Goal: Obtain resource: Obtain resource

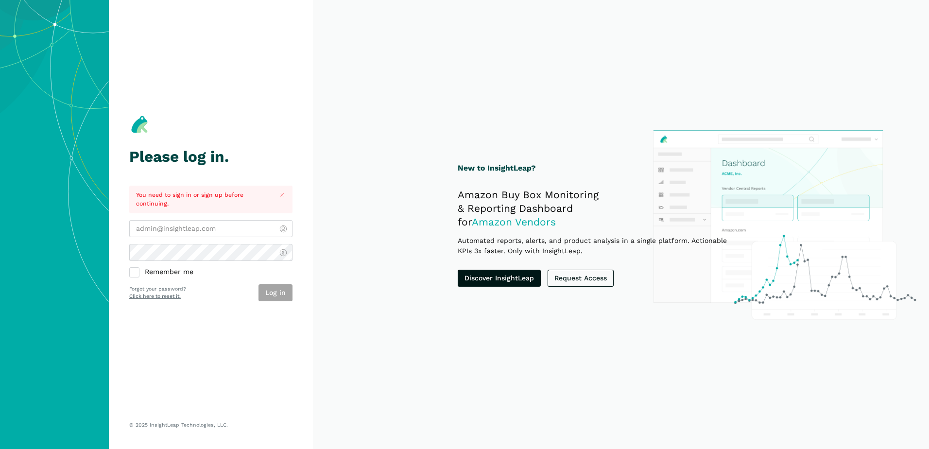
type input "[PERSON_NAME][EMAIL_ADDRESS][DOMAIN_NAME]"
click at [210, 306] on div "Please log in. You need to sign in or sign up before continuing. arlene@alpenta…" at bounding box center [210, 207] width 163 height 374
click at [268, 295] on button "Log in" at bounding box center [276, 292] width 34 height 17
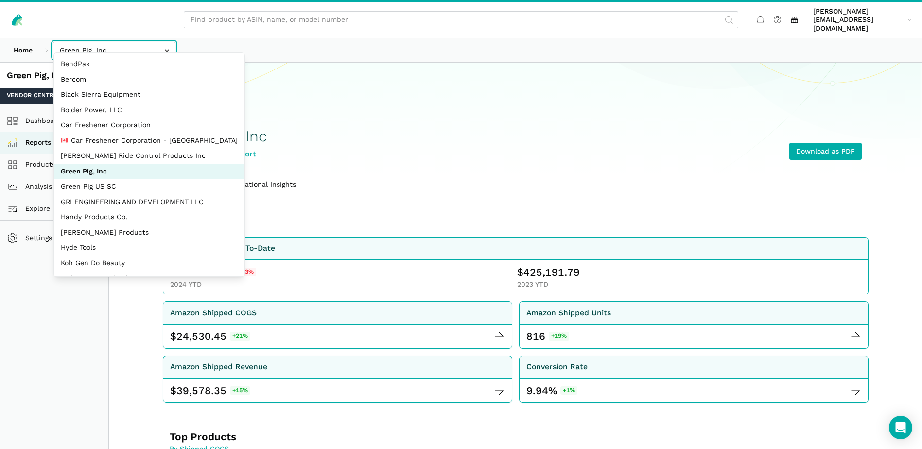
click at [167, 45] on input "text" at bounding box center [114, 50] width 122 height 17
select select "EBNioBWraXHWBq44vMSScS9n"
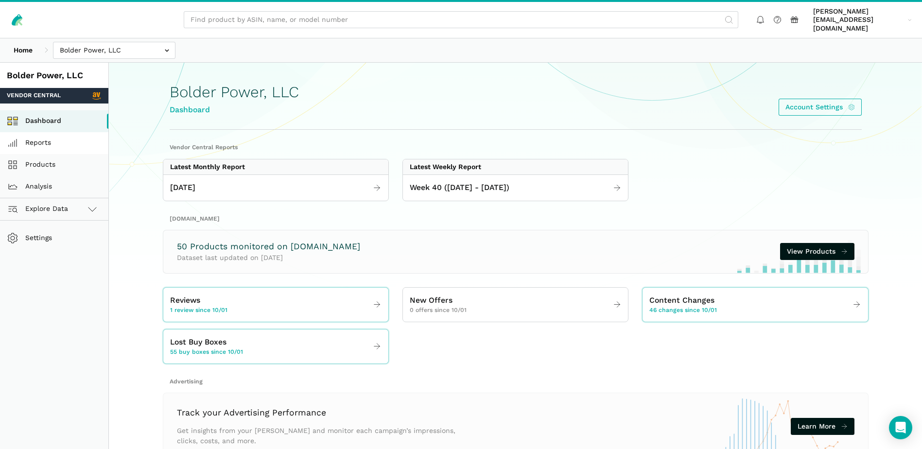
click at [30, 136] on link "Reports" at bounding box center [54, 143] width 108 height 22
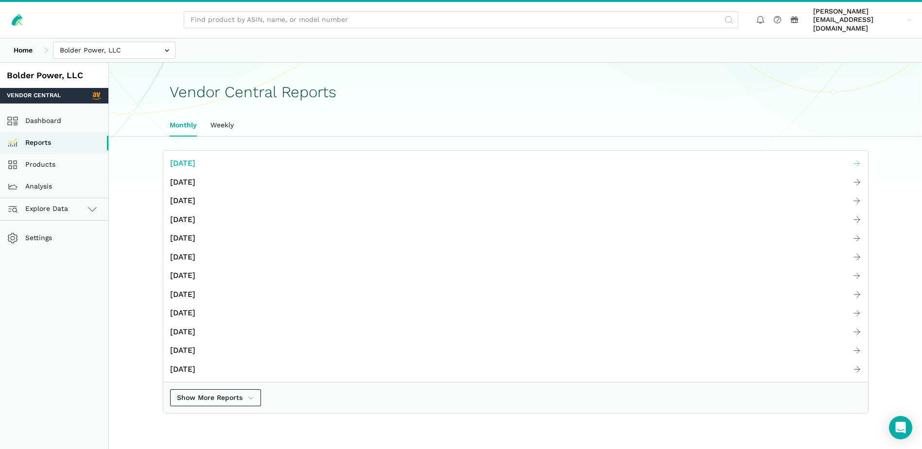
click at [195, 157] on span "[DATE]" at bounding box center [182, 163] width 25 height 12
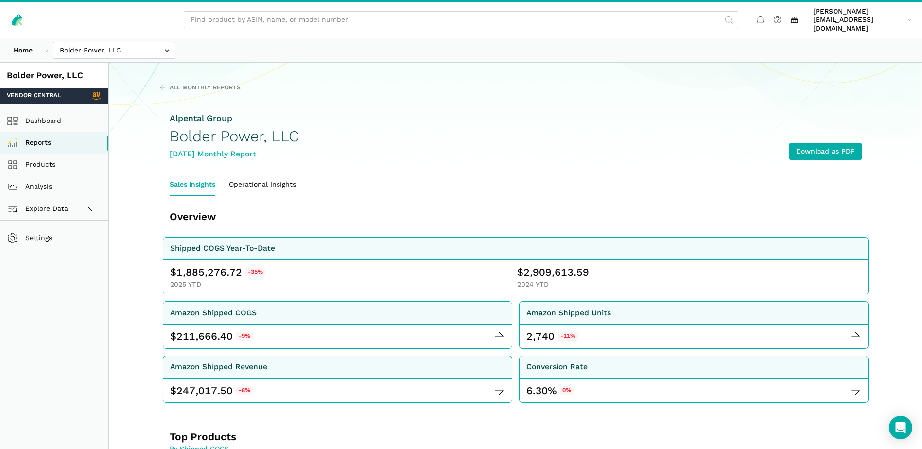
click at [191, 265] on span "1,885,276.72" at bounding box center [209, 272] width 66 height 14
copy span "1,885,276.72"
click at [549, 266] on span "2,909,613.59" at bounding box center [557, 272] width 66 height 14
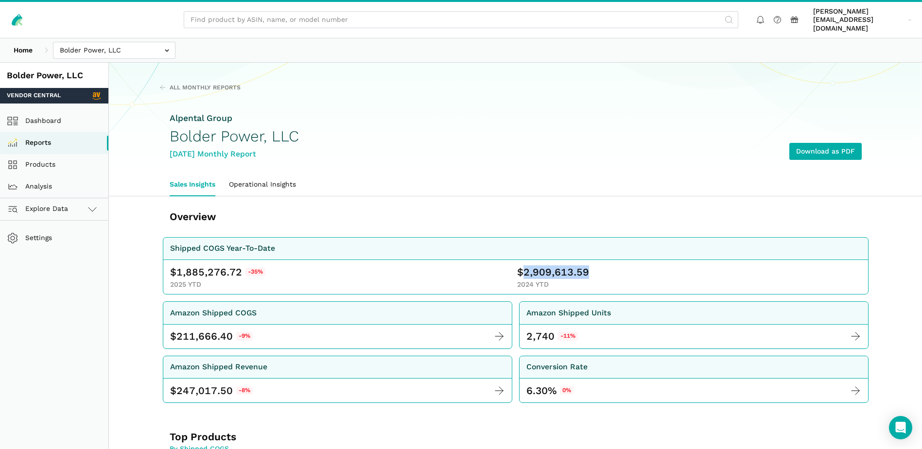
copy span "2,909,613.59"
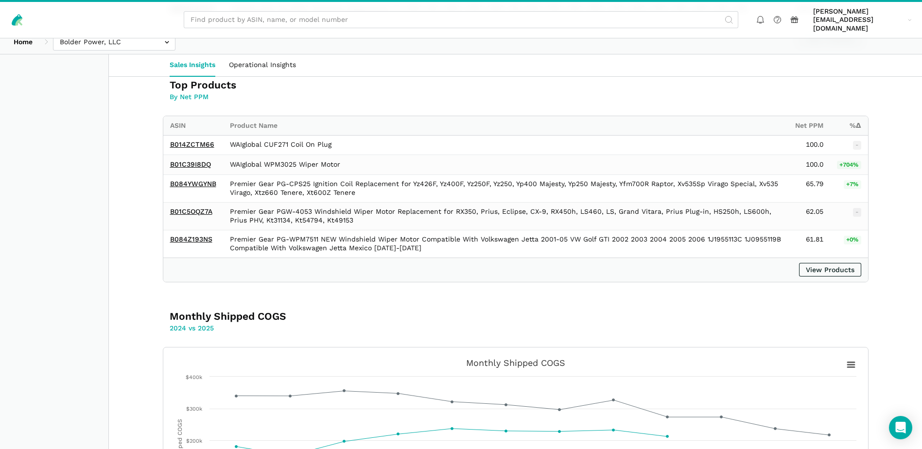
scroll to position [1782, 0]
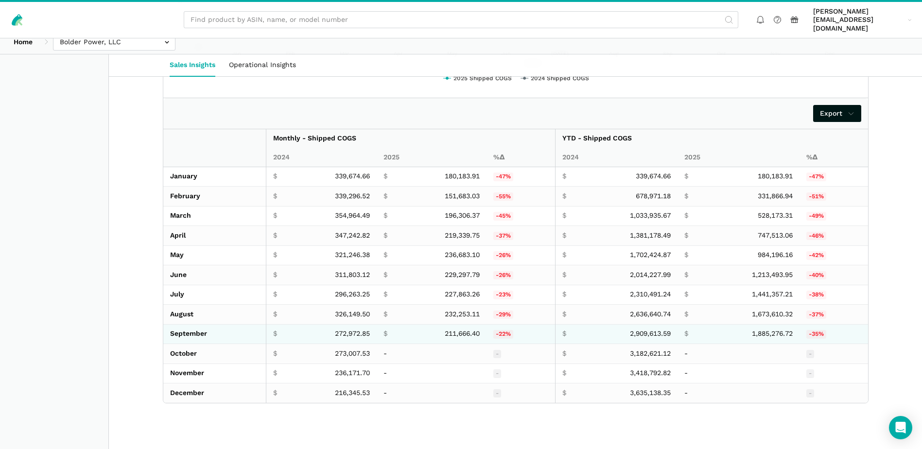
click at [452, 330] on span "211,666.40" at bounding box center [462, 334] width 35 height 9
copy span "211,666.40"
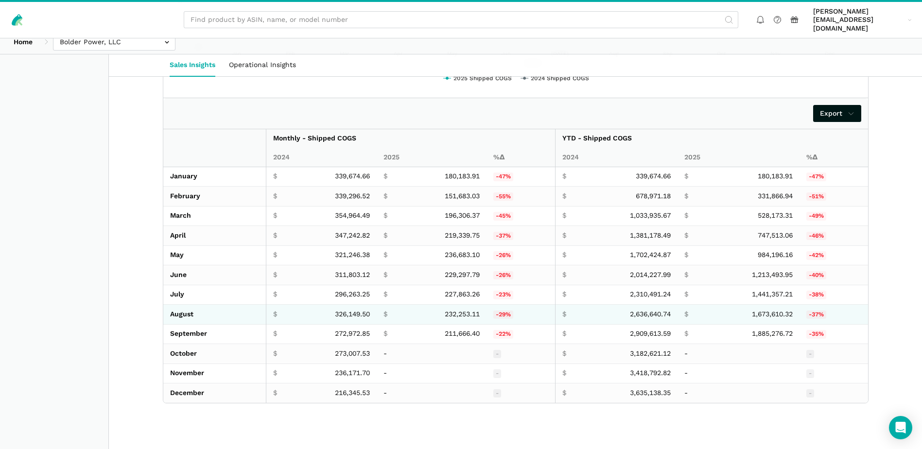
click at [458, 310] on span "232,253.11" at bounding box center [462, 314] width 35 height 9
copy span "232,253.11"
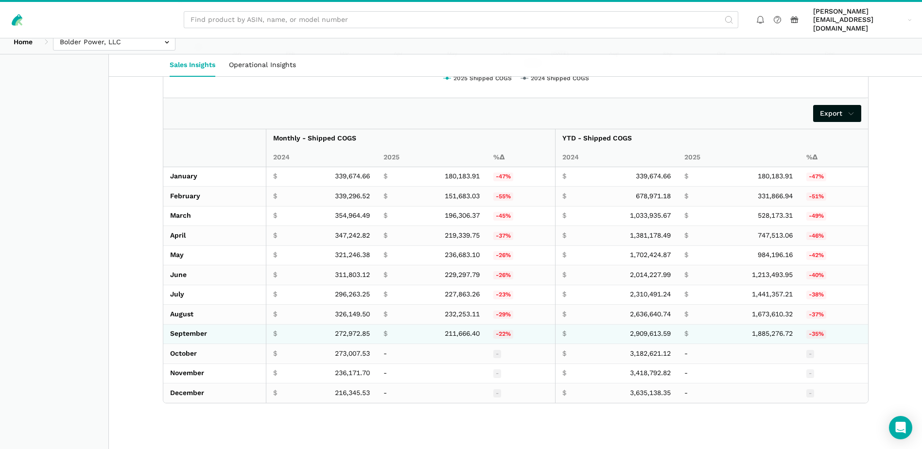
click at [335, 330] on span "272,972.85" at bounding box center [352, 334] width 35 height 9
copy span "272,972.85"
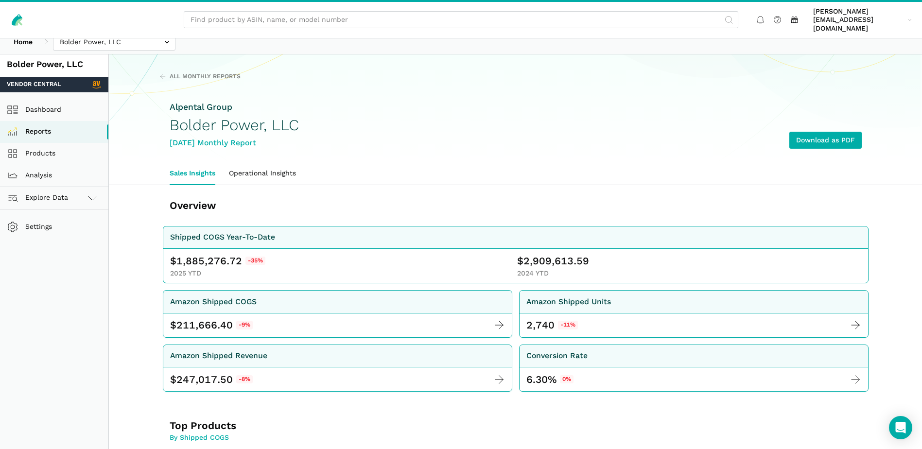
scroll to position [0, 0]
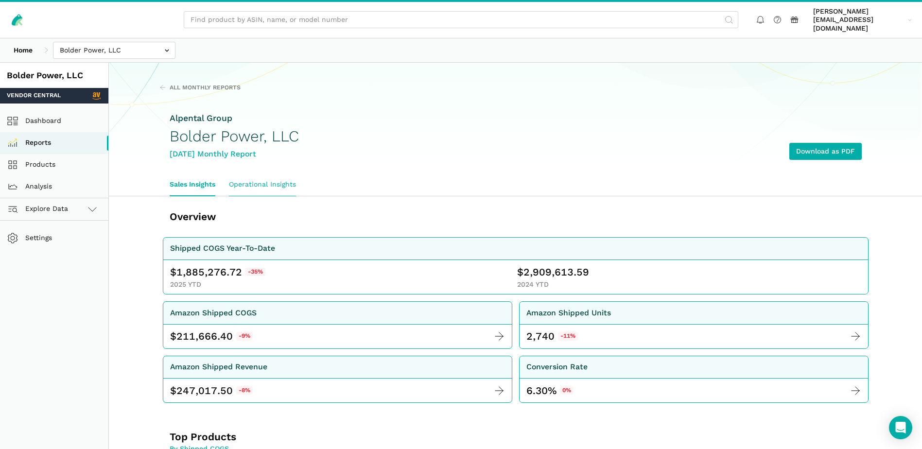
click at [272, 176] on link "Operational Insights" at bounding box center [262, 185] width 81 height 22
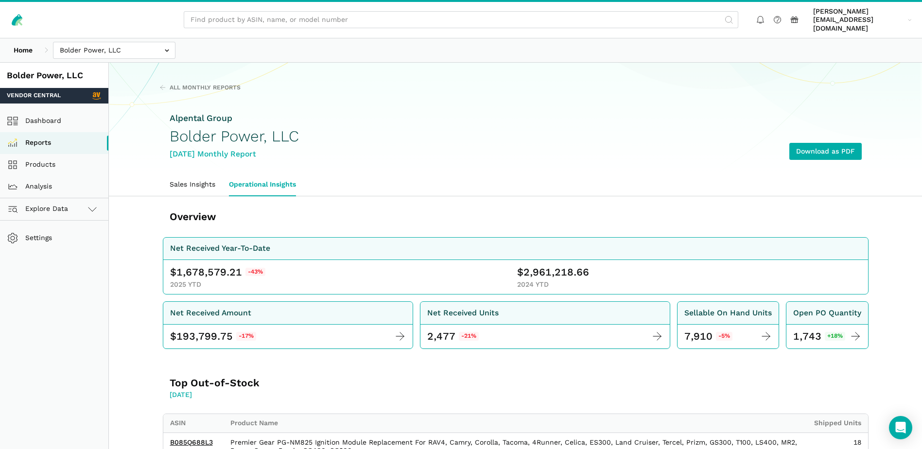
click at [192, 265] on span "1,678,579.21" at bounding box center [209, 272] width 66 height 14
copy span "1,678,579.21"
click at [544, 267] on span "2,961,218.66" at bounding box center [557, 272] width 66 height 14
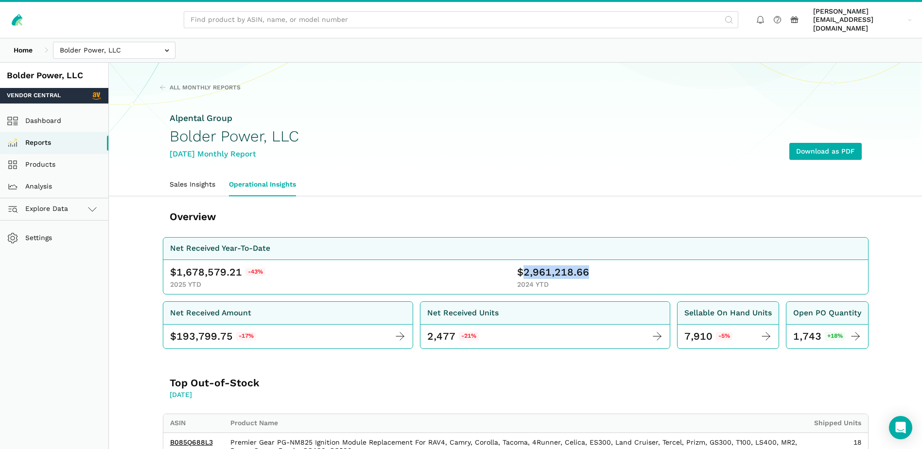
copy span "2,961,218.66"
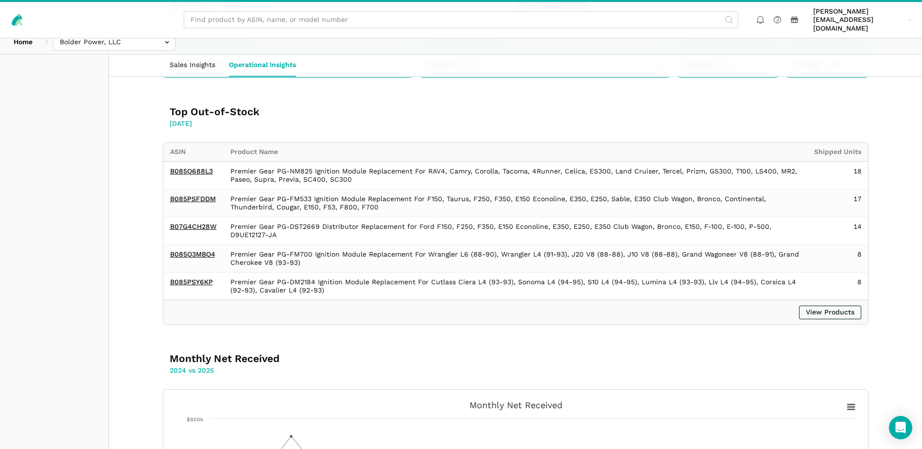
scroll to position [772, 0]
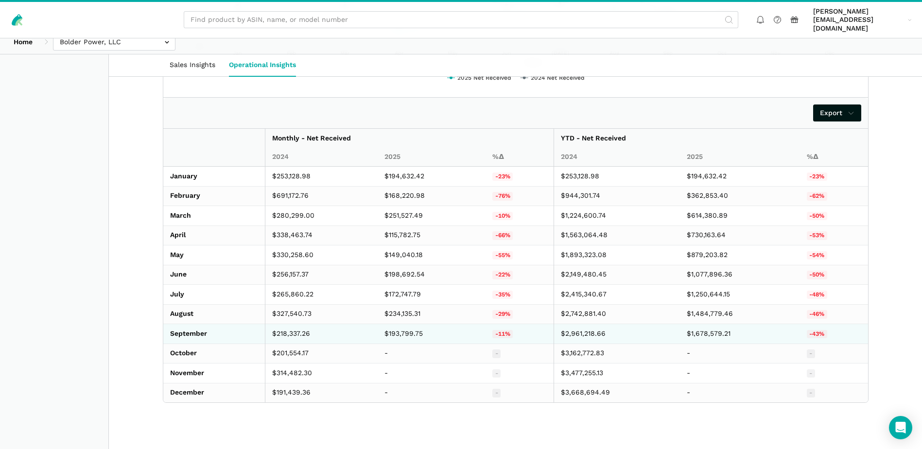
click at [399, 328] on td "$193,799.75" at bounding box center [432, 334] width 108 height 20
copy td "193,799.75"
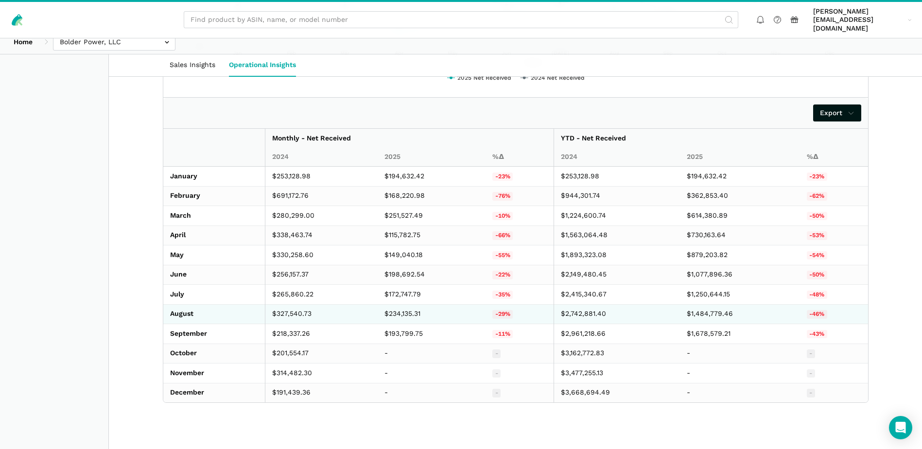
click at [397, 307] on td "$234,135.31" at bounding box center [432, 314] width 108 height 20
copy td "234,135.31"
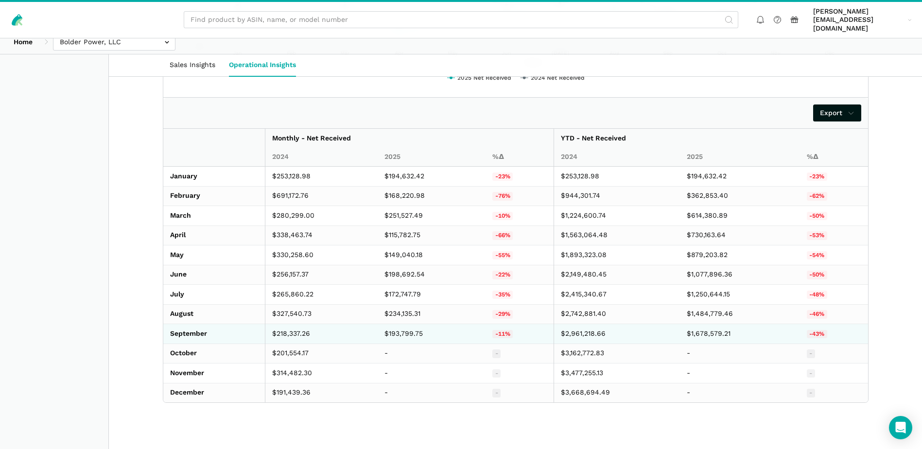
click at [293, 324] on td "$218,337.26" at bounding box center [321, 334] width 113 height 20
copy td "218,337.26"
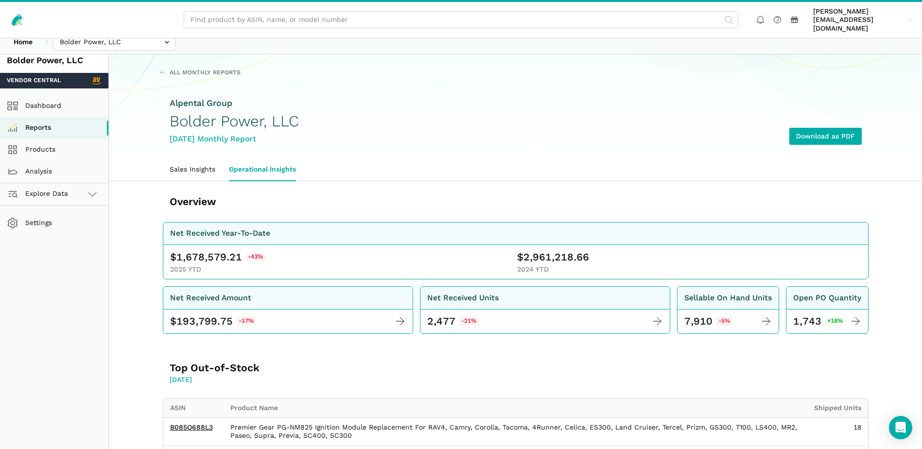
scroll to position [0, 0]
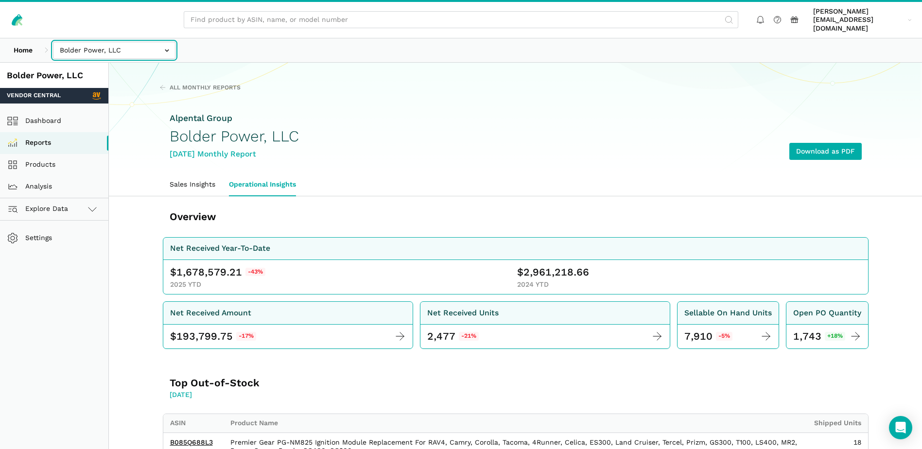
click at [167, 44] on input "text" at bounding box center [114, 50] width 122 height 17
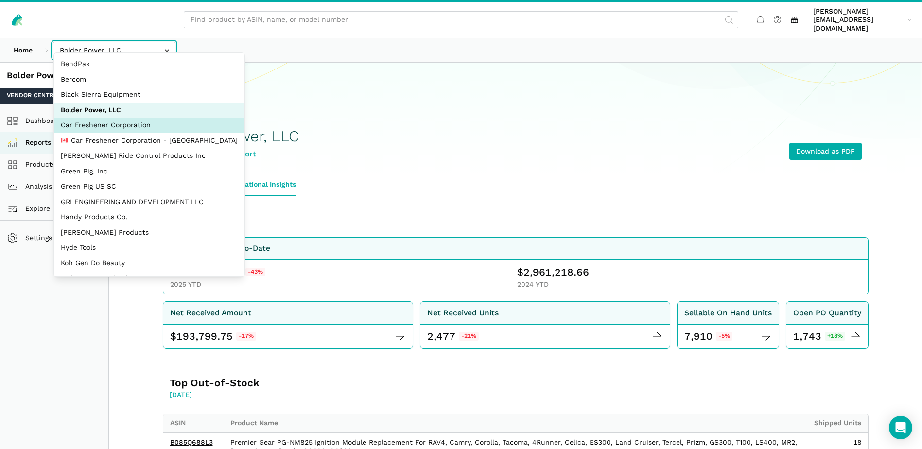
select select "JyuZ269ZTF8CRr8zaTYc2JhH"
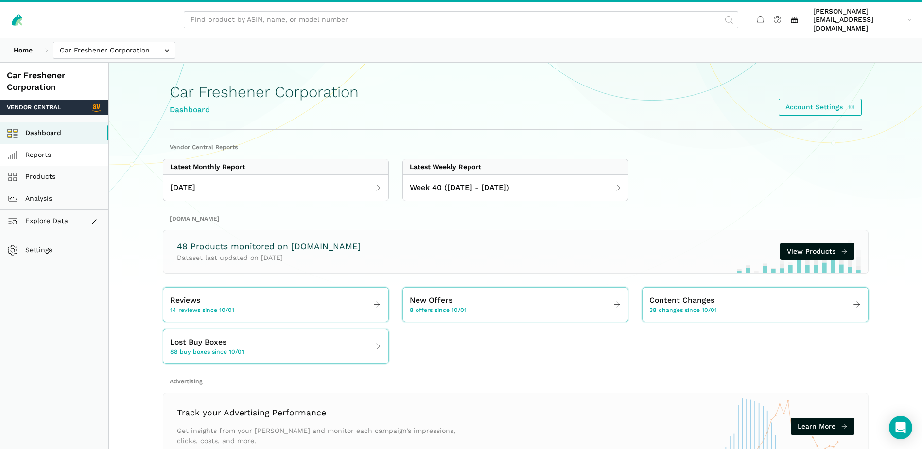
click at [55, 147] on link "Reports" at bounding box center [54, 155] width 108 height 22
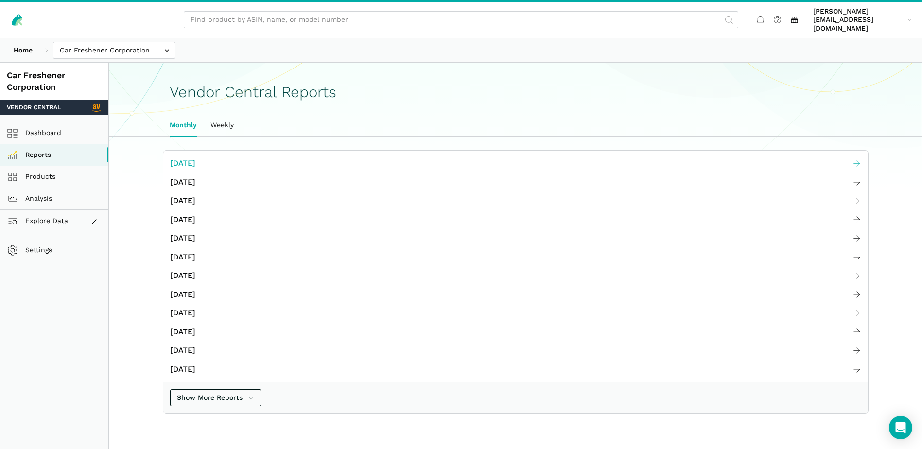
click at [195, 157] on span "[DATE]" at bounding box center [182, 163] width 25 height 12
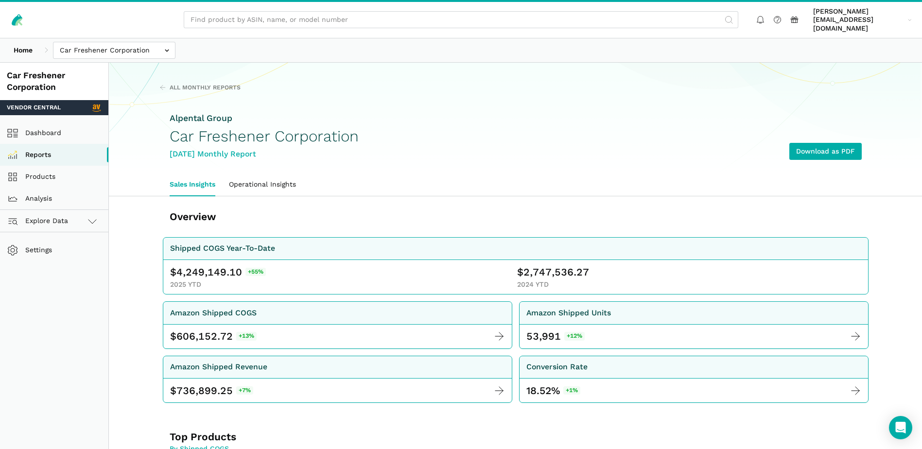
click at [208, 265] on span "4,249,149.10" at bounding box center [209, 272] width 66 height 14
copy span "4,249,149.10"
click at [552, 265] on span "2,747,536.27" at bounding box center [557, 272] width 66 height 14
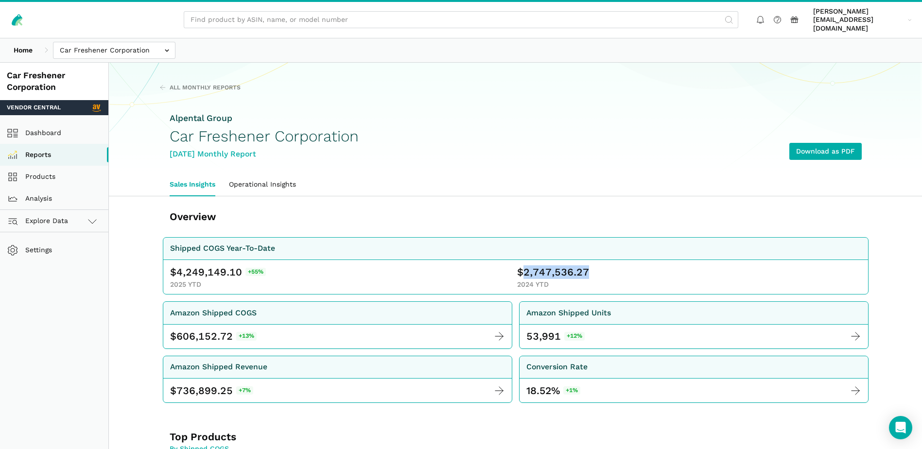
click at [552, 265] on span "2,747,536.27" at bounding box center [557, 272] width 66 height 14
copy span "2,747,536.27"
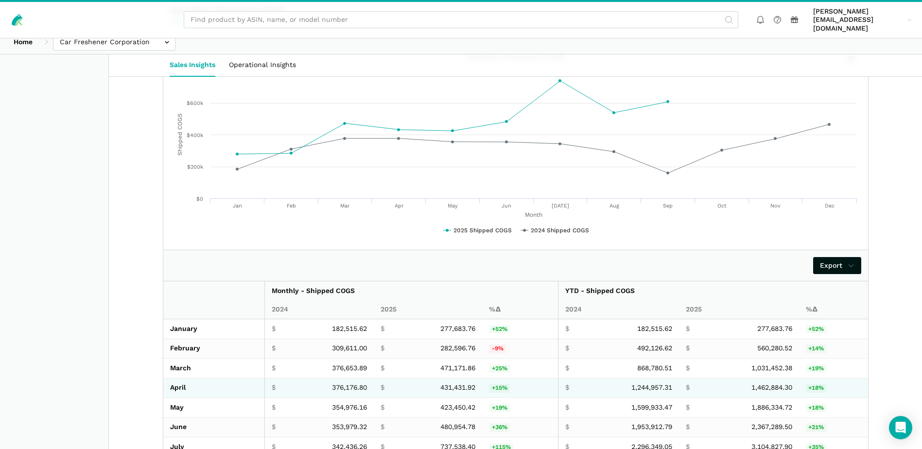
scroll to position [1614, 0]
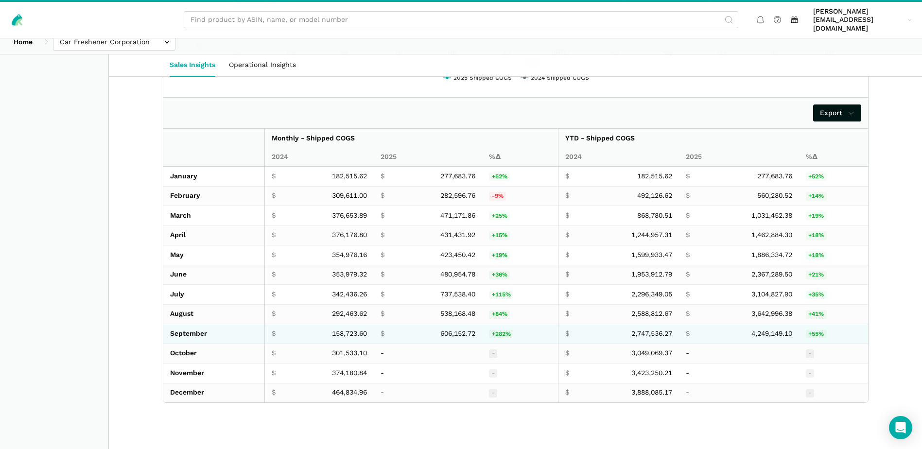
click at [461, 330] on span "606,152.72" at bounding box center [457, 334] width 35 height 9
copy span "606,152.72"
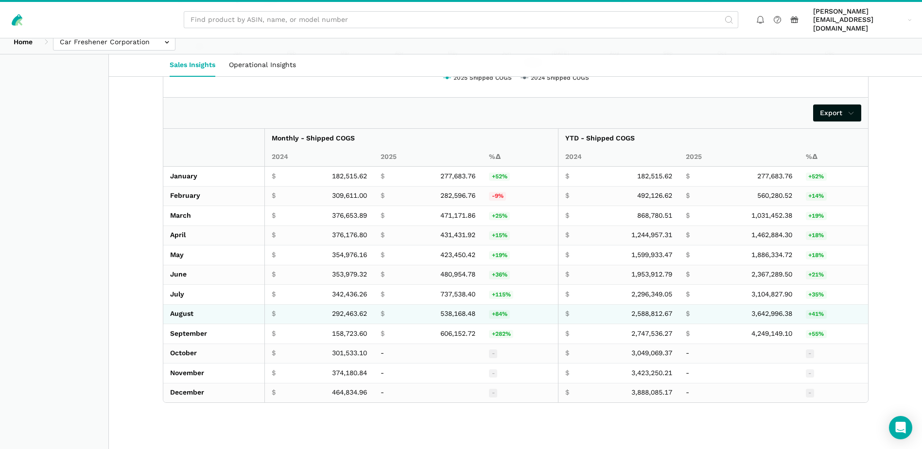
click at [461, 310] on span "538,168.48" at bounding box center [457, 314] width 35 height 9
copy span "538,168.48"
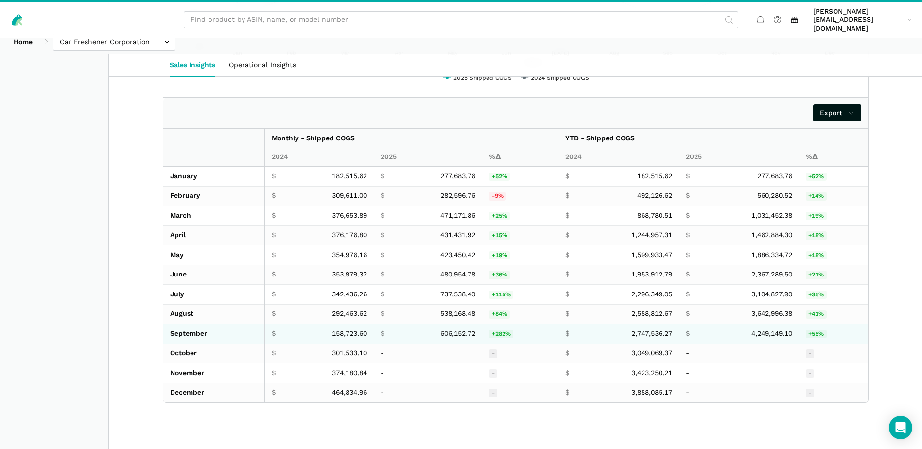
click at [332, 330] on span "158,723.60" at bounding box center [349, 334] width 35 height 9
copy span "158,723.60"
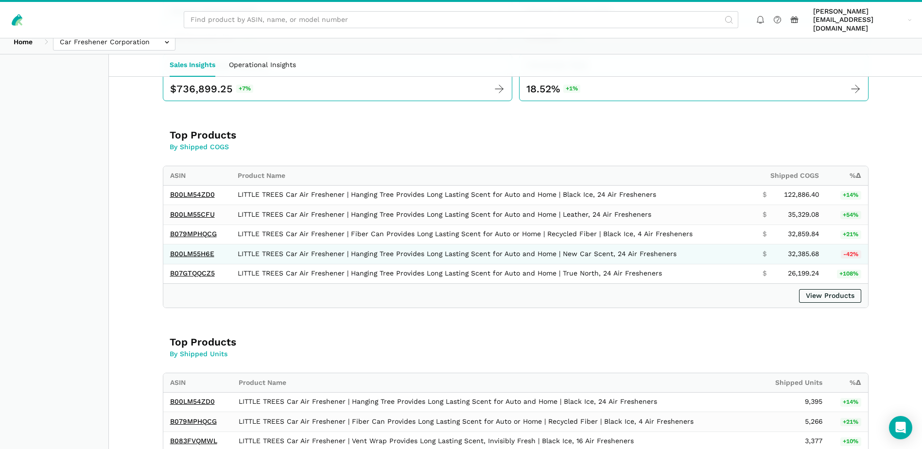
scroll to position [0, 0]
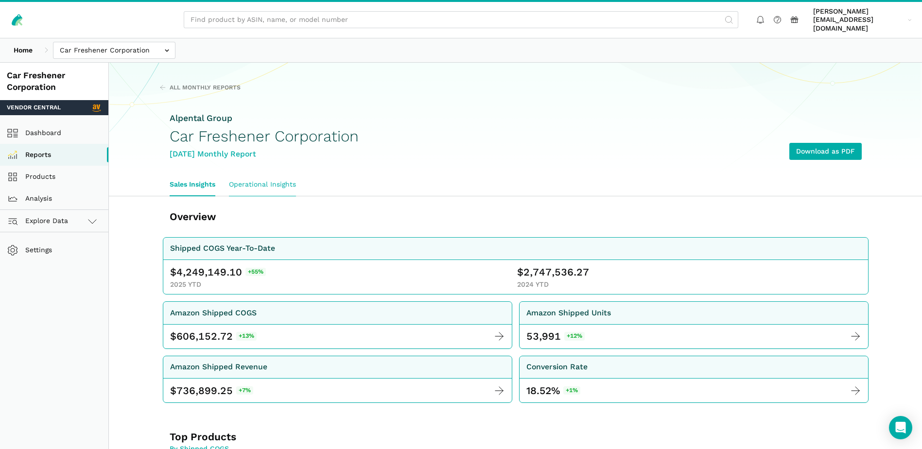
click at [280, 178] on link "Operational Insights" at bounding box center [262, 185] width 81 height 22
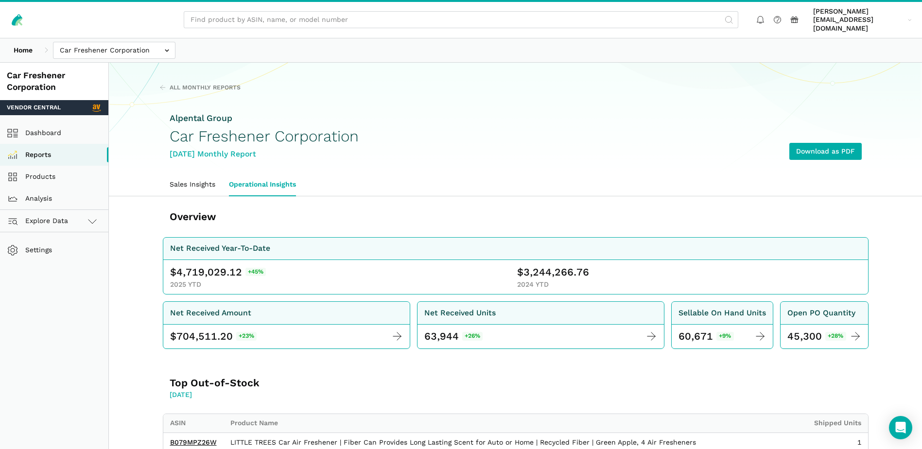
click at [202, 266] on span "4,719,029.12" at bounding box center [209, 272] width 66 height 14
copy span "4,719,029.12"
click at [541, 265] on span "3,244,266.76" at bounding box center [557, 272] width 66 height 14
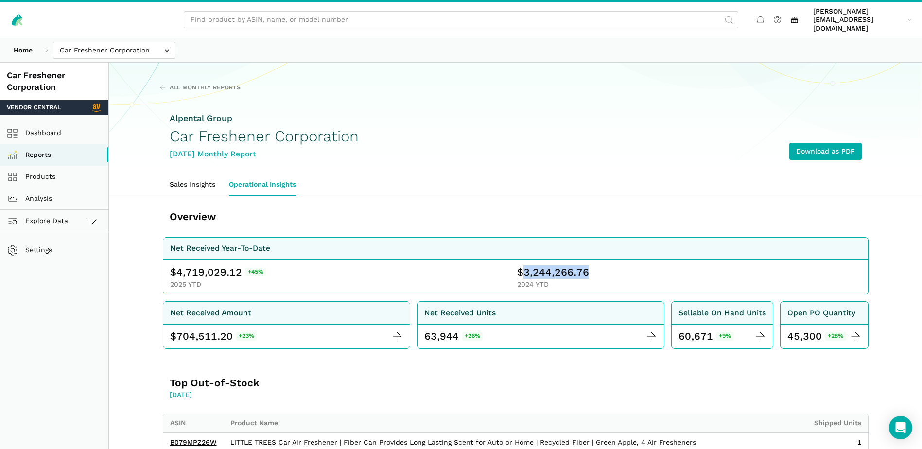
copy span "3,244,266.76"
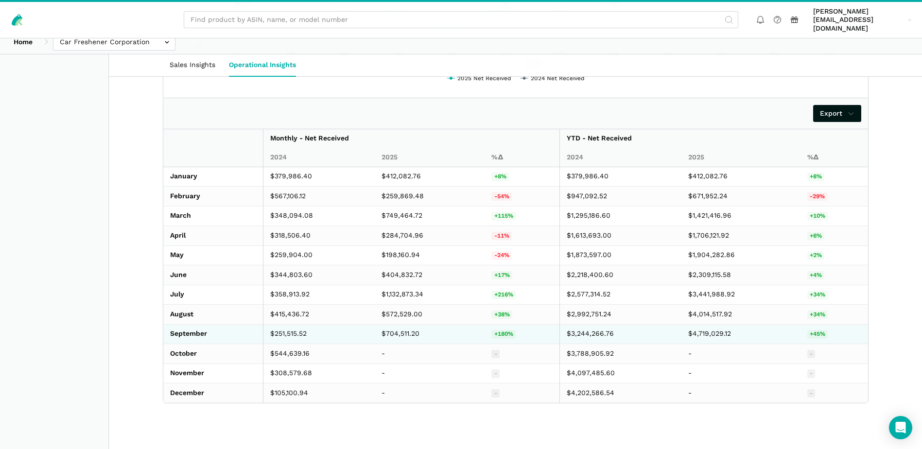
click at [398, 325] on td "$704,511.20" at bounding box center [430, 334] width 110 height 20
copy td "704,511.20"
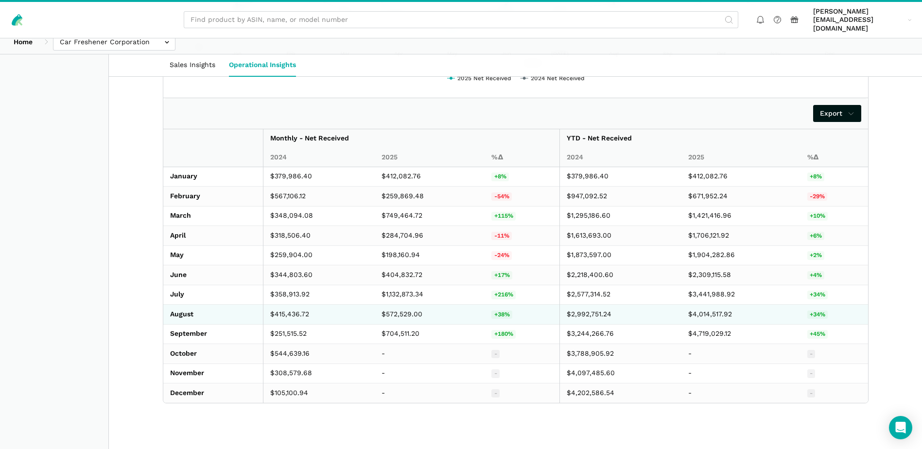
click at [414, 305] on td "$572,529.00" at bounding box center [430, 315] width 110 height 20
copy td "572,529.00"
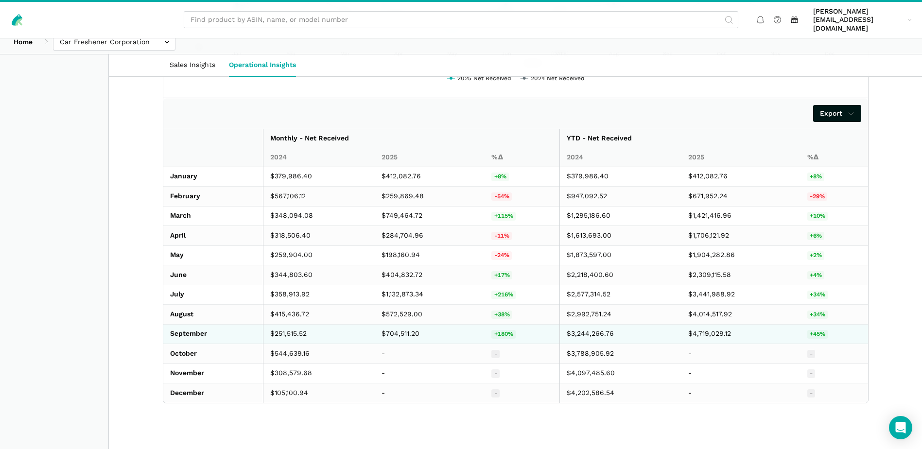
click at [289, 324] on td "$251,515.52" at bounding box center [319, 334] width 112 height 20
copy td "251,515.52"
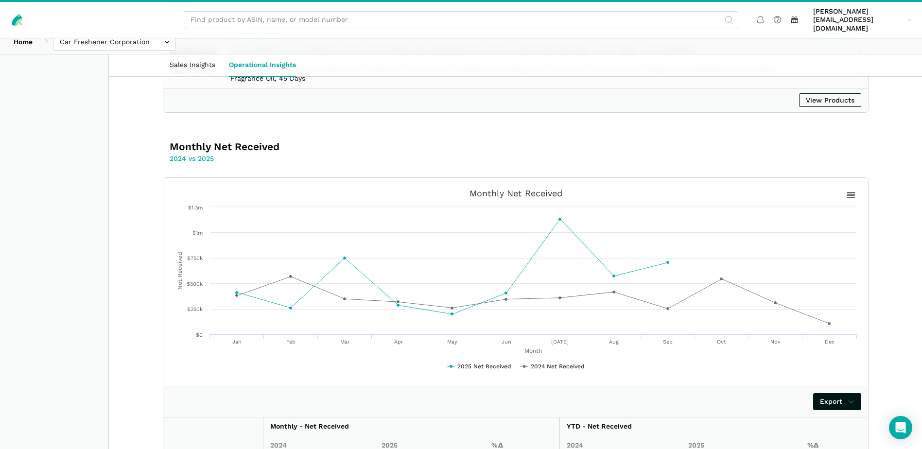
scroll to position [0, 0]
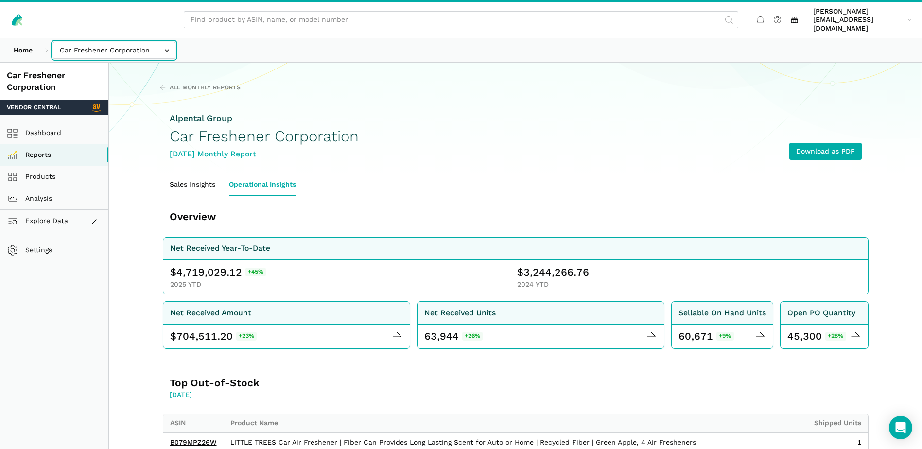
click at [166, 44] on input "text" at bounding box center [114, 50] width 122 height 17
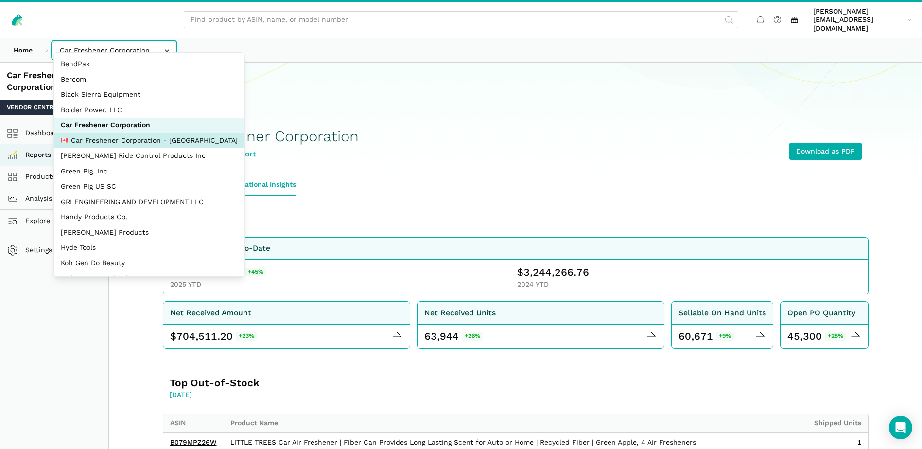
select select "MkN8EkcaB26WsjS8pF97Wcww"
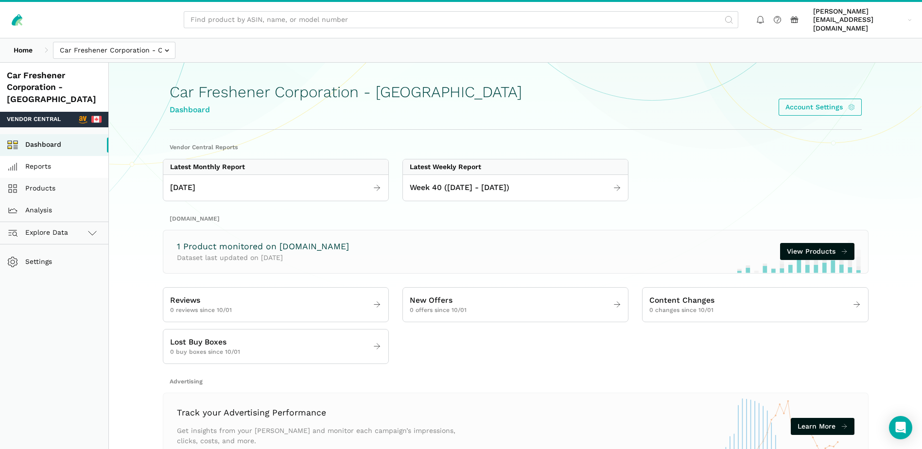
click at [50, 156] on link "Reports" at bounding box center [54, 167] width 108 height 22
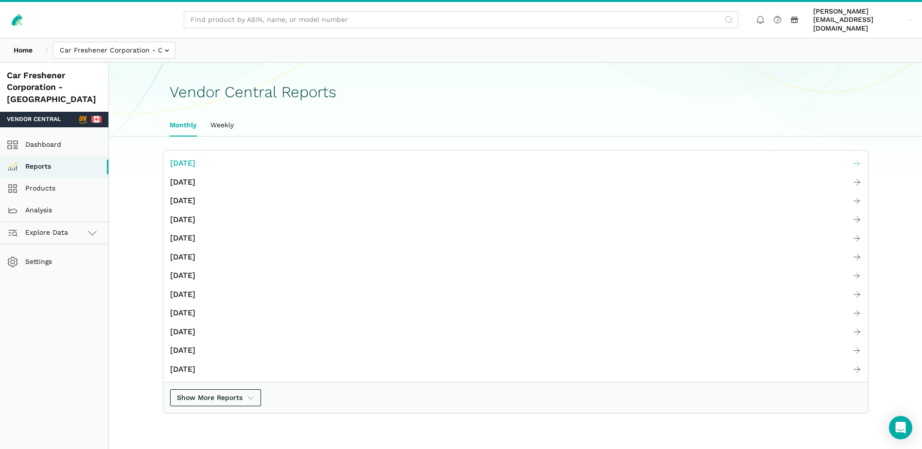
click at [195, 158] on span "[DATE]" at bounding box center [182, 163] width 25 height 12
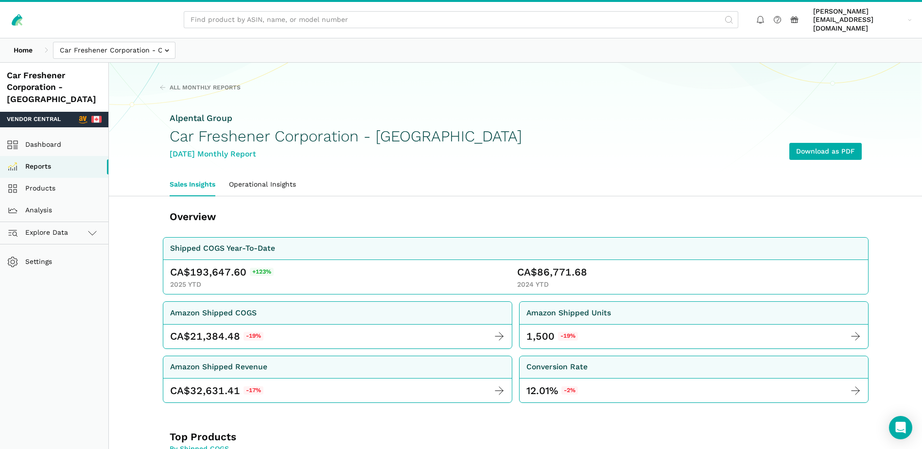
click at [216, 265] on span "193,647.60" at bounding box center [218, 272] width 56 height 14
copy span "193,647.60"
click at [549, 265] on span "86,771.68" at bounding box center [562, 272] width 50 height 14
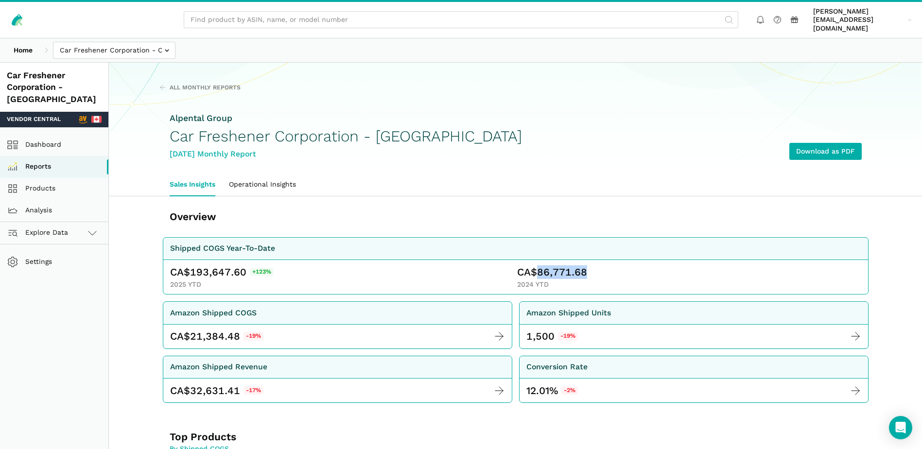
copy span "86,771.68"
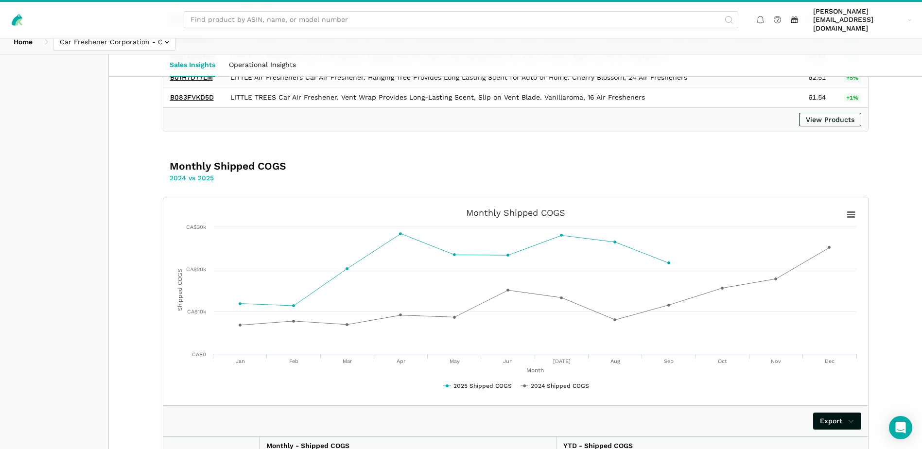
scroll to position [1622, 0]
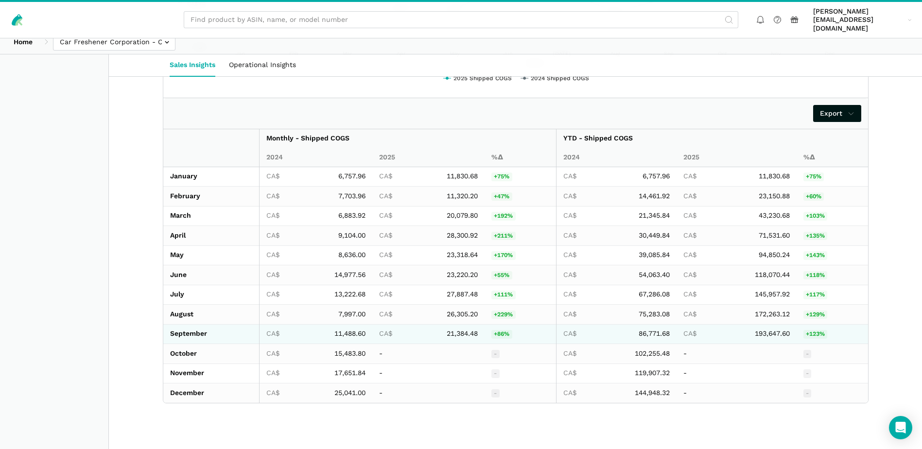
click at [462, 330] on span "21,384.48" at bounding box center [462, 334] width 31 height 9
copy span "21,384.48"
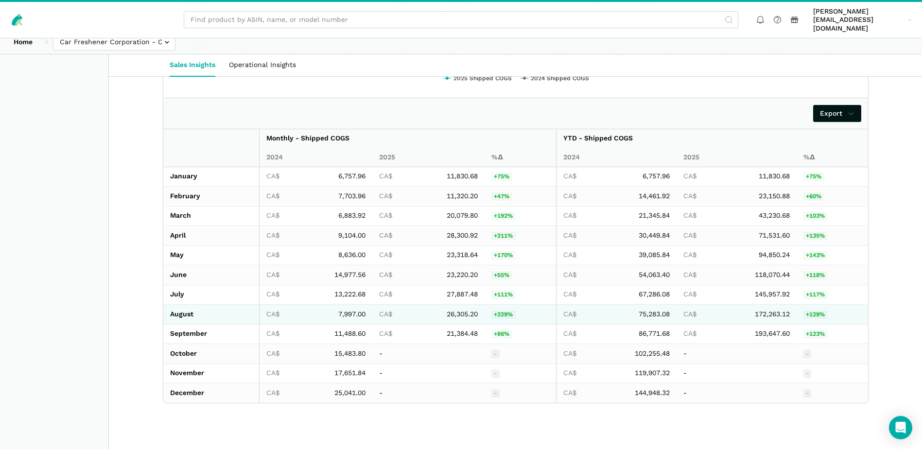
click at [464, 310] on span "26,305.20" at bounding box center [462, 314] width 31 height 9
copy span "26,305.20"
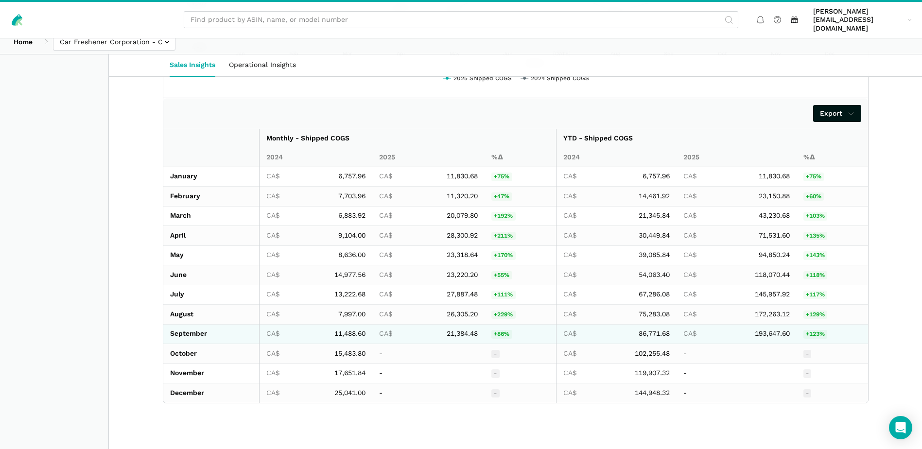
click at [355, 330] on span "11,488.60" at bounding box center [349, 334] width 31 height 9
click at [354, 330] on span "11,488.60" at bounding box center [349, 334] width 31 height 9
copy span "11,488.60"
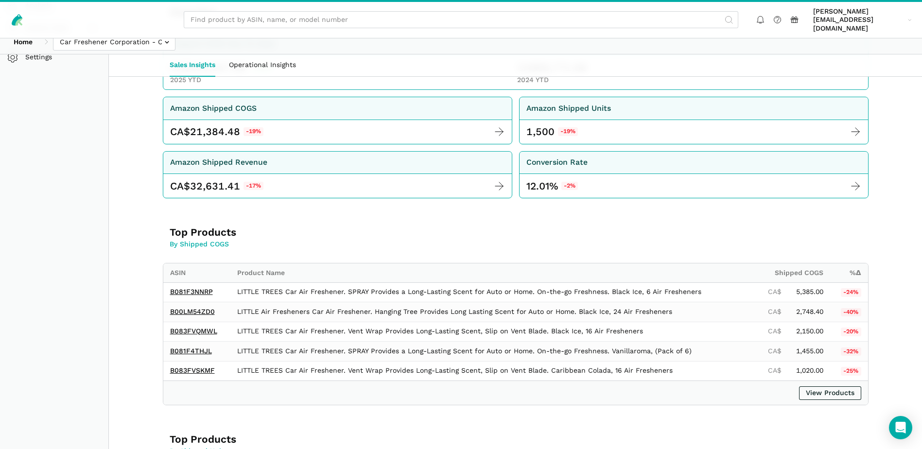
scroll to position [0, 0]
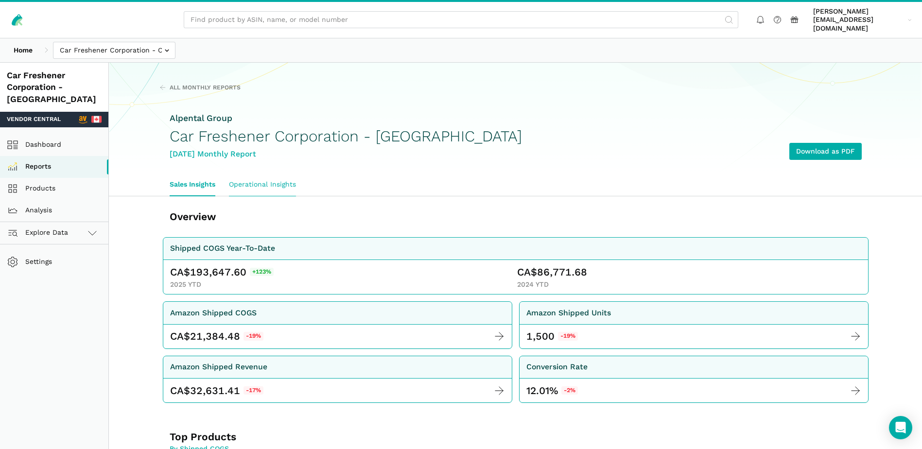
click at [251, 180] on link "Operational Insights" at bounding box center [262, 185] width 81 height 22
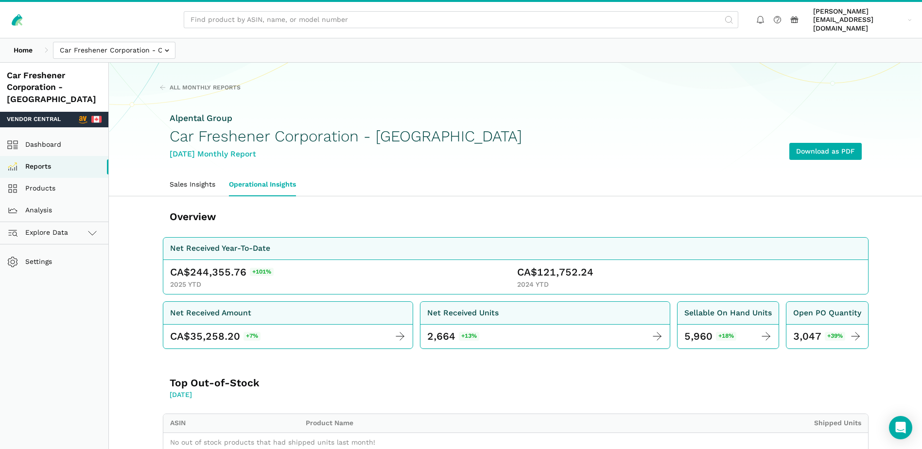
click at [209, 265] on span "244,355.76" at bounding box center [218, 272] width 56 height 14
copy span "244,355.76"
click at [554, 265] on span "121,752.24" at bounding box center [565, 272] width 56 height 14
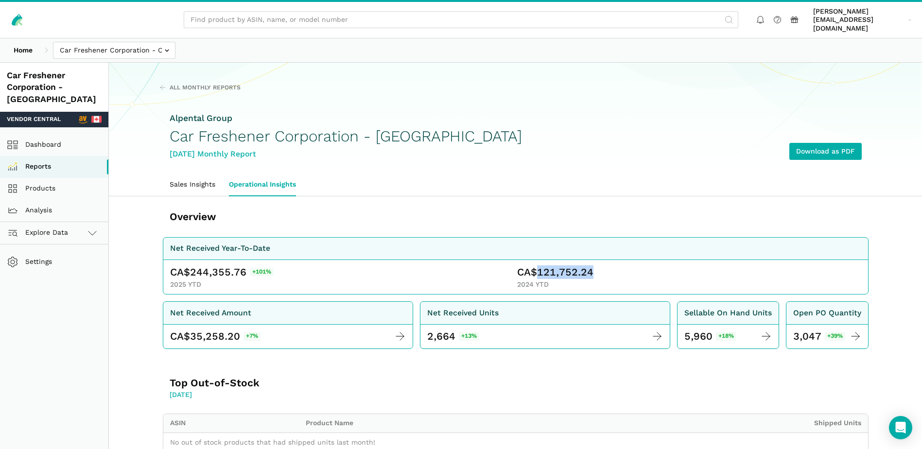
copy span "121,752.24"
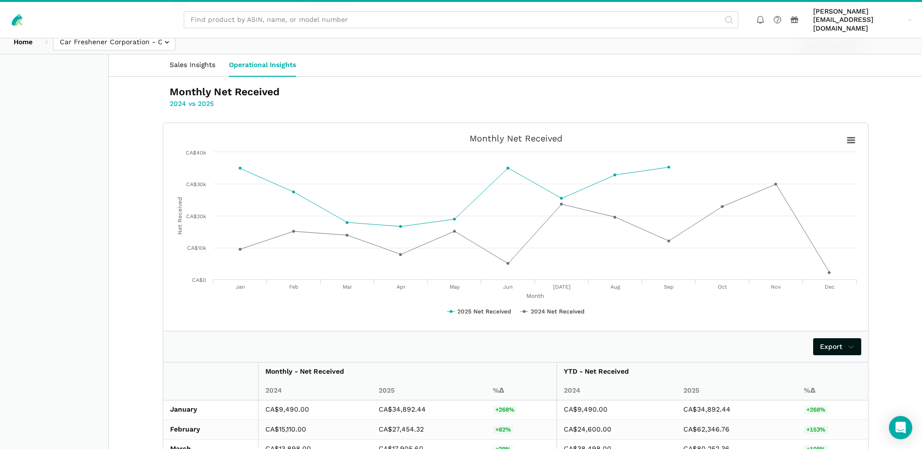
scroll to position [652, 0]
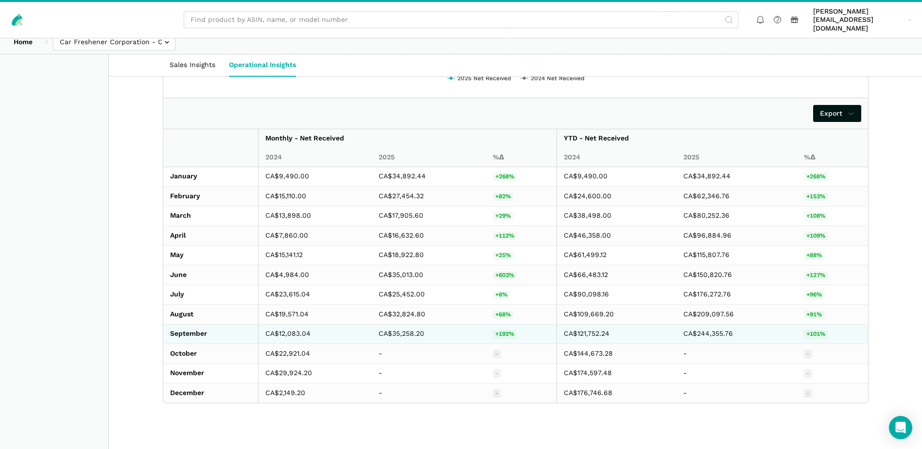
click at [411, 327] on td "CA$35,258.20" at bounding box center [429, 334] width 114 height 20
copy td "35,258.20"
click at [291, 324] on td "CA$12,083.04" at bounding box center [316, 334] width 114 height 20
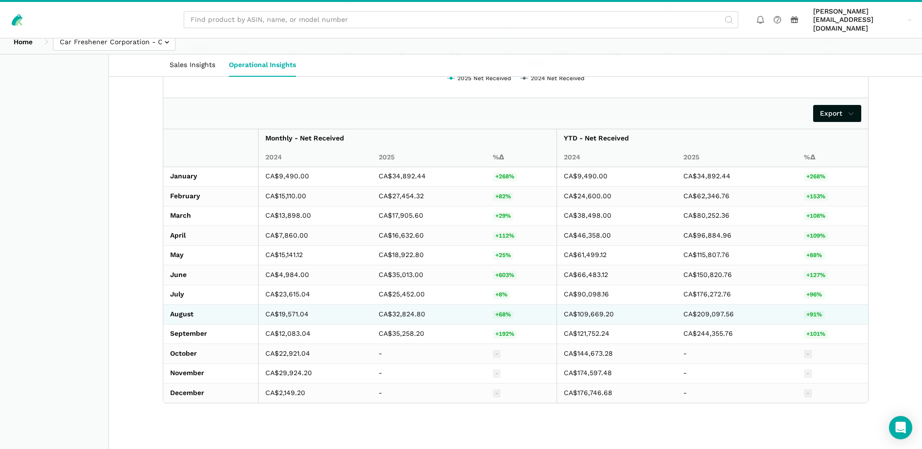
drag, startPoint x: 291, startPoint y: 324, endPoint x: 403, endPoint y: 306, distance: 114.2
click at [403, 306] on td "CA$32,824.80" at bounding box center [429, 315] width 114 height 20
copy td "32,824.80"
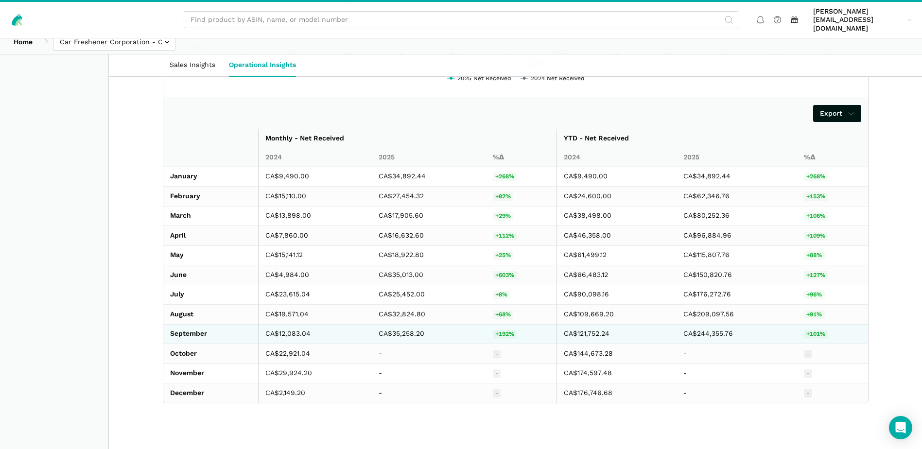
click at [292, 325] on td "CA$12,083.04" at bounding box center [316, 334] width 114 height 20
copy td "12,083.04"
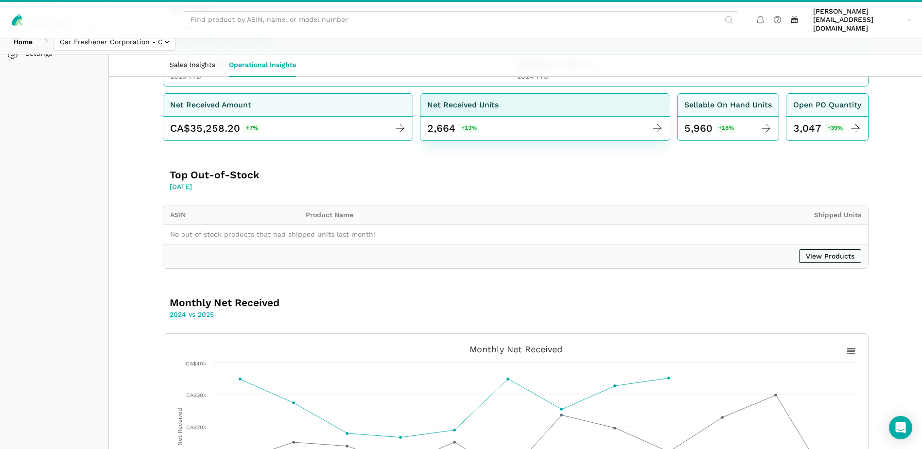
scroll to position [0, 0]
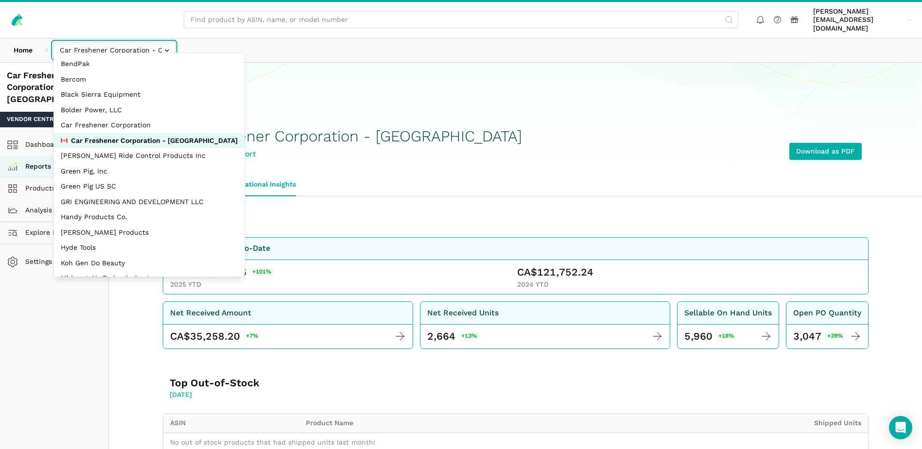
click at [166, 46] on input "text" at bounding box center [114, 50] width 122 height 17
select select "Ko8rakMGZtY1QjyruUJxwLwP"
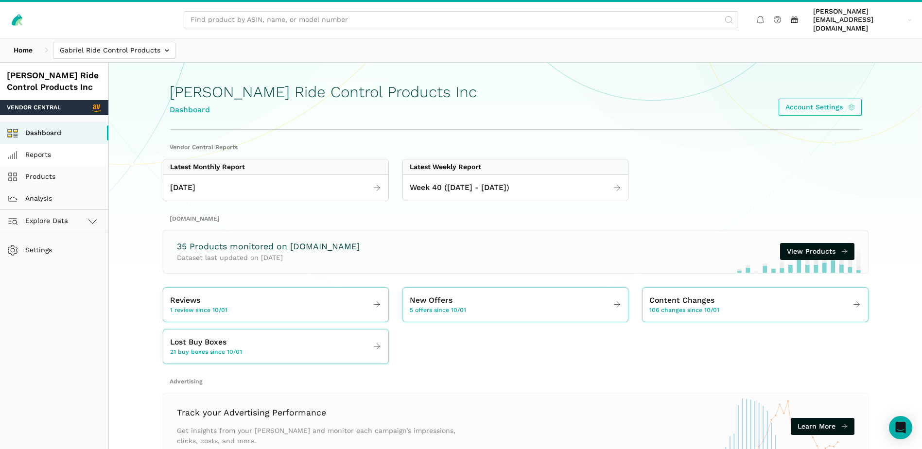
click at [42, 144] on link "Reports" at bounding box center [54, 155] width 108 height 22
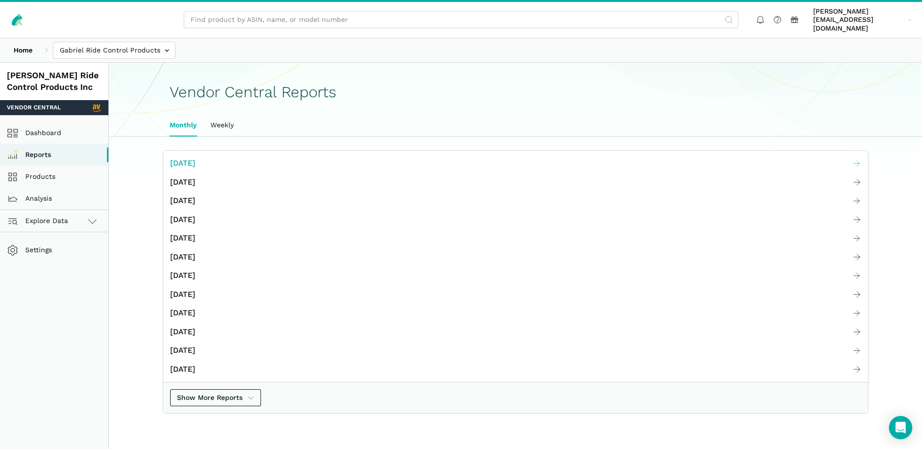
click at [195, 159] on span "[DATE]" at bounding box center [182, 163] width 25 height 12
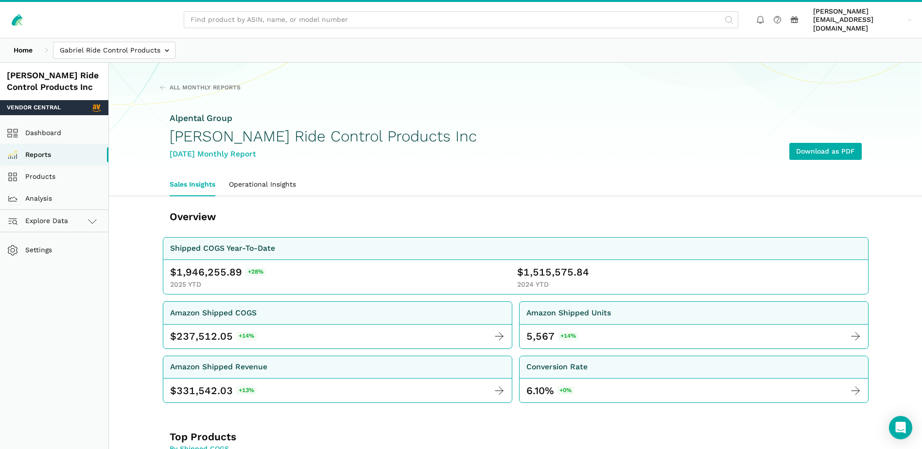
click at [220, 265] on span "1,946,255.89" at bounding box center [209, 272] width 66 height 14
copy span "1,946,255.89"
click at [549, 265] on span "1,515,575.84" at bounding box center [557, 272] width 66 height 14
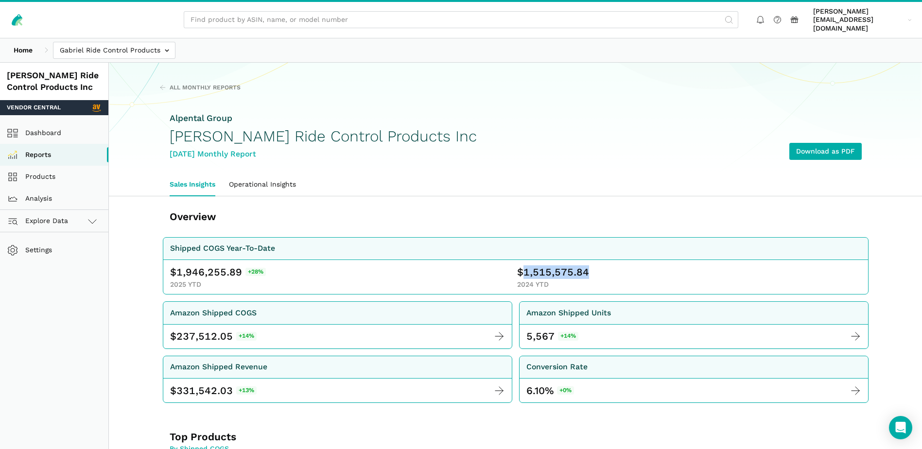
copy span "1,515,575.84"
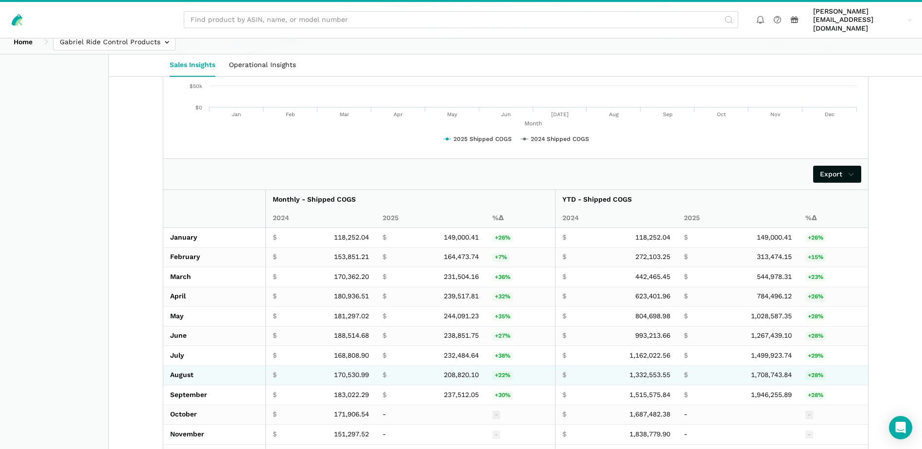
scroll to position [1734, 0]
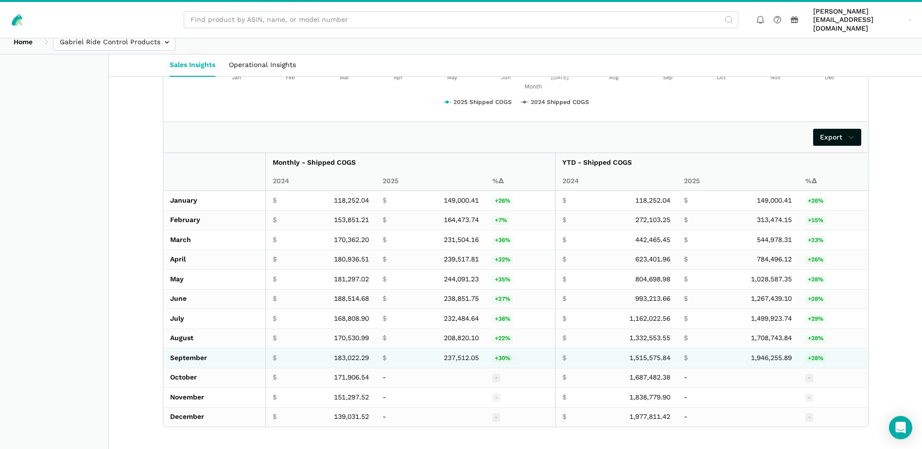
click at [454, 349] on td "$ 237,512.05" at bounding box center [430, 359] width 109 height 20
click at [456, 354] on span "237,512.05" at bounding box center [461, 358] width 35 height 9
copy span "237,512.05"
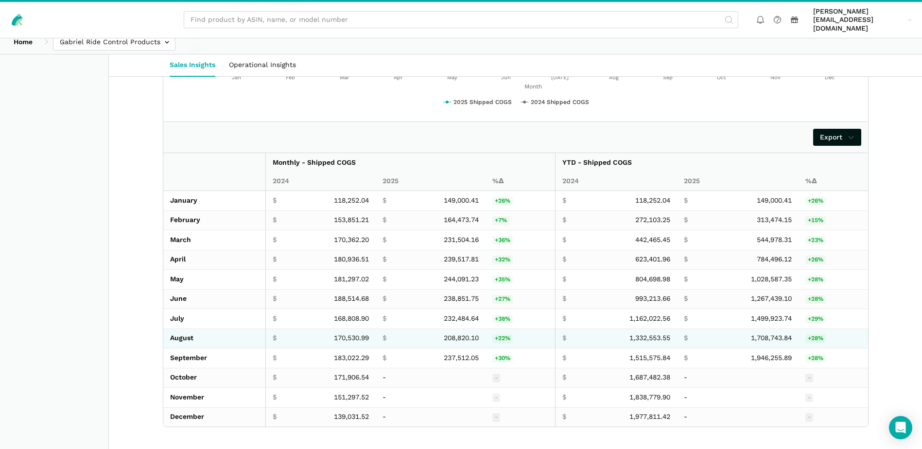
click at [456, 334] on span "208,820.10" at bounding box center [461, 338] width 35 height 9
copy span "208,820.10"
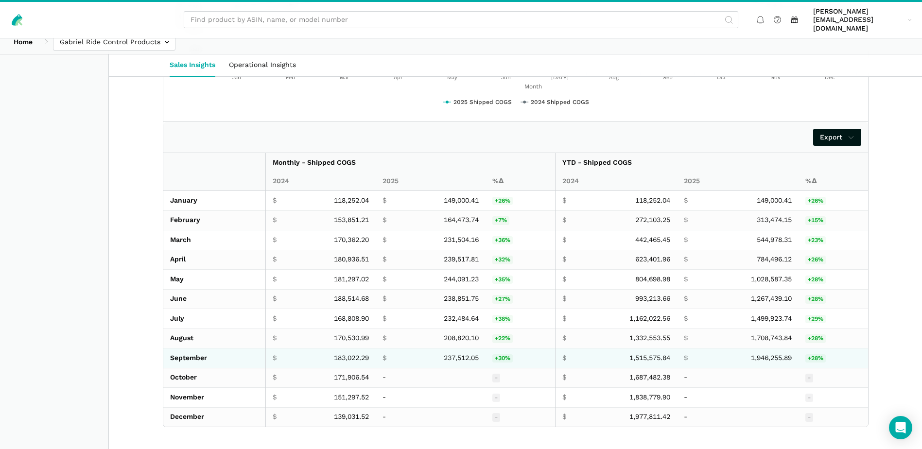
click at [358, 354] on span "183,022.29" at bounding box center [351, 358] width 35 height 9
copy span "183,022.29"
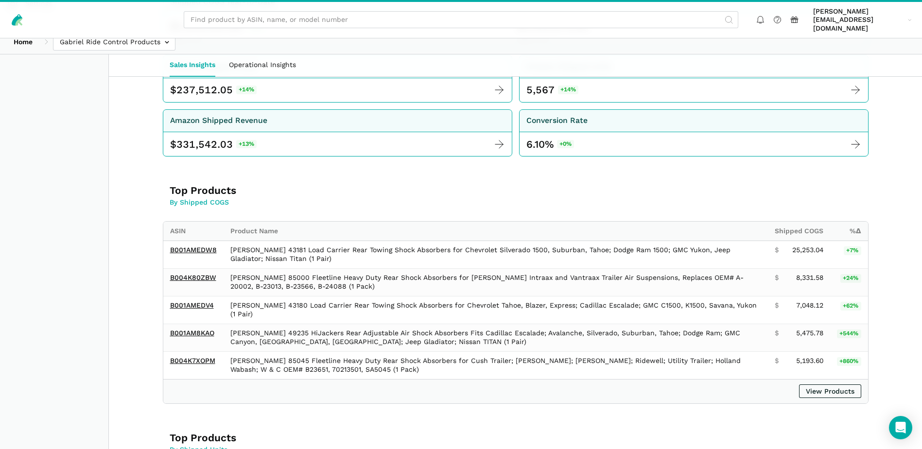
scroll to position [0, 0]
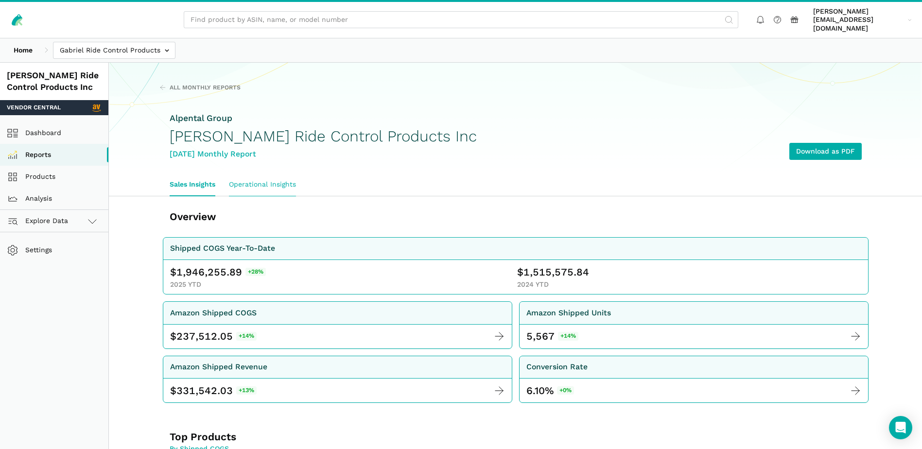
click at [288, 179] on link "Operational Insights" at bounding box center [262, 185] width 81 height 22
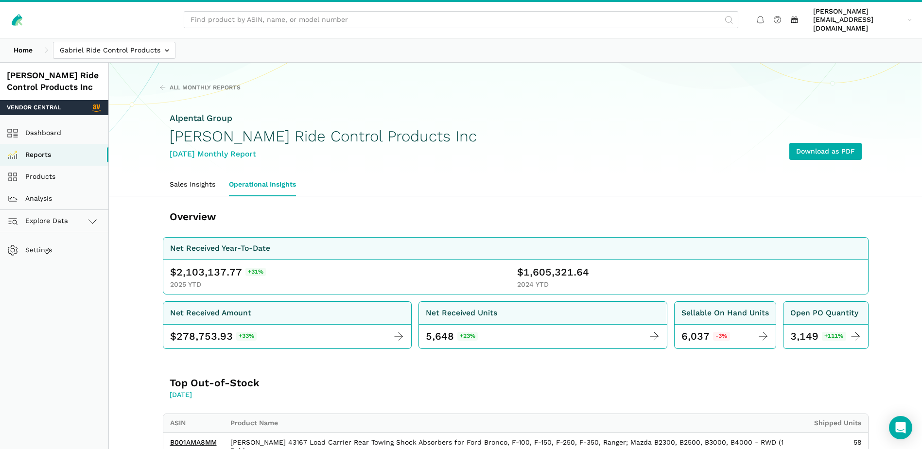
click at [199, 265] on span "2,103,137.77" at bounding box center [209, 272] width 66 height 14
copy span "2,103,137.77"
click at [537, 265] on span "1,605,321.64" at bounding box center [557, 272] width 66 height 14
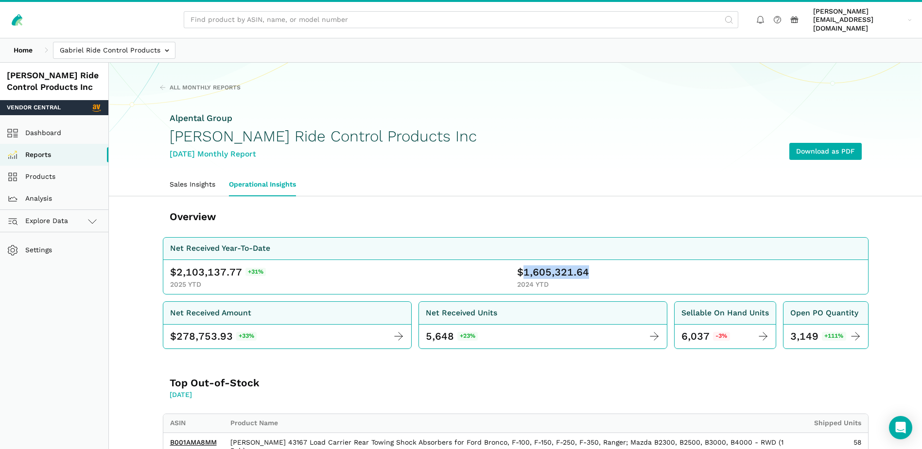
copy span "1,605,321.64"
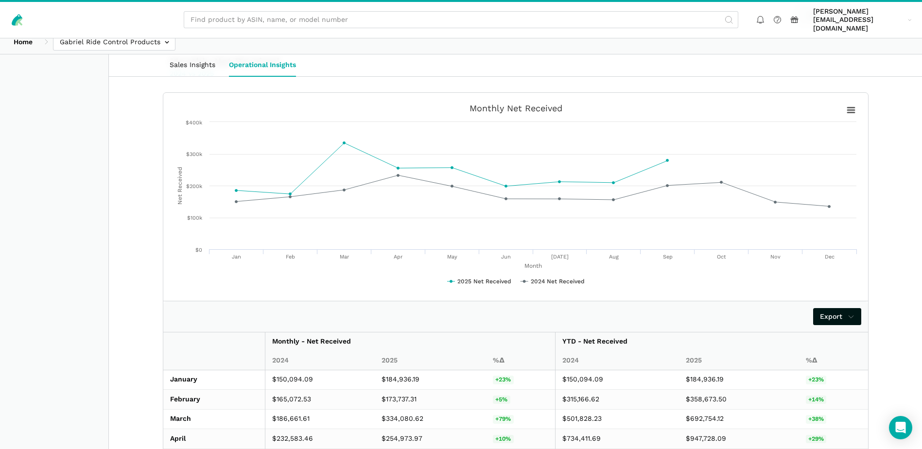
scroll to position [746, 0]
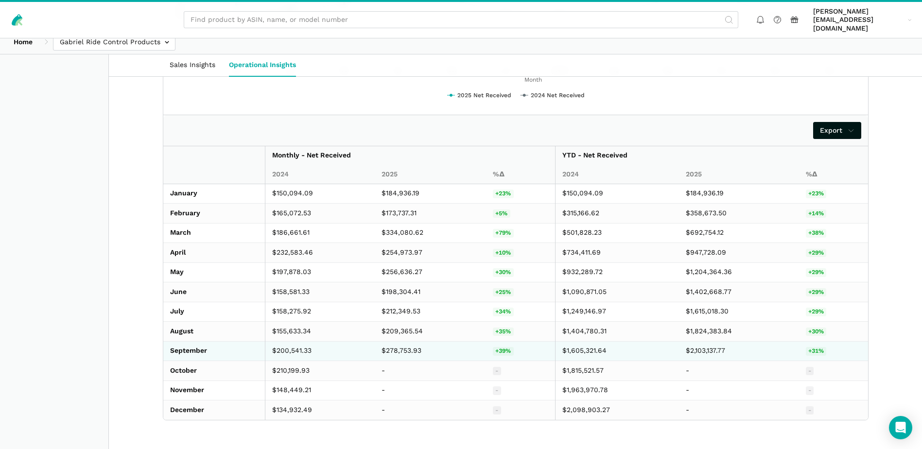
click at [399, 341] on td "$278,753.93" at bounding box center [430, 351] width 111 height 20
copy td "278,753.93"
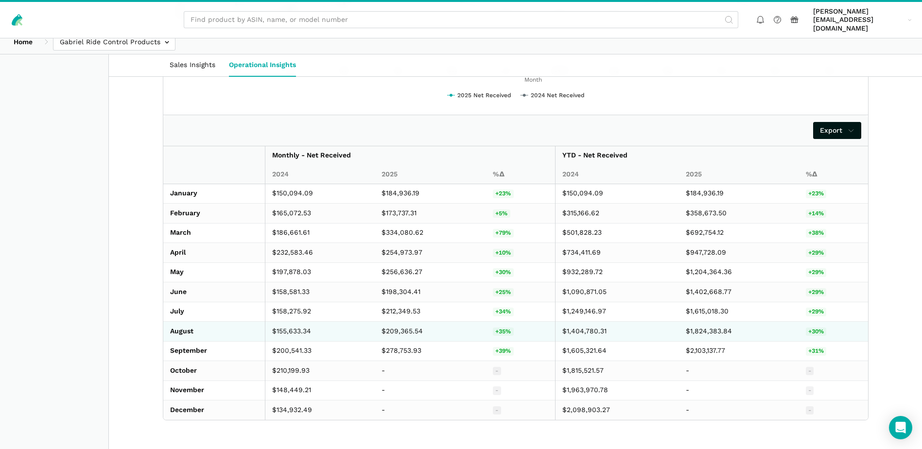
click at [402, 322] on td "$209,365.54" at bounding box center [430, 332] width 111 height 20
copy td "209,365.54"
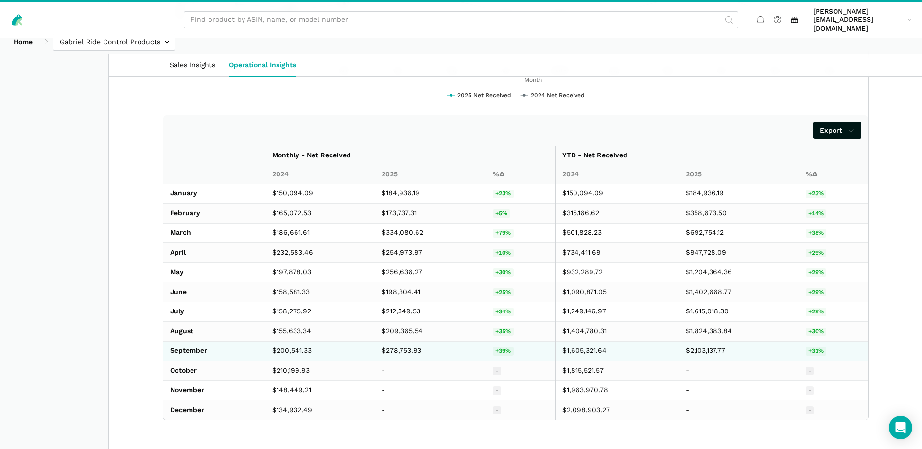
click at [305, 341] on td "$200,541.33" at bounding box center [320, 351] width 110 height 20
copy td "200,541.33"
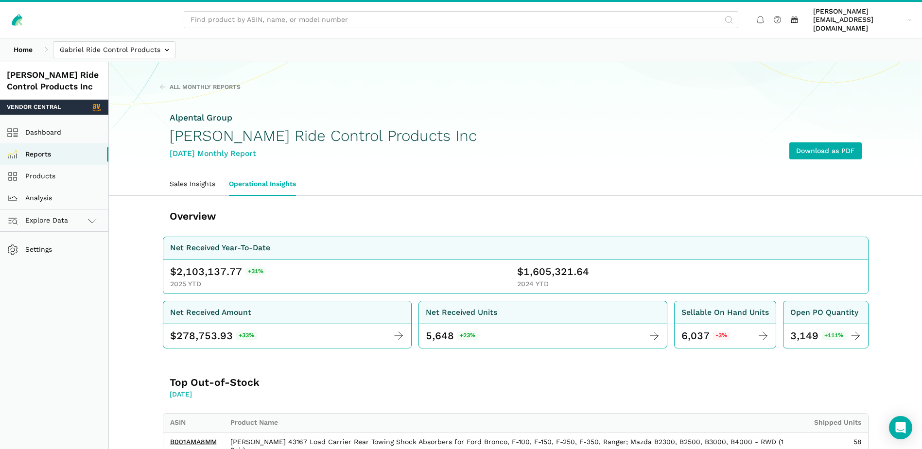
scroll to position [0, 0]
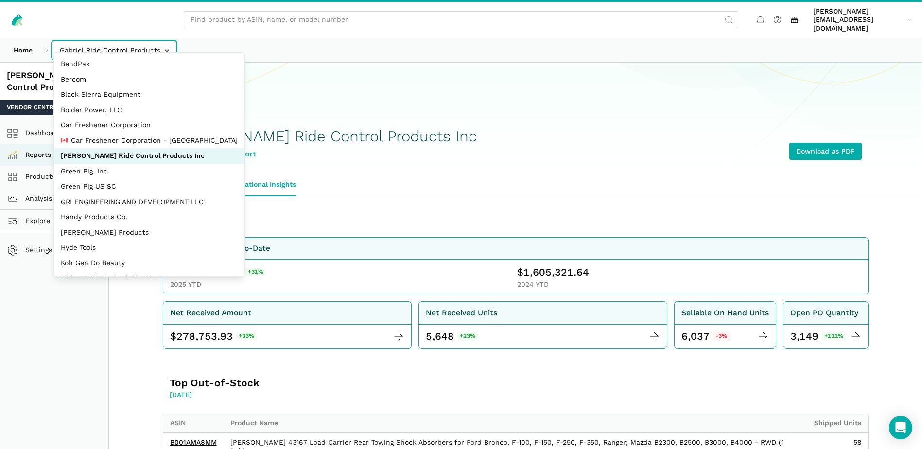
click at [168, 42] on input "text" at bounding box center [114, 50] width 122 height 17
select select "JyuZ269ZTF8CRr8zaTYc2JhH"
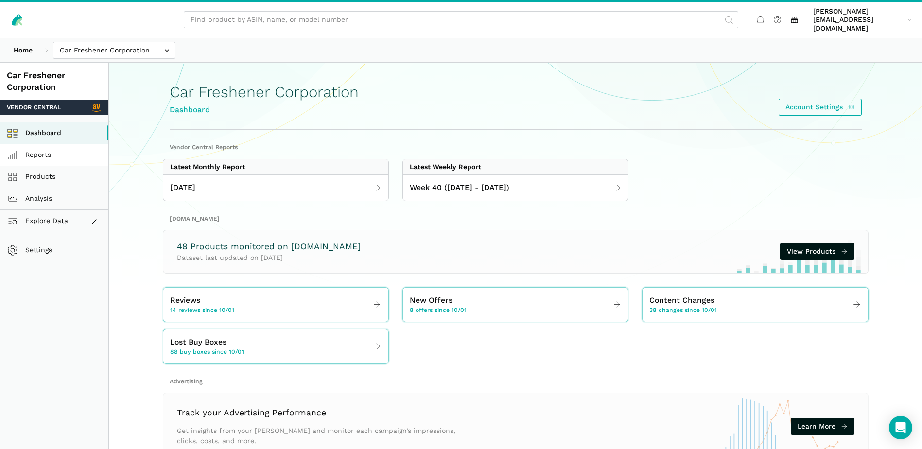
click at [48, 147] on link "Reports" at bounding box center [54, 155] width 108 height 22
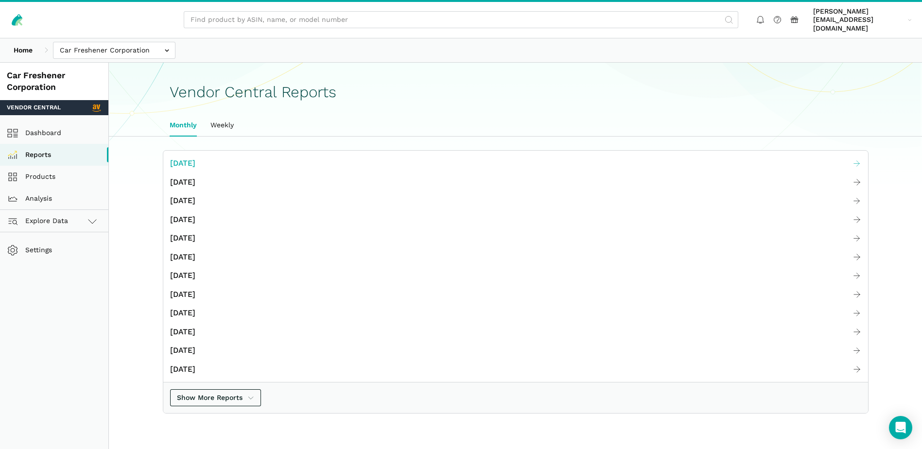
click at [190, 157] on span "[DATE]" at bounding box center [182, 163] width 25 height 12
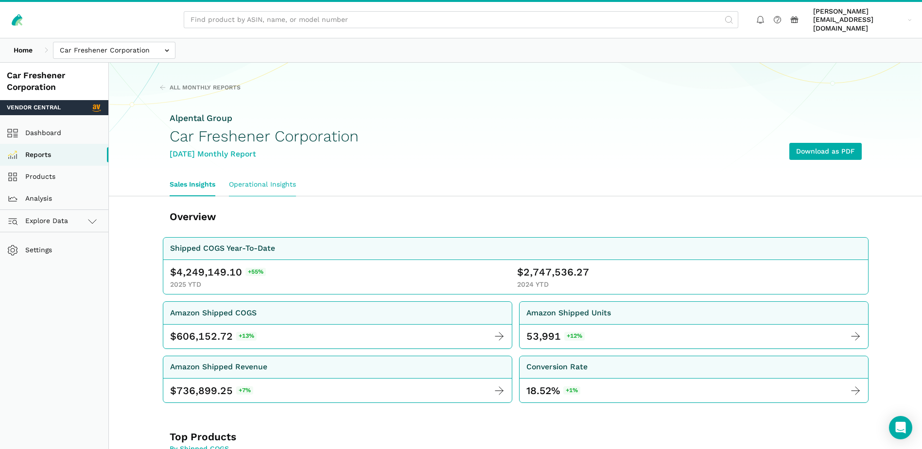
click at [263, 178] on link "Operational Insights" at bounding box center [262, 185] width 81 height 22
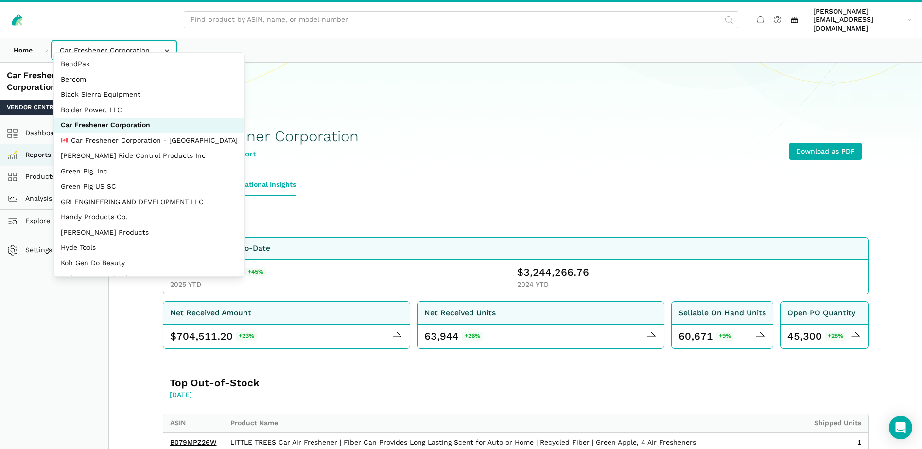
click at [169, 45] on input "text" at bounding box center [114, 50] width 122 height 17
select select "MkN8EkcaB26WsjS8pF97Wcww"
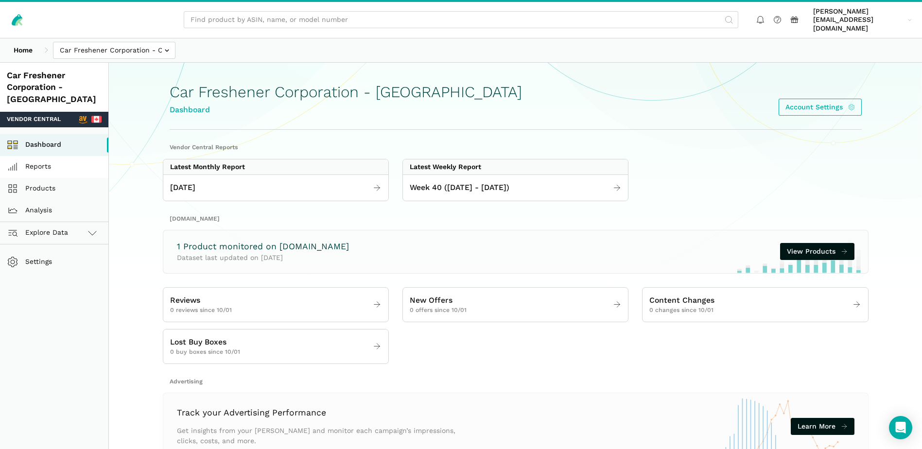
click at [48, 156] on link "Reports" at bounding box center [54, 167] width 108 height 22
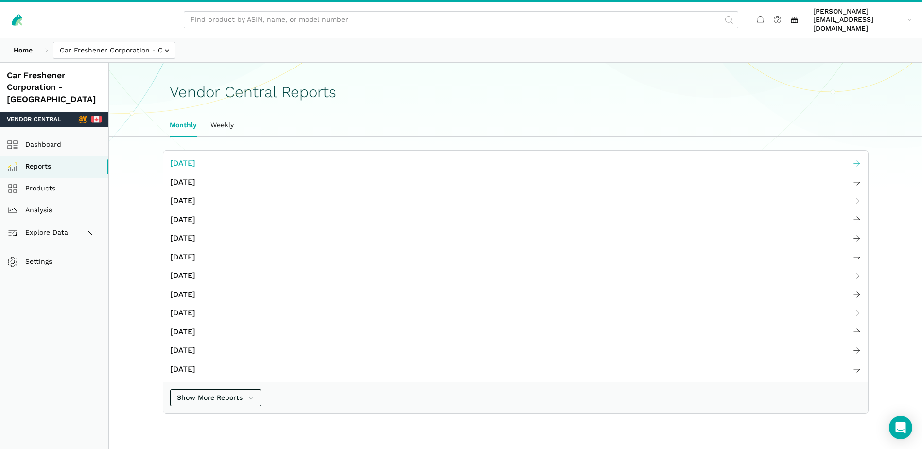
click at [195, 157] on span "[DATE]" at bounding box center [182, 163] width 25 height 12
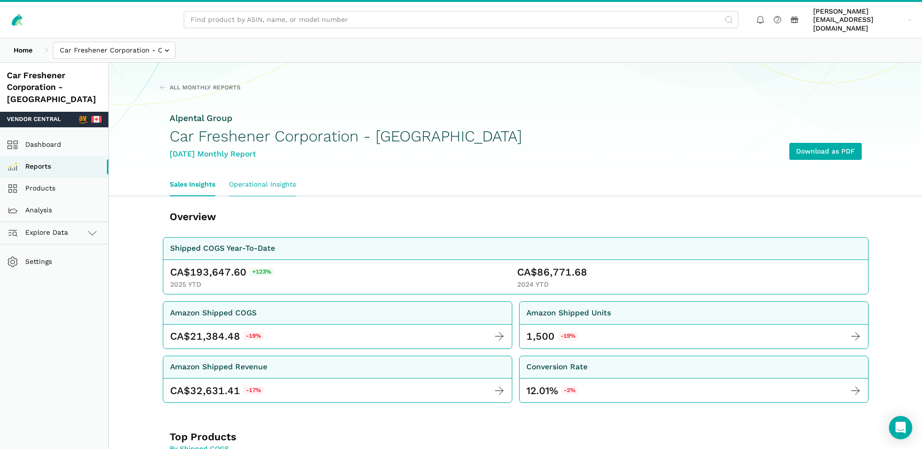
click at [269, 174] on link "Operational Insights" at bounding box center [262, 185] width 81 height 22
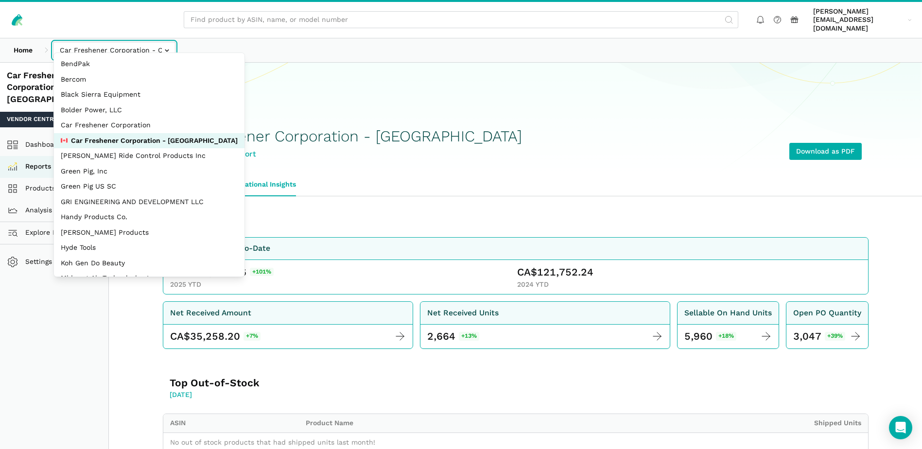
click at [166, 42] on input "text" at bounding box center [114, 50] width 122 height 17
select select "Ko8rakMGZtY1QjyruUJxwLwP"
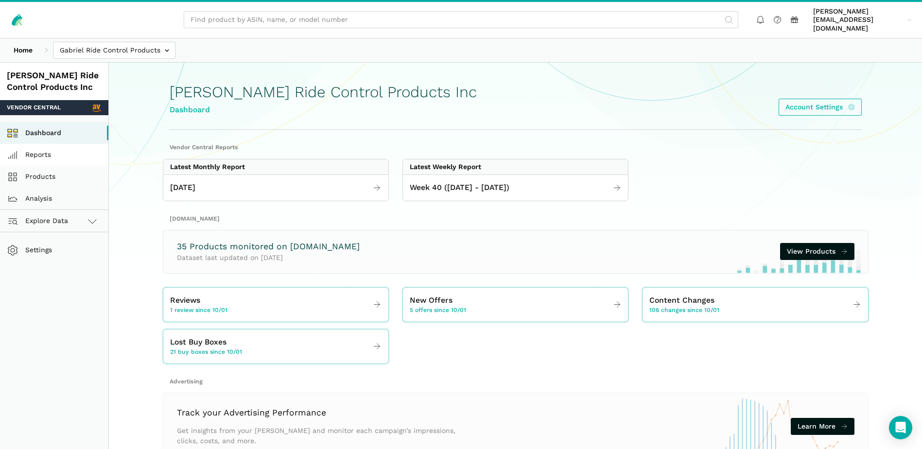
click at [60, 145] on link "Reports" at bounding box center [54, 155] width 108 height 22
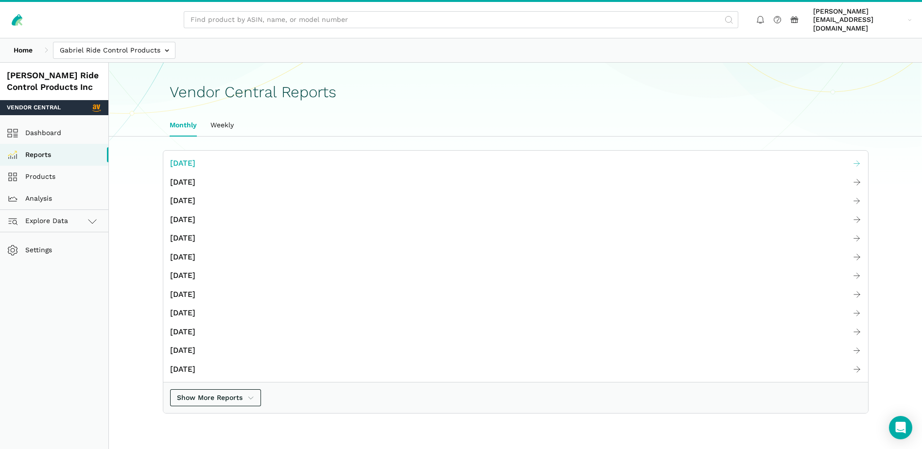
click at [189, 157] on span "[DATE]" at bounding box center [182, 163] width 25 height 12
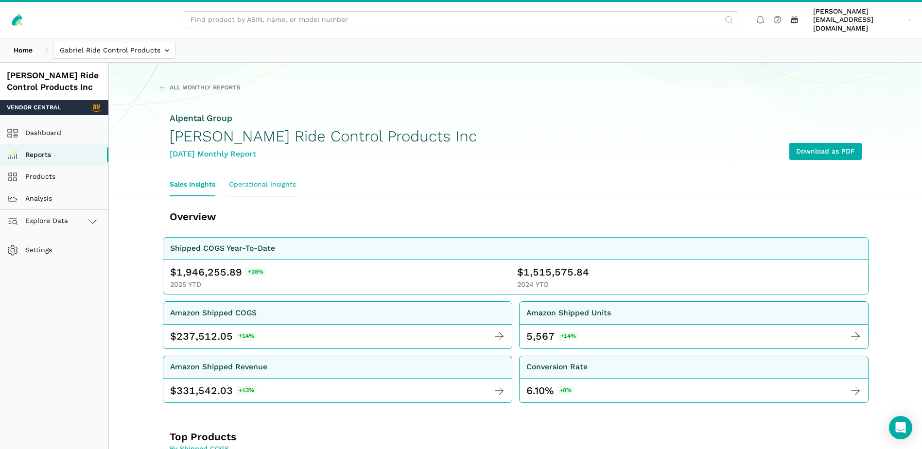
click at [290, 174] on link "Operational Insights" at bounding box center [262, 185] width 81 height 22
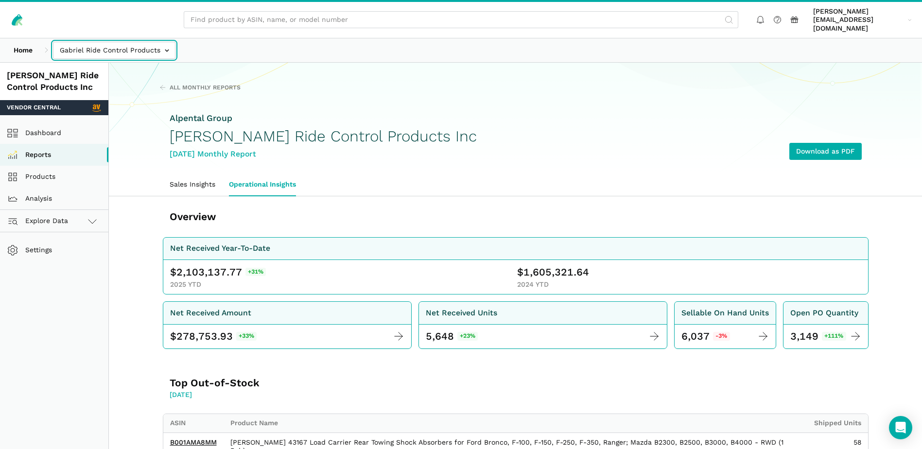
click at [169, 42] on input "text" at bounding box center [114, 50] width 122 height 17
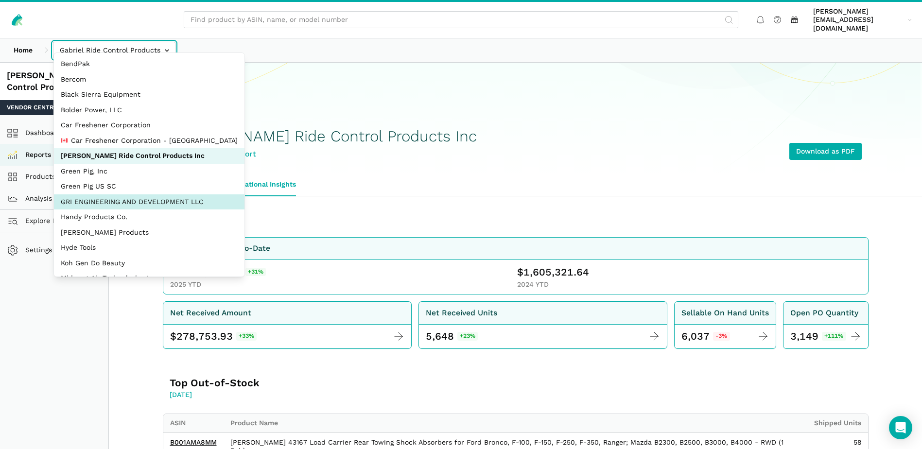
select select "Hei8wDUEZnK8pJhs1ysxCZLc"
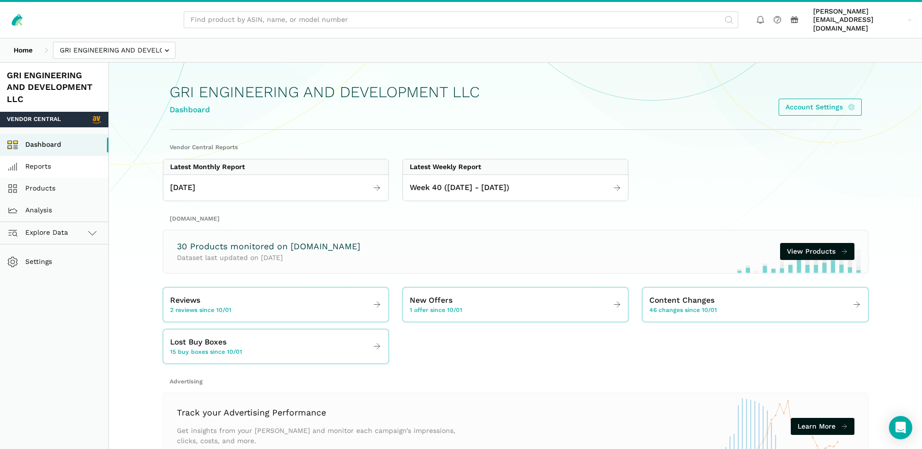
click at [45, 160] on link "Reports" at bounding box center [54, 167] width 108 height 22
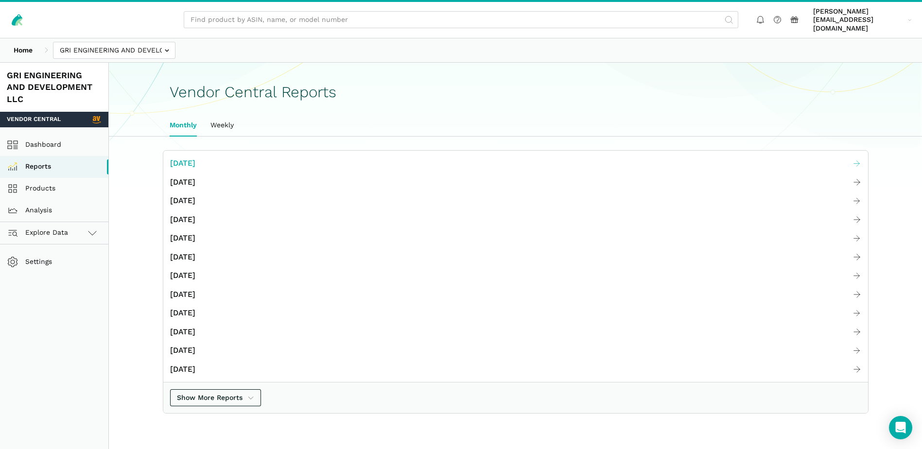
click at [181, 157] on span "[DATE]" at bounding box center [182, 163] width 25 height 12
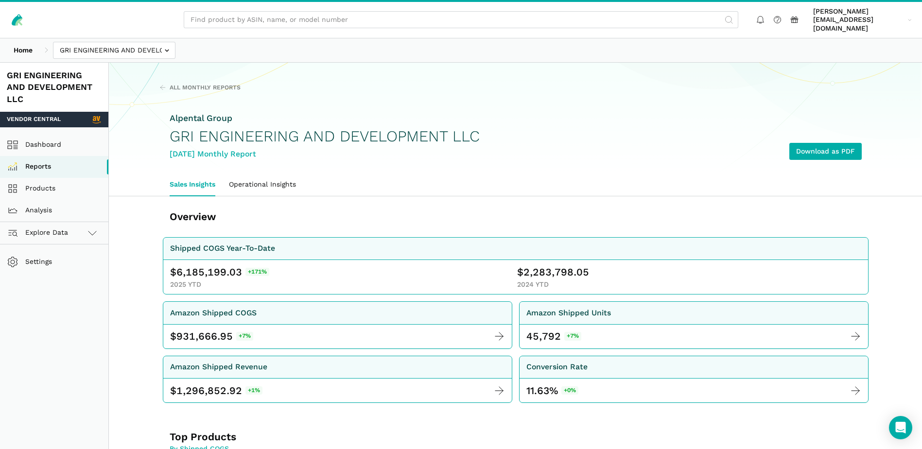
click at [192, 265] on span "6,185,199.03" at bounding box center [209, 272] width 66 height 14
copy span "6,185,199.03"
click at [547, 265] on span "2,283,798.05" at bounding box center [557, 272] width 66 height 14
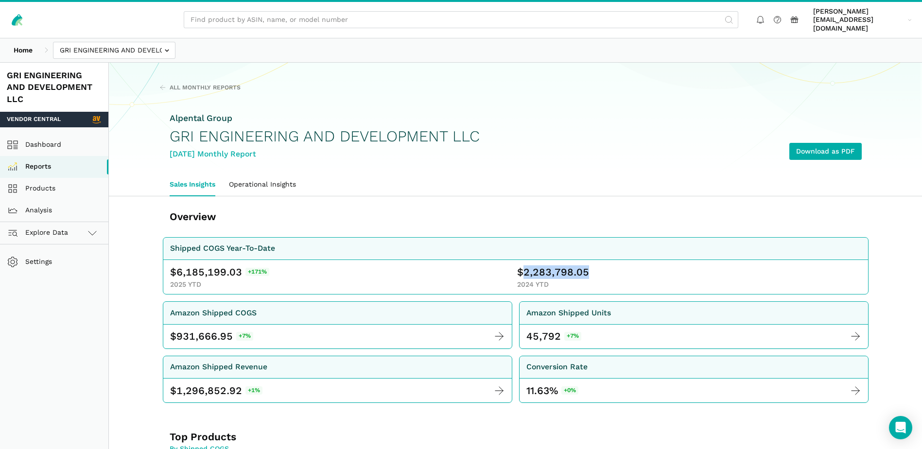
copy span "2,283,798.05"
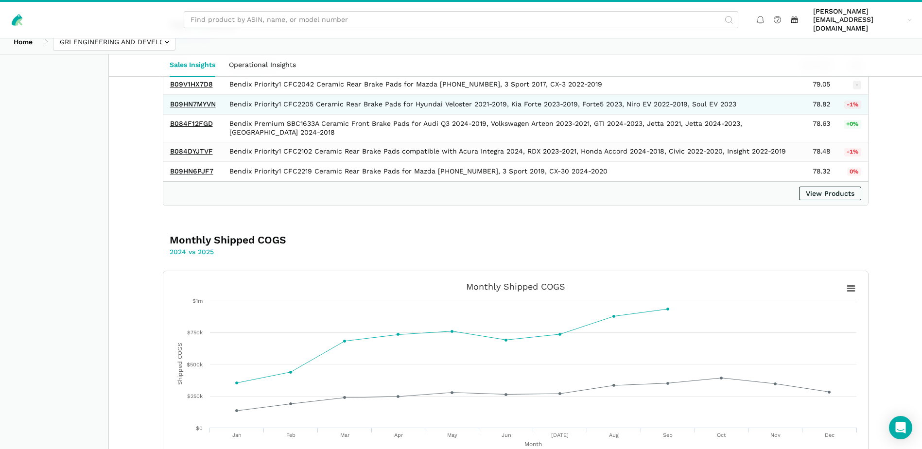
scroll to position [1718, 0]
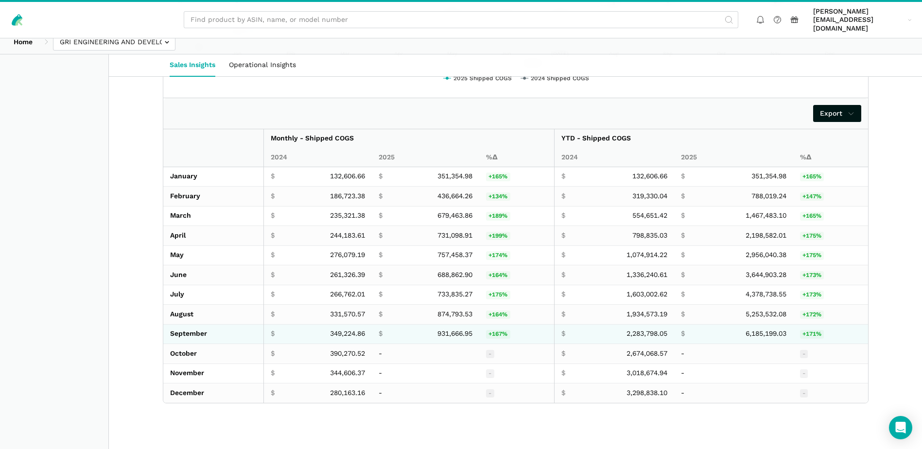
click at [446, 330] on span "931,666.95" at bounding box center [454, 334] width 35 height 9
click at [447, 330] on span "931,666.95" at bounding box center [454, 334] width 35 height 9
copy span "931,666.95"
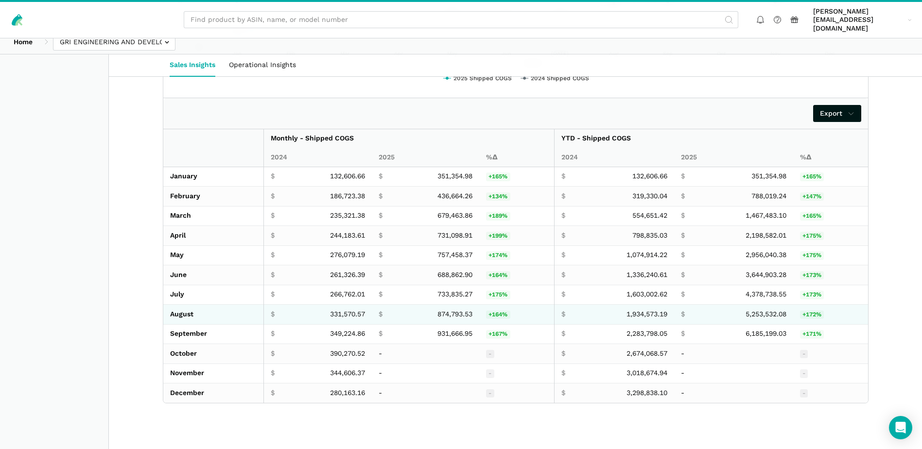
click at [444, 310] on span "874,793.53" at bounding box center [454, 314] width 35 height 9
copy span "874,793.53"
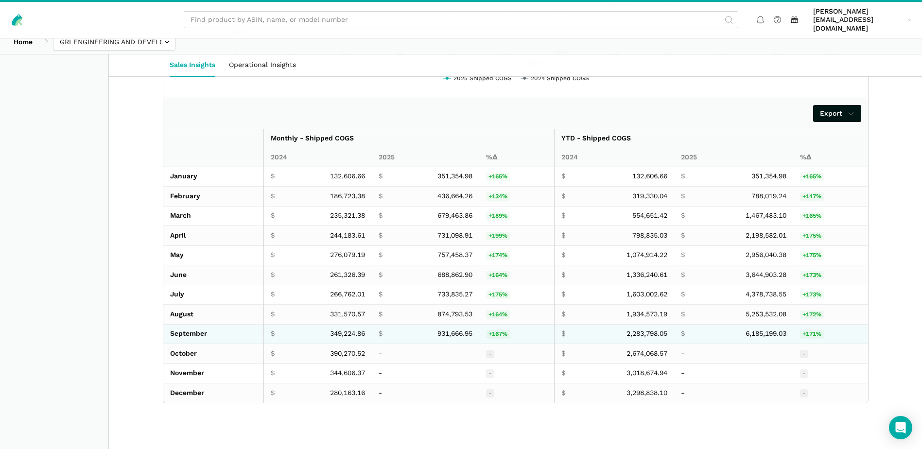
click at [349, 330] on span "349,224.86" at bounding box center [347, 334] width 35 height 9
copy span "349,224.86"
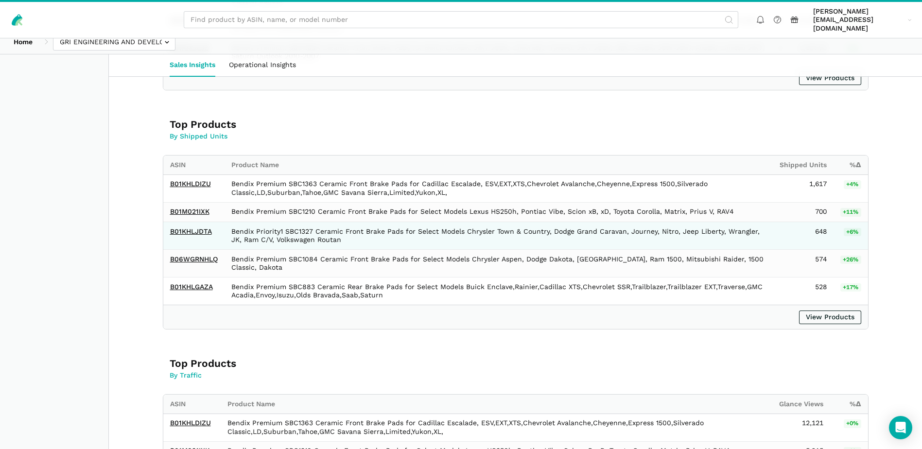
scroll to position [0, 0]
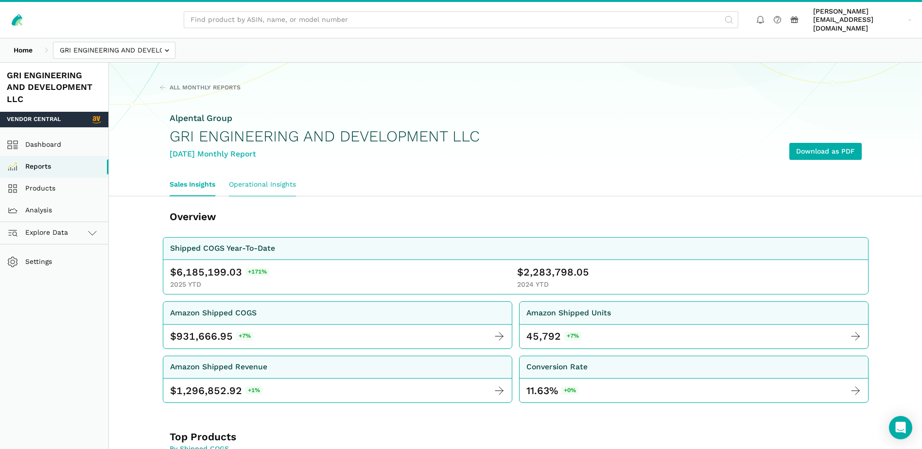
click at [279, 177] on link "Operational Insights" at bounding box center [262, 185] width 81 height 22
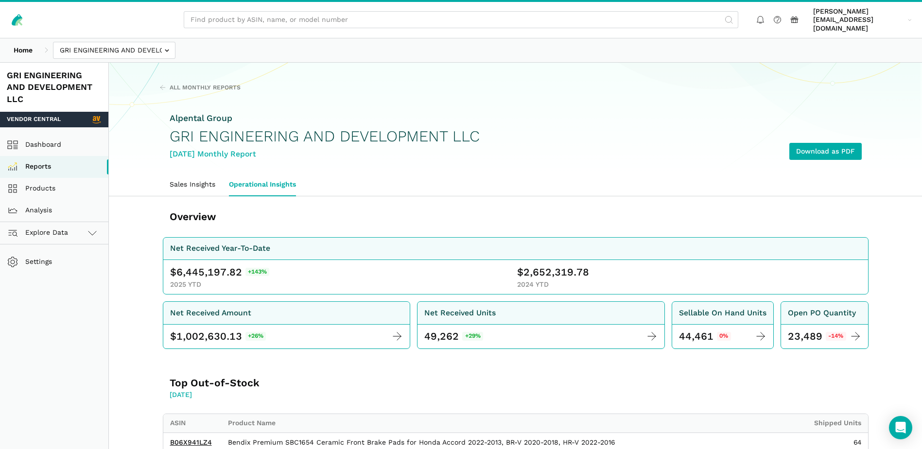
click at [207, 265] on span "6,445,197.82" at bounding box center [209, 272] width 66 height 14
copy span "6,445,197.82"
click at [544, 265] on span "2,652,319.78" at bounding box center [557, 272] width 66 height 14
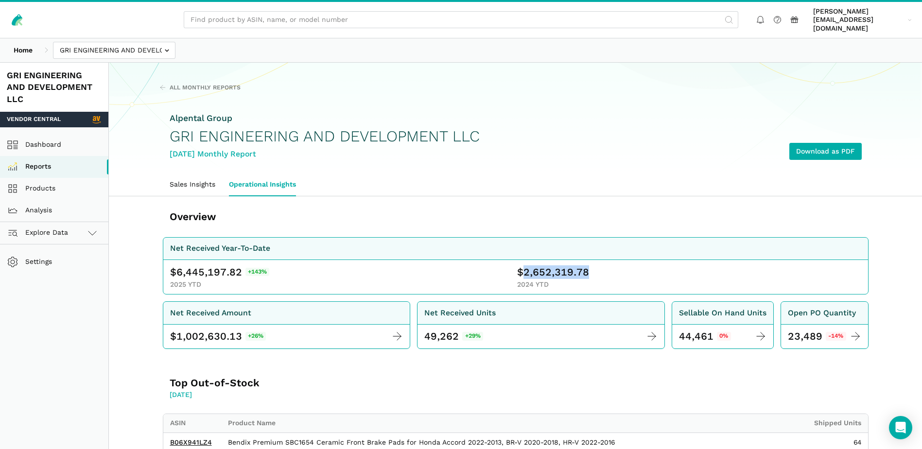
copy span "2,652,319.78"
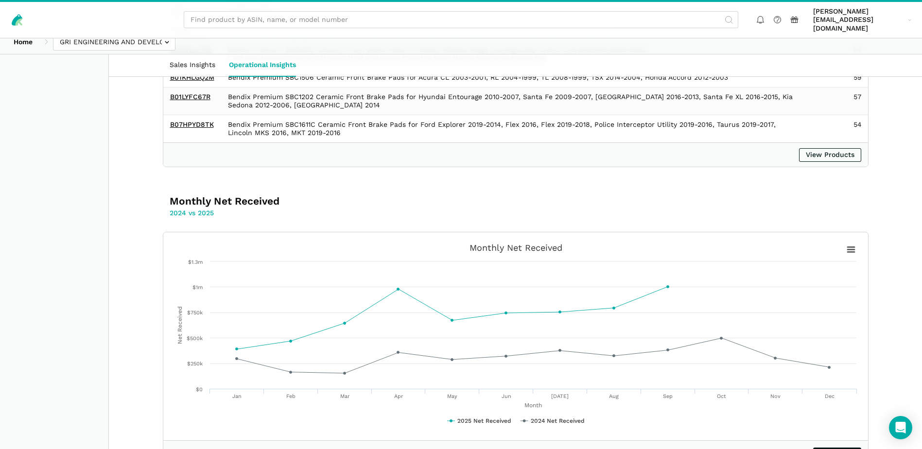
scroll to position [755, 0]
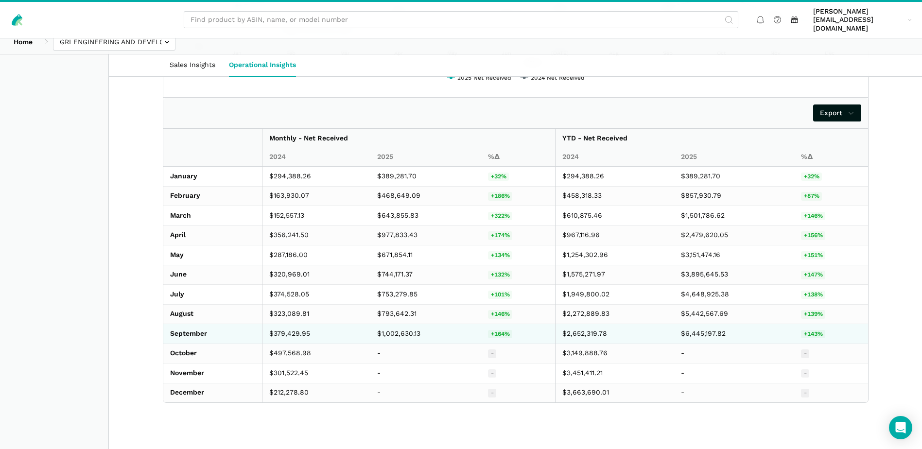
click at [409, 327] on td "$1,002,630.13" at bounding box center [425, 334] width 111 height 20
copy td "1,002,630.13"
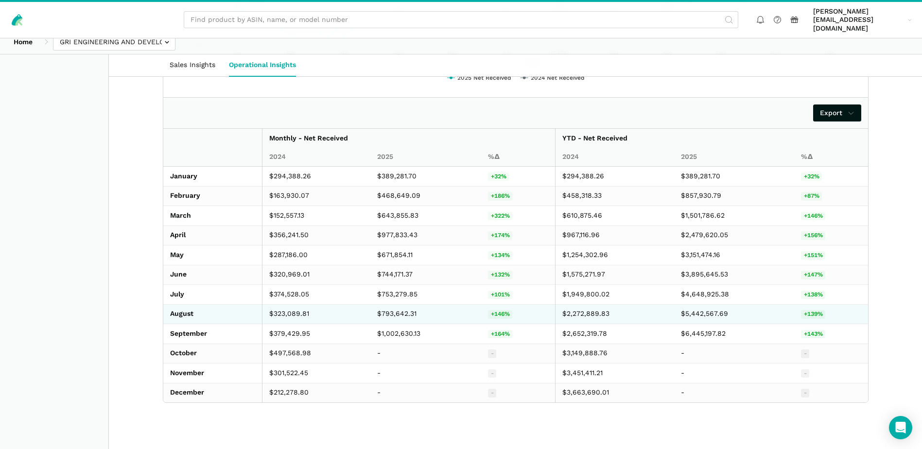
click at [402, 306] on td "$793,642.31" at bounding box center [425, 314] width 111 height 20
copy td "793,642.31"
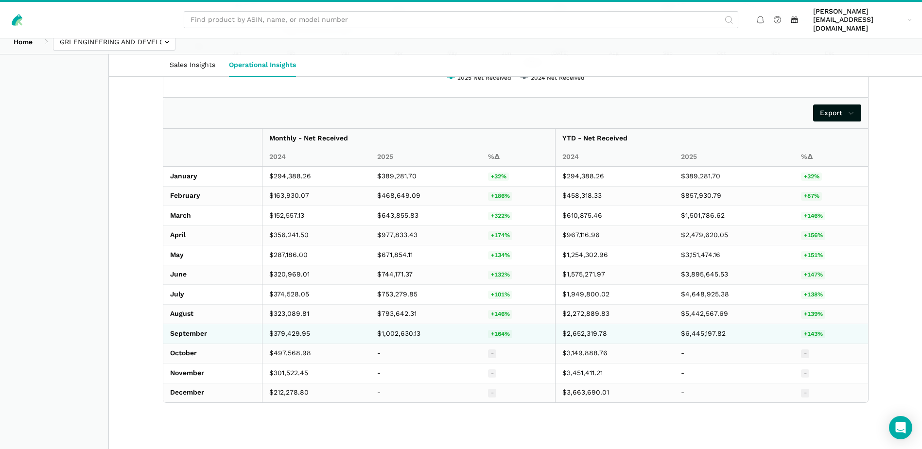
click at [296, 324] on td "$379,429.95" at bounding box center [316, 334] width 108 height 20
copy td "379,429.95"
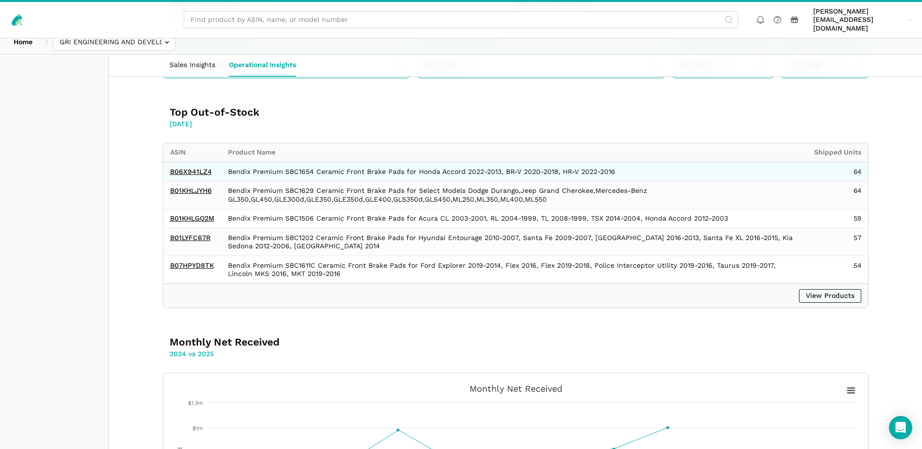
scroll to position [0, 0]
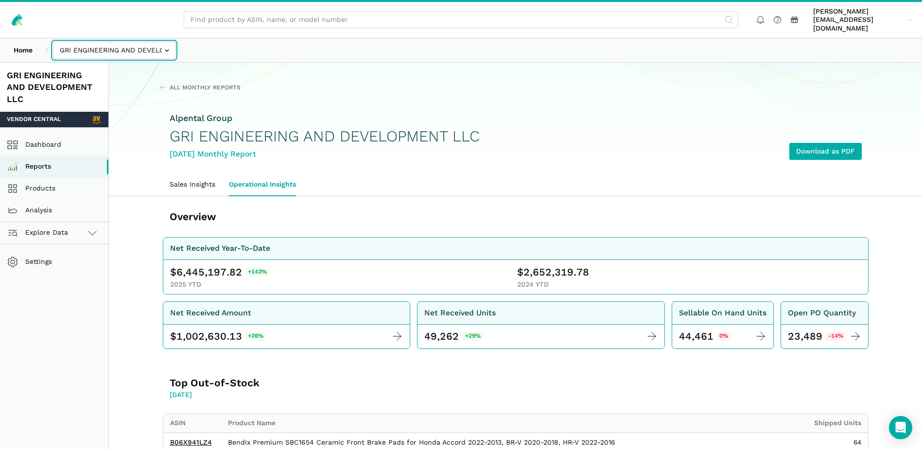
click at [167, 46] on input "text" at bounding box center [114, 50] width 122 height 17
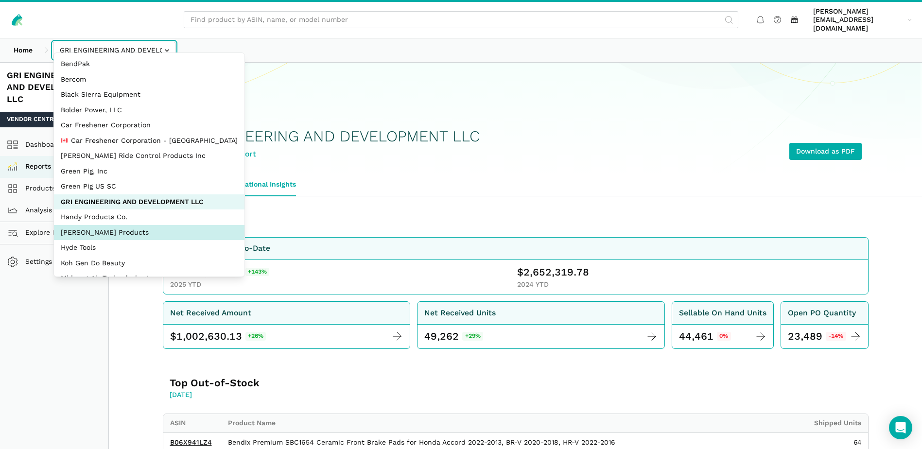
select select "bYbTYo3HXWRCsidytvYJ1e2X"
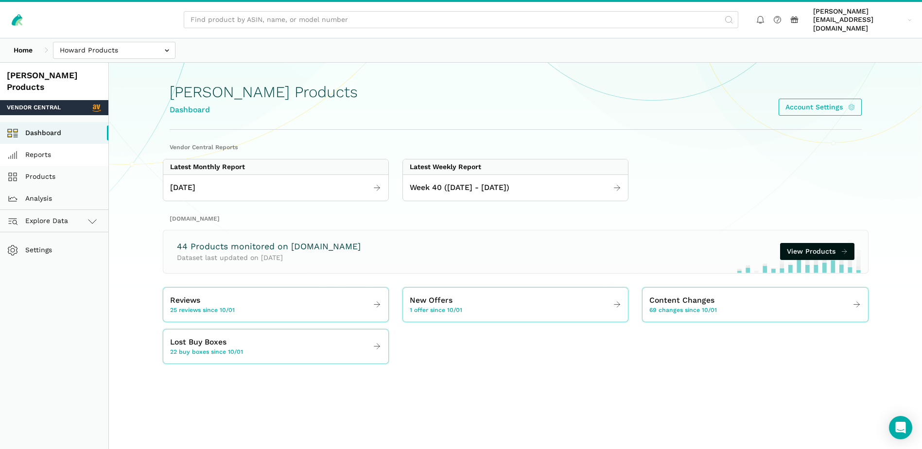
click at [43, 144] on link "Reports" at bounding box center [54, 155] width 108 height 22
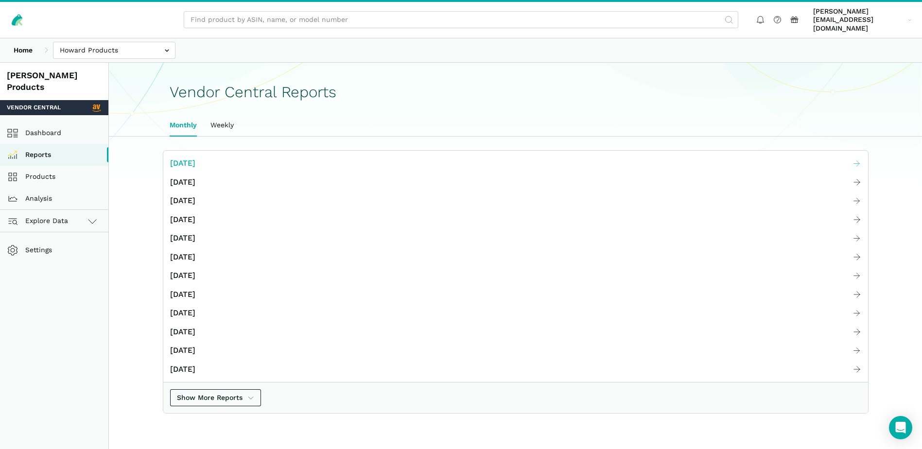
click at [195, 157] on span "[DATE]" at bounding box center [182, 163] width 25 height 12
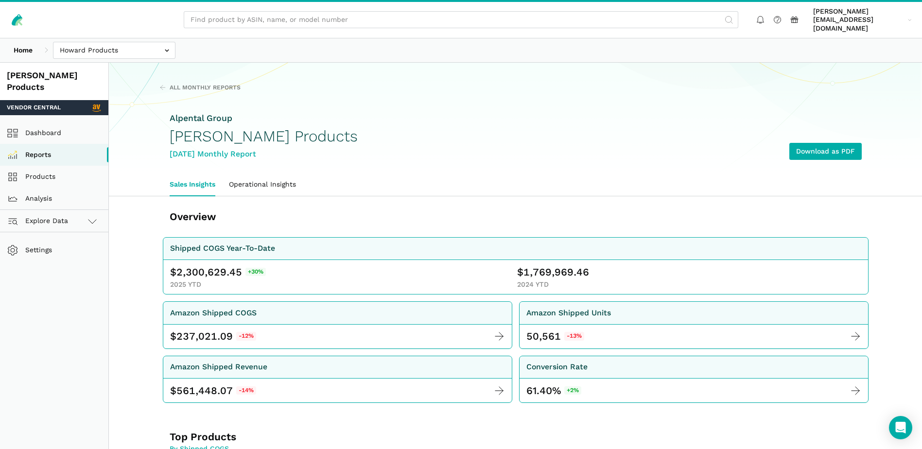
click at [204, 265] on span "2,300,629.45" at bounding box center [209, 272] width 66 height 14
copy span "2,300,629.45"
click at [554, 265] on span "1,769,969.46" at bounding box center [557, 272] width 66 height 14
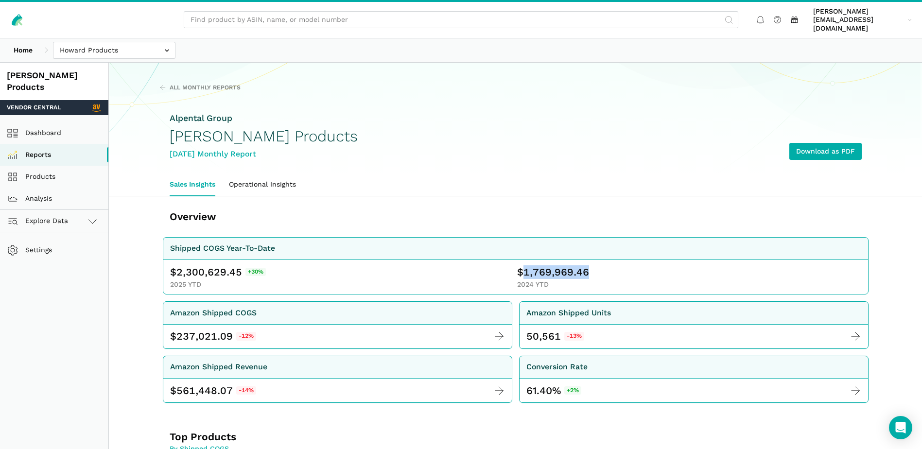
copy span "1,769,969.46"
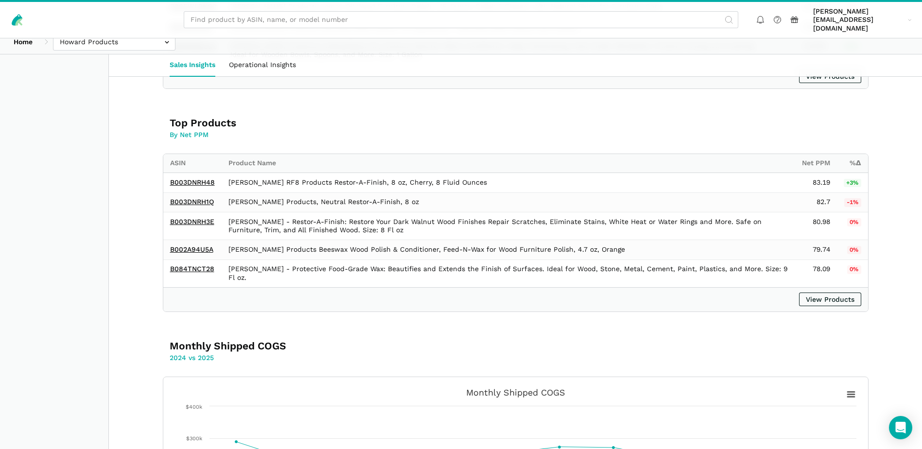
scroll to position [1646, 0]
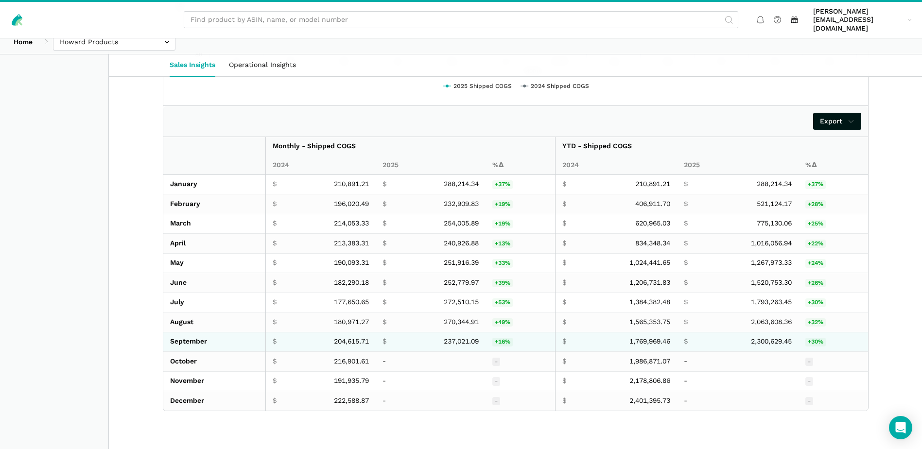
click at [454, 337] on span "237,021.09" at bounding box center [461, 341] width 35 height 9
copy span "237,021.09"
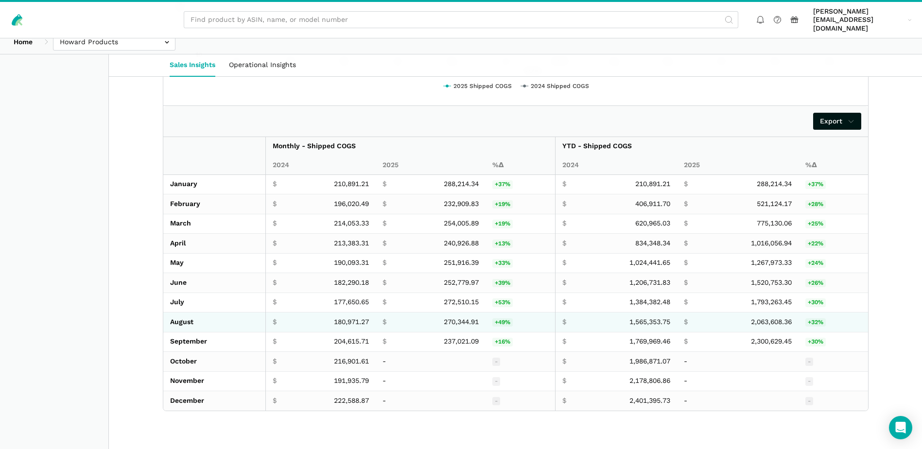
click at [447, 318] on span "270,344.91" at bounding box center [461, 322] width 35 height 9
click at [448, 318] on span "270,344.91" at bounding box center [461, 322] width 35 height 9
copy span "270,344.91"
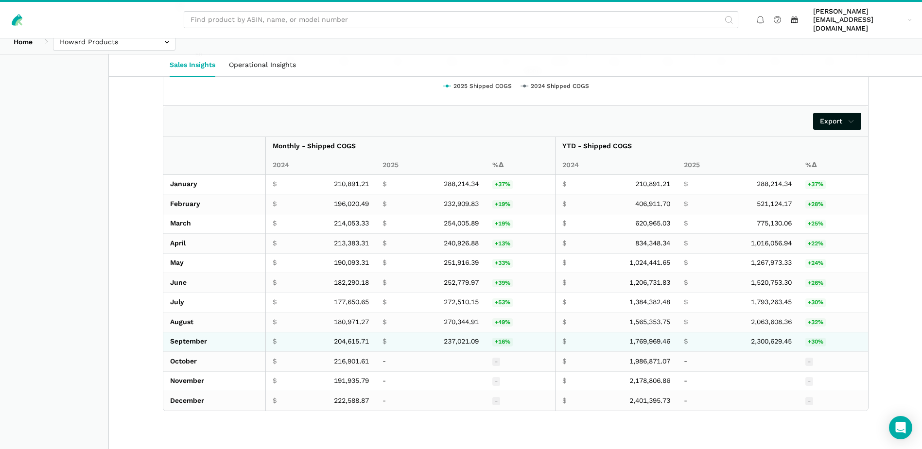
click at [345, 337] on span "204,615.71" at bounding box center [351, 341] width 35 height 9
copy span "204,615.71"
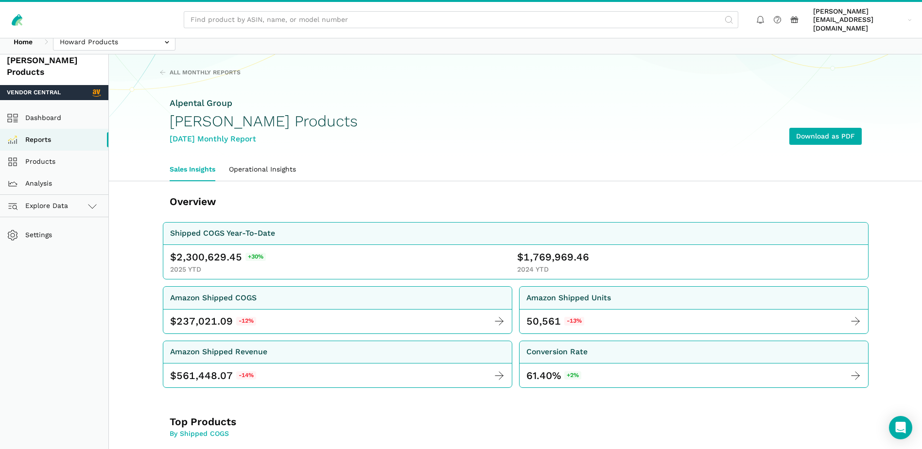
scroll to position [0, 0]
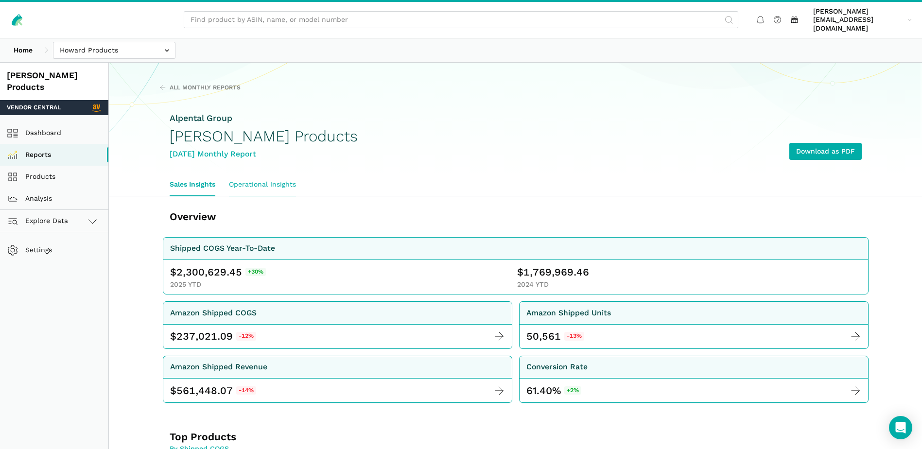
click at [266, 174] on link "Operational Insights" at bounding box center [262, 185] width 81 height 22
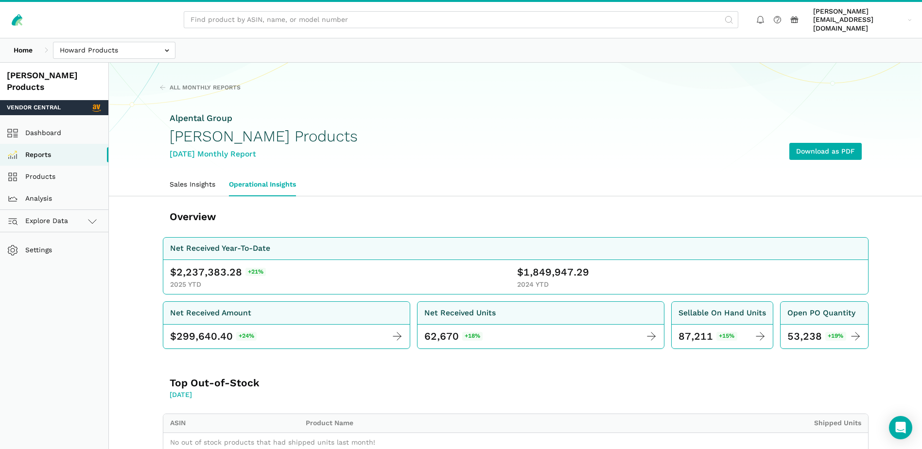
click at [201, 265] on span "2,237,383.28" at bounding box center [209, 272] width 66 height 14
copy span "2,237,383.28"
click at [537, 265] on span "1,849,947.29" at bounding box center [557, 272] width 66 height 14
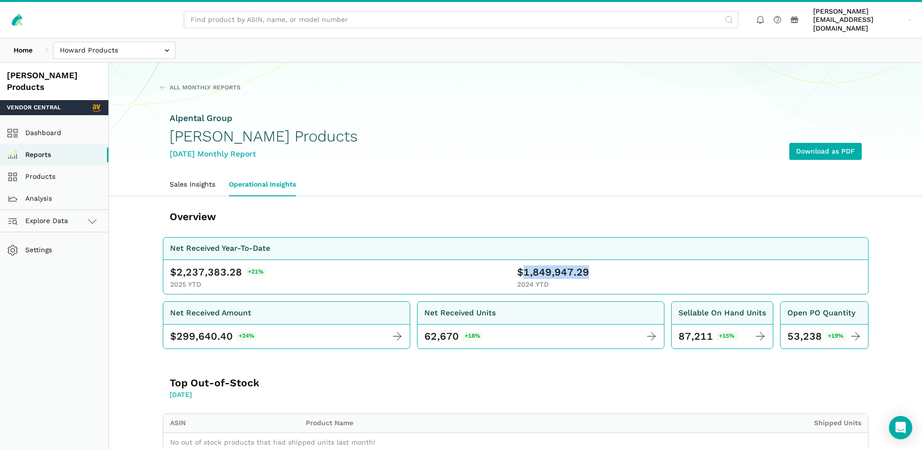
copy span "1,849,947.29"
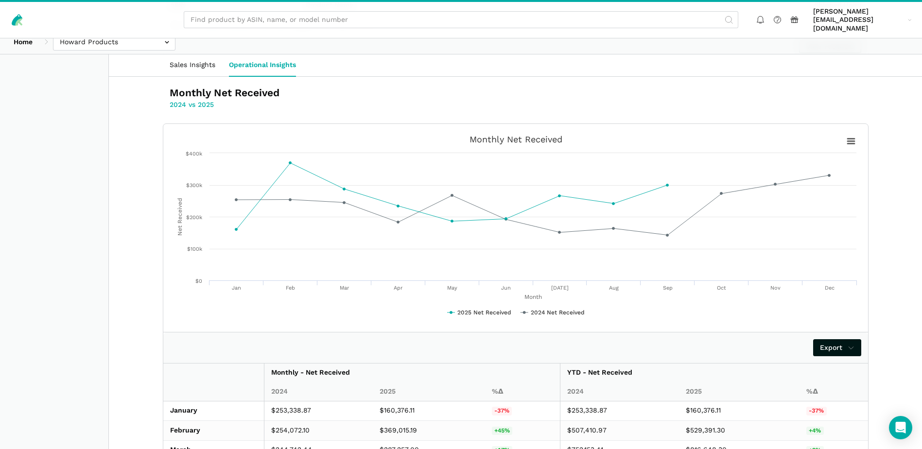
scroll to position [652, 0]
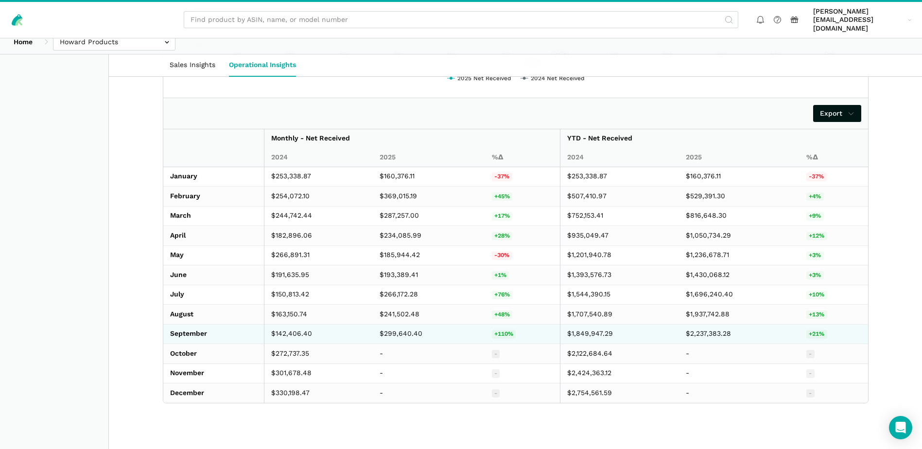
click at [408, 328] on td "$299,640.40" at bounding box center [429, 334] width 112 height 20
copy td "299,640.40"
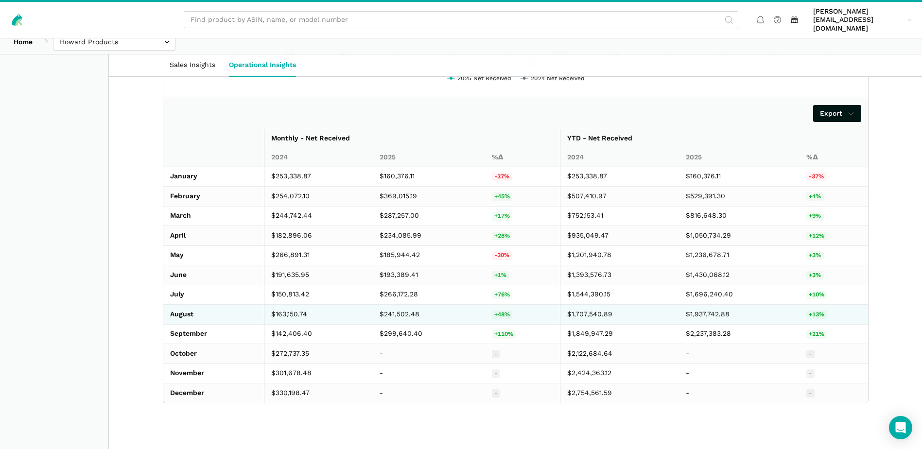
click at [407, 305] on td "$241,502.48" at bounding box center [429, 315] width 112 height 20
copy td "241,502.48"
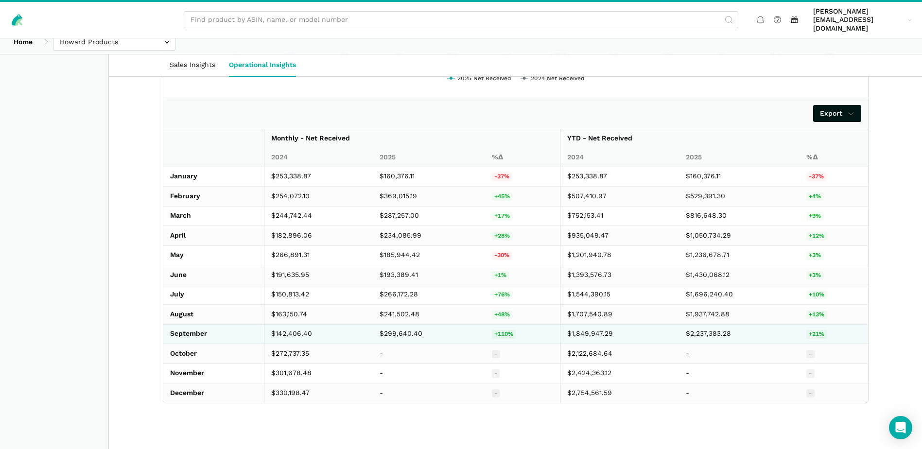
click at [283, 325] on td "$142,406.40" at bounding box center [318, 334] width 109 height 20
copy td "142,406.40"
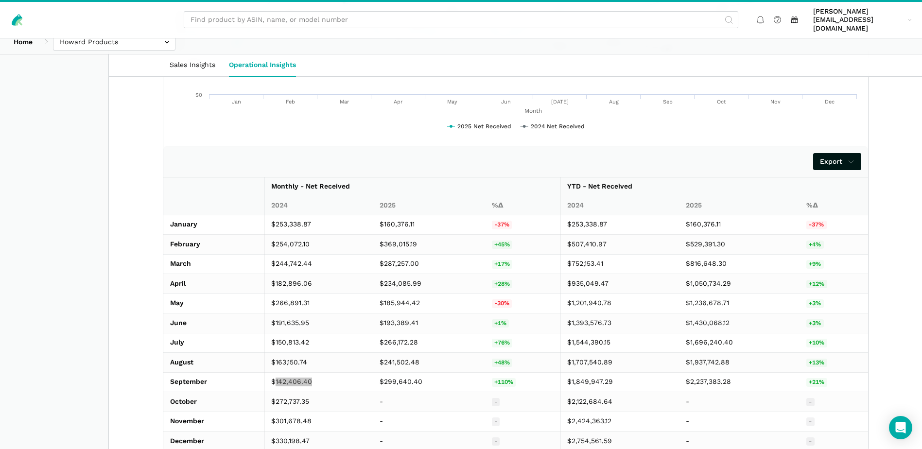
scroll to position [0, 0]
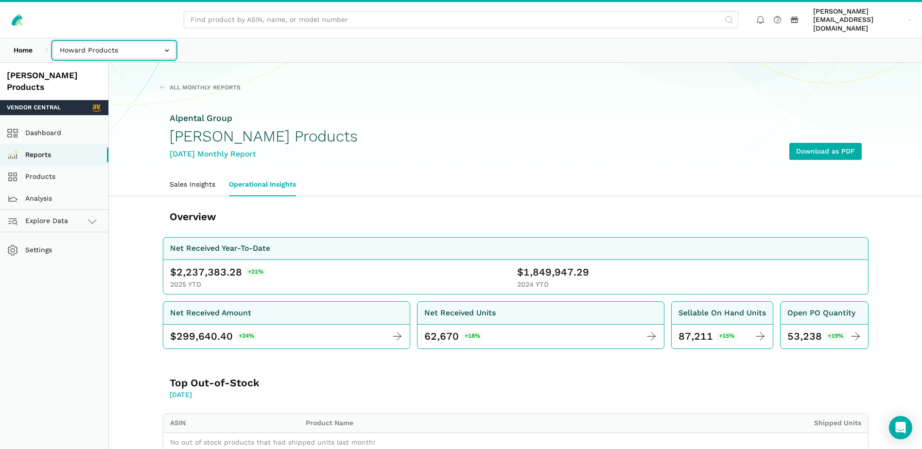
click at [162, 42] on input "text" at bounding box center [114, 50] width 122 height 17
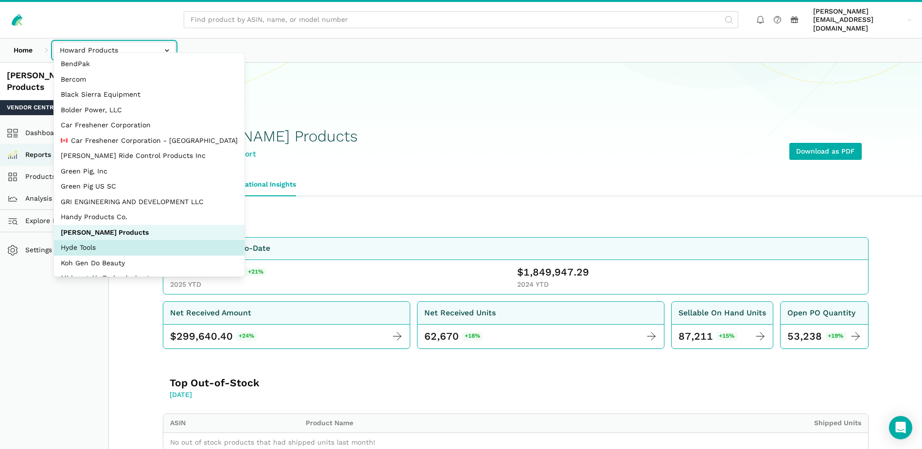
select select "QgUcRZ8TGAhVVPYC2ZoWPij6"
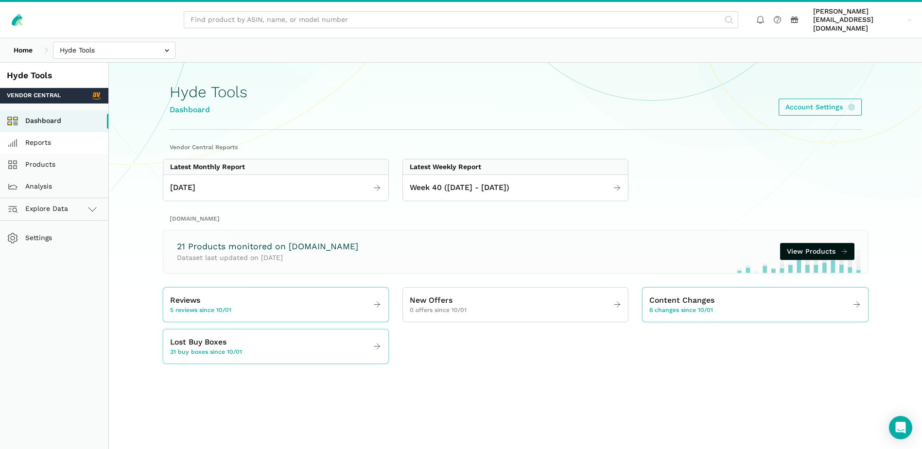
click at [43, 132] on link "Reports" at bounding box center [54, 143] width 108 height 22
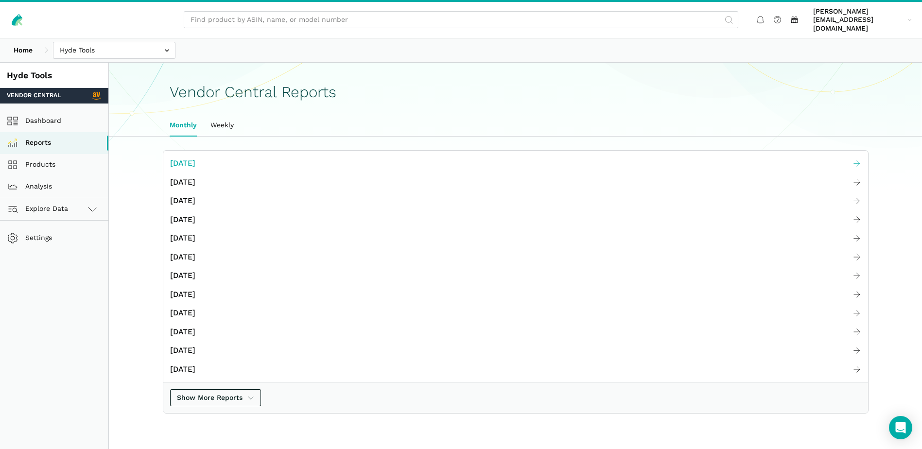
click at [195, 157] on span "[DATE]" at bounding box center [182, 163] width 25 height 12
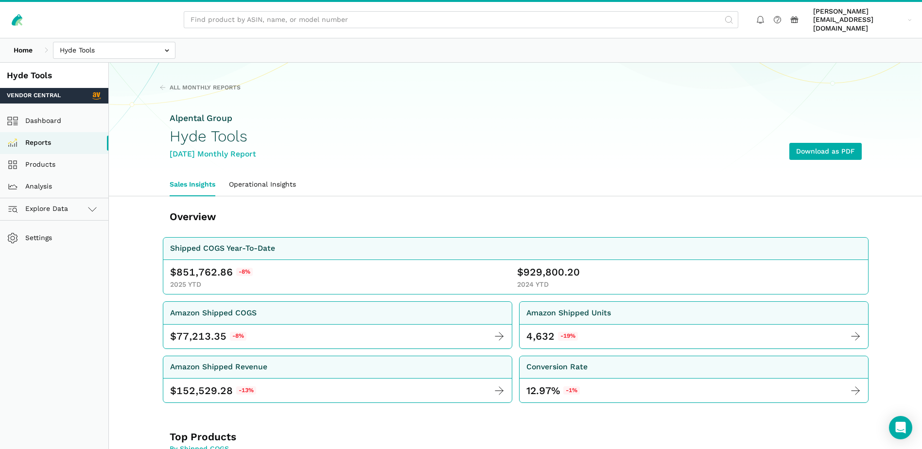
click at [205, 265] on span "851,762.86" at bounding box center [204, 272] width 56 height 14
copy span "851,762.86"
click at [543, 267] on span "929,800.20" at bounding box center [552, 272] width 56 height 14
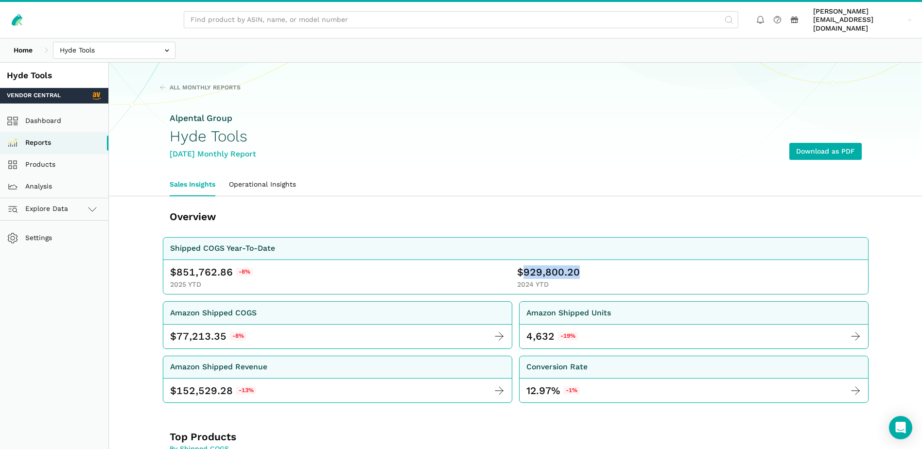
copy span "929,800.20"
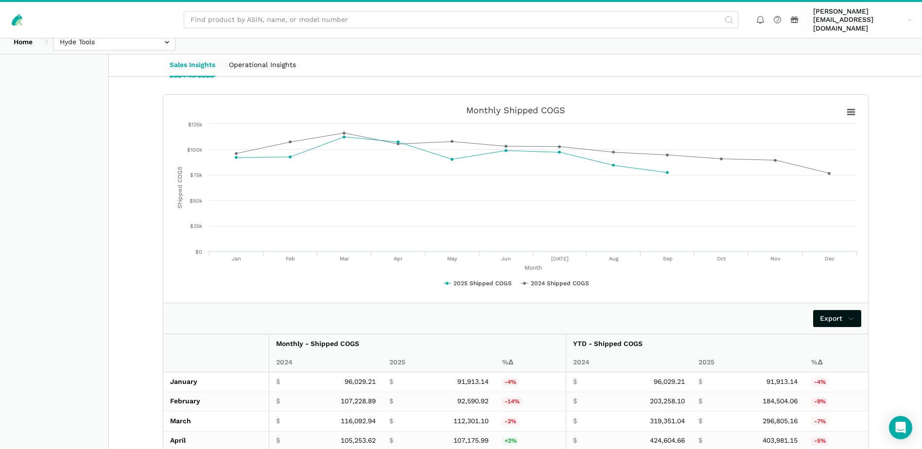
scroll to position [1614, 0]
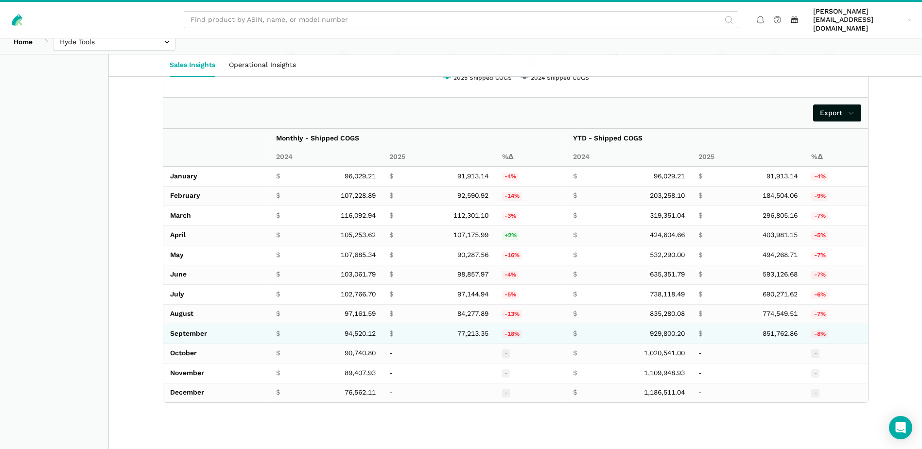
click at [470, 330] on span "77,213.35" at bounding box center [472, 334] width 31 height 9
copy span "77,213.35"
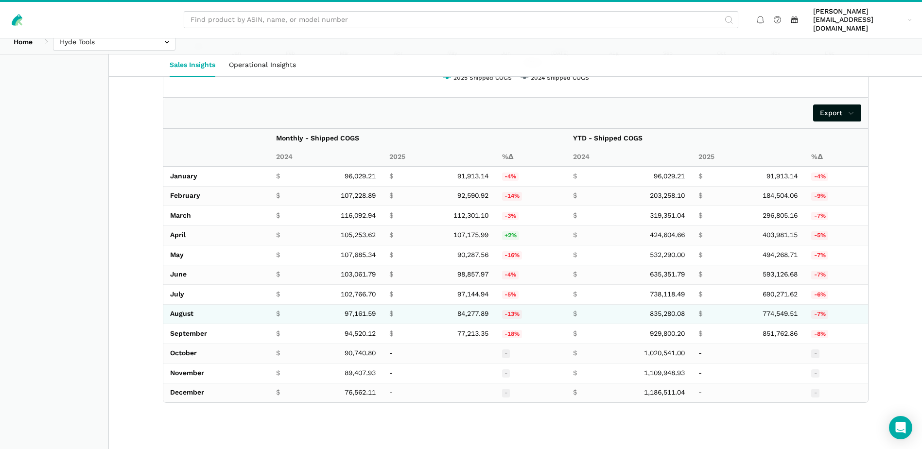
click at [463, 310] on span "84,277.89" at bounding box center [472, 314] width 31 height 9
copy span "84,277.89"
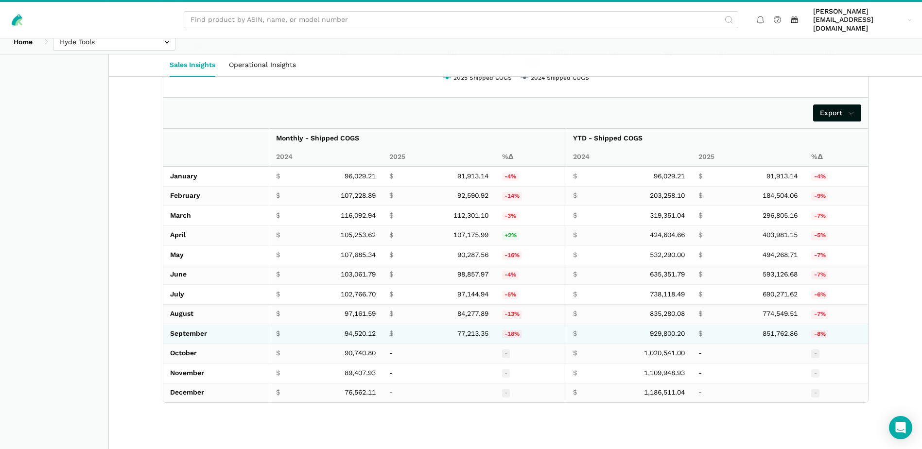
click at [353, 330] on span "94,520.12" at bounding box center [360, 334] width 31 height 9
click at [354, 330] on span "94,520.12" at bounding box center [360, 334] width 31 height 9
copy span "94,520.12"
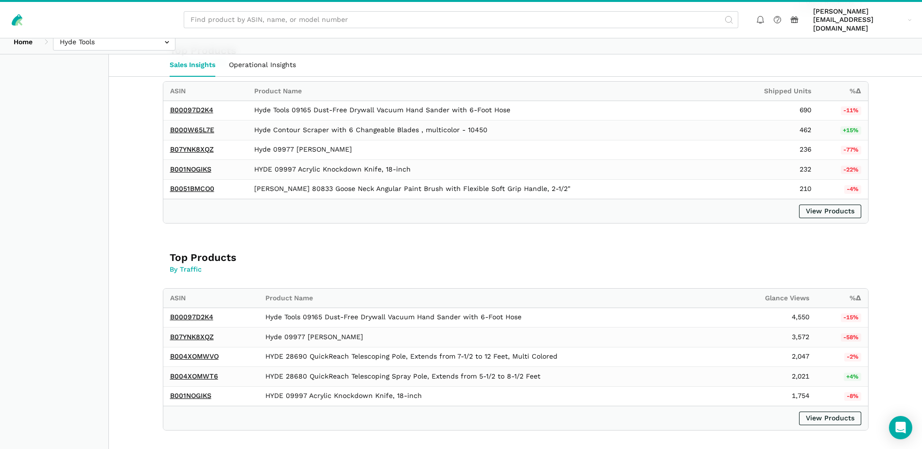
scroll to position [0, 0]
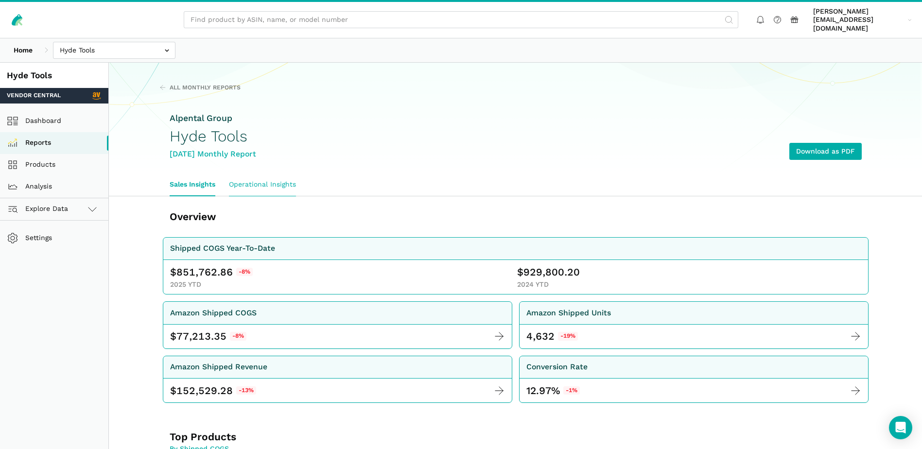
click at [279, 174] on link "Operational Insights" at bounding box center [262, 185] width 81 height 22
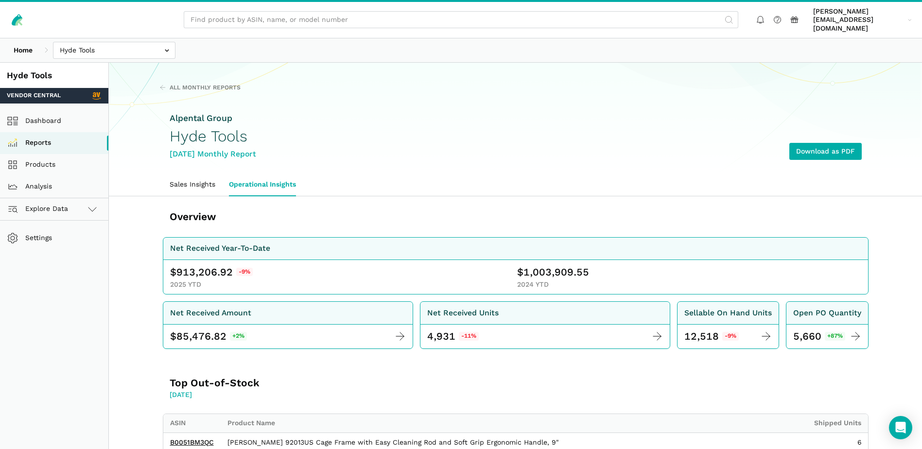
click at [196, 265] on span "913,206.92" at bounding box center [204, 272] width 56 height 14
copy span "913,206.92"
click at [570, 265] on span "1,003,909.55" at bounding box center [557, 272] width 66 height 14
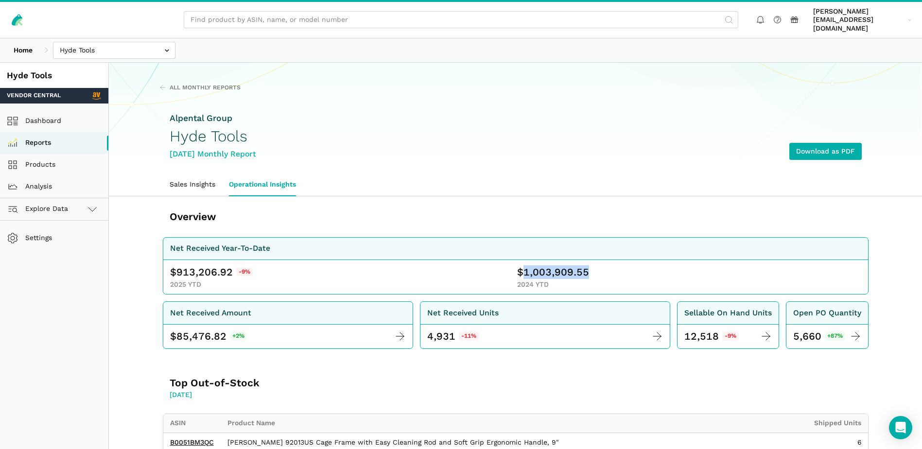
copy span "1,003,909.55"
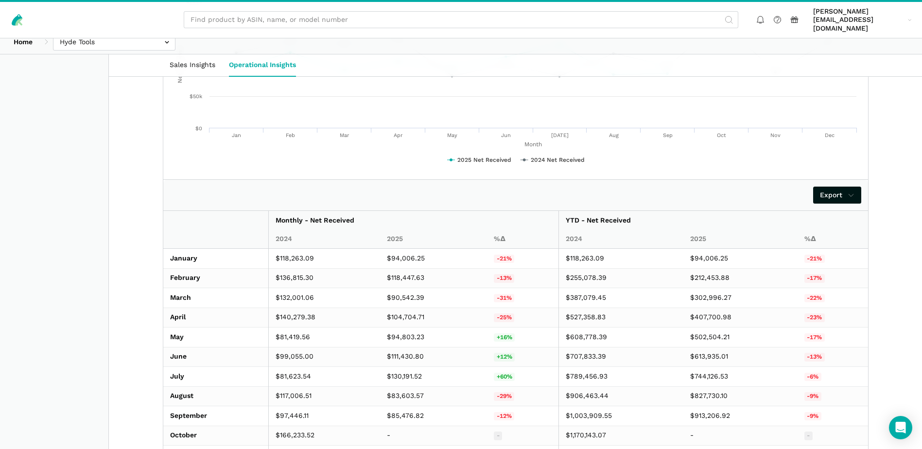
scroll to position [729, 0]
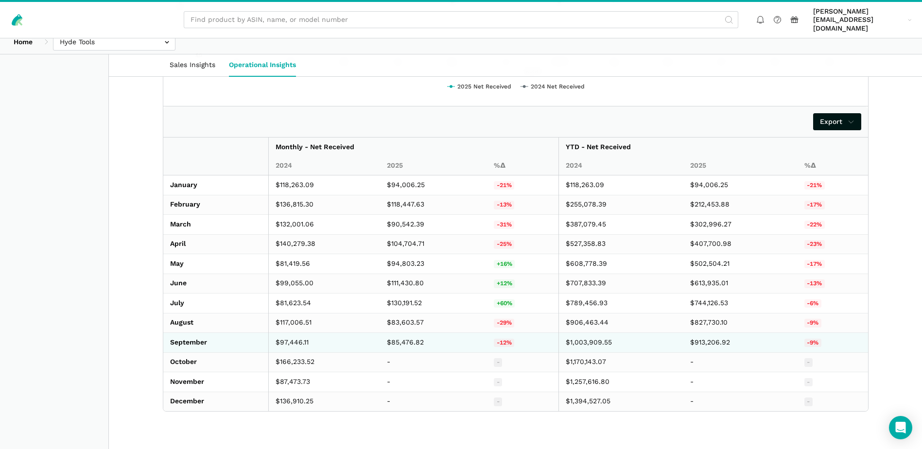
click at [403, 333] on td "$85,476.82" at bounding box center [433, 343] width 107 height 20
copy td "85,476.82"
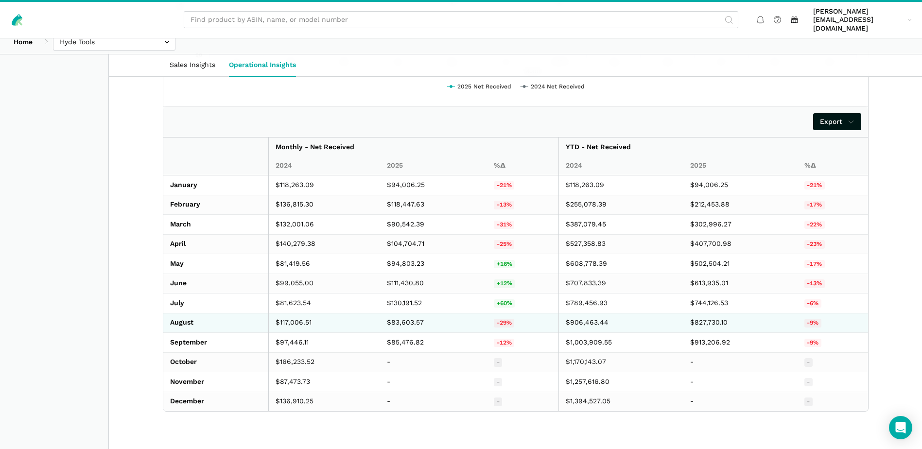
click at [399, 313] on td "$83,603.57" at bounding box center [433, 323] width 107 height 20
copy td "83,603.57"
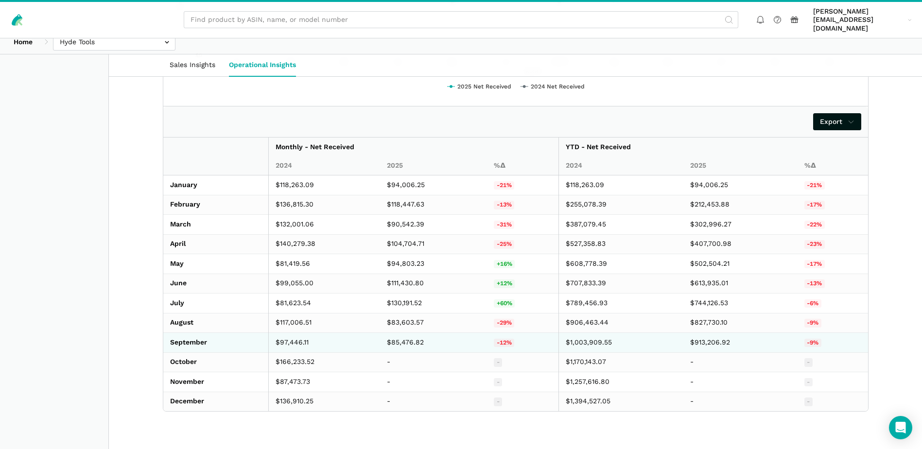
click at [294, 333] on td "$97,446.11" at bounding box center [325, 343] width 112 height 20
copy td "97,446.11"
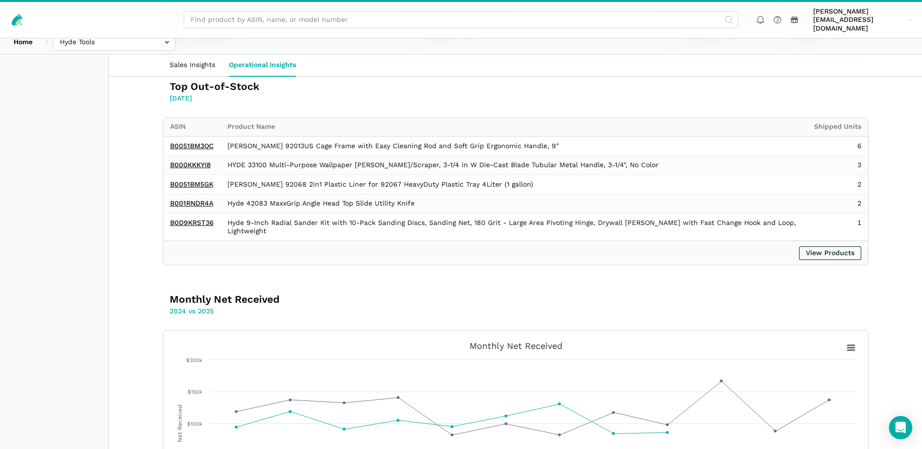
scroll to position [0, 0]
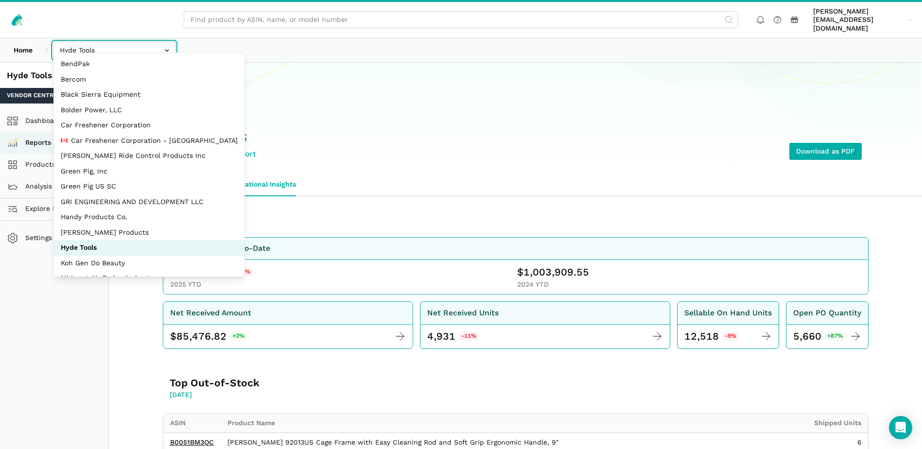
click at [162, 43] on input "text" at bounding box center [114, 50] width 122 height 17
select select "BjByxUF6sGQPKFD7ntvJPVkd"
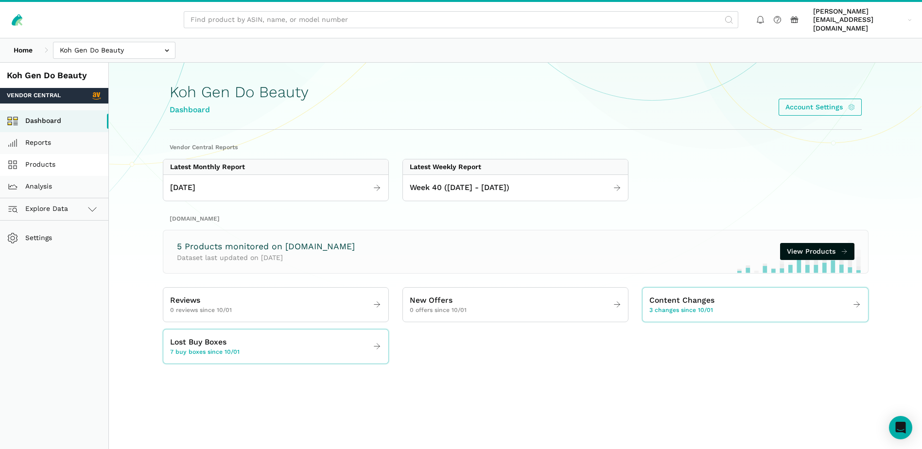
click at [47, 154] on link "Products" at bounding box center [54, 165] width 108 height 22
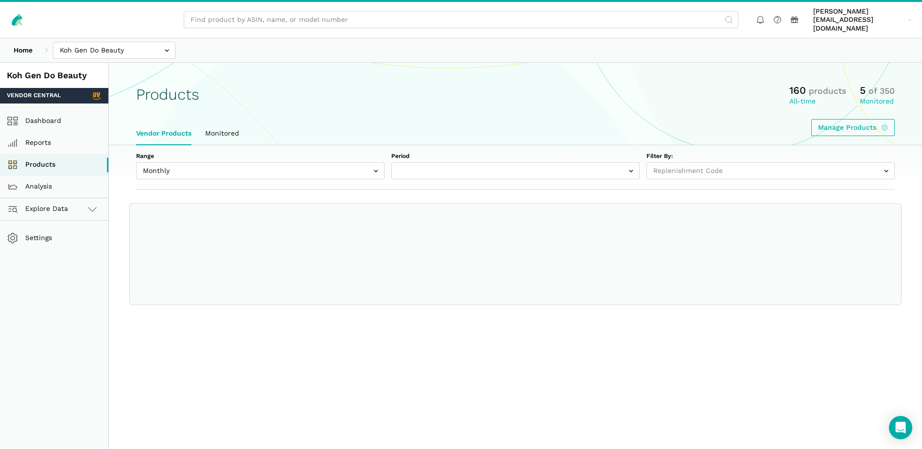
select select
drag, startPoint x: 0, startPoint y: 0, endPoint x: 46, endPoint y: 132, distance: 139.6
click at [46, 132] on link "Reports" at bounding box center [54, 143] width 108 height 22
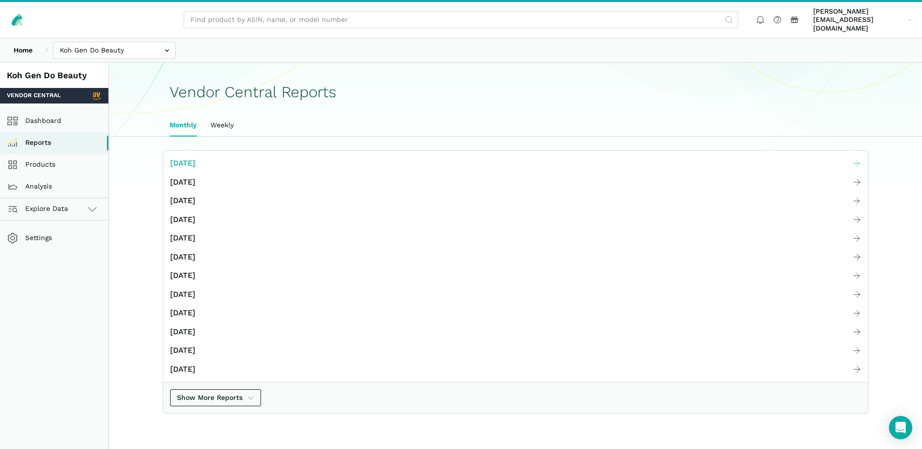
click at [195, 157] on span "[DATE]" at bounding box center [182, 163] width 25 height 12
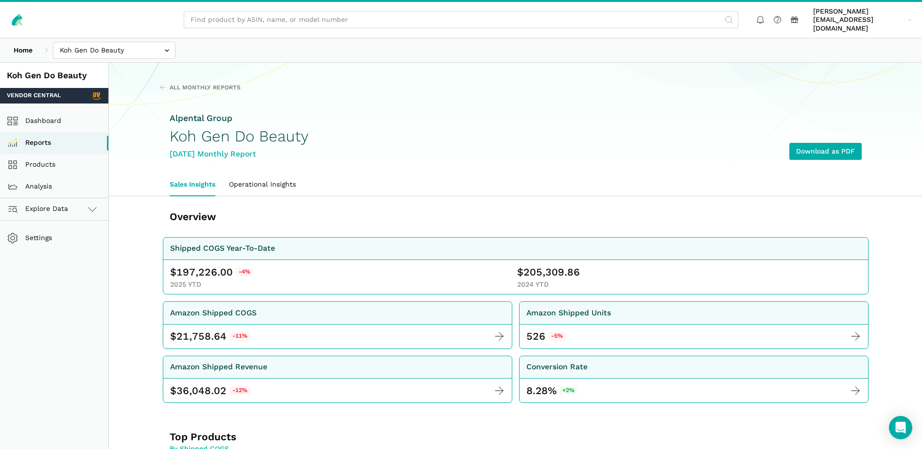
click at [193, 265] on span "197,226.00" at bounding box center [204, 272] width 56 height 14
copy span "197,226.00"
click at [538, 265] on span "205,309.86" at bounding box center [552, 272] width 56 height 14
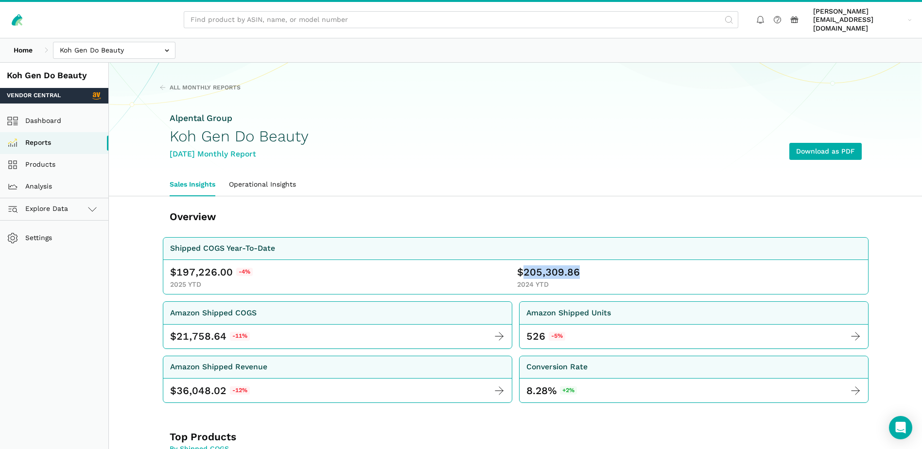
copy span "205,309.86"
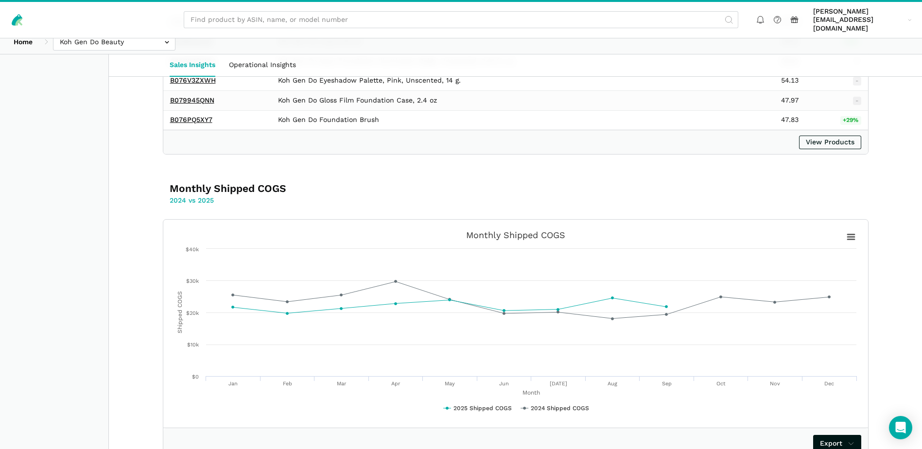
scroll to position [1614, 0]
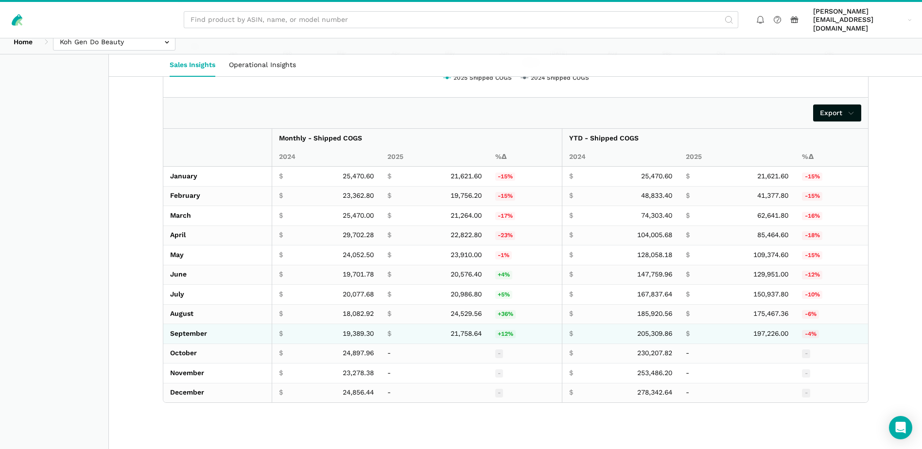
click at [459, 330] on span "21,758.64" at bounding box center [466, 334] width 31 height 9
copy span "21,758.64"
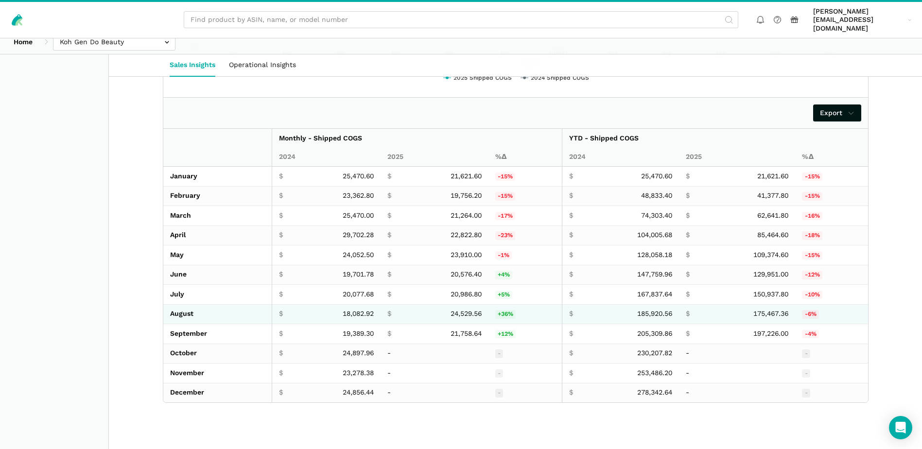
click at [459, 310] on span "24,529.56" at bounding box center [466, 314] width 31 height 9
copy span "24,529.56"
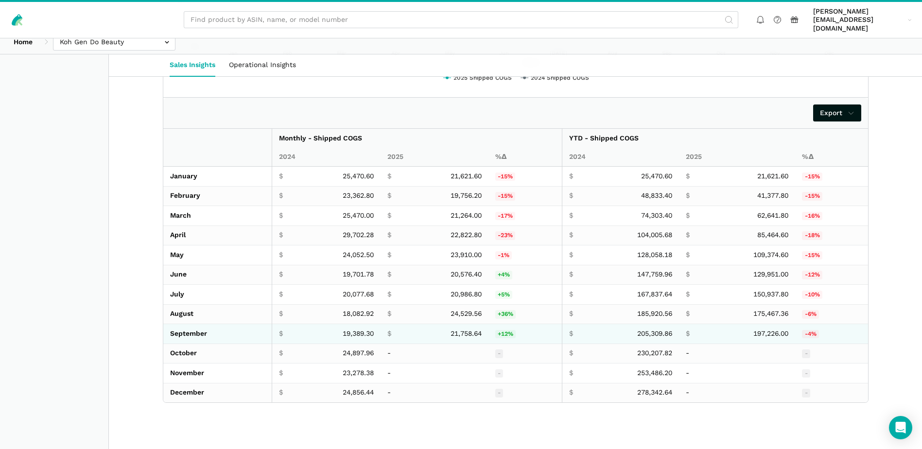
click at [356, 330] on span "19,389.30" at bounding box center [358, 334] width 31 height 9
copy span "19,389.30"
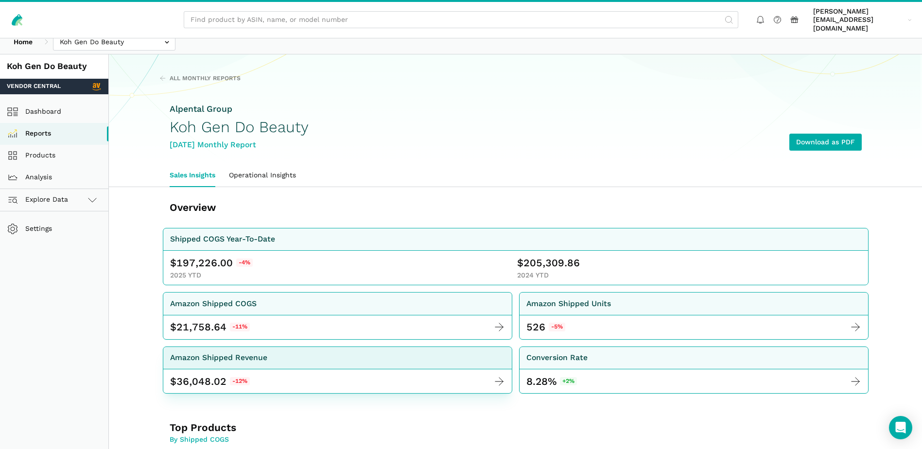
scroll to position [0, 0]
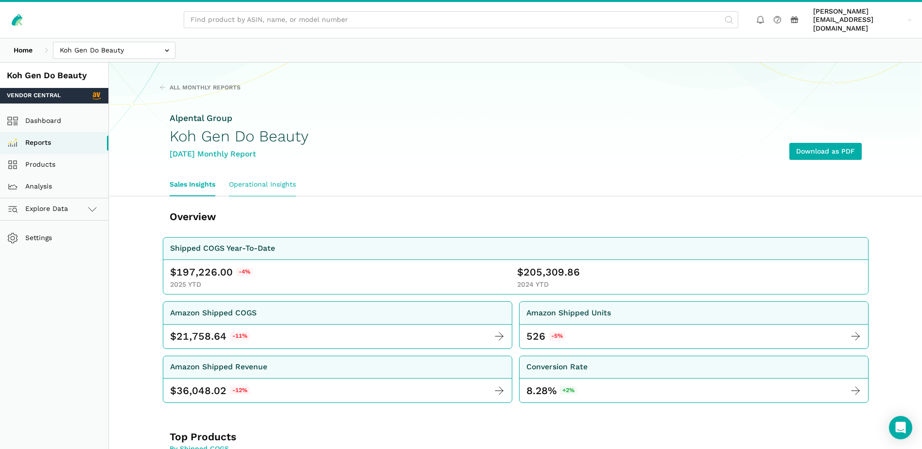
click at [281, 175] on link "Operational Insights" at bounding box center [262, 185] width 81 height 22
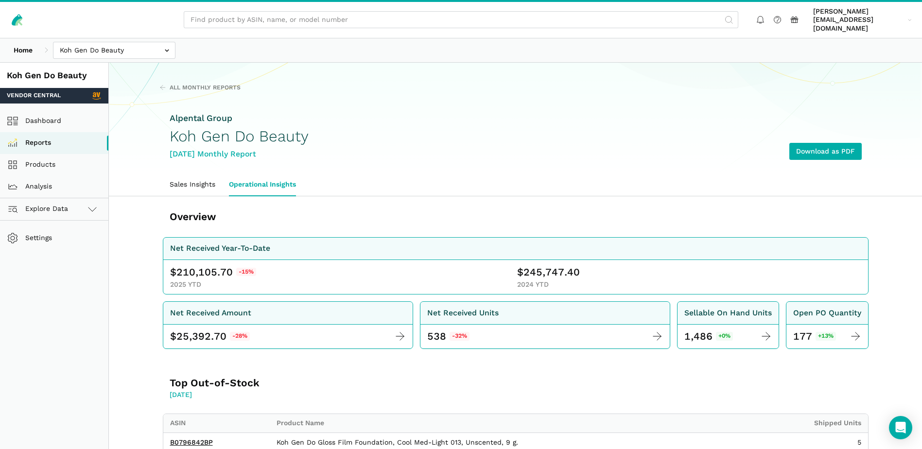
click at [206, 265] on span "210,105.70" at bounding box center [204, 272] width 56 height 14
copy span "210,105.70"
click at [557, 265] on span "245,747.40" at bounding box center [552, 272] width 56 height 14
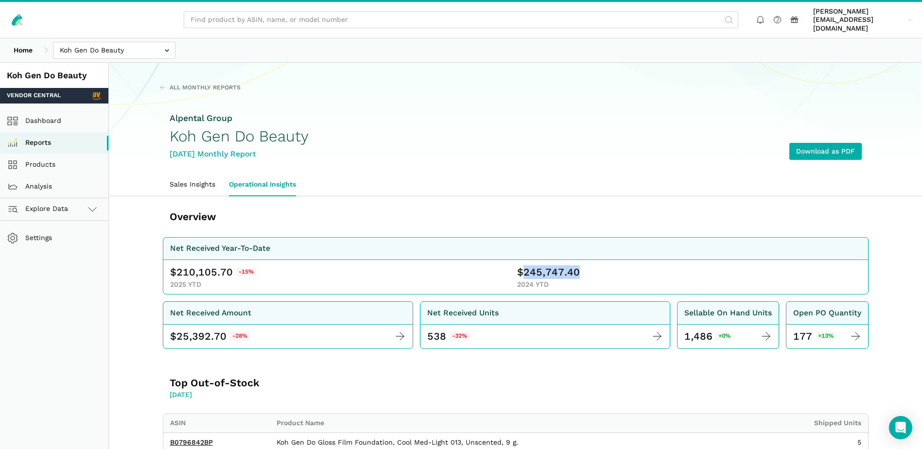
copy span "245,747.40"
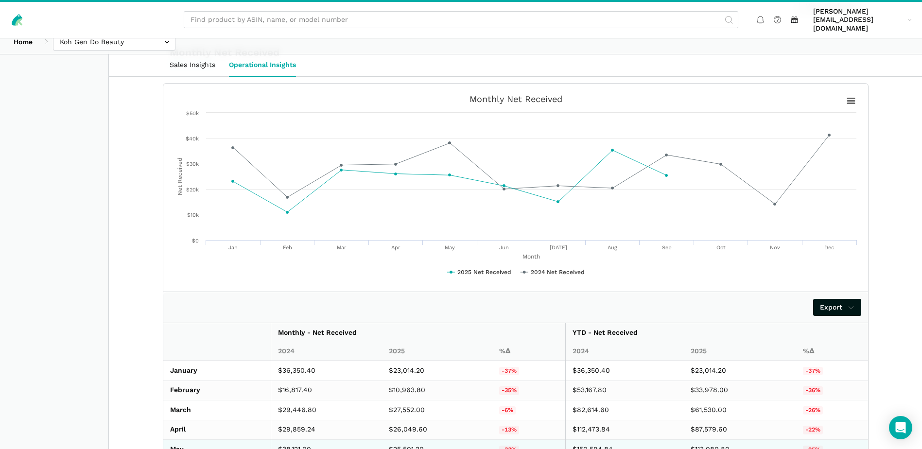
scroll to position [672, 0]
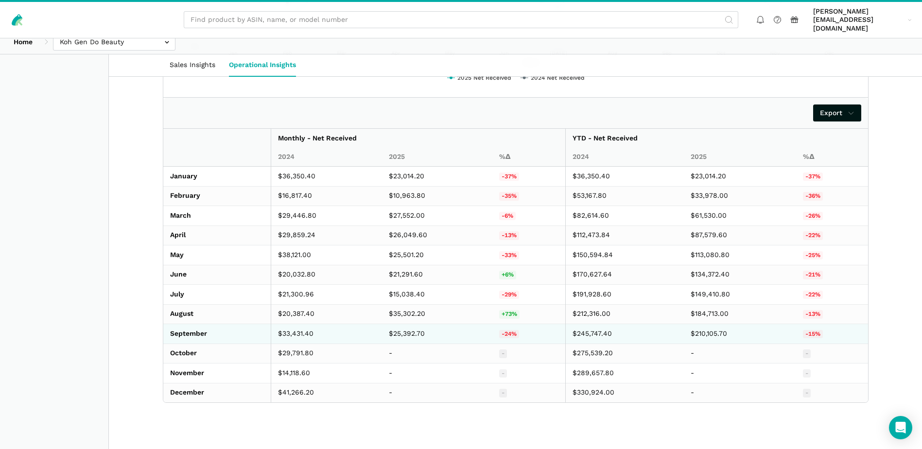
click at [411, 326] on td "$25,392.70" at bounding box center [437, 334] width 110 height 20
copy td "25,392.70"
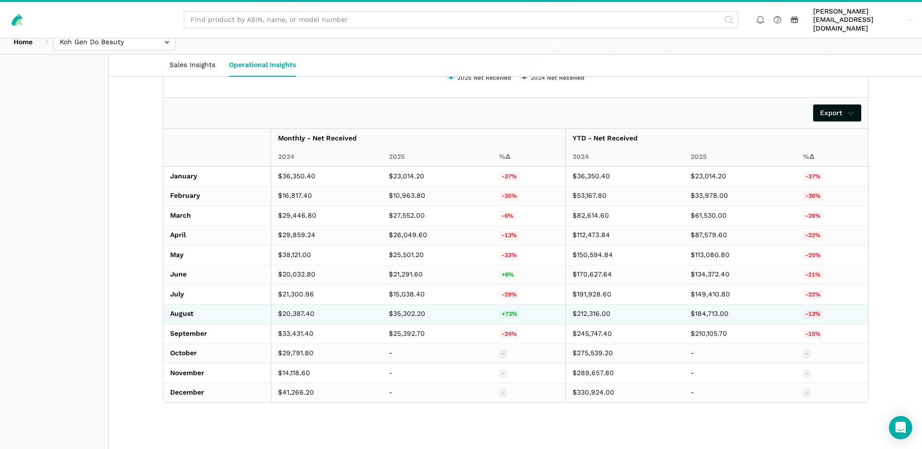
click at [391, 304] on td "$35,302.20" at bounding box center [437, 314] width 110 height 20
copy td "35,302.20"
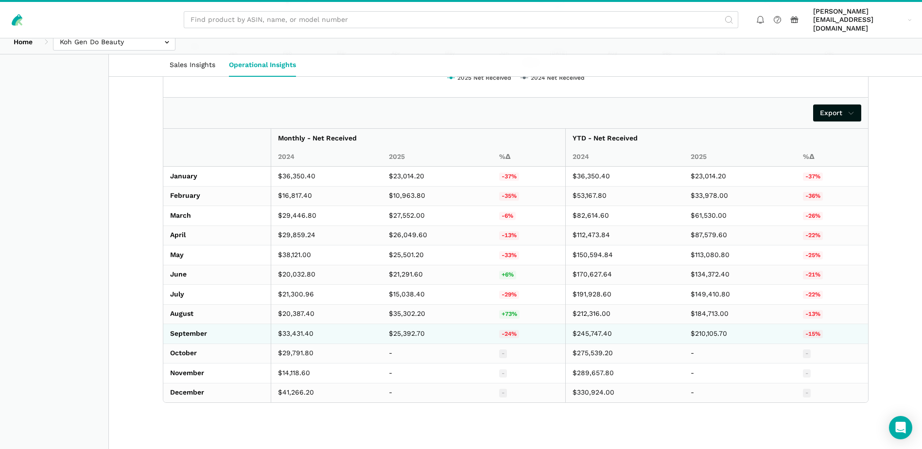
click at [294, 325] on td "$33,431.40" at bounding box center [326, 334] width 111 height 20
copy td "33,431.40"
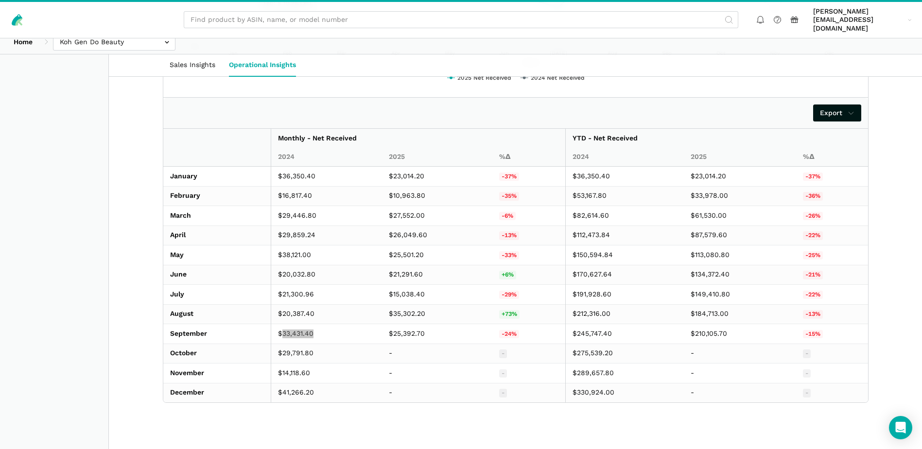
scroll to position [0, 0]
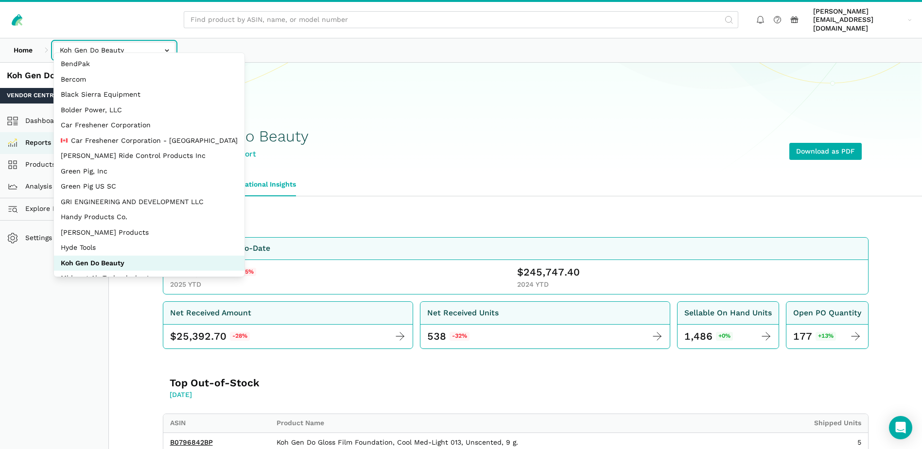
click at [162, 42] on input "text" at bounding box center [114, 50] width 122 height 17
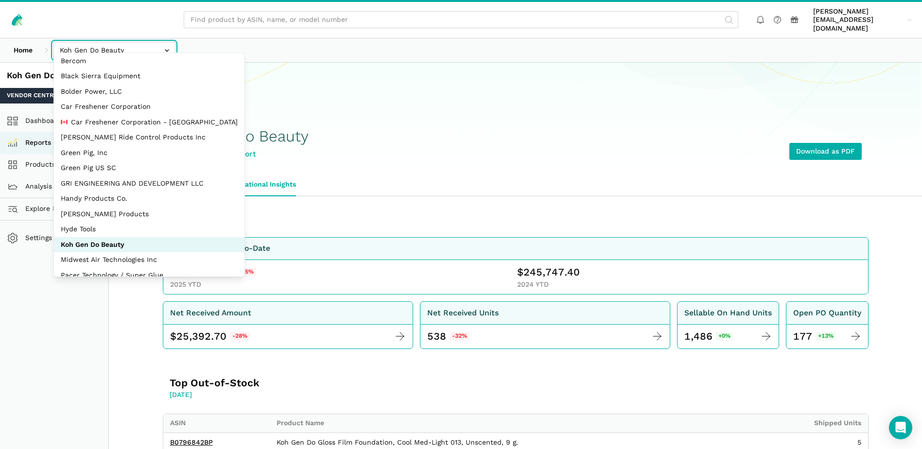
scroll to position [44, 0]
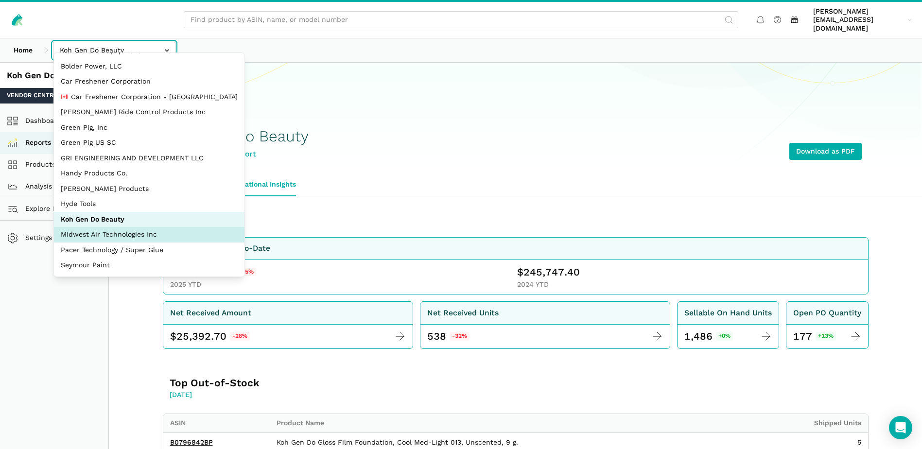
select select "zGneCySXZsNzLpqGA1m5dT8R"
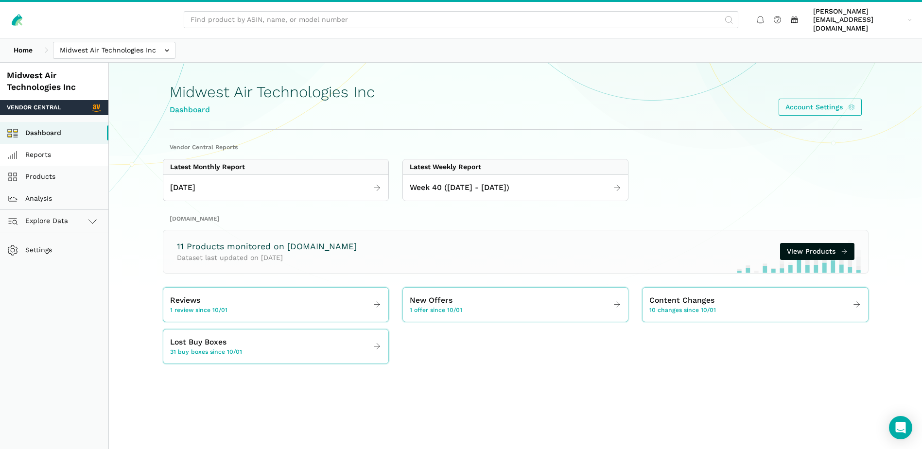
click at [44, 147] on link "Reports" at bounding box center [54, 155] width 108 height 22
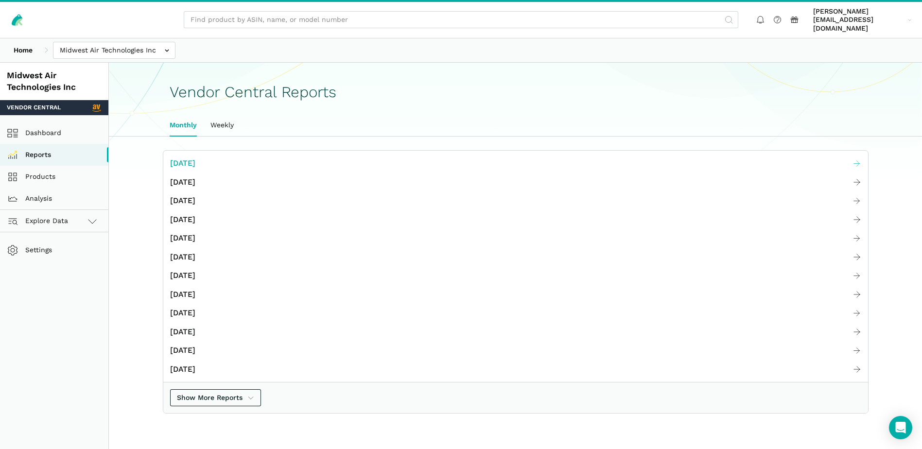
click at [195, 157] on span "[DATE]" at bounding box center [182, 163] width 25 height 12
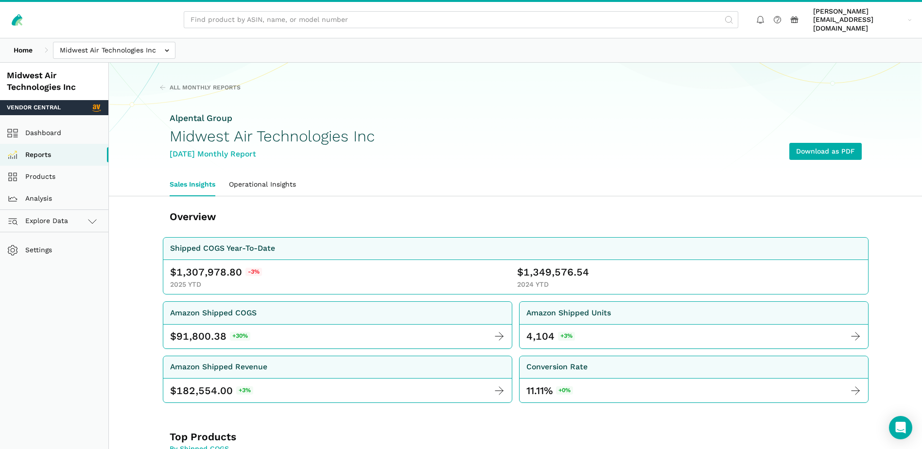
click at [203, 265] on span "1,307,978.80" at bounding box center [209, 272] width 66 height 14
copy span "1,307,978.80"
click at [546, 267] on span "1,349,576.54" at bounding box center [557, 272] width 66 height 14
click at [547, 267] on span "1,349,576.54" at bounding box center [557, 272] width 66 height 14
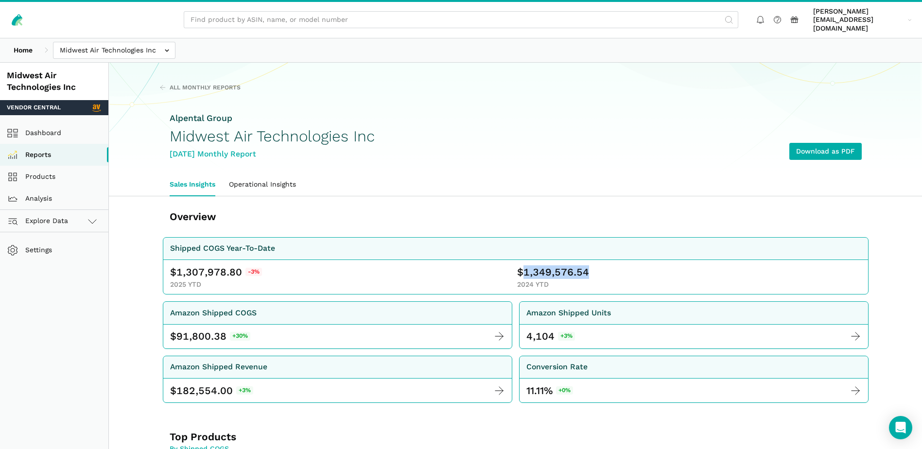
copy span "1,349,576.54"
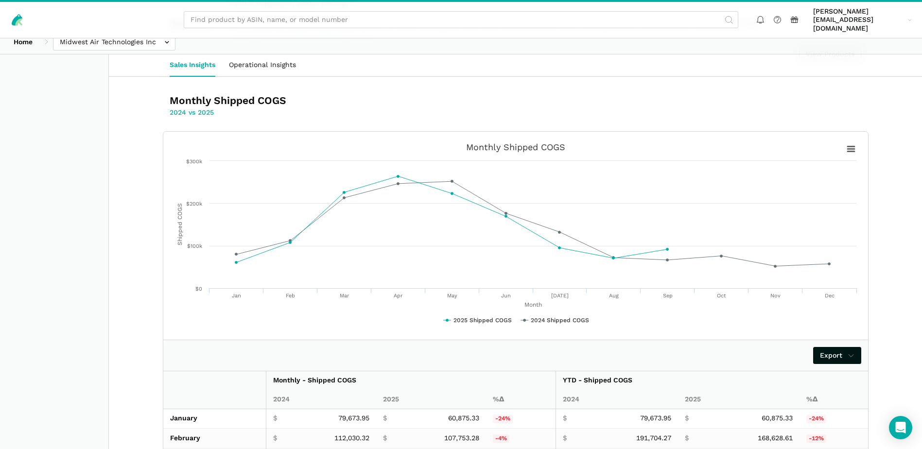
scroll to position [1782, 0]
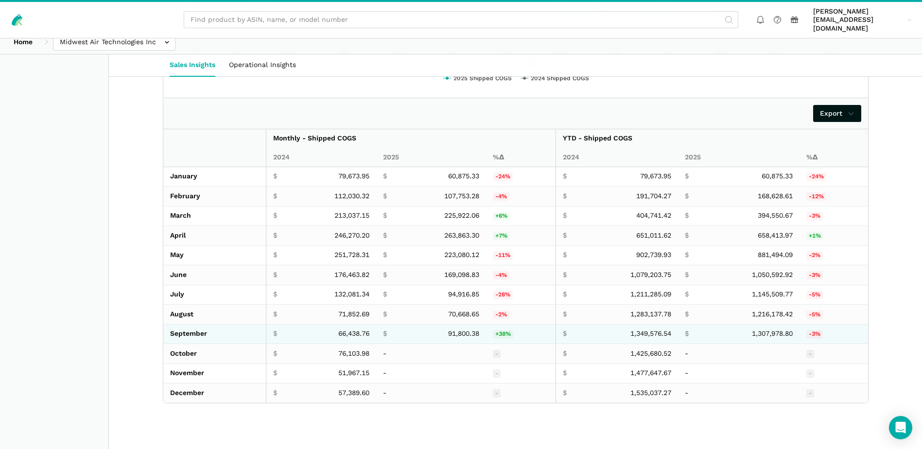
click at [453, 330] on span "91,800.38" at bounding box center [463, 334] width 31 height 9
copy span "91,800.38"
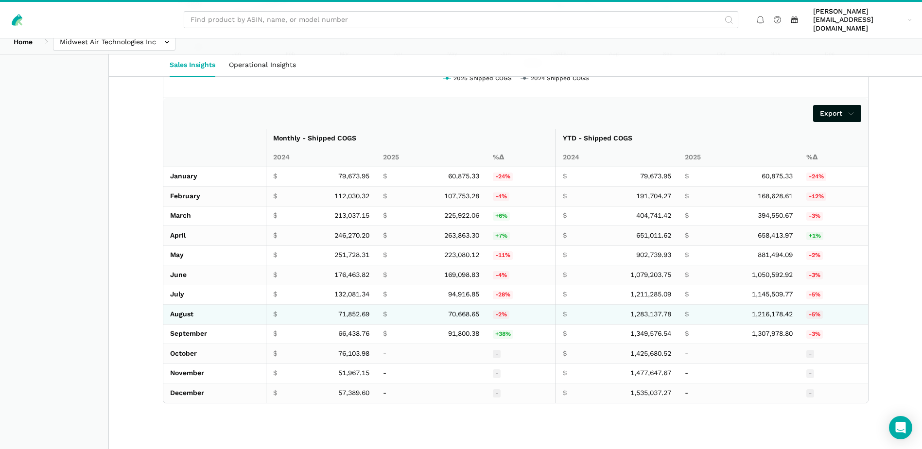
click at [454, 310] on span "70,668.65" at bounding box center [463, 314] width 31 height 9
copy span "70,668.65"
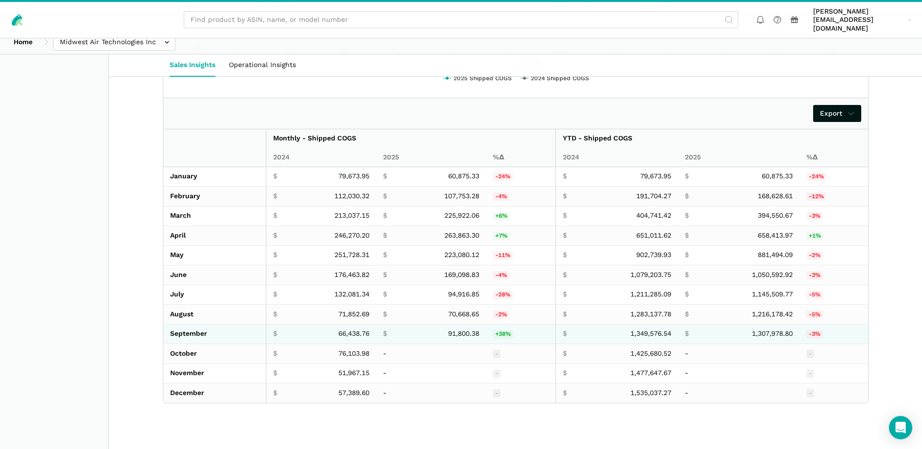
click at [355, 330] on span "66,438.76" at bounding box center [353, 334] width 31 height 9
copy span "66,438.76"
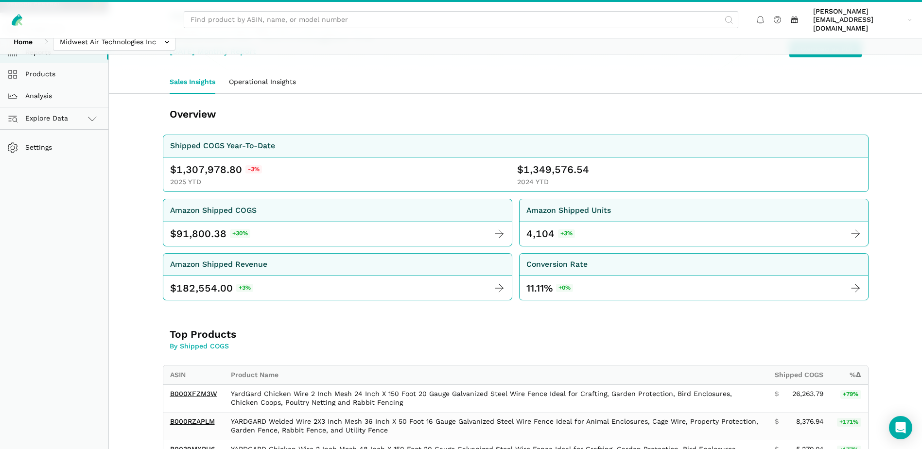
scroll to position [0, 0]
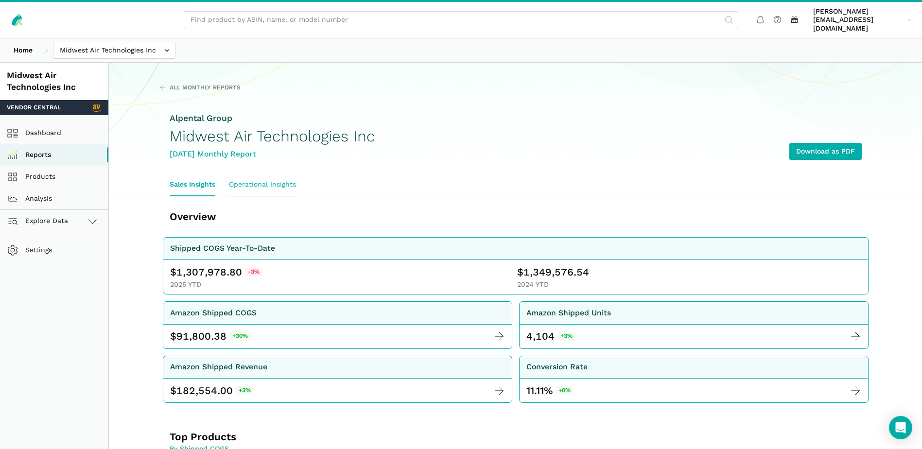
click at [277, 176] on link "Operational Insights" at bounding box center [262, 185] width 81 height 22
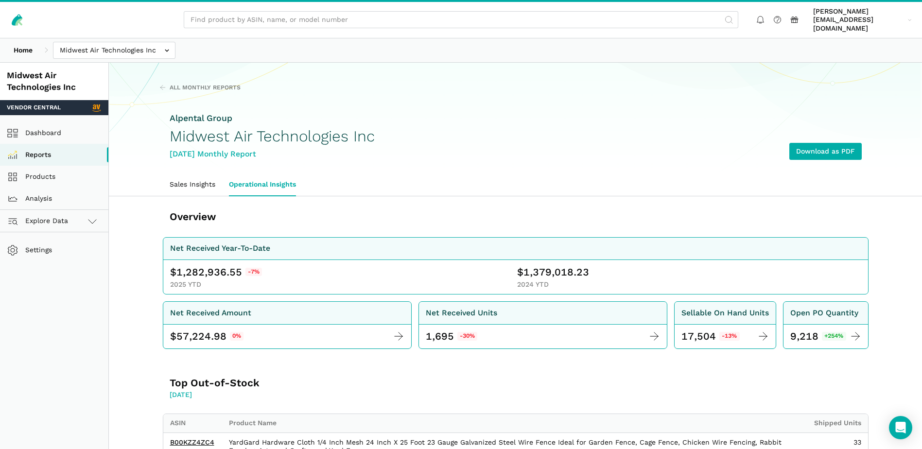
click at [210, 265] on span "1,282,936.55" at bounding box center [209, 272] width 66 height 14
copy span "1,282,936.55"
click at [543, 265] on span "1,379,018.23" at bounding box center [557, 272] width 66 height 14
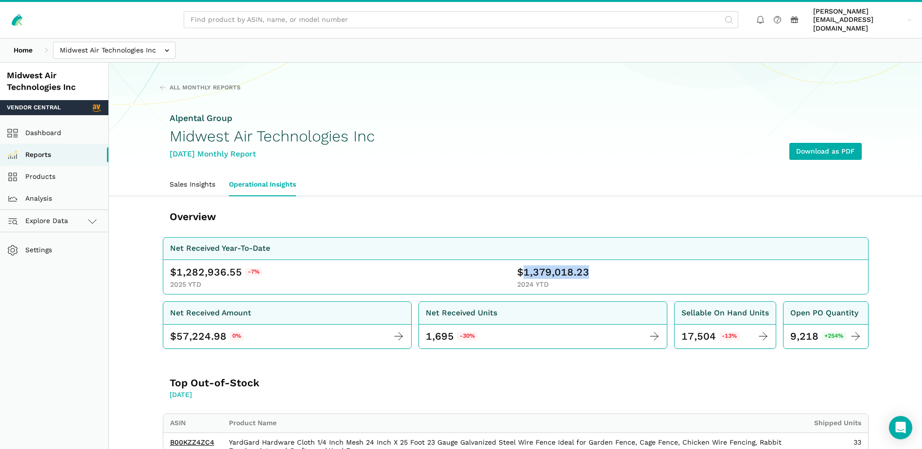
copy span "1,379,018.23"
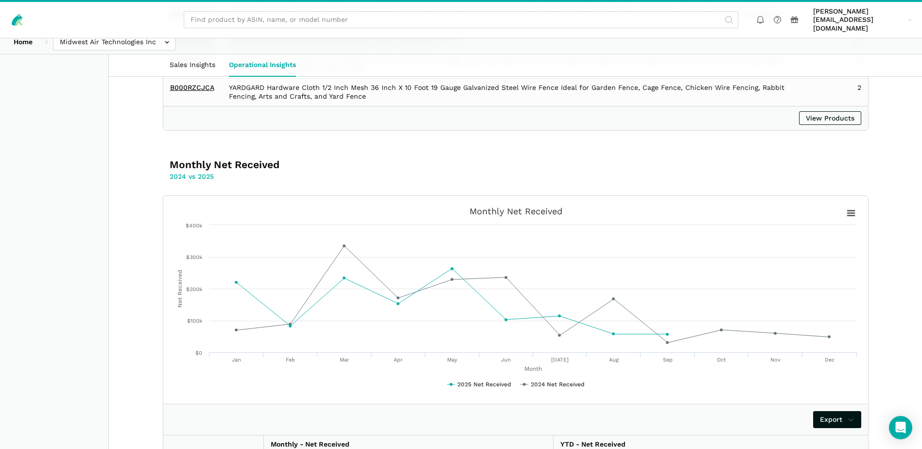
scroll to position [735, 0]
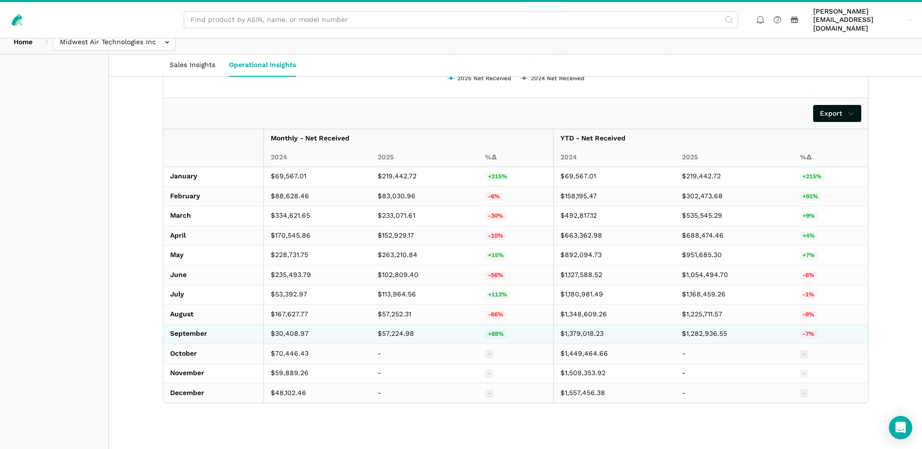
click at [388, 324] on td "$57,224.98" at bounding box center [425, 334] width 108 height 20
copy td "57,224.98"
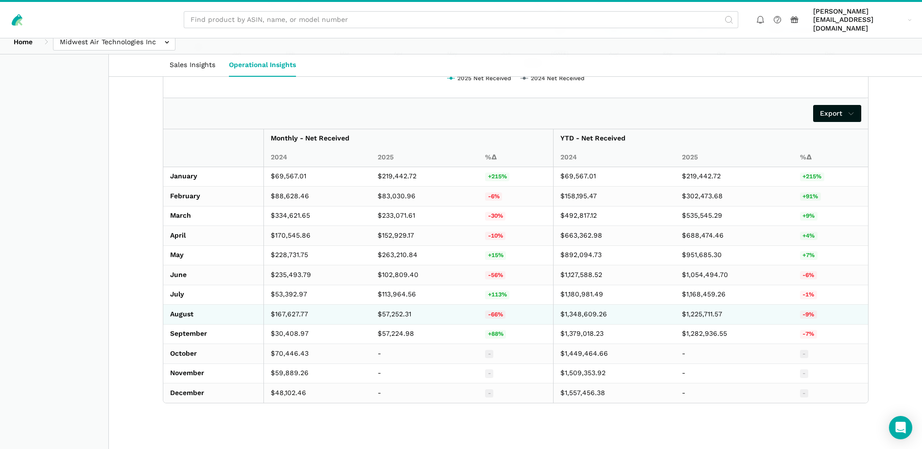
click at [392, 305] on td "$57,252.31" at bounding box center [425, 315] width 108 height 20
copy td "57,252.31"
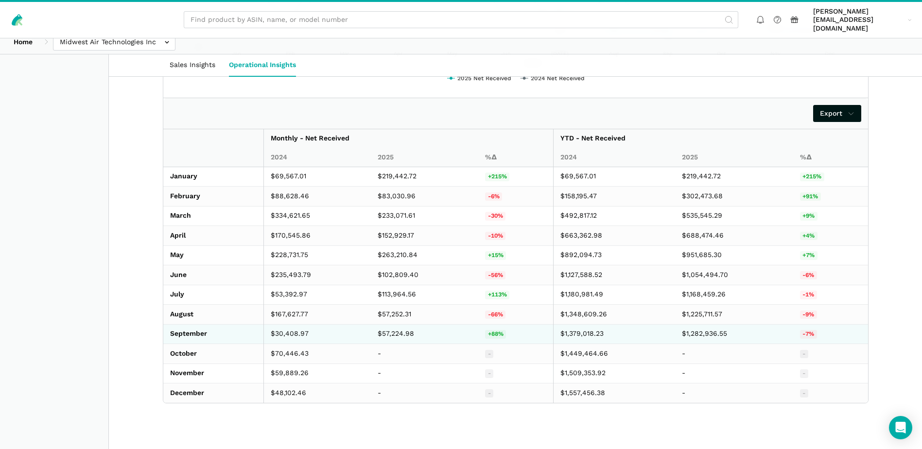
click at [297, 324] on td "$30,408.97" at bounding box center [316, 334] width 107 height 20
copy td "30,408.97"
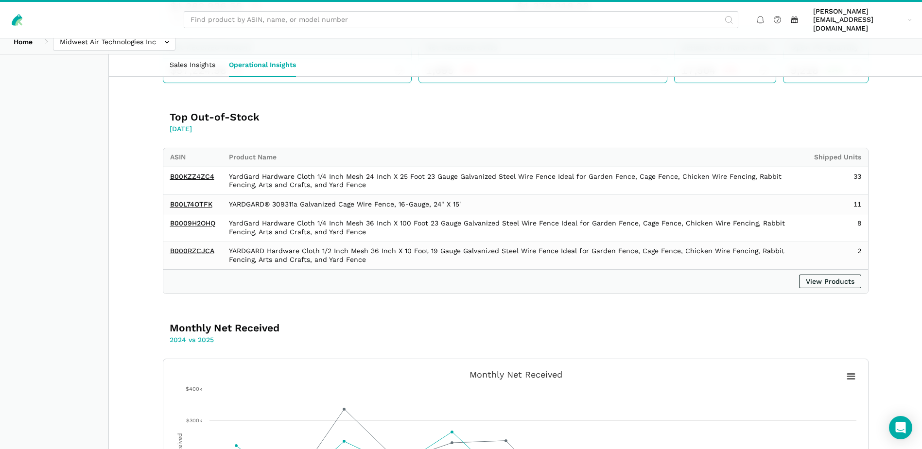
scroll to position [0, 0]
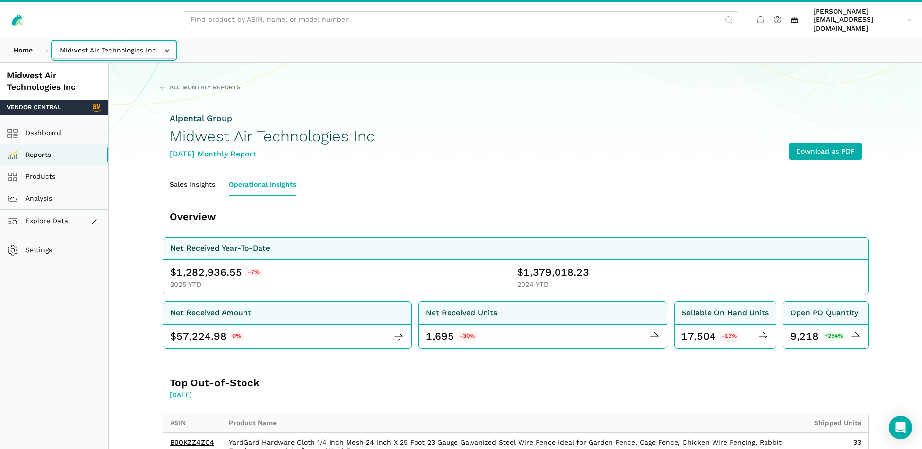
click at [160, 46] on input "text" at bounding box center [114, 50] width 122 height 17
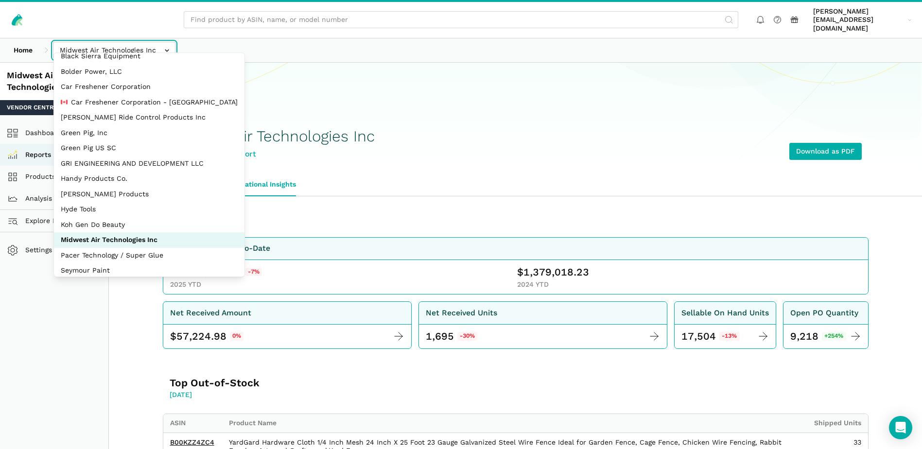
scroll to position [44, 0]
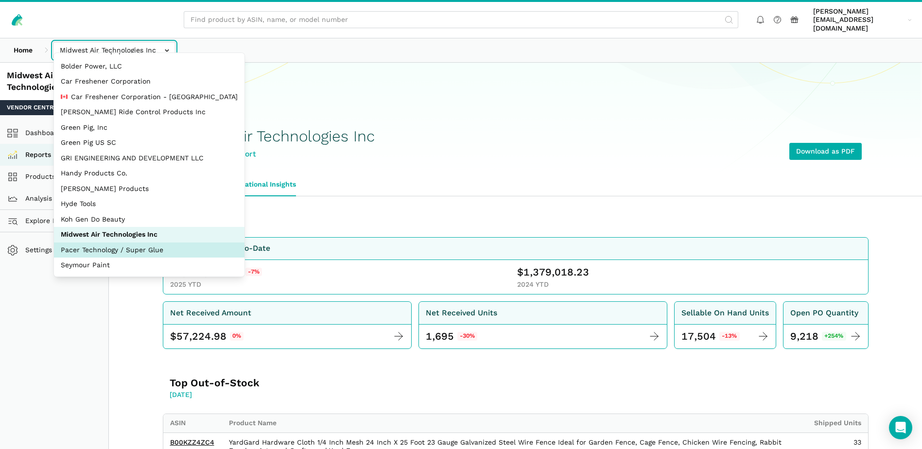
select select "fkxqHxM23aXfX8SirVafsdf2"
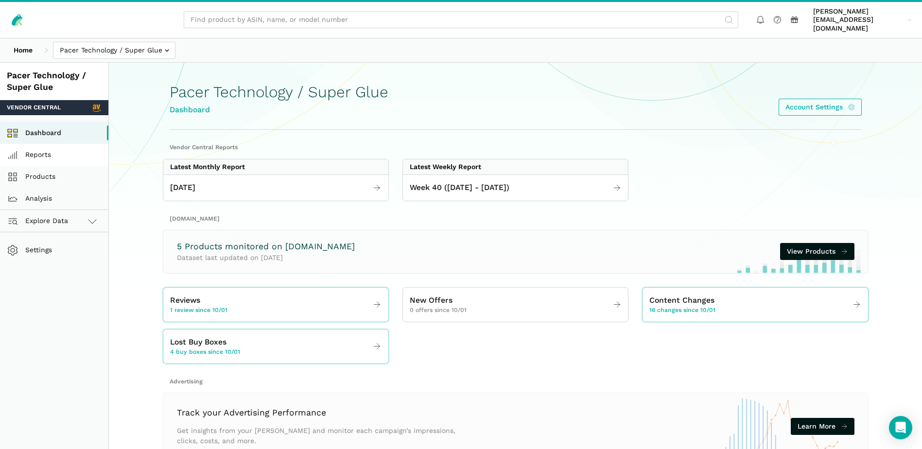
click at [36, 147] on link "Reports" at bounding box center [54, 155] width 108 height 22
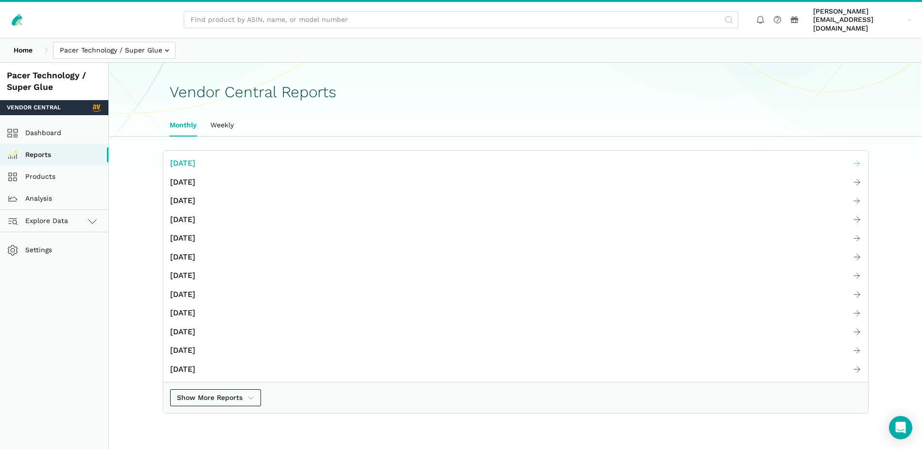
click at [194, 158] on span "[DATE]" at bounding box center [182, 163] width 25 height 12
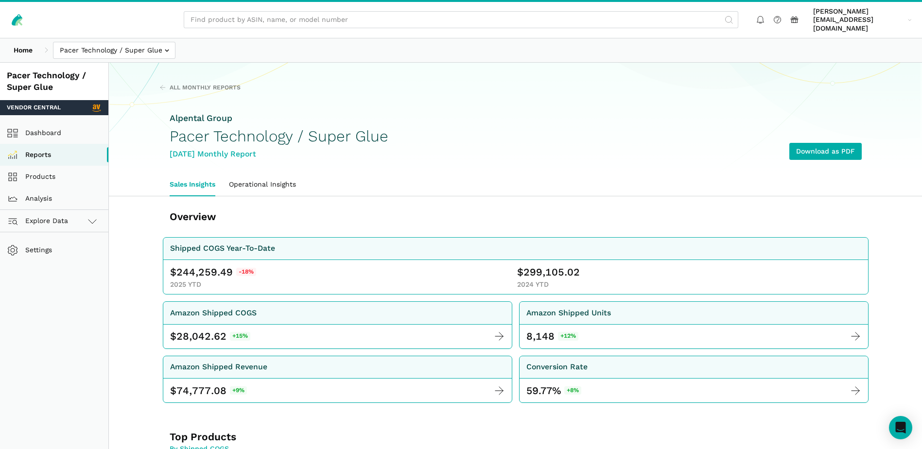
click at [191, 265] on span "244,259.49" at bounding box center [204, 272] width 56 height 14
copy span "244,259.49"
click at [532, 265] on span "299,105.02" at bounding box center [552, 272] width 56 height 14
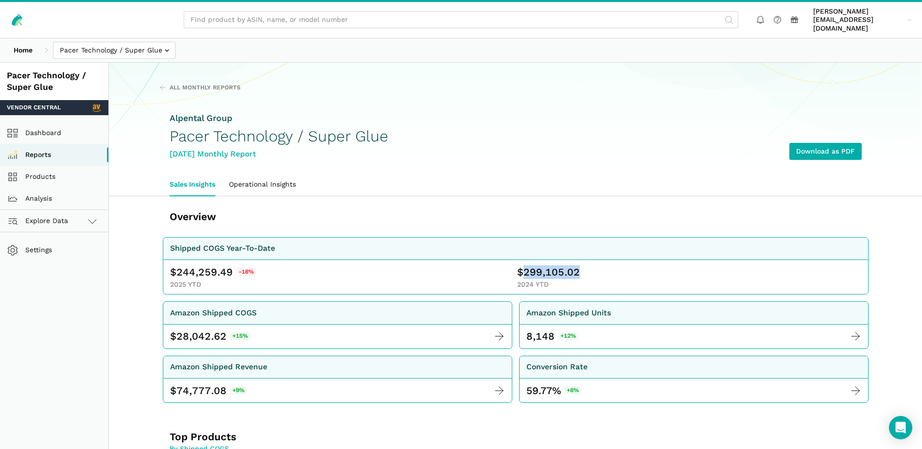
copy span "299,105.02"
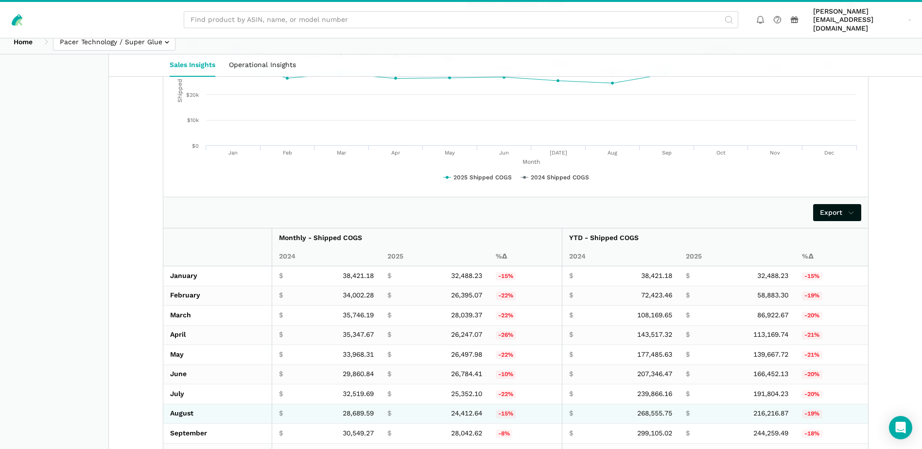
scroll to position [1614, 0]
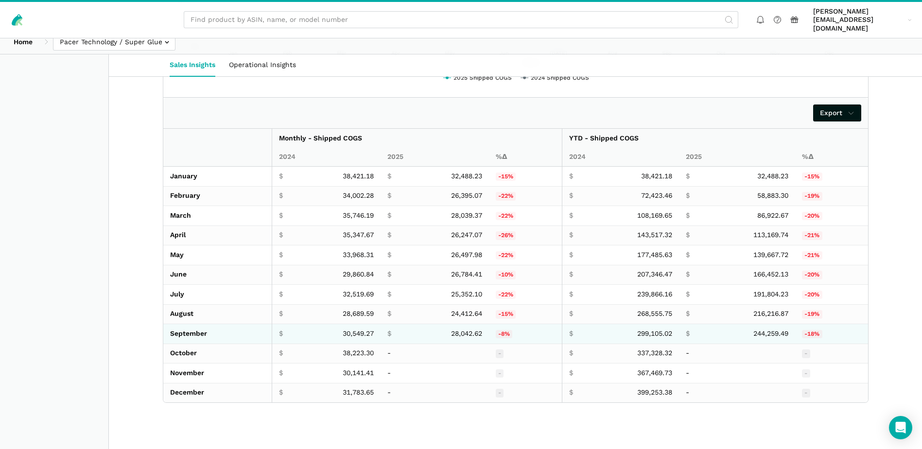
click at [462, 330] on span "28,042.62" at bounding box center [466, 334] width 31 height 9
copy span "28,042.62"
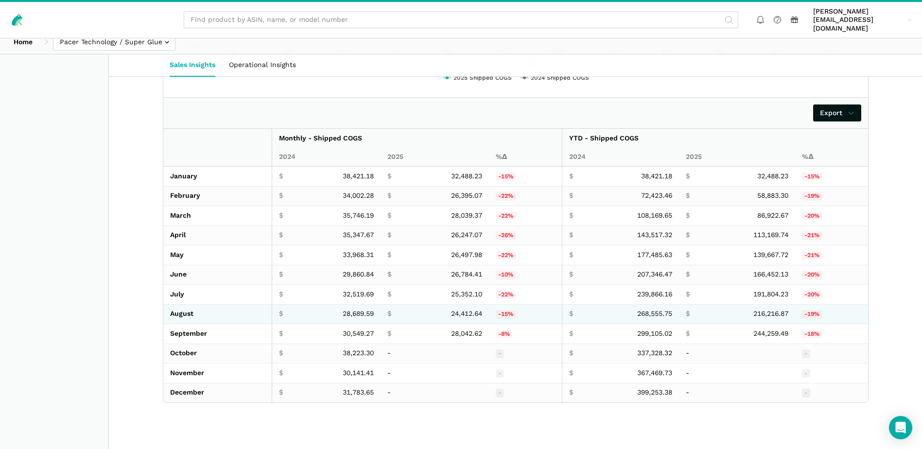
click at [455, 310] on span "24,412.64" at bounding box center [466, 314] width 31 height 9
copy span "24,412.64"
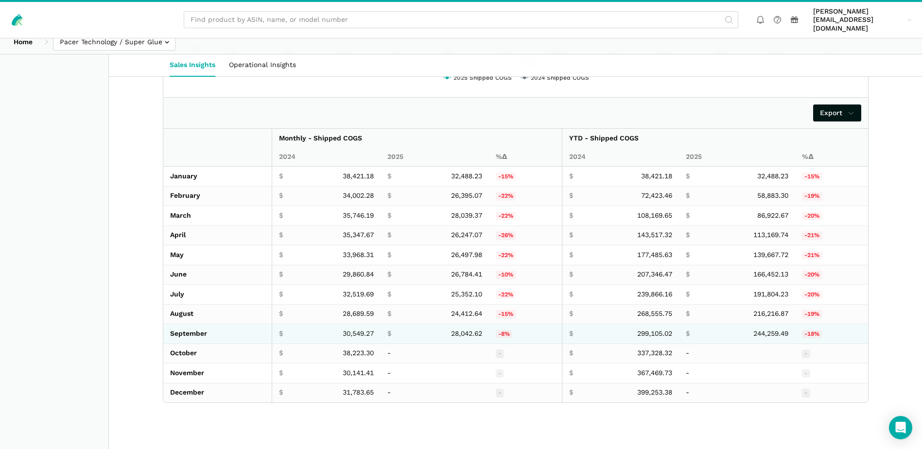
click at [356, 330] on span "30,549.27" at bounding box center [358, 334] width 31 height 9
copy span "30,549.27"
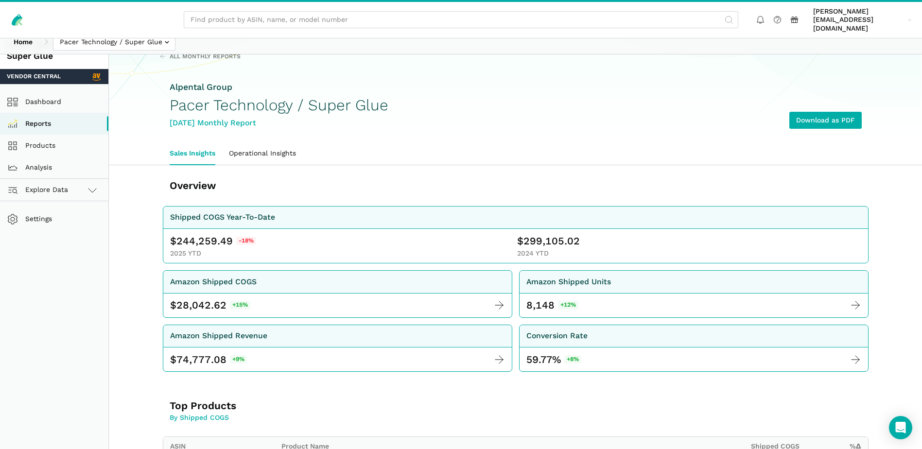
scroll to position [0, 0]
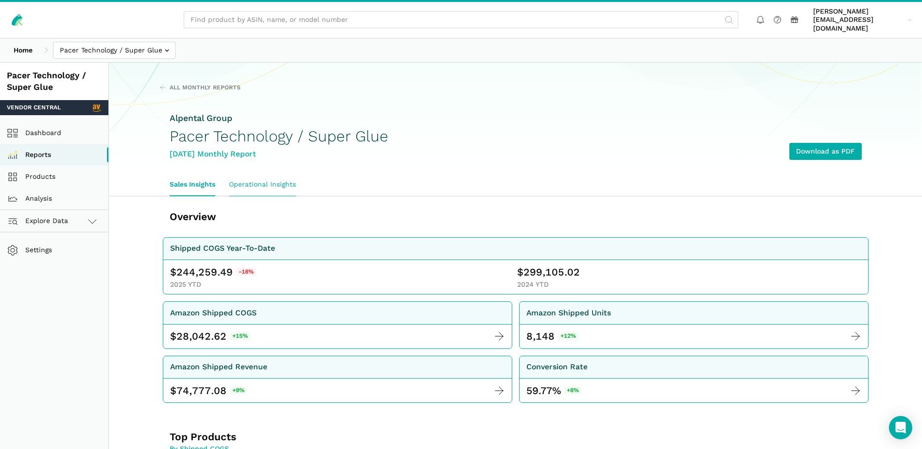
click at [271, 183] on link "Operational Insights" at bounding box center [262, 185] width 81 height 22
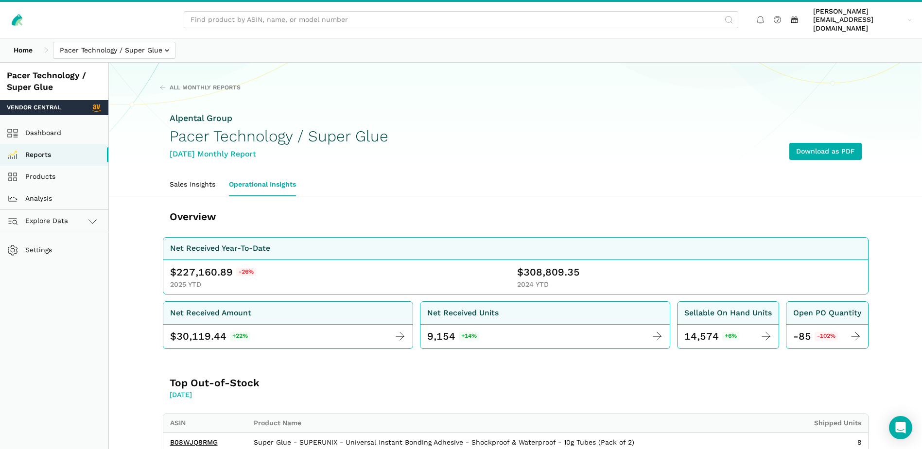
click at [190, 266] on span "227,160.89" at bounding box center [204, 272] width 56 height 14
copy span "227,160.89"
click at [558, 265] on span "308,809.35" at bounding box center [552, 272] width 56 height 14
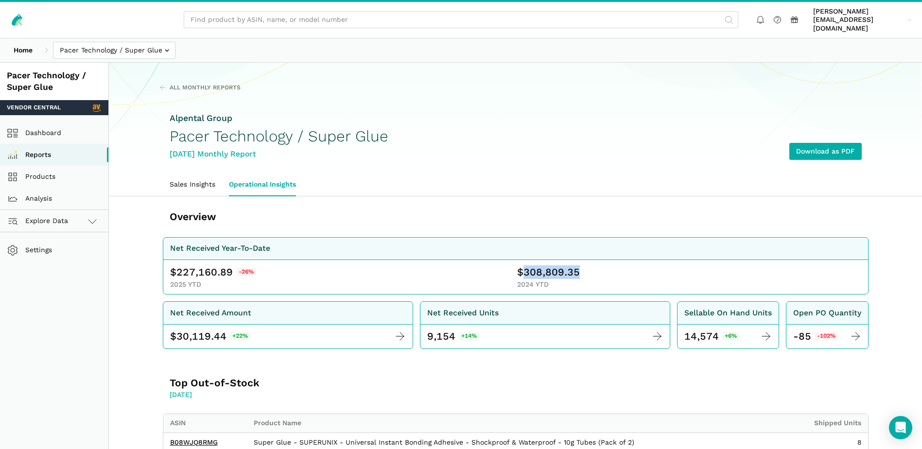
copy span "308,809.35"
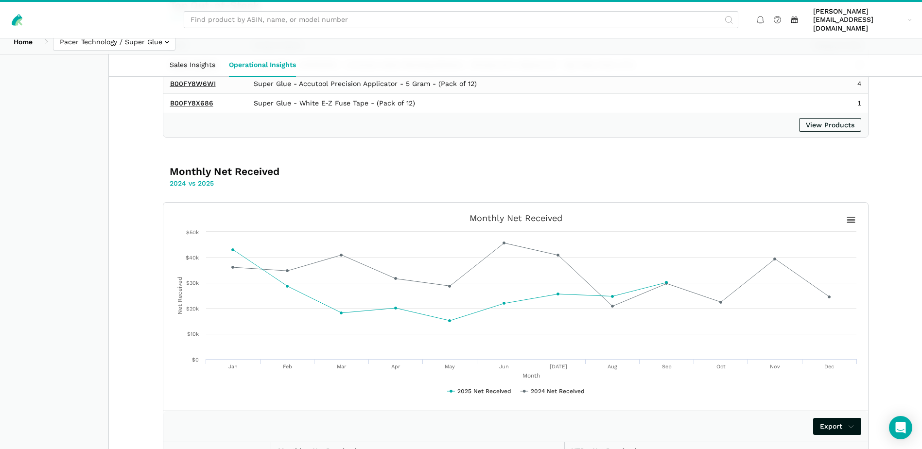
scroll to position [691, 0]
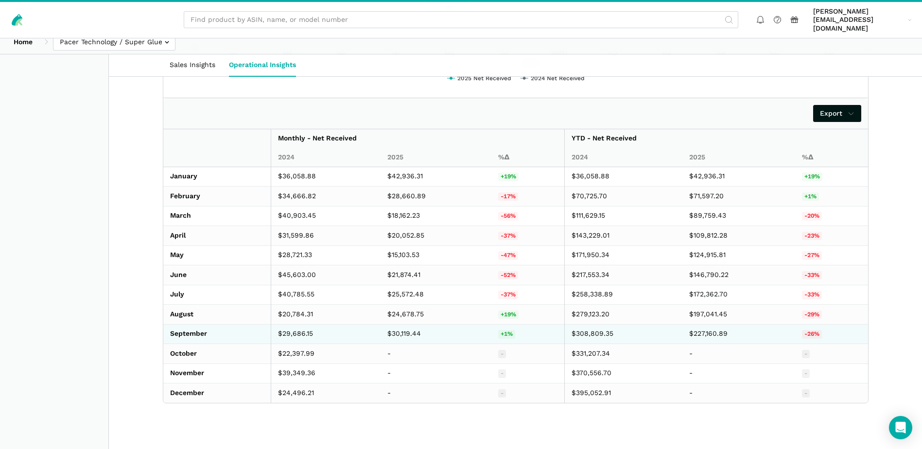
click at [408, 324] on td "$30,119.44" at bounding box center [436, 334] width 110 height 20
copy td "30,119.44"
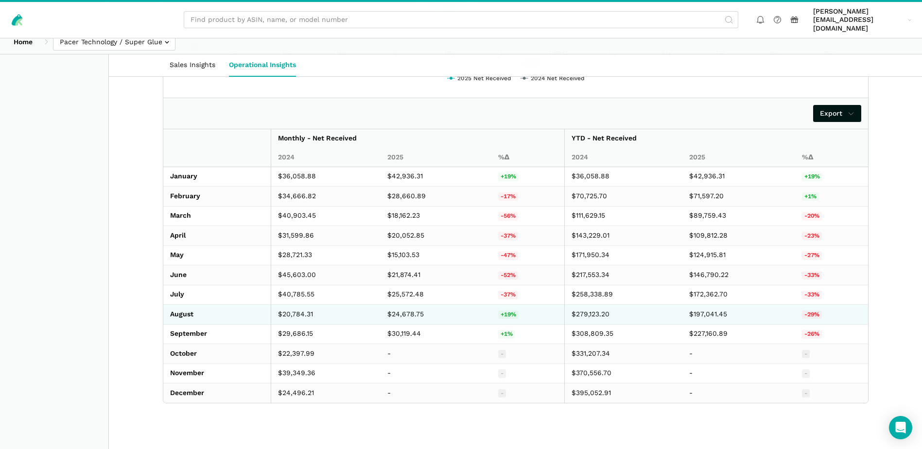
click at [395, 306] on td "$24,678.75" at bounding box center [436, 315] width 110 height 20
copy td "24,678.75"
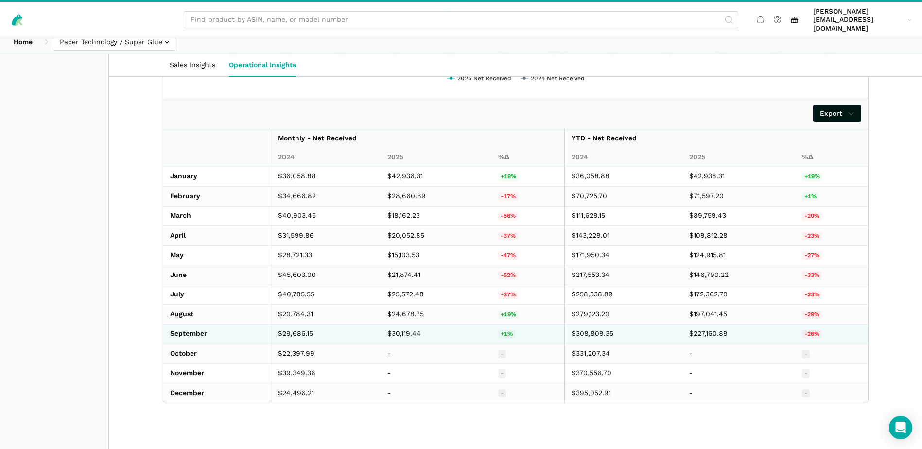
click at [294, 329] on td "$29,686.15" at bounding box center [326, 334] width 110 height 20
click at [294, 328] on td "$29,686.15" at bounding box center [326, 334] width 110 height 20
copy td "29,686.15"
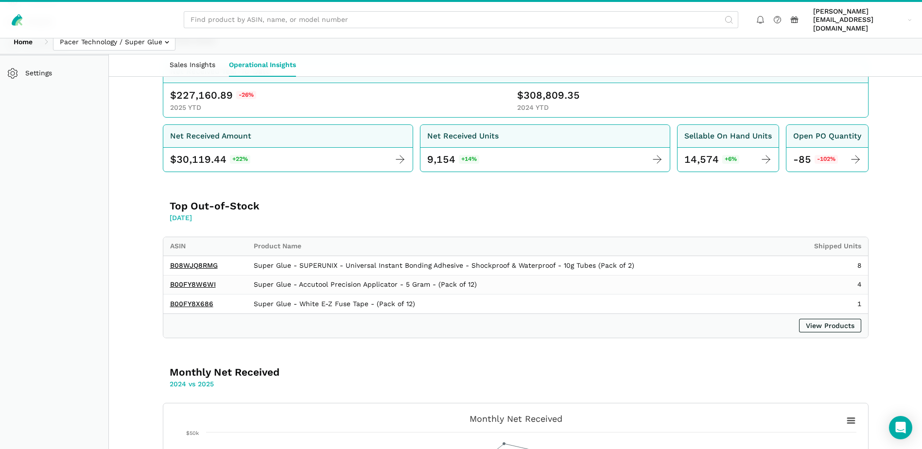
scroll to position [0, 0]
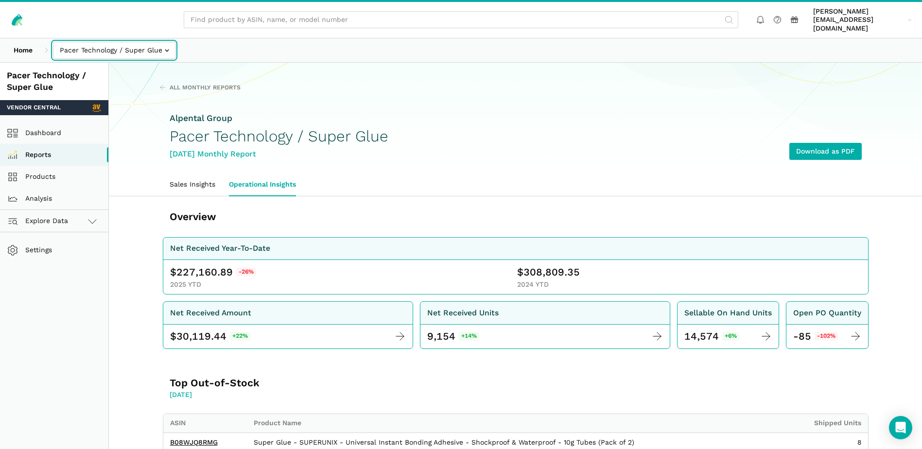
click at [147, 42] on input "text" at bounding box center [114, 50] width 122 height 17
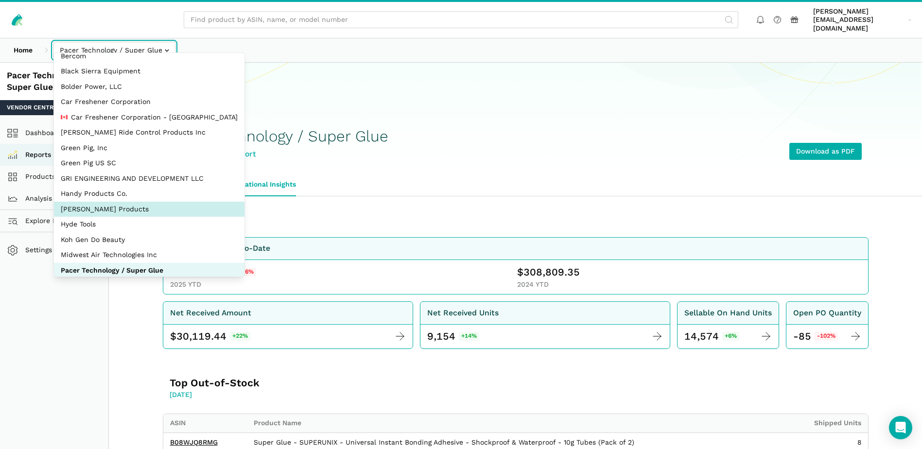
scroll to position [44, 0]
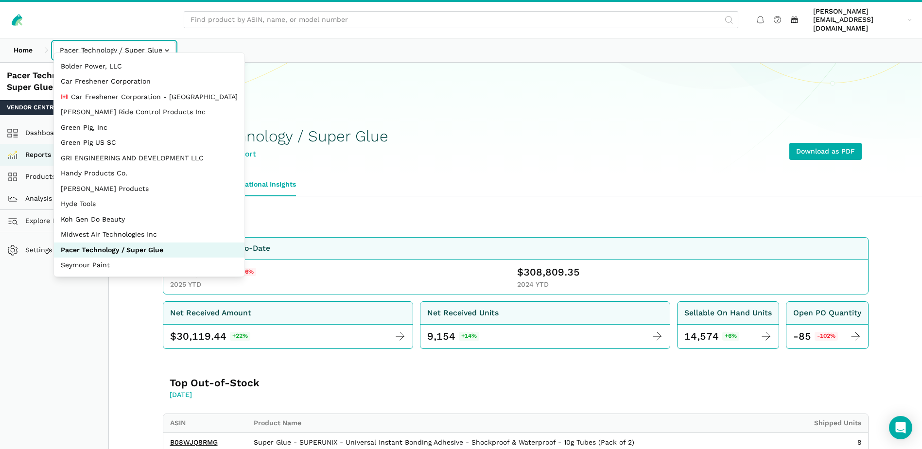
select select "JWGB2SoxgRv566CvbGME62sc"
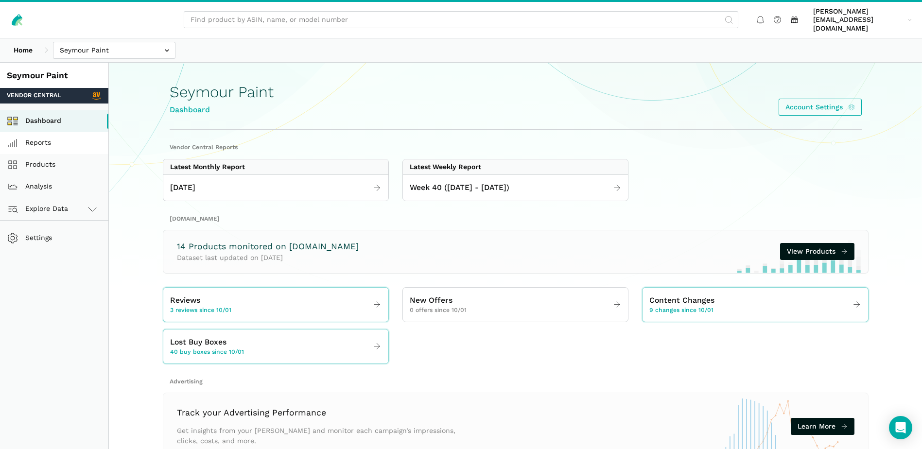
click at [47, 134] on link "Reports" at bounding box center [54, 143] width 108 height 22
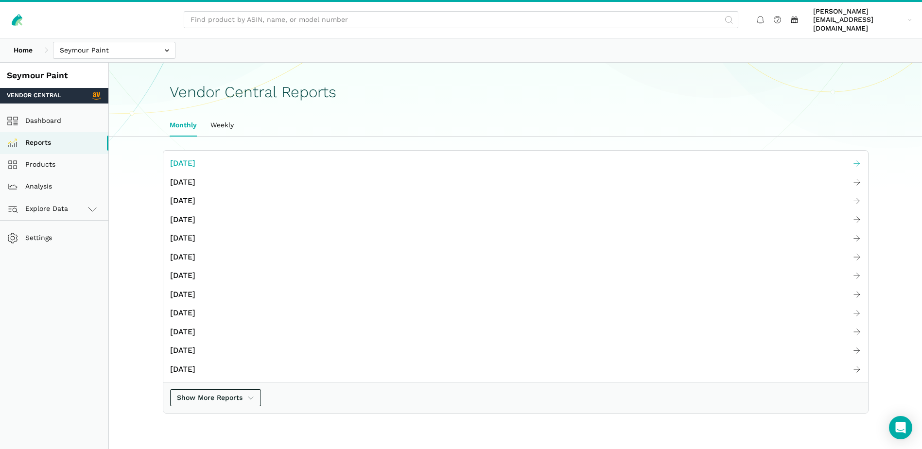
click at [195, 158] on span "[DATE]" at bounding box center [182, 163] width 25 height 12
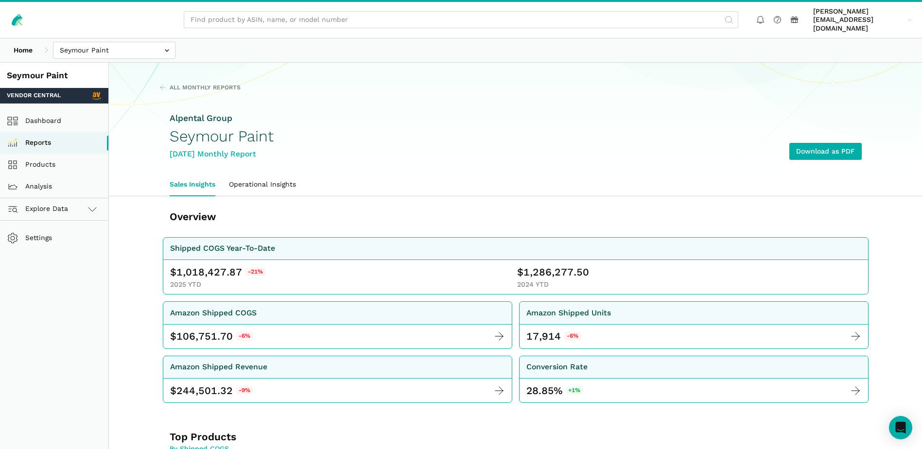
click at [199, 265] on span "1,018,427.87" at bounding box center [209, 272] width 66 height 14
copy span "1,018,427.87"
click at [549, 265] on span "1,286,277.50" at bounding box center [557, 272] width 66 height 14
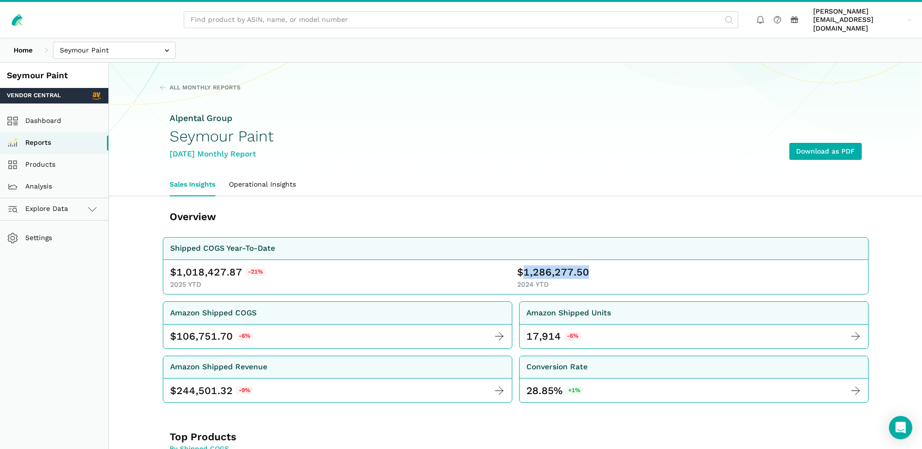
copy span "1,286,277.50"
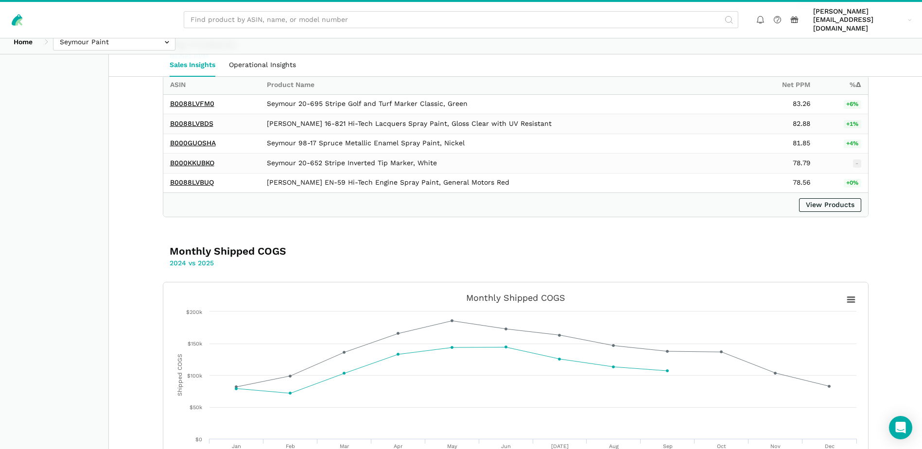
scroll to position [1614, 0]
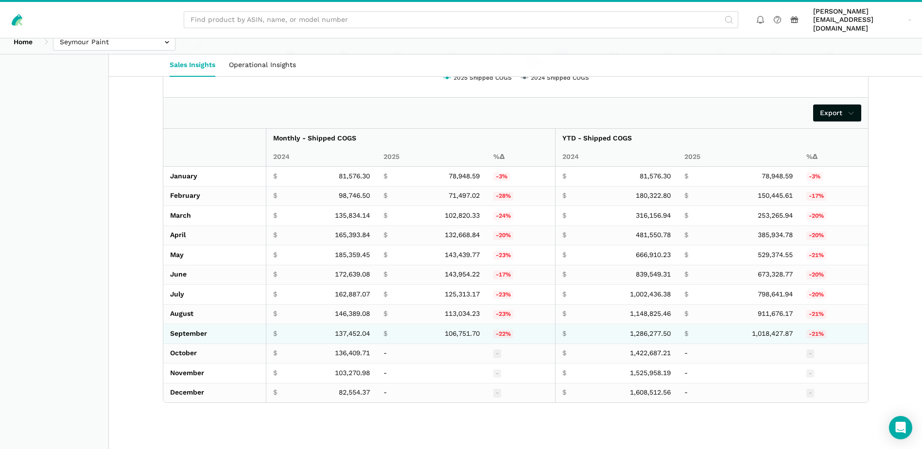
click at [462, 330] on span "106,751.70" at bounding box center [462, 334] width 35 height 9
copy span "106,751.70"
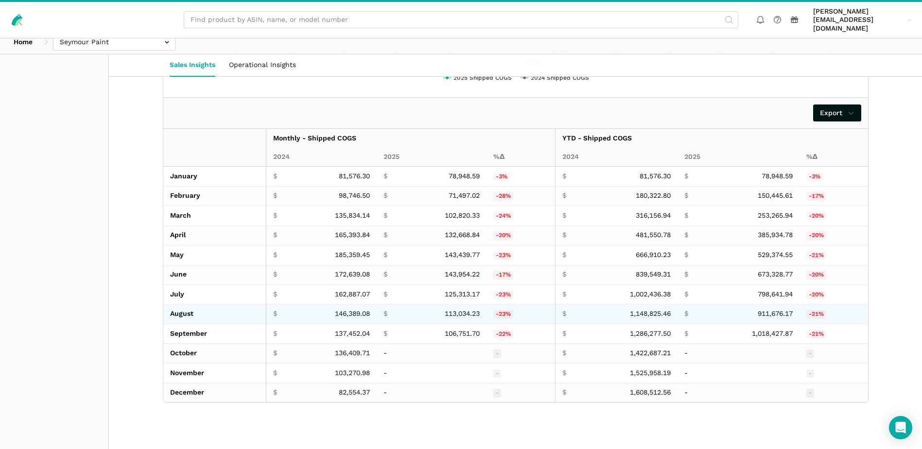
click at [469, 310] on span "113,034.23" at bounding box center [462, 314] width 35 height 9
copy span "113,034.23"
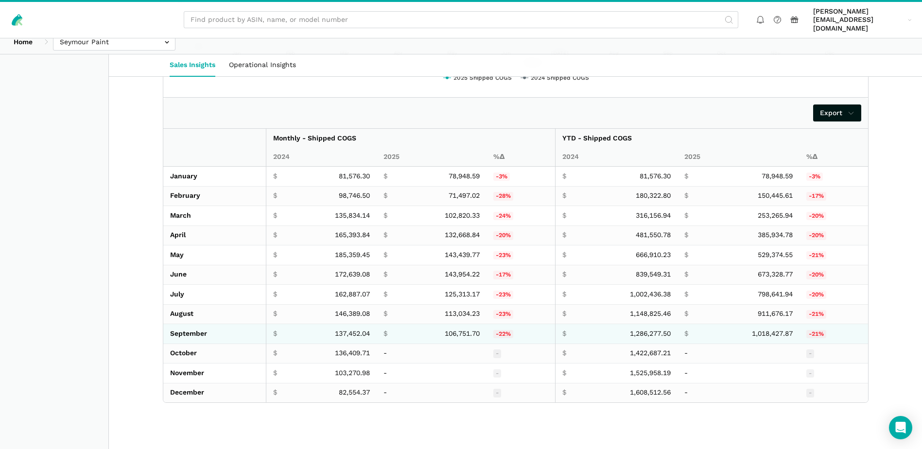
click at [351, 330] on span "137,452.04" at bounding box center [352, 334] width 35 height 9
copy span "137,452.04"
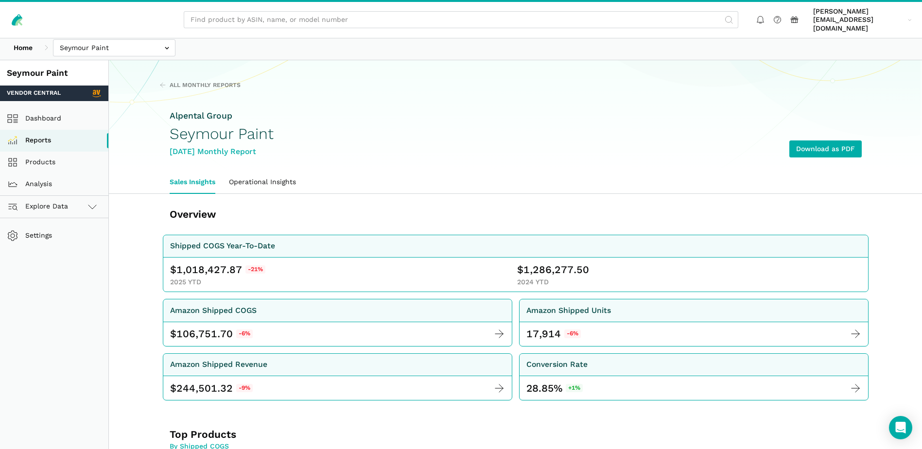
scroll to position [0, 0]
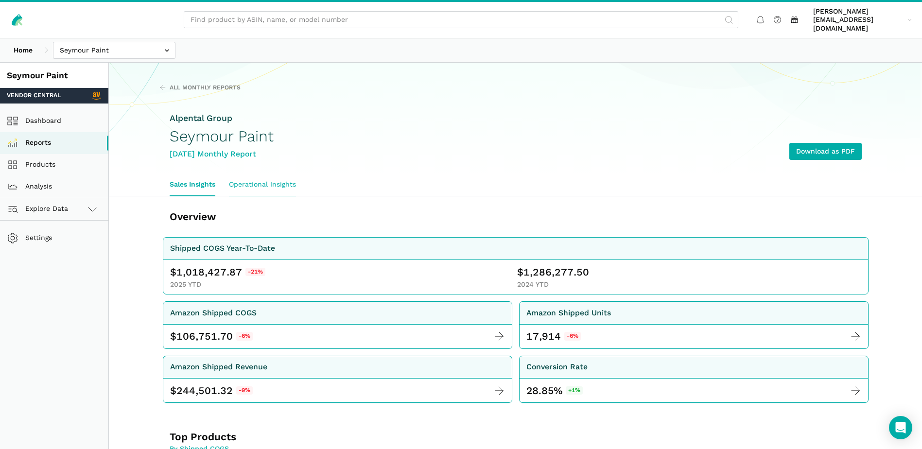
click at [270, 174] on link "Operational Insights" at bounding box center [262, 185] width 81 height 22
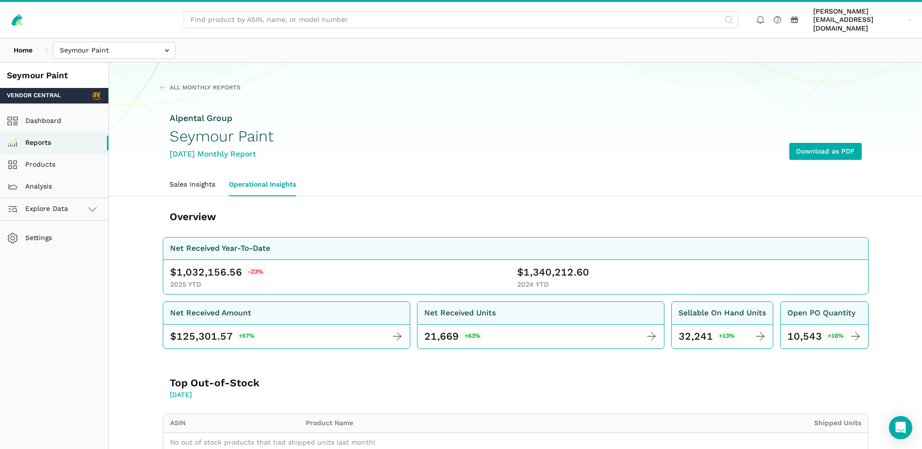
click at [210, 265] on span "1,032,156.56" at bounding box center [209, 272] width 66 height 14
copy span "1,032,156.56"
click at [557, 265] on span "1,340,212.60" at bounding box center [557, 272] width 66 height 14
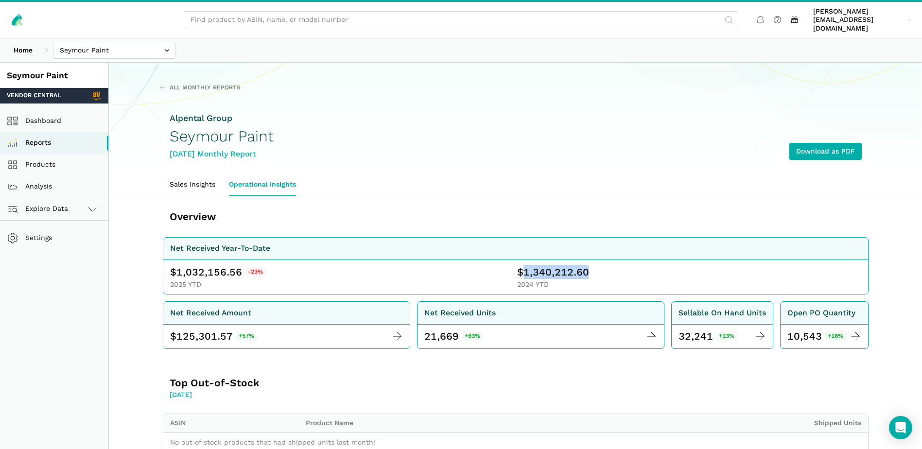
copy span "1,340,212.60"
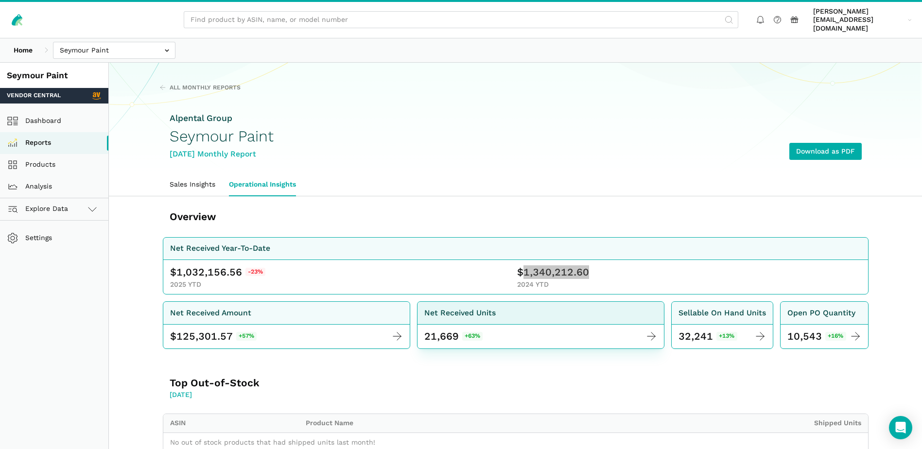
scroll to position [652, 0]
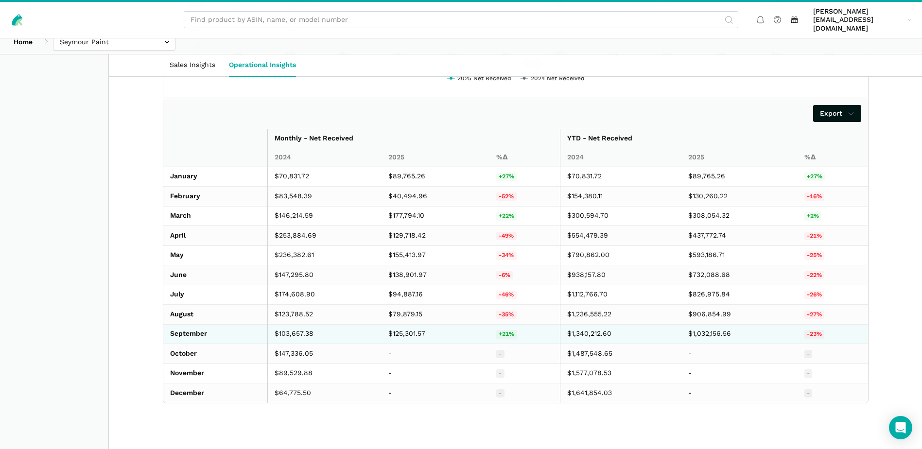
click at [406, 328] on td "$125,301.57" at bounding box center [436, 334] width 108 height 20
copy td "125,301.57"
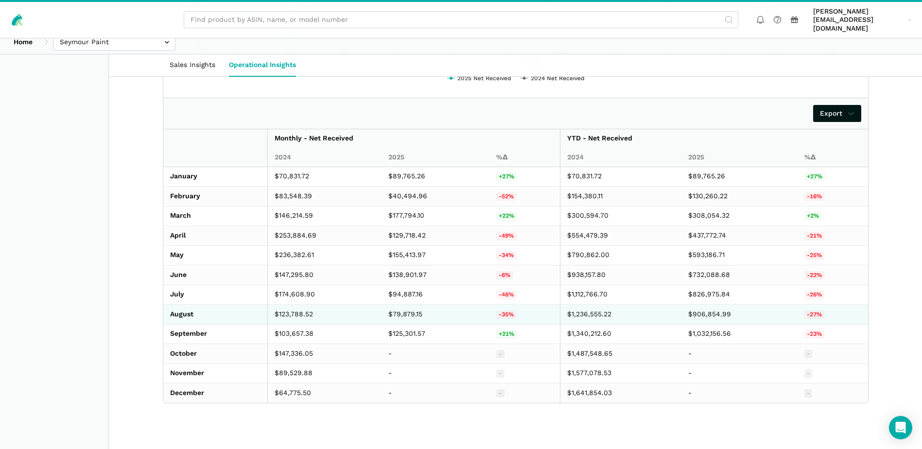
click at [411, 306] on td "$79,879.15" at bounding box center [436, 315] width 108 height 20
copy td "79,879.15"
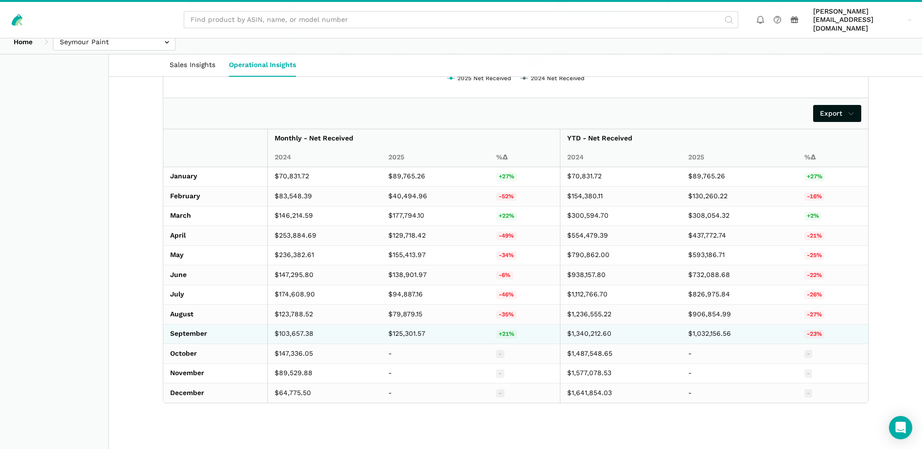
click at [305, 324] on td "$103,657.38" at bounding box center [324, 334] width 114 height 20
copy td "103,657.38"
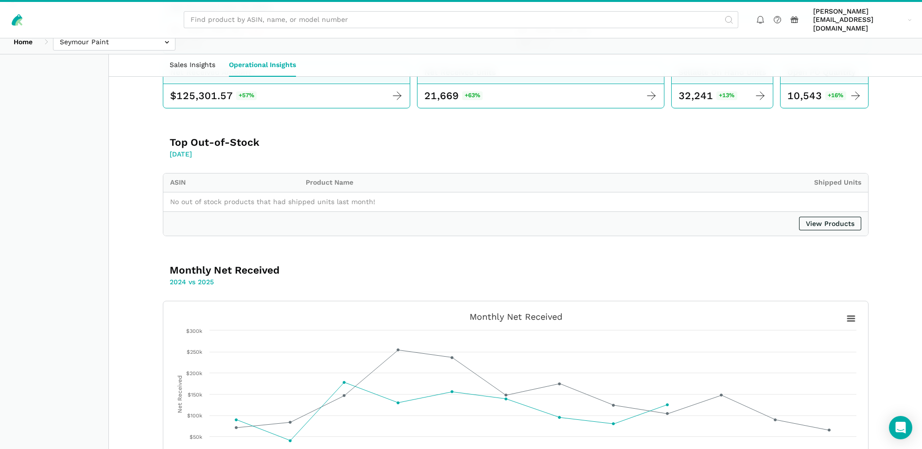
scroll to position [0, 0]
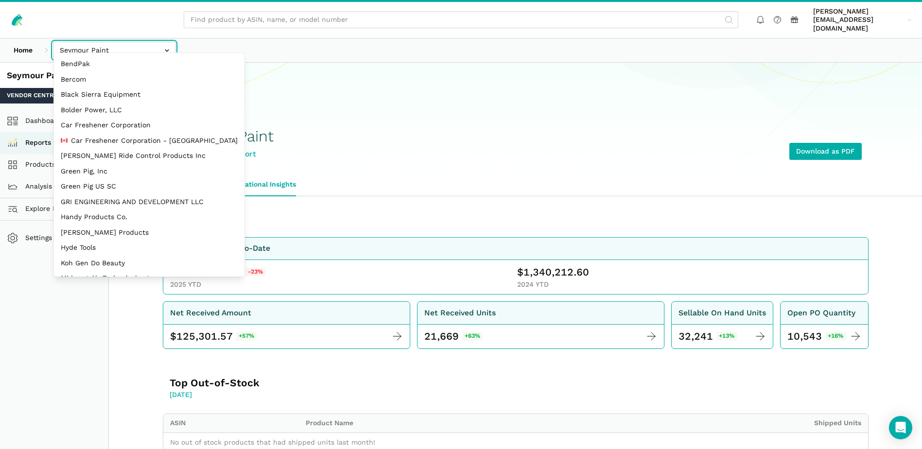
click at [161, 43] on input "text" at bounding box center [114, 50] width 122 height 17
select select "EBNioBWraXHWBq44vMSScS9n"
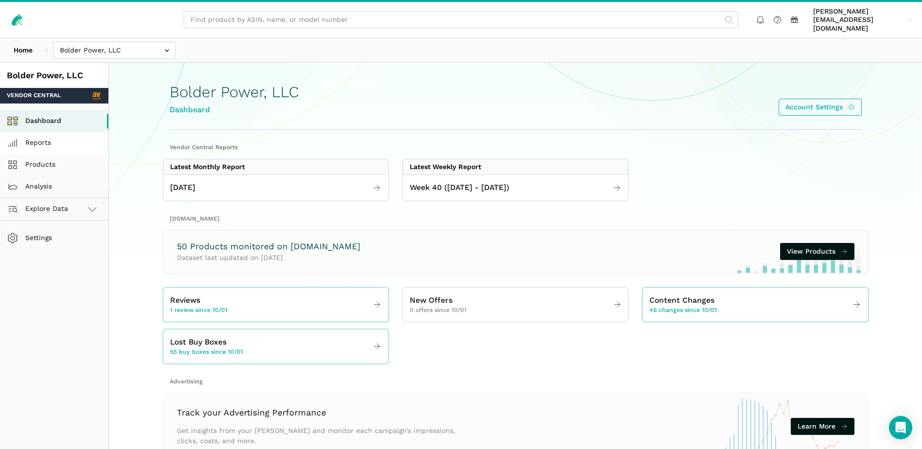
click at [44, 138] on link "Reports" at bounding box center [54, 143] width 108 height 22
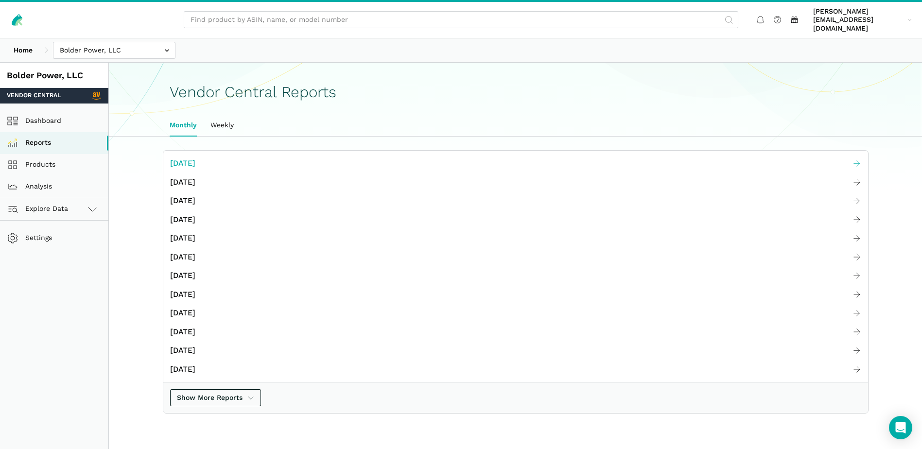
click at [239, 154] on link "[DATE]" at bounding box center [515, 163] width 705 height 19
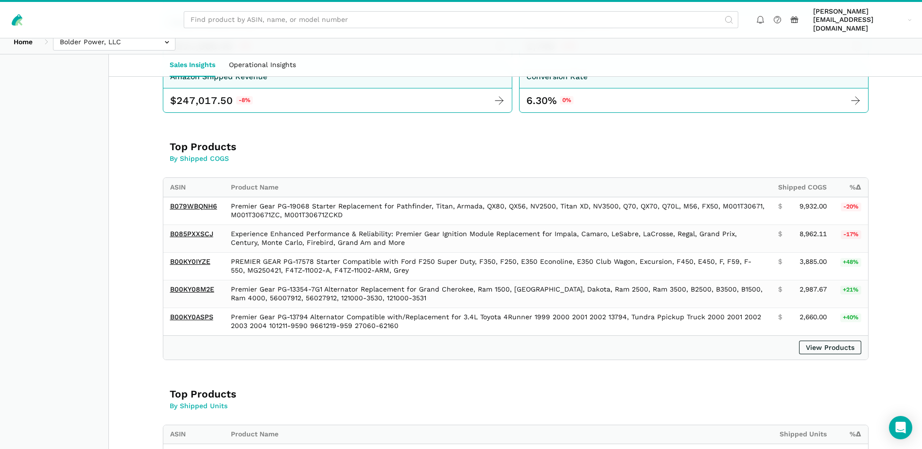
scroll to position [33, 0]
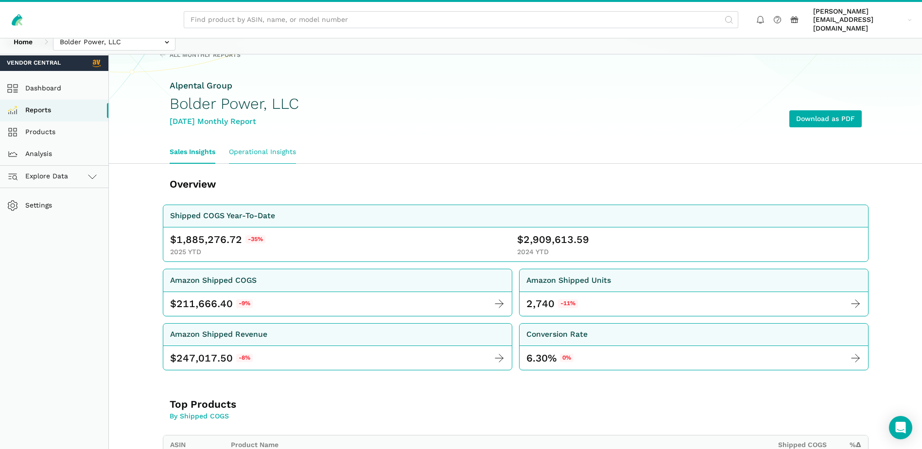
click at [276, 141] on link "Operational Insights" at bounding box center [262, 152] width 81 height 22
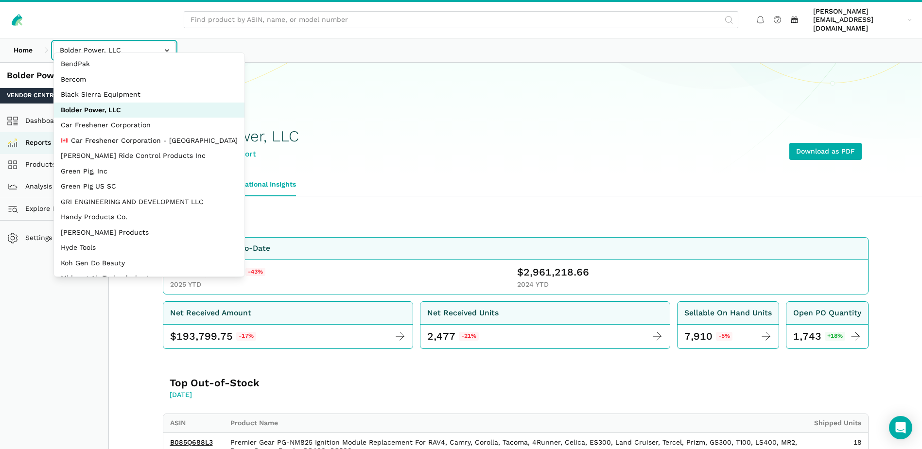
click at [169, 42] on input "text" at bounding box center [114, 50] width 122 height 17
select select "JyuZ269ZTF8CRr8zaTYc2JhH"
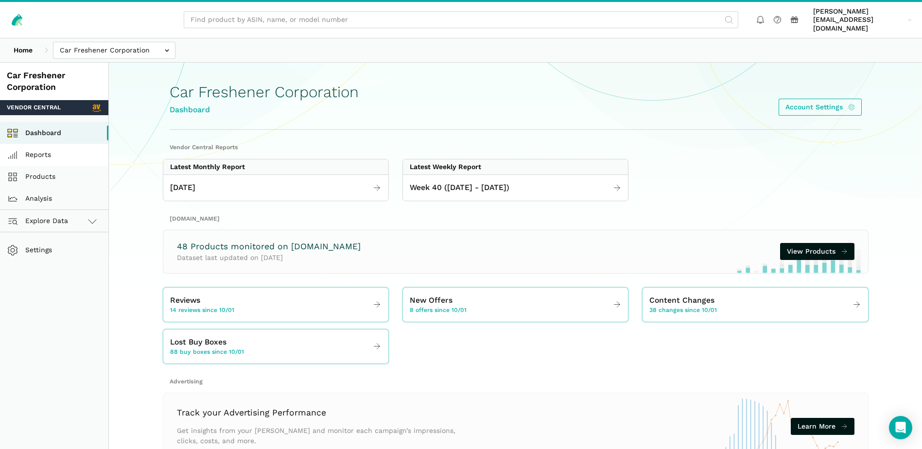
click at [52, 149] on link "Reports" at bounding box center [54, 155] width 108 height 22
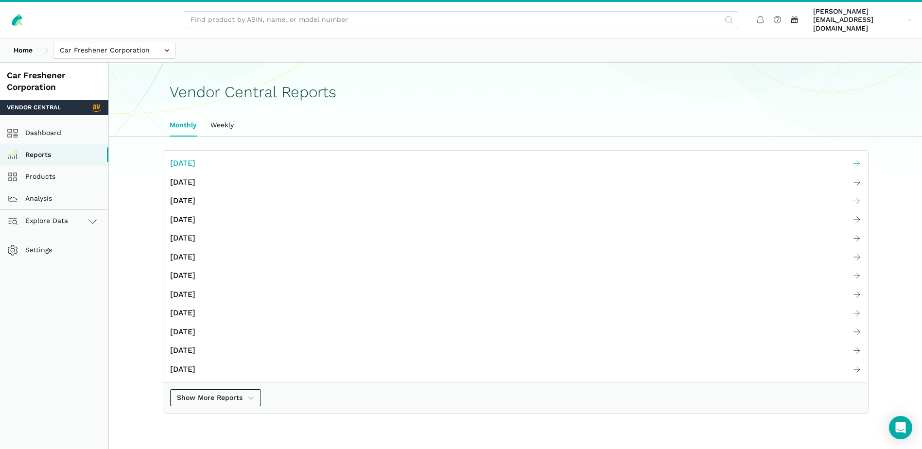
click at [195, 157] on span "[DATE]" at bounding box center [182, 163] width 25 height 12
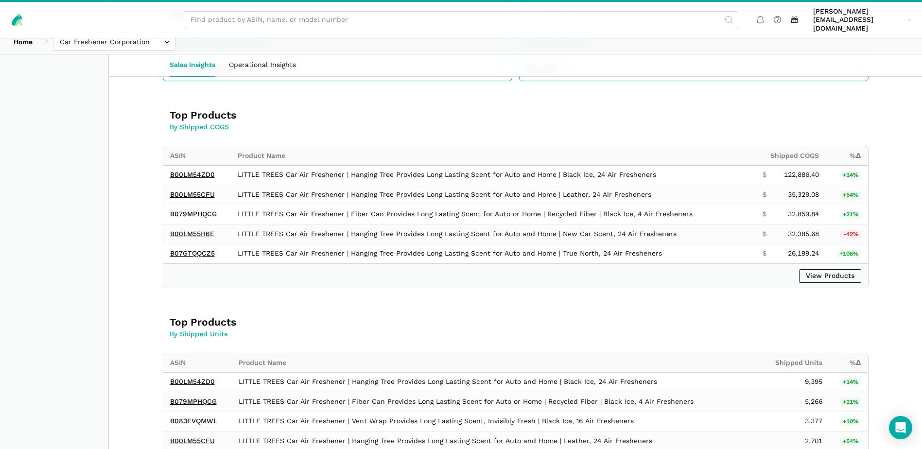
scroll to position [10, 0]
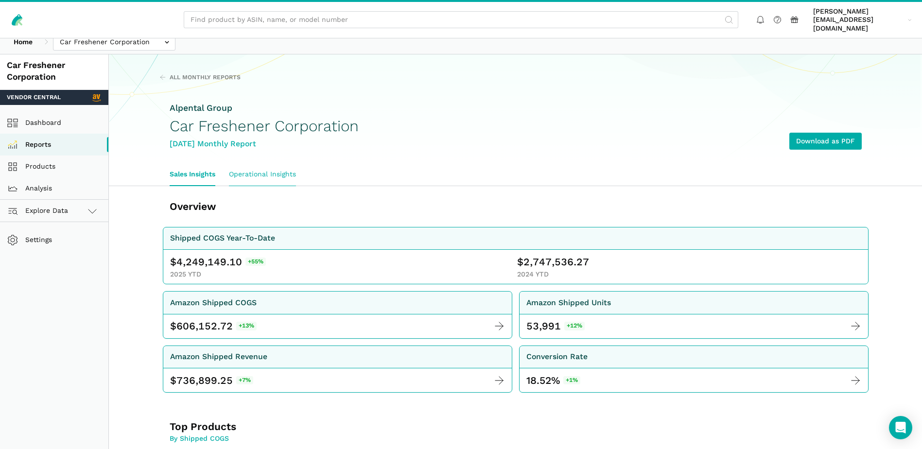
click at [285, 164] on link "Operational Insights" at bounding box center [262, 174] width 81 height 22
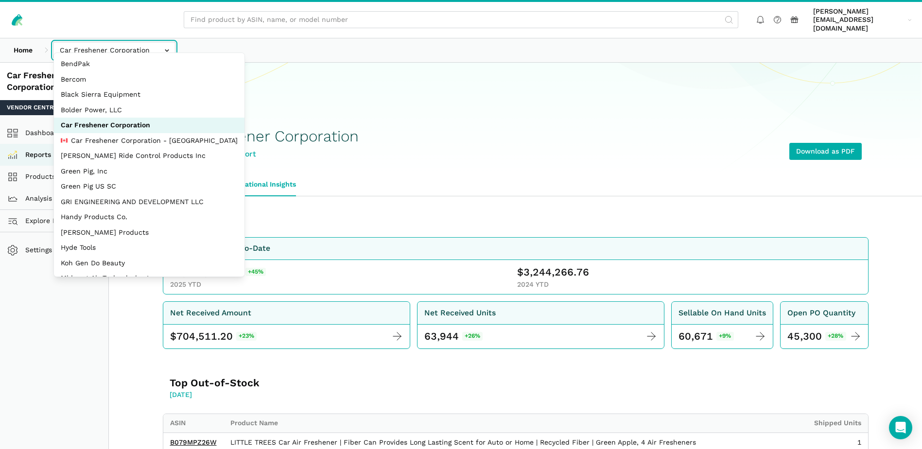
click at [167, 45] on input "text" at bounding box center [114, 50] width 122 height 17
select select "MkN8EkcaB26WsjS8pF97Wcww"
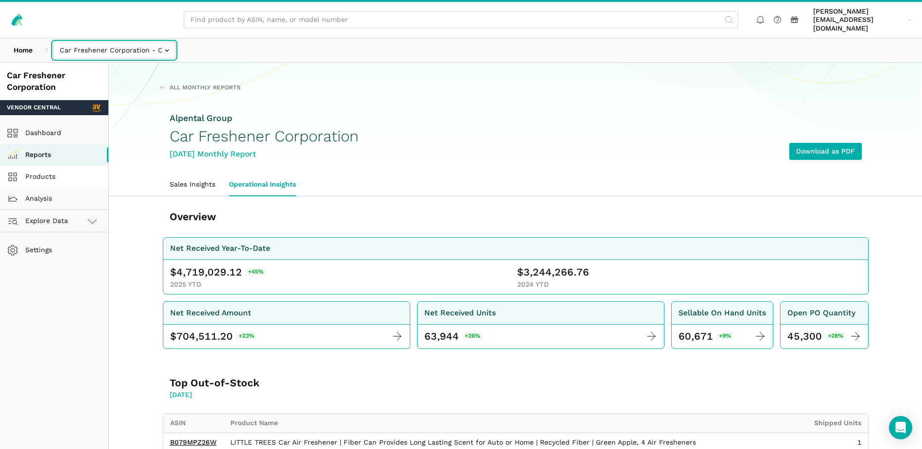
drag, startPoint x: 157, startPoint y: 140, endPoint x: 56, endPoint y: 161, distance: 103.0
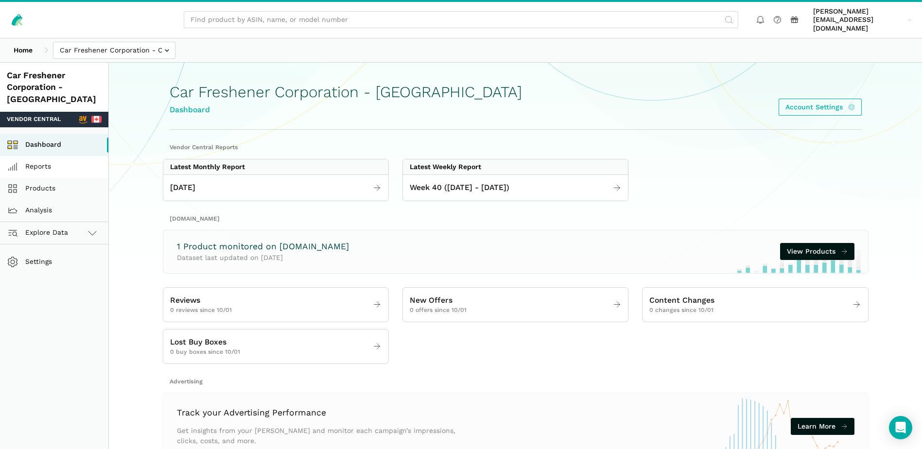
click at [54, 156] on link "Reports" at bounding box center [54, 167] width 108 height 22
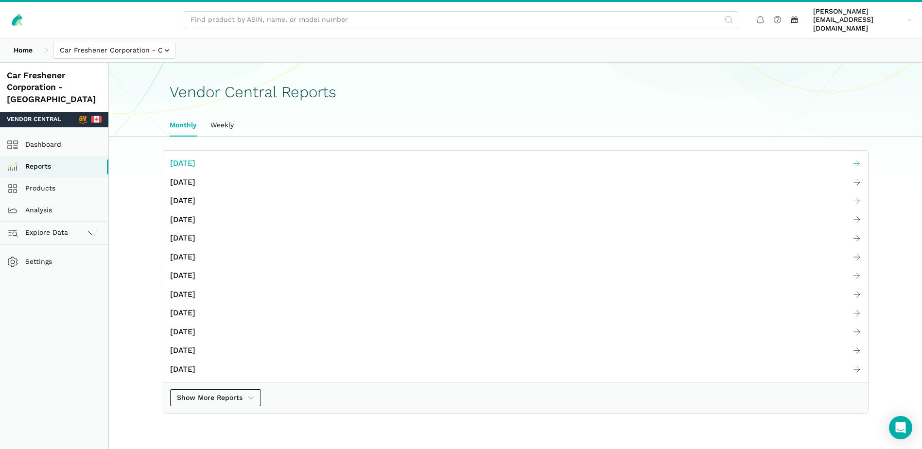
click at [195, 157] on span "[DATE]" at bounding box center [182, 163] width 25 height 12
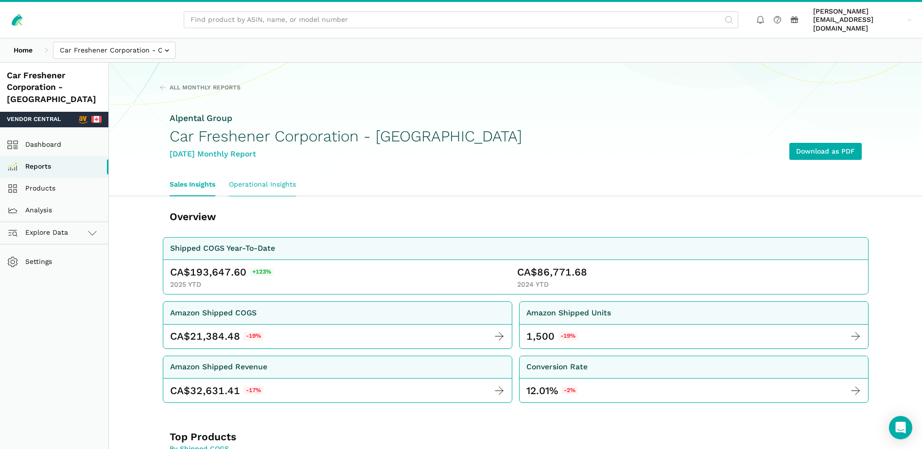
click at [288, 174] on link "Operational Insights" at bounding box center [262, 185] width 81 height 22
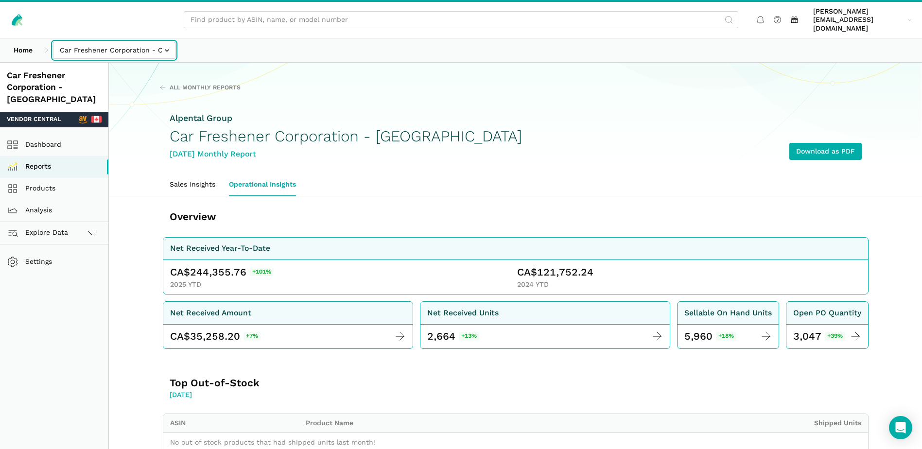
click at [169, 42] on input "text" at bounding box center [114, 50] width 122 height 17
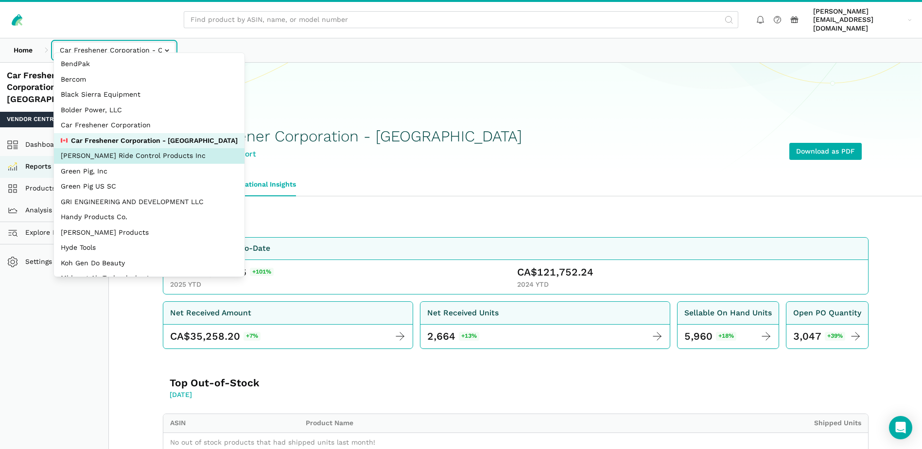
select select "Ko8rakMGZtY1QjyruUJxwLwP"
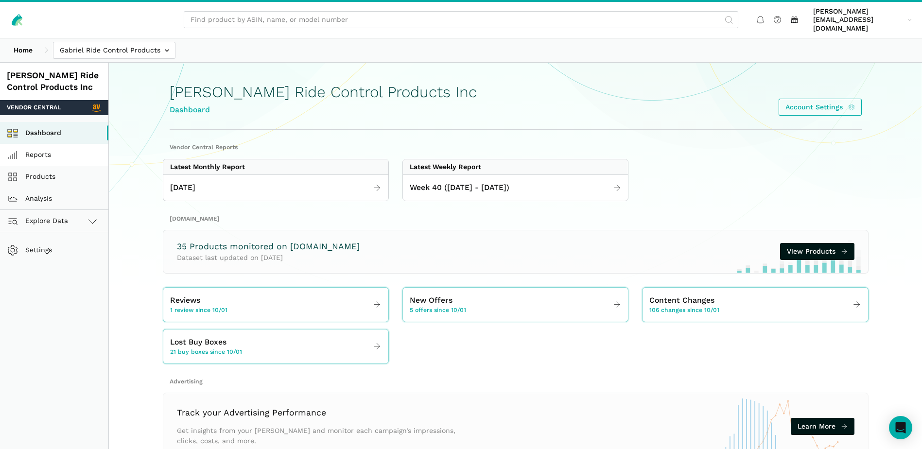
click at [44, 145] on link "Reports" at bounding box center [54, 155] width 108 height 22
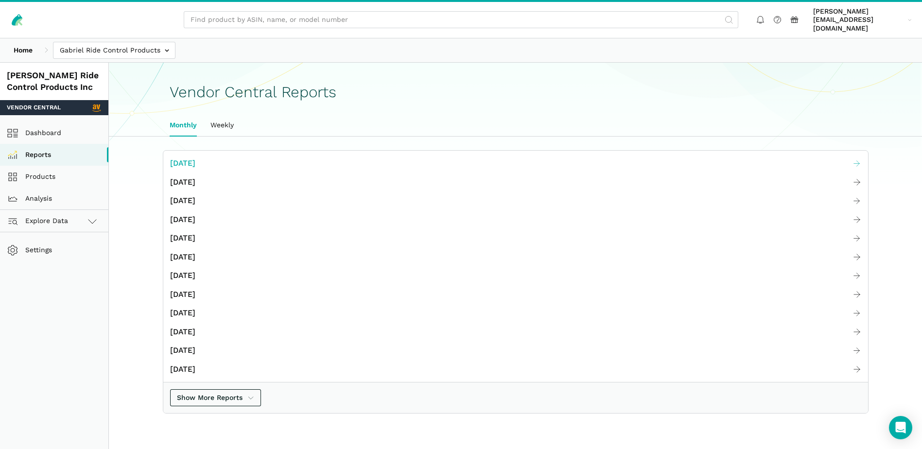
click at [195, 157] on span "[DATE]" at bounding box center [182, 163] width 25 height 12
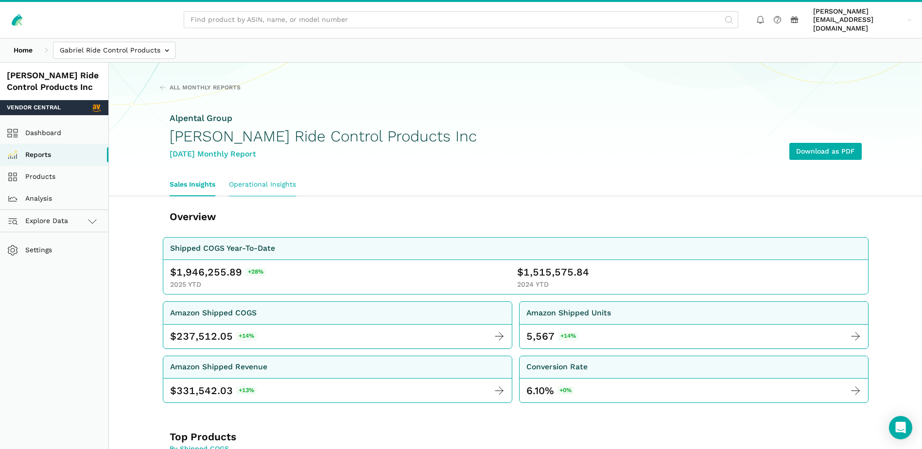
click at [275, 176] on link "Operational Insights" at bounding box center [262, 185] width 81 height 22
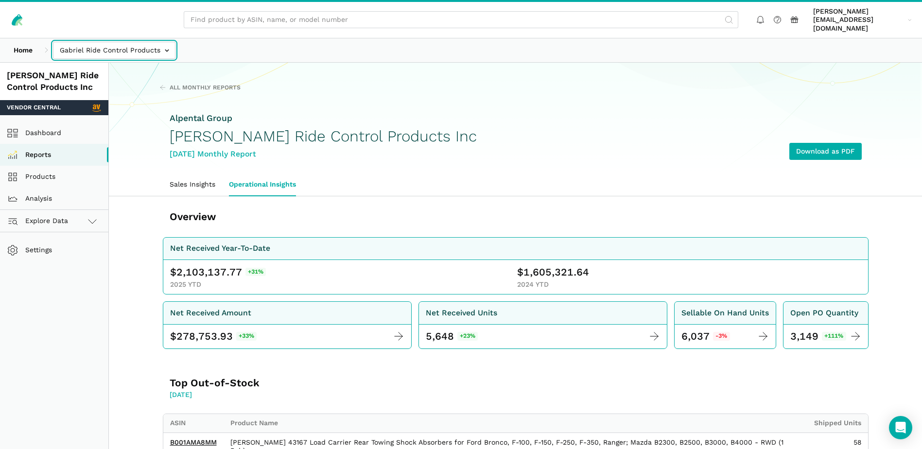
click at [168, 45] on input "text" at bounding box center [114, 50] width 122 height 17
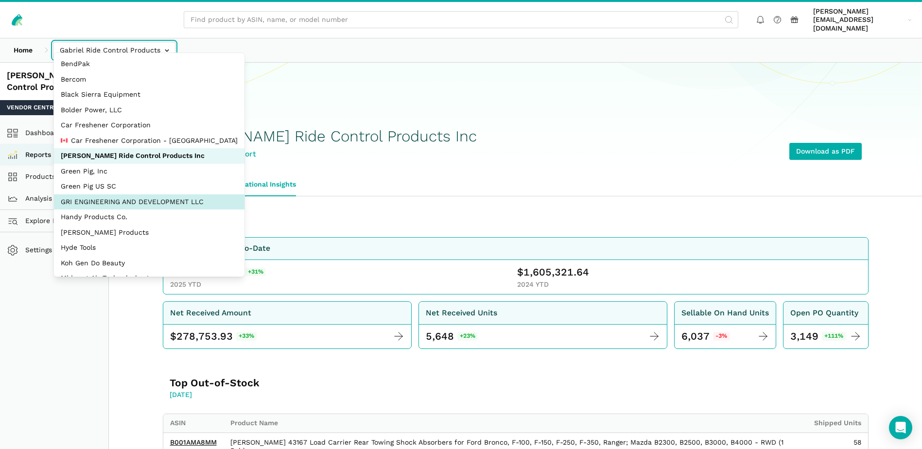
select select "Hei8wDUEZnK8pJhs1ysxCZLc"
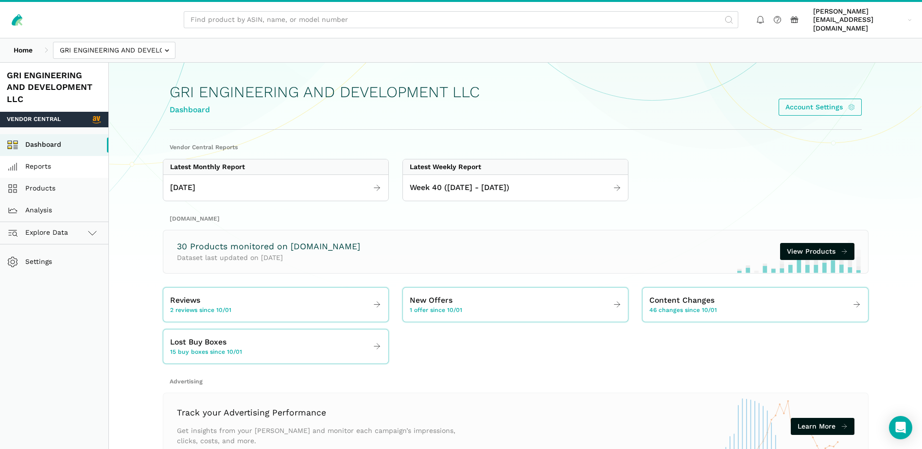
click at [50, 161] on link "Reports" at bounding box center [54, 167] width 108 height 22
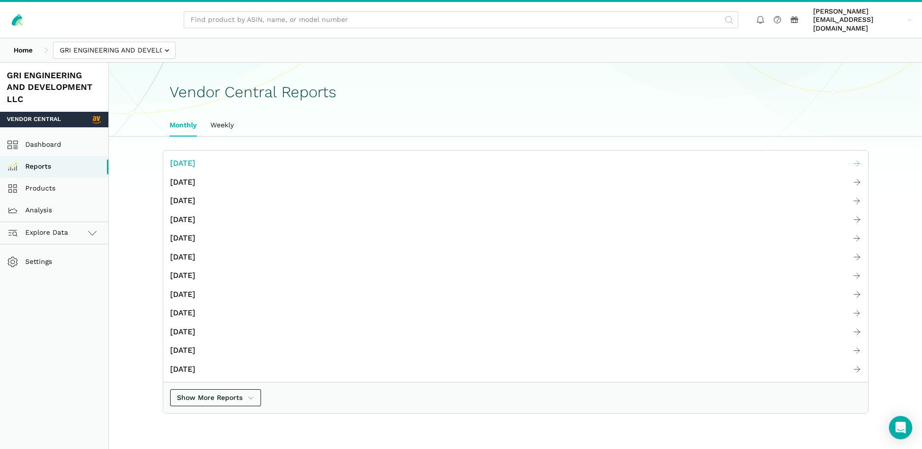
click at [179, 157] on span "[DATE]" at bounding box center [182, 163] width 25 height 12
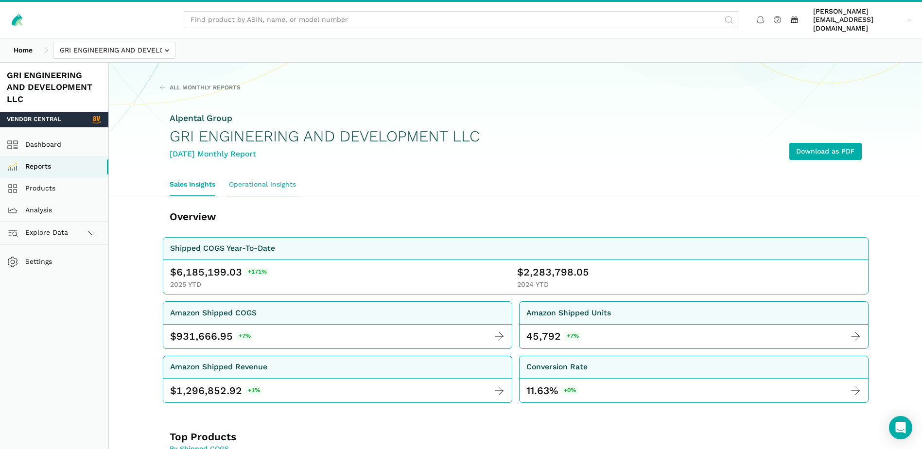
click at [263, 178] on link "Operational Insights" at bounding box center [262, 185] width 81 height 22
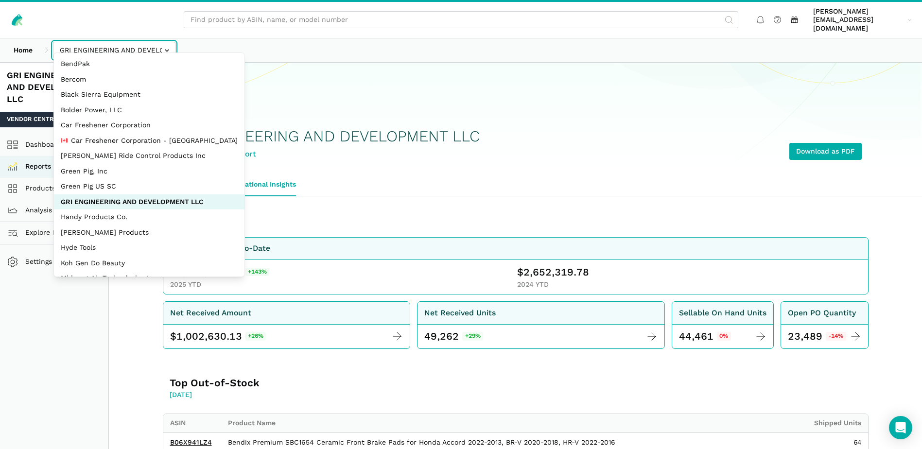
click at [170, 42] on input "text" at bounding box center [114, 50] width 122 height 17
select select "CqTujhqeoQR3ft3w2pJa8MCJ"
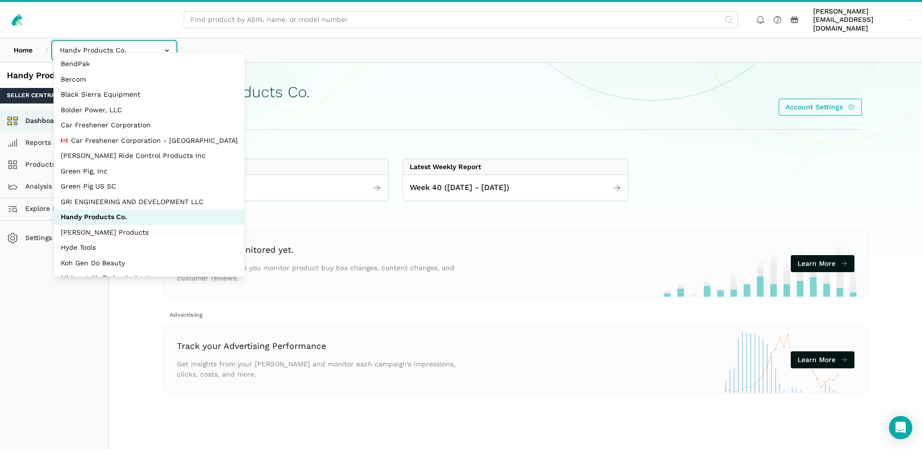
click at [159, 45] on input "text" at bounding box center [114, 50] width 122 height 17
select select "bYbTYo3HXWRCsidytvYJ1e2X"
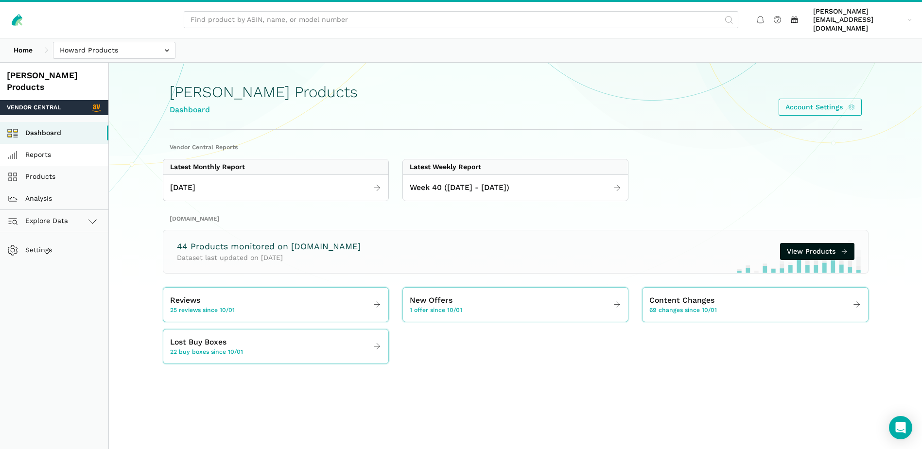
click at [33, 144] on link "Reports" at bounding box center [54, 155] width 108 height 22
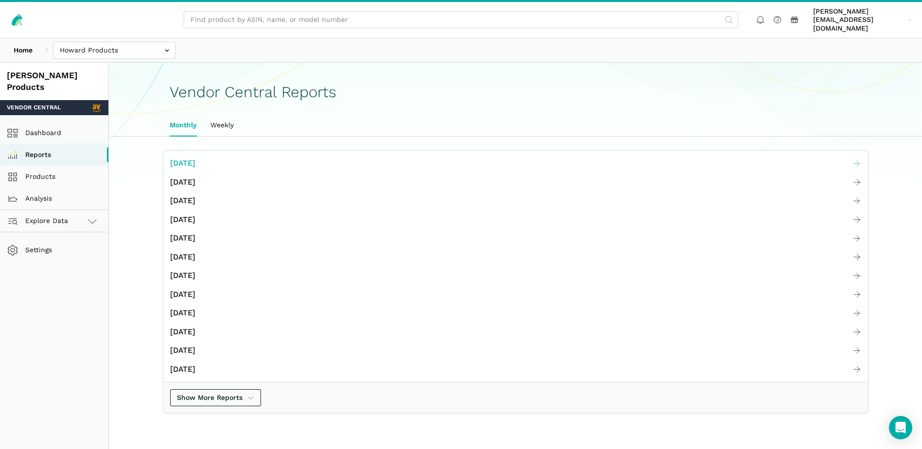
click at [195, 158] on span "[DATE]" at bounding box center [182, 163] width 25 height 12
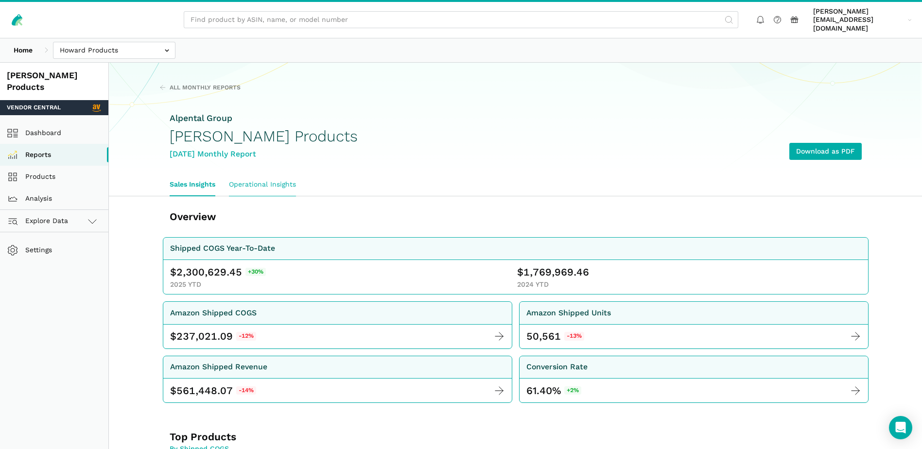
click at [281, 174] on link "Operational Insights" at bounding box center [262, 185] width 81 height 22
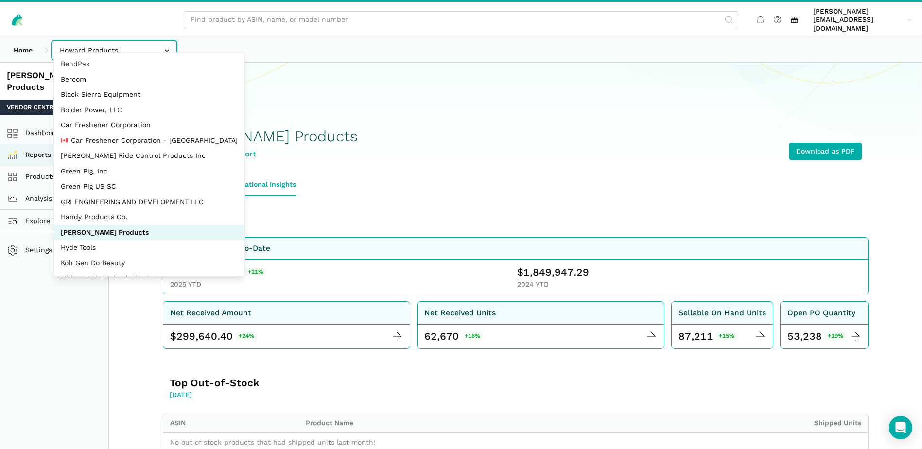
click at [148, 42] on input "text" at bounding box center [114, 50] width 122 height 17
select select "QgUcRZ8TGAhVVPYC2ZoWPij6"
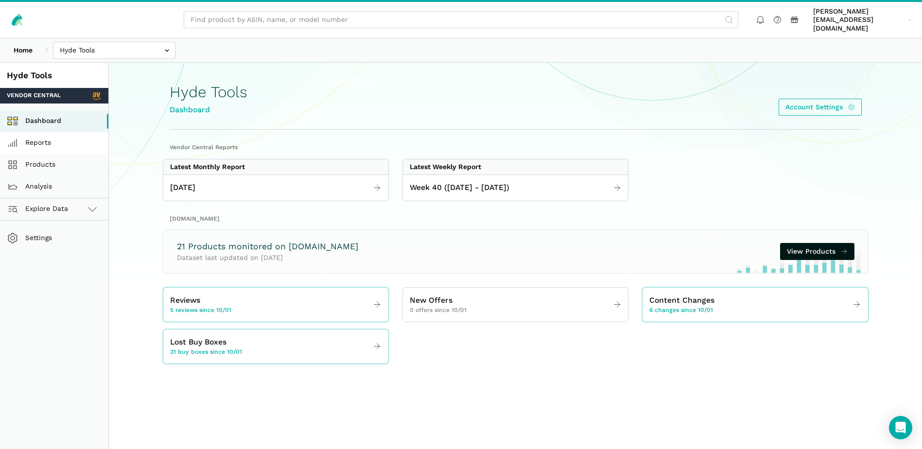
click at [52, 133] on link "Reports" at bounding box center [54, 143] width 108 height 22
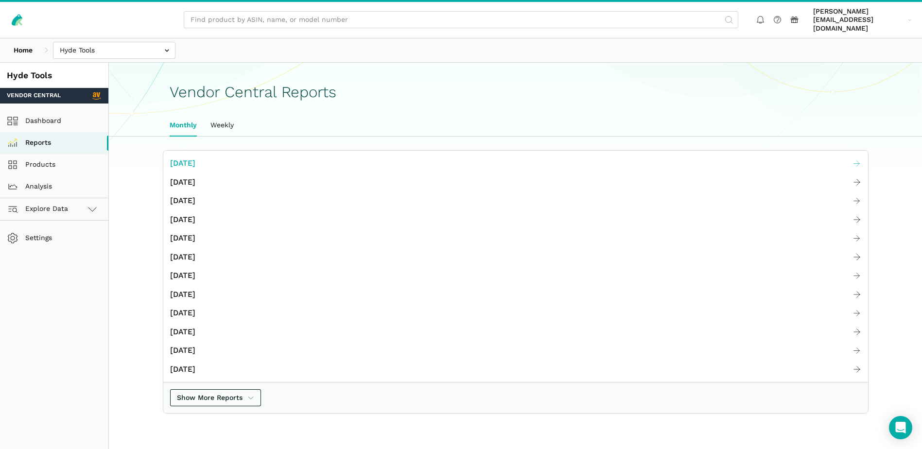
click at [233, 154] on link "[DATE]" at bounding box center [515, 163] width 705 height 19
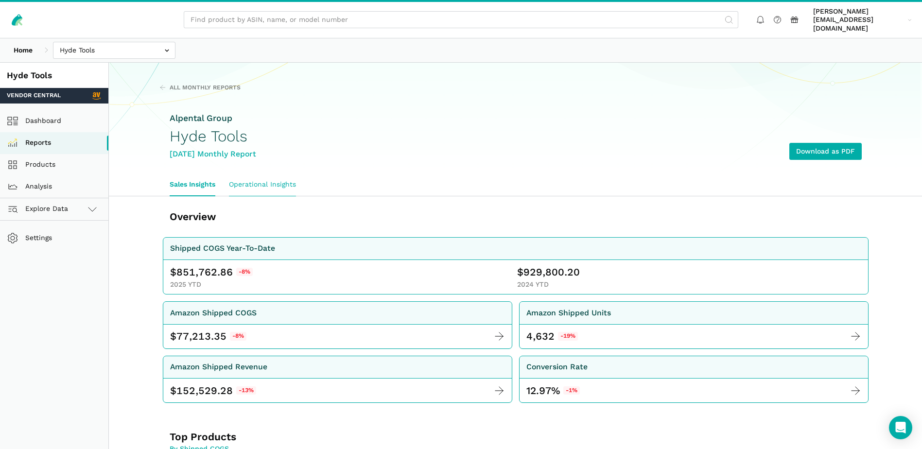
click at [269, 174] on link "Operational Insights" at bounding box center [262, 185] width 81 height 22
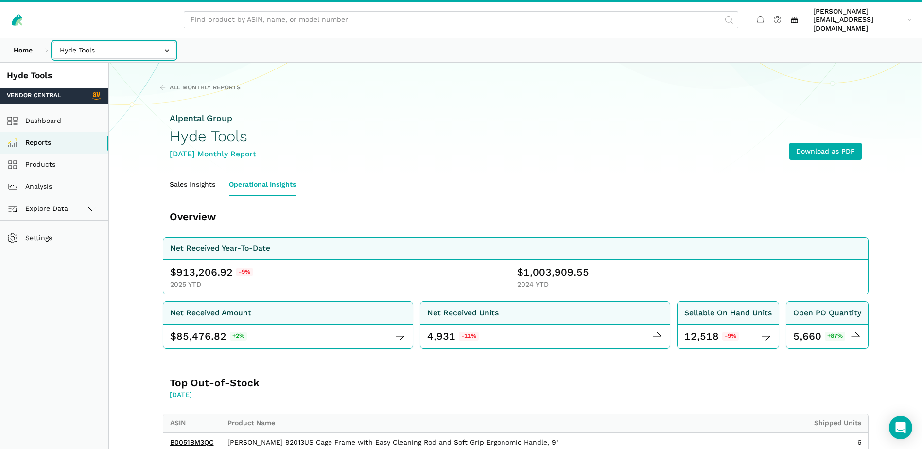
click at [160, 42] on input "text" at bounding box center [114, 50] width 122 height 17
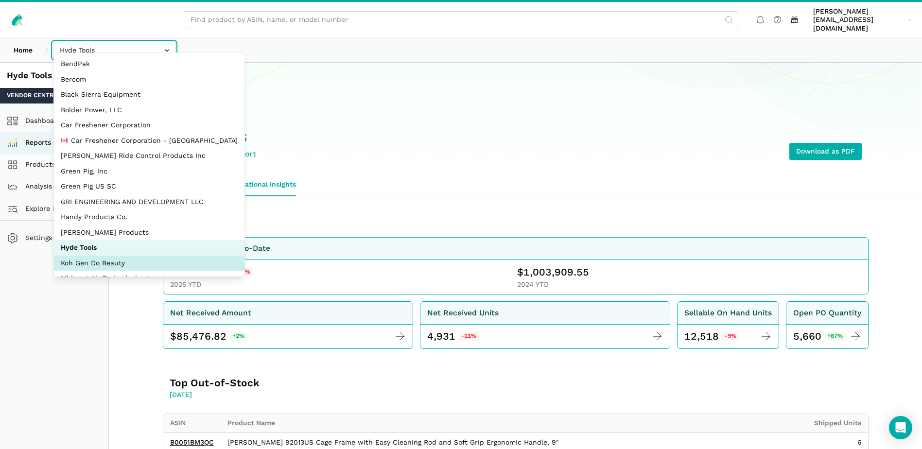
select select "BjByxUF6sGQPKFD7ntvJPVkd"
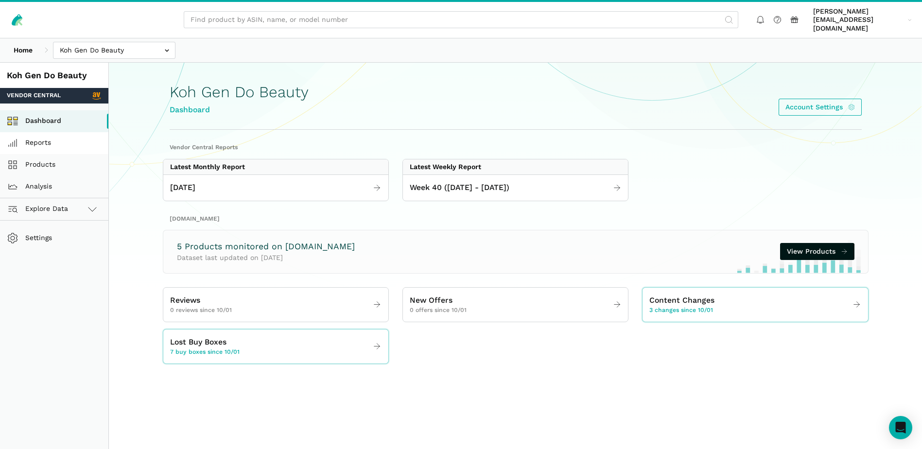
click at [46, 133] on link "Reports" at bounding box center [54, 143] width 108 height 22
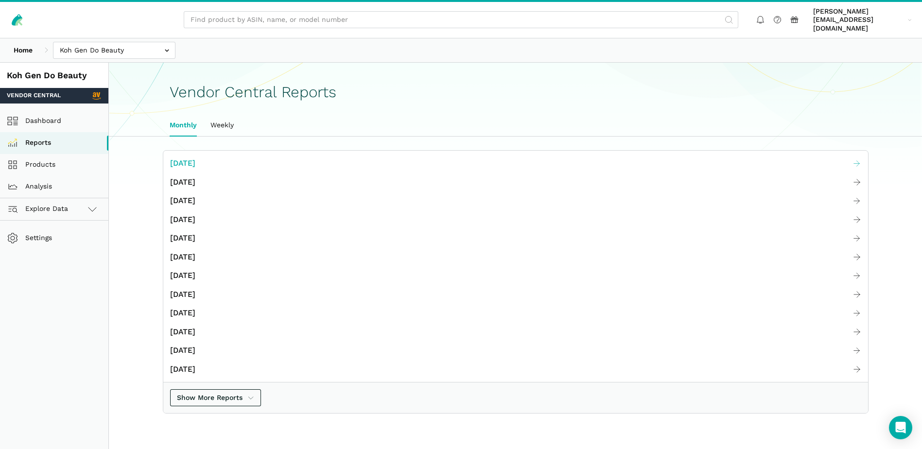
click at [195, 157] on span "[DATE]" at bounding box center [182, 163] width 25 height 12
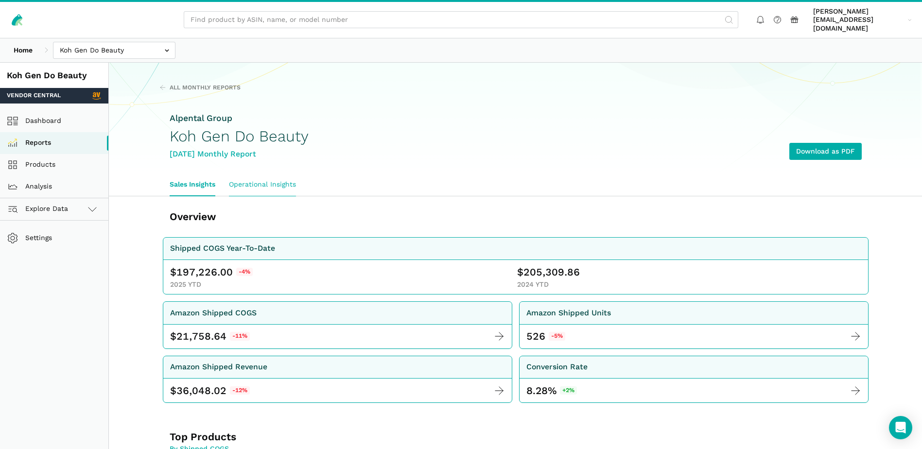
click at [290, 178] on link "Operational Insights" at bounding box center [262, 185] width 81 height 22
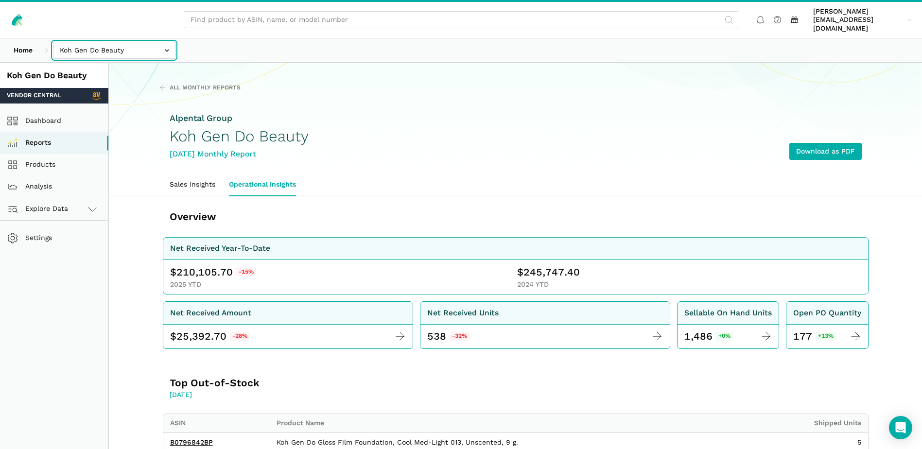
click at [166, 42] on input "text" at bounding box center [114, 50] width 122 height 17
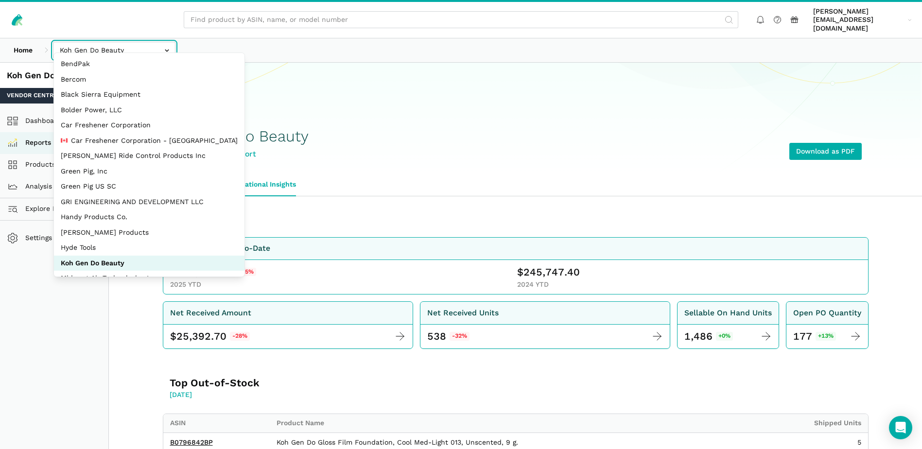
scroll to position [44, 0]
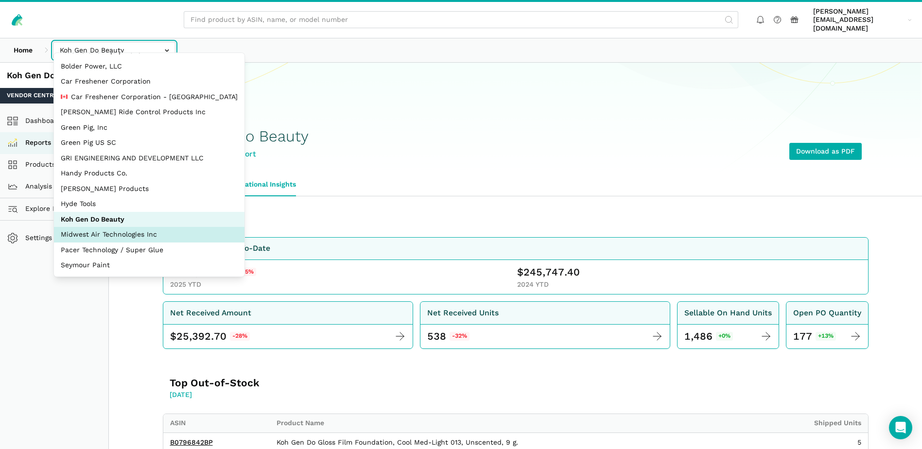
select select "zGneCySXZsNzLpqGA1m5dT8R"
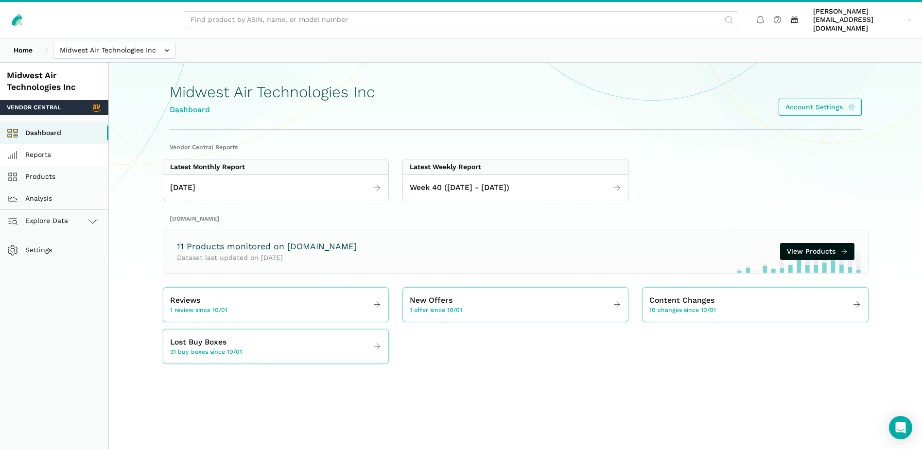
click at [49, 144] on link "Reports" at bounding box center [54, 155] width 108 height 22
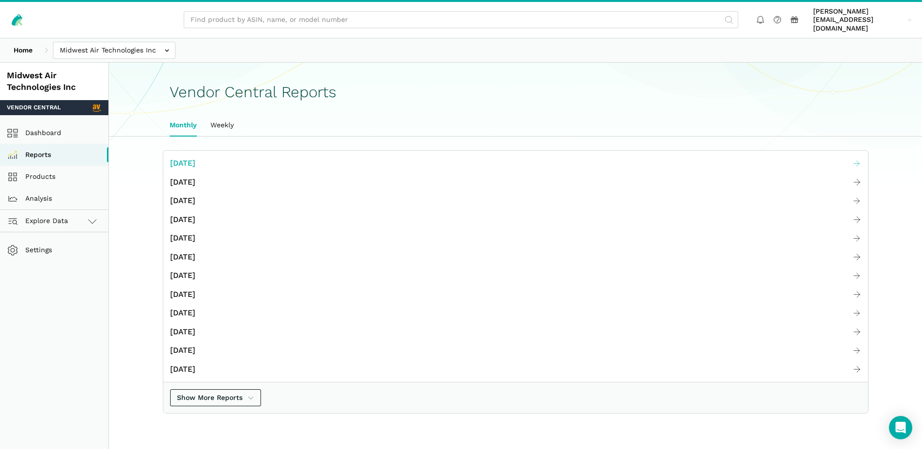
click at [195, 157] on span "[DATE]" at bounding box center [182, 163] width 25 height 12
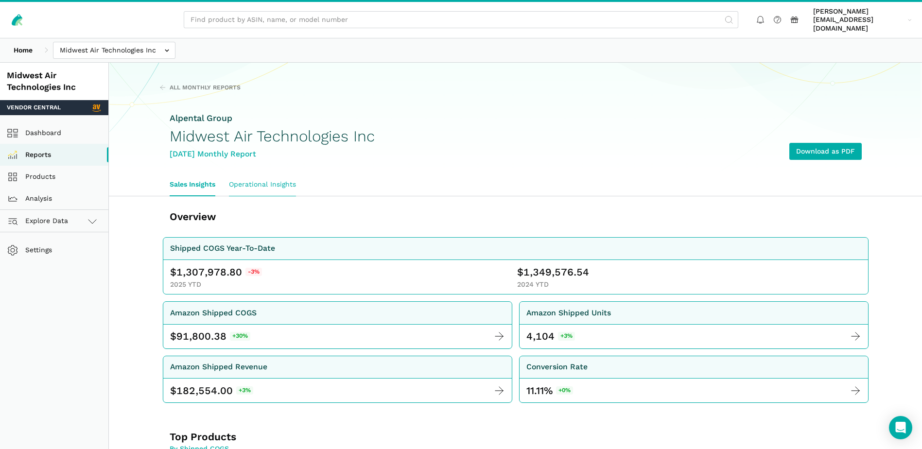
click at [273, 174] on link "Operational Insights" at bounding box center [262, 185] width 81 height 22
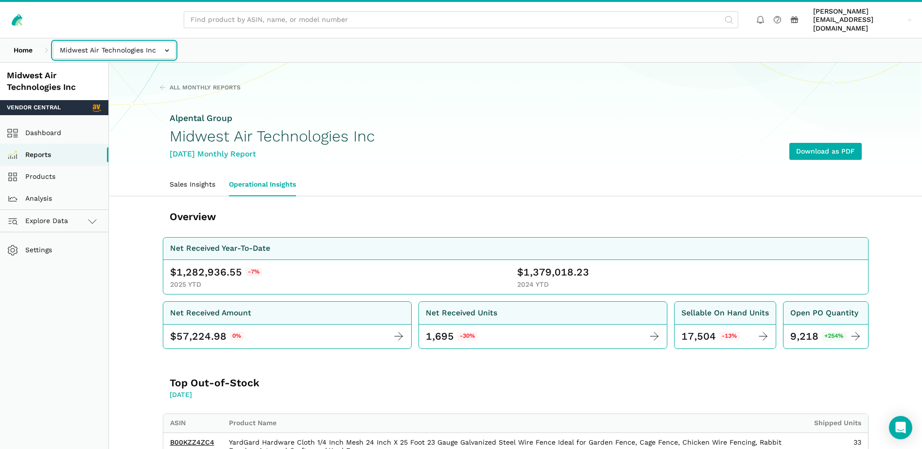
click at [169, 42] on input "text" at bounding box center [114, 50] width 122 height 17
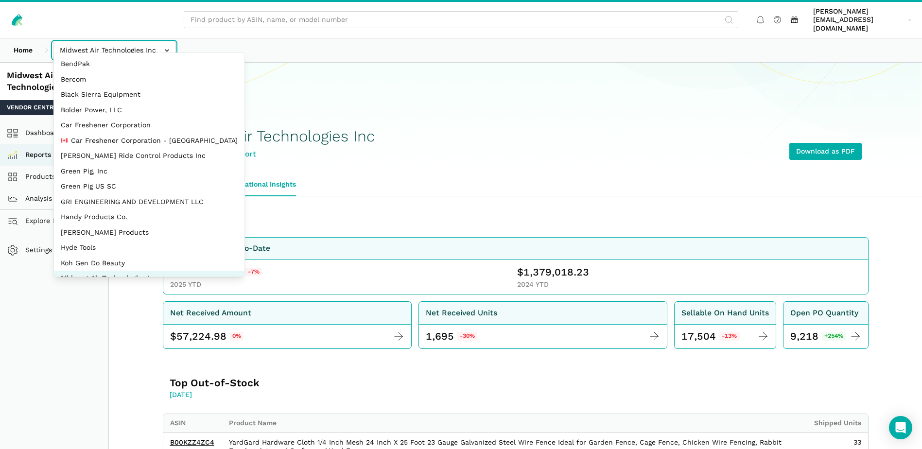
scroll to position [44, 0]
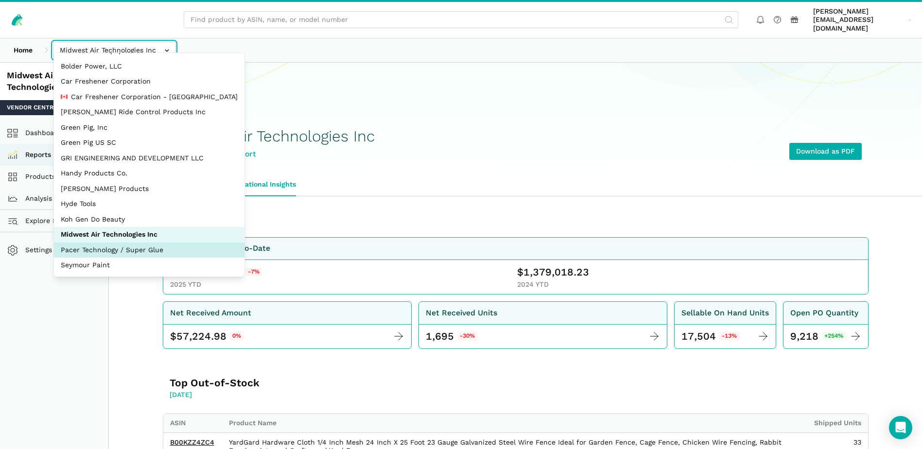
select select "fkxqHxM23aXfX8SirVafsdf2"
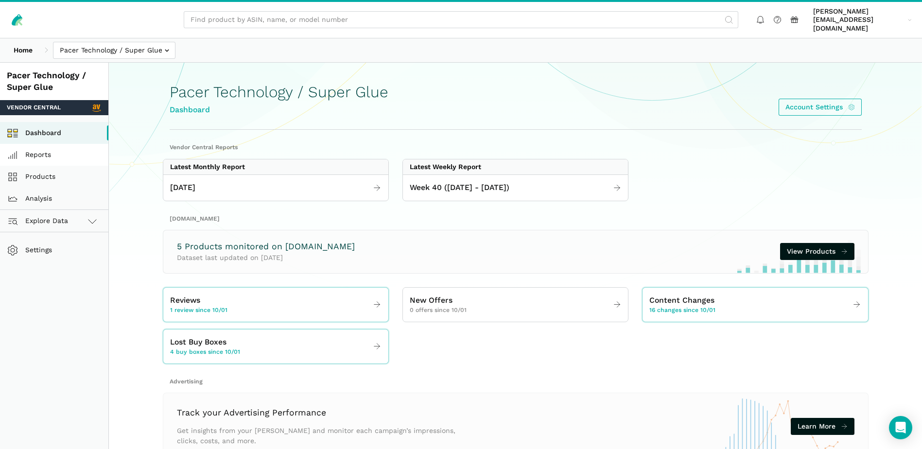
click at [49, 148] on link "Reports" at bounding box center [54, 155] width 108 height 22
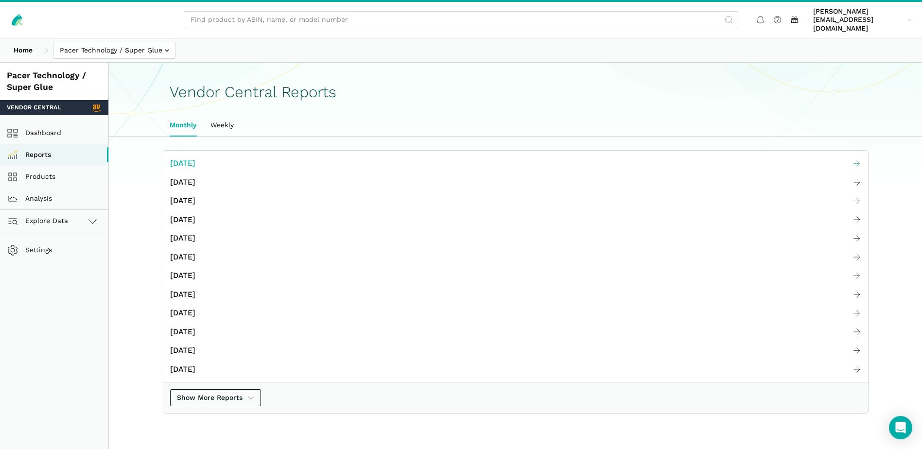
click at [195, 157] on span "[DATE]" at bounding box center [182, 163] width 25 height 12
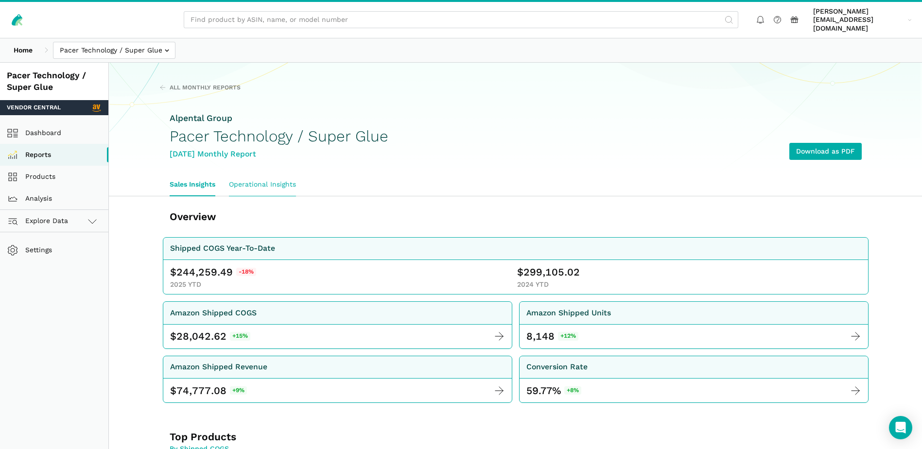
click at [269, 174] on link "Operational Insights" at bounding box center [262, 185] width 81 height 22
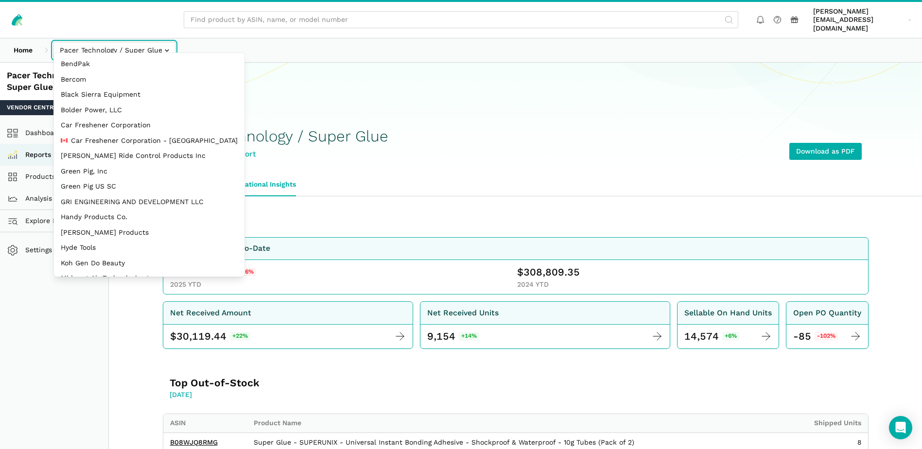
click at [155, 42] on input "text" at bounding box center [114, 50] width 122 height 17
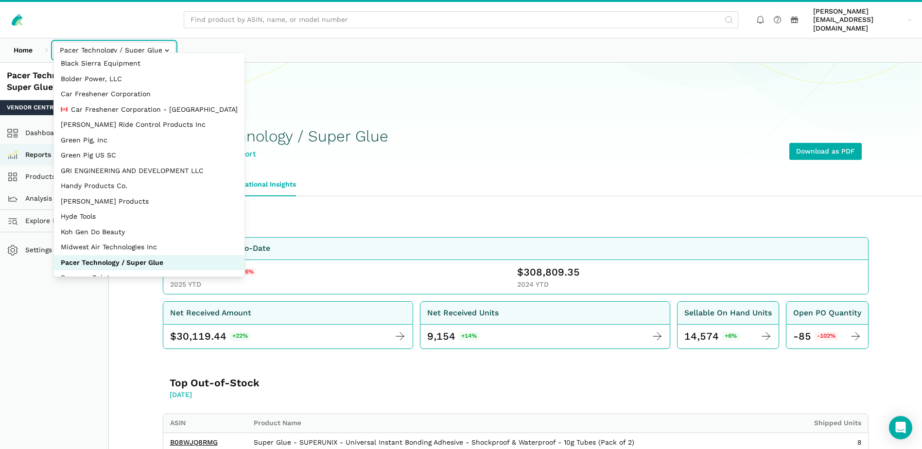
scroll to position [44, 0]
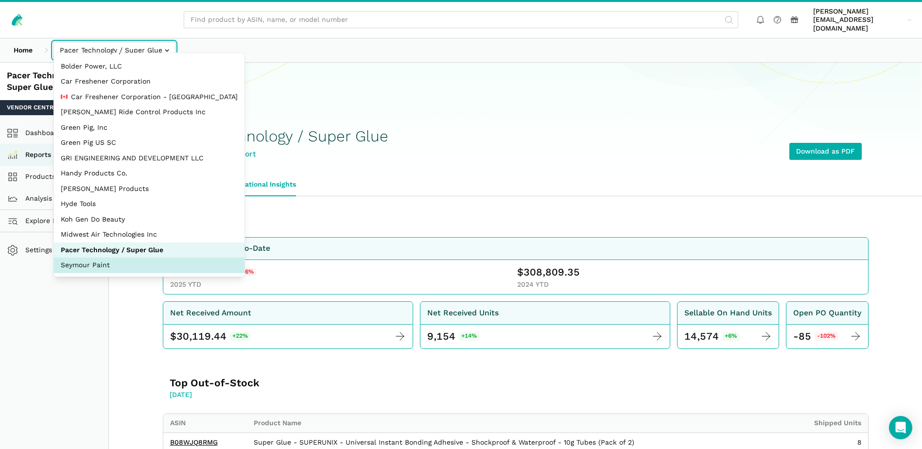
select select "JWGB2SoxgRv566CvbGME62sc"
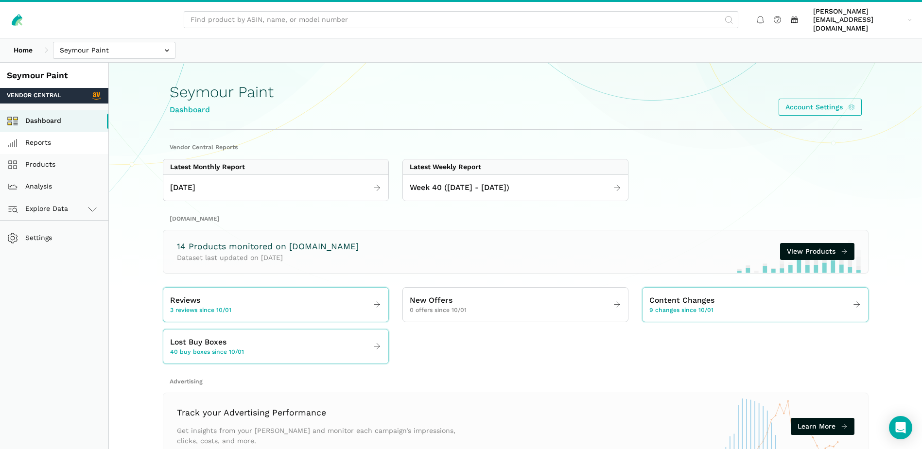
click at [43, 139] on link "Reports" at bounding box center [54, 143] width 108 height 22
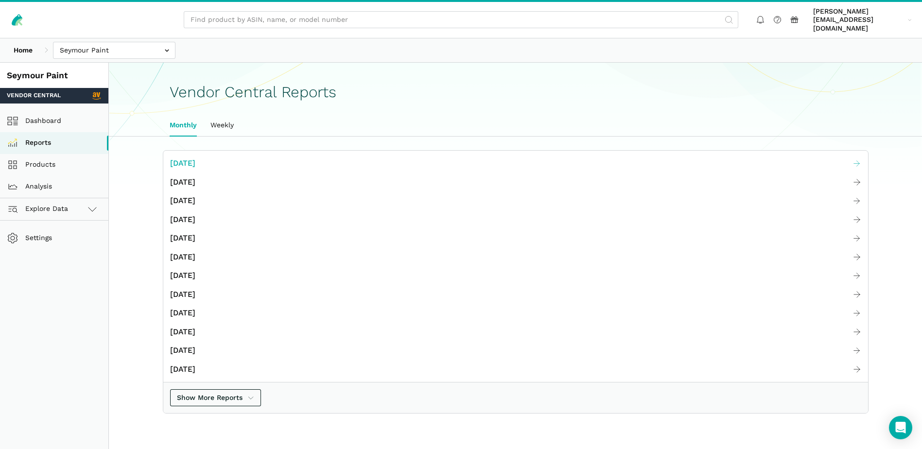
click at [195, 158] on span "[DATE]" at bounding box center [182, 163] width 25 height 12
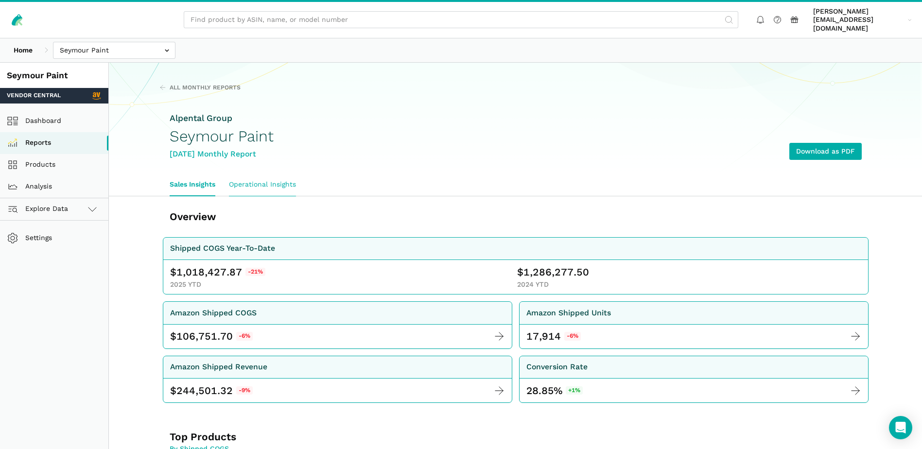
click at [267, 176] on link "Operational Insights" at bounding box center [262, 185] width 81 height 22
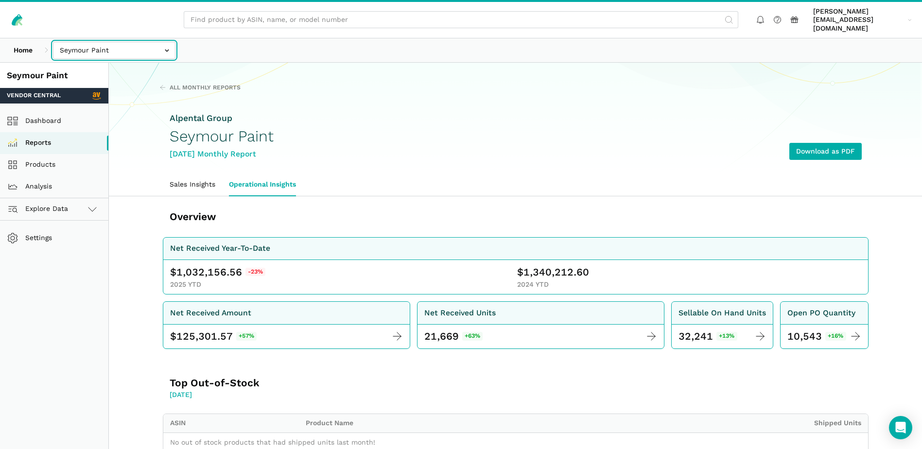
click at [163, 44] on input "text" at bounding box center [114, 50] width 122 height 17
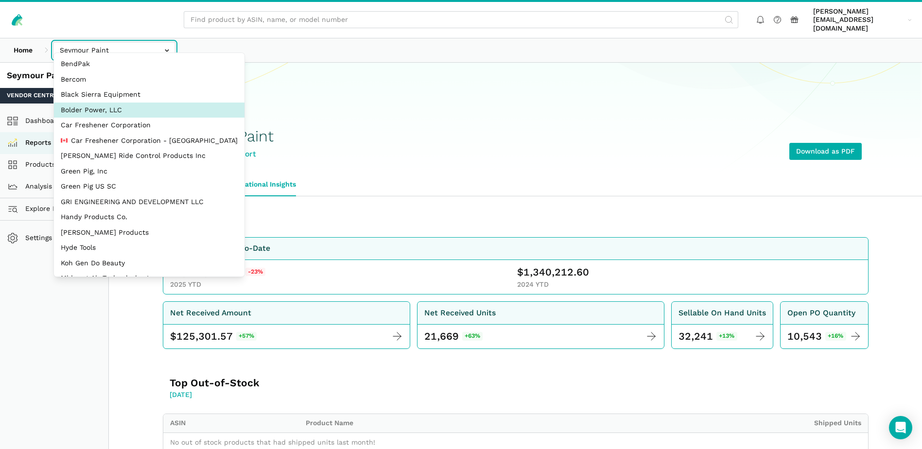
select select "EBNioBWraXHWBq44vMSScS9n"
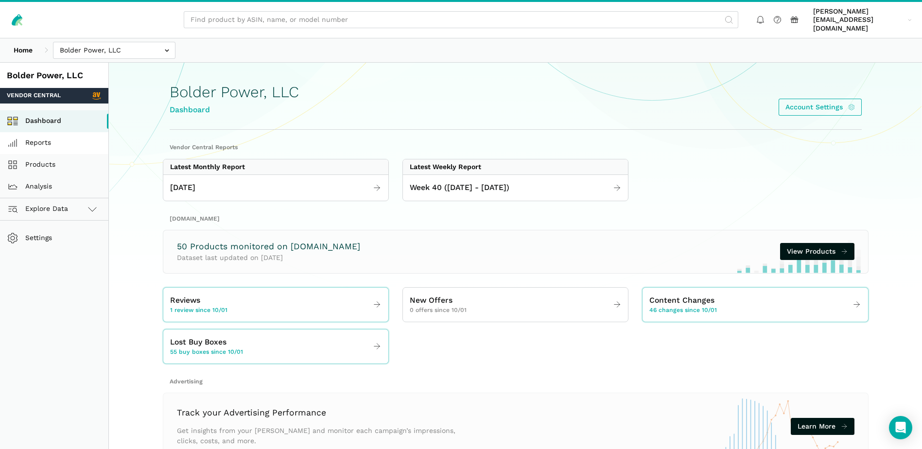
click at [39, 132] on link "Reports" at bounding box center [54, 143] width 108 height 22
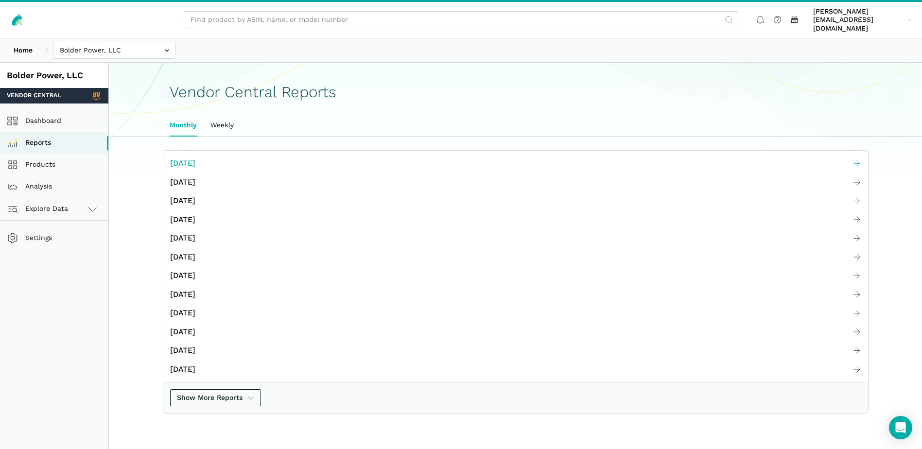
click at [195, 157] on span "[DATE]" at bounding box center [182, 163] width 25 height 12
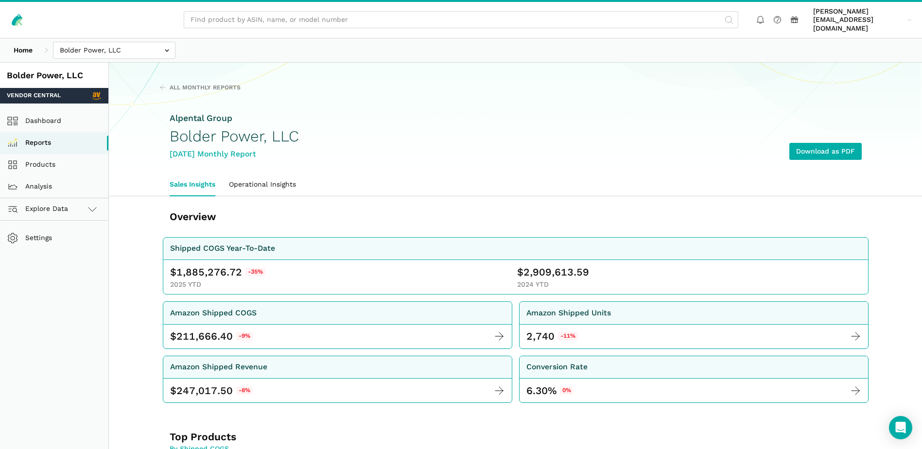
click at [820, 133] on div "Alpental Group Bolder Power, LLC September 2025 Monthly Report Download as PDF" at bounding box center [516, 136] width 692 height 75
drag, startPoint x: 820, startPoint y: 133, endPoint x: 821, endPoint y: 144, distance: 10.9
click at [821, 144] on link "Download as PDF" at bounding box center [825, 151] width 72 height 17
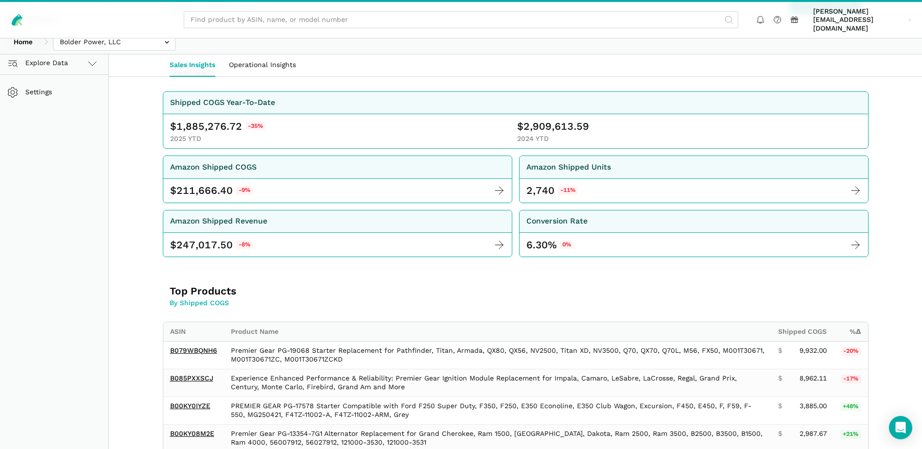
scroll to position [292, 0]
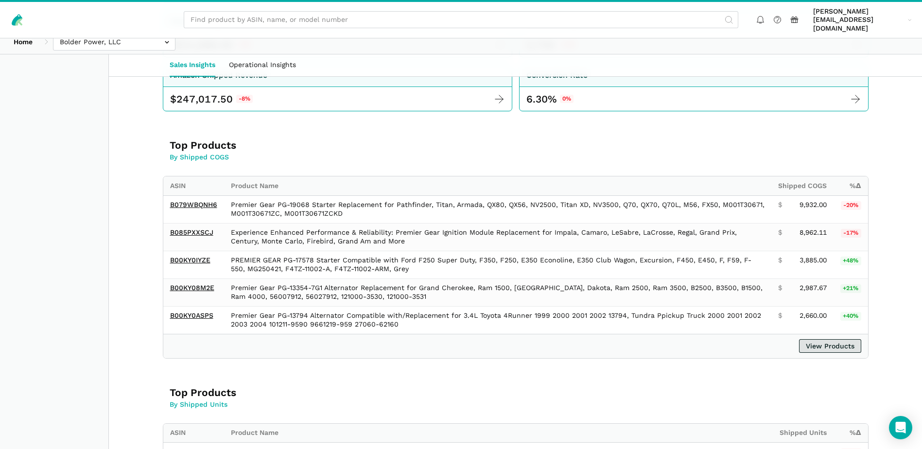
click at [824, 339] on link "View Products" at bounding box center [830, 346] width 62 height 14
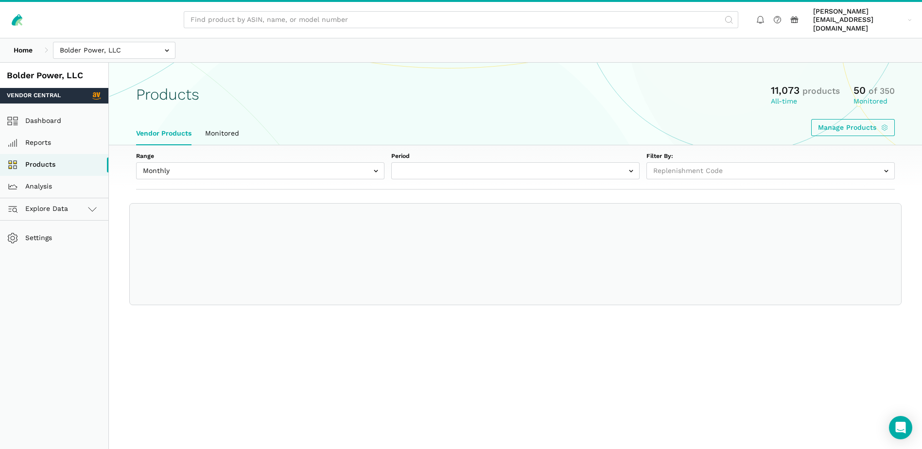
select select
select select "Monthly|[DATE]"
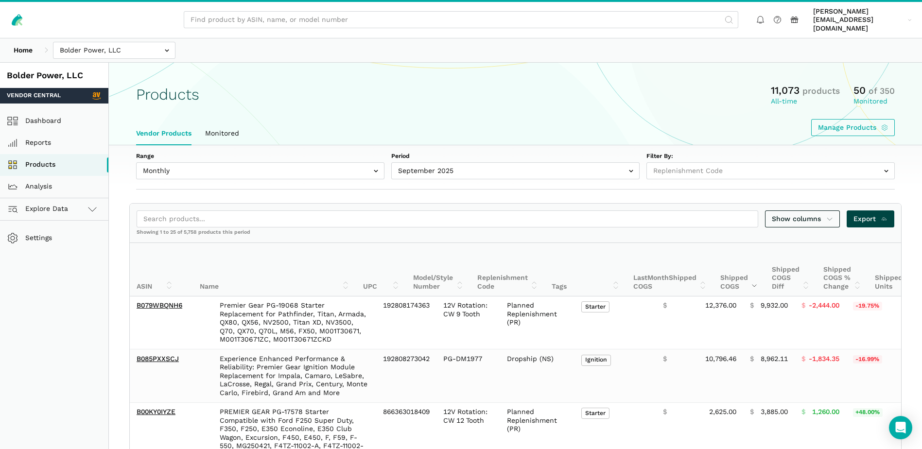
click at [876, 214] on span "Export" at bounding box center [871, 219] width 35 height 10
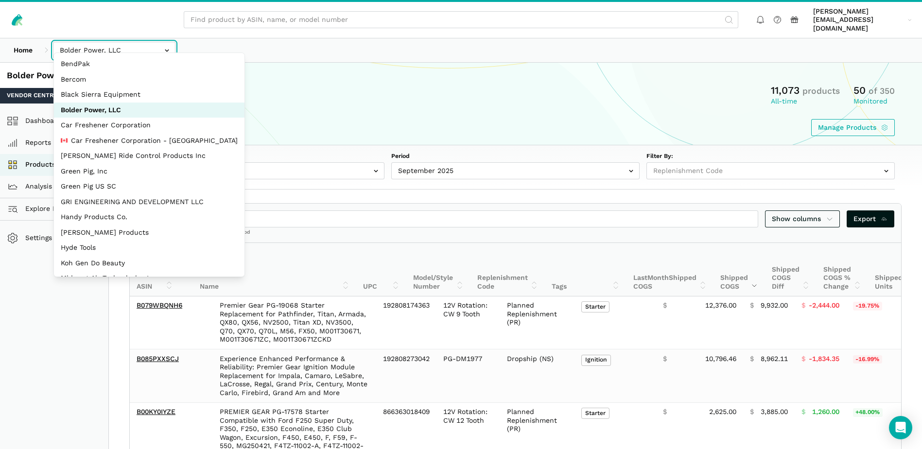
click at [165, 42] on input "text" at bounding box center [114, 50] width 122 height 17
select select "JyuZ269ZTF8CRr8zaTYc2JhH"
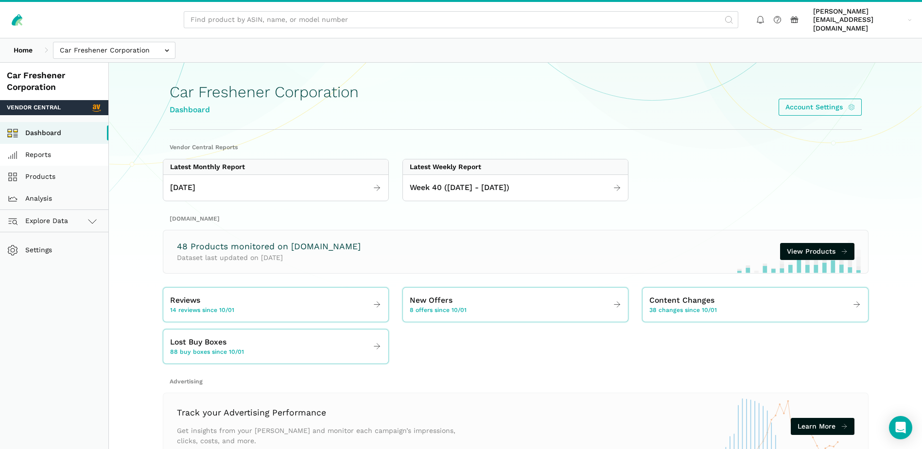
click at [50, 150] on link "Reports" at bounding box center [54, 155] width 108 height 22
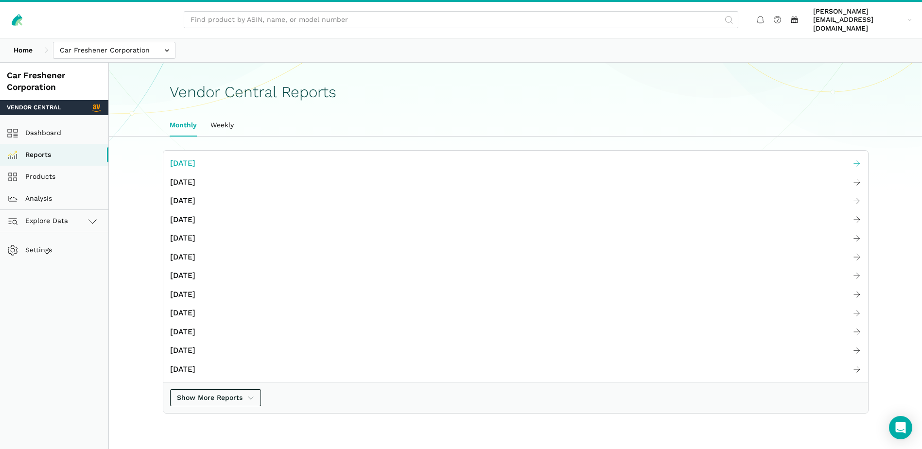
click at [182, 157] on span "[DATE]" at bounding box center [182, 163] width 25 height 12
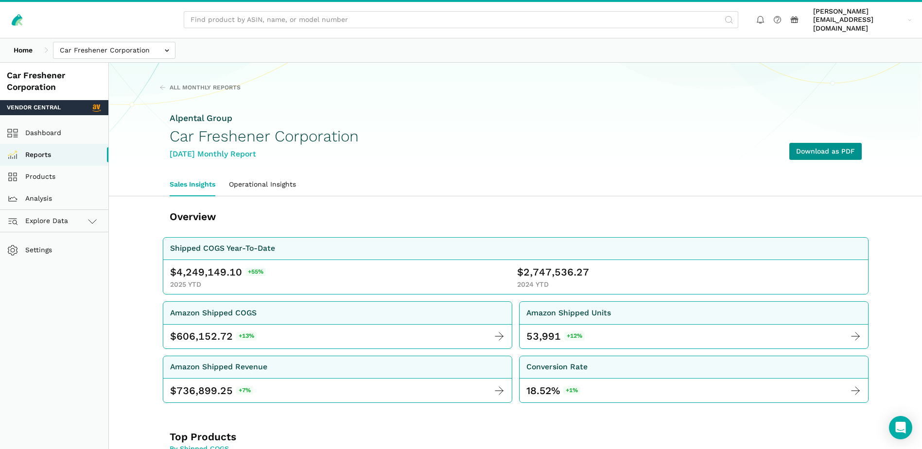
click at [826, 143] on link "Download as PDF" at bounding box center [825, 151] width 72 height 17
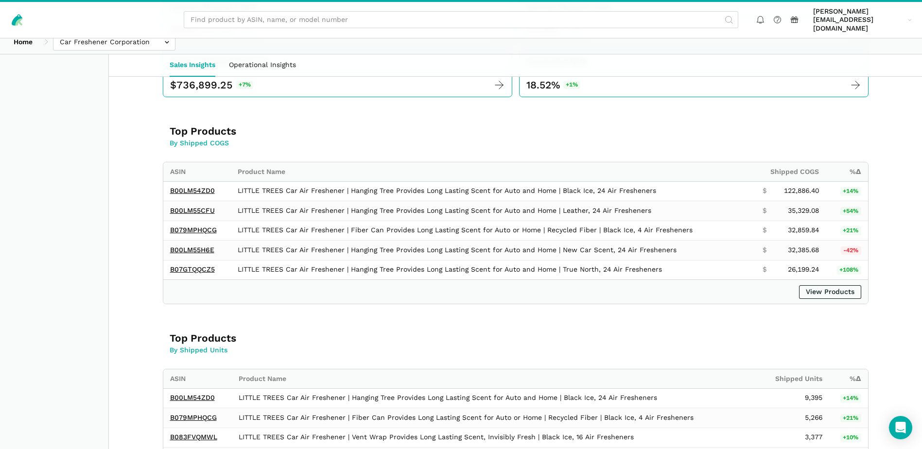
scroll to position [292, 0]
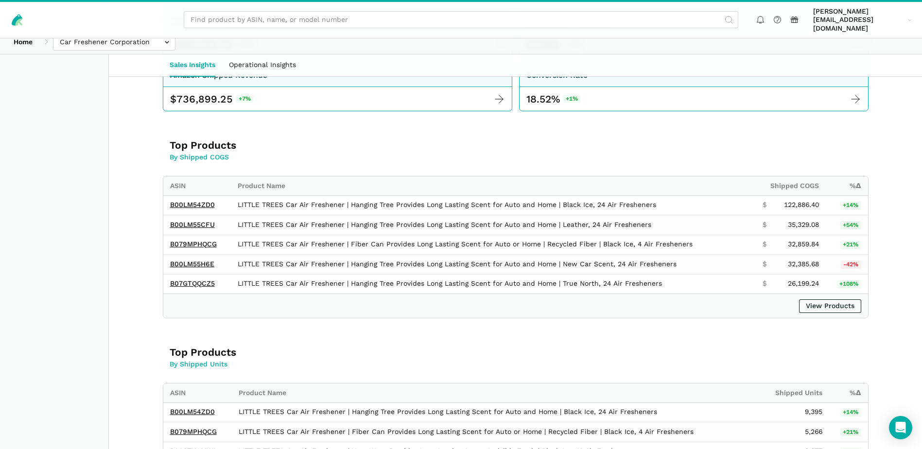
click at [840, 304] on div "View Products" at bounding box center [515, 306] width 705 height 24
click at [841, 299] on link "View Products" at bounding box center [830, 306] width 62 height 14
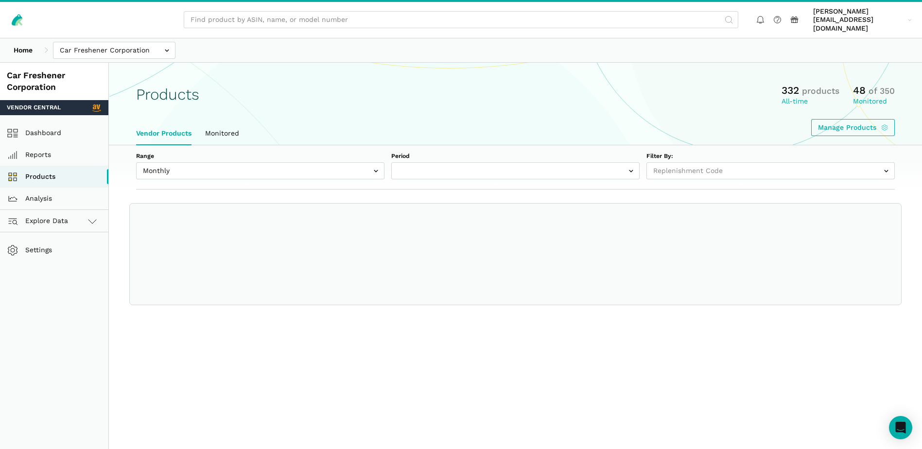
select select
select select "Monthly|2025-09-01"
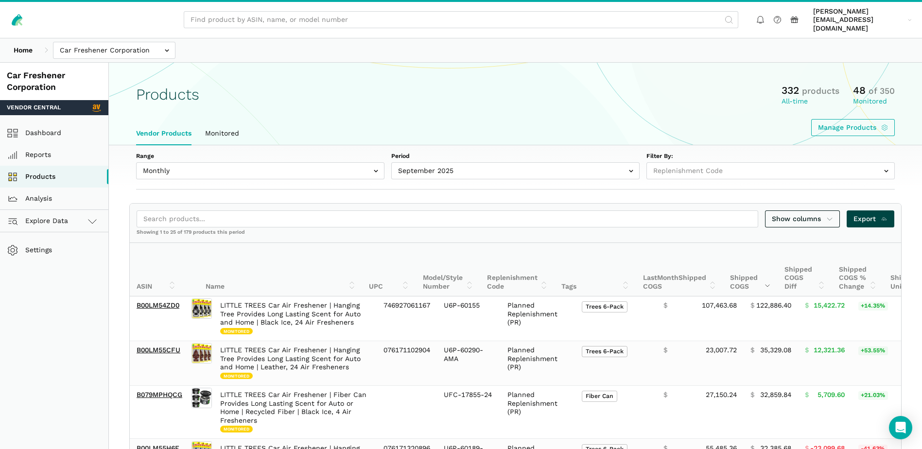
click at [862, 214] on span "Export" at bounding box center [871, 219] width 35 height 10
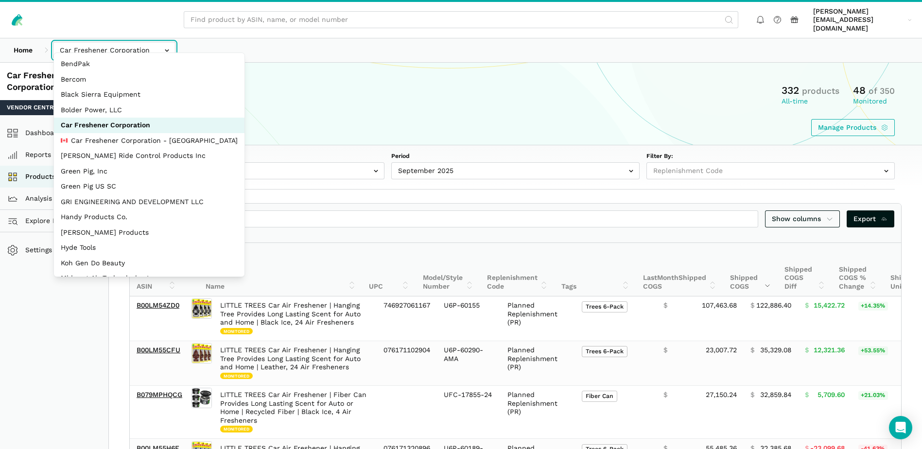
click at [160, 44] on input "text" at bounding box center [114, 50] width 122 height 17
select select "MkN8EkcaB26WsjS8pF97Wcww"
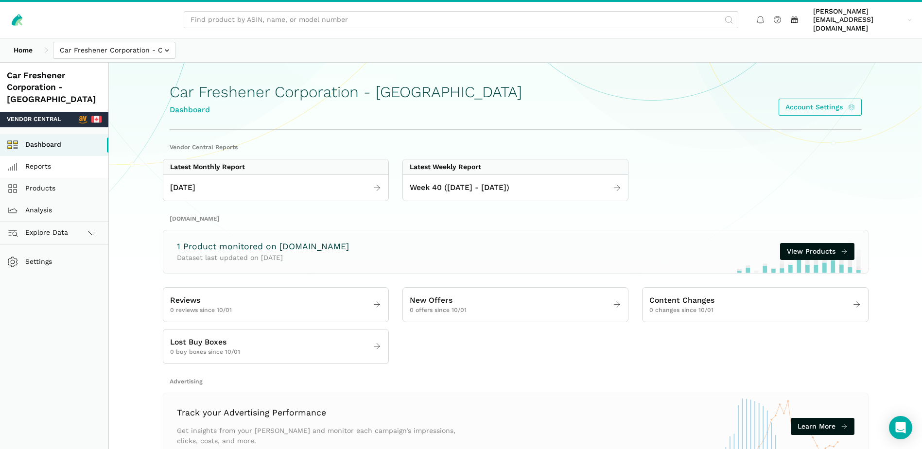
click at [50, 156] on link "Reports" at bounding box center [54, 167] width 108 height 22
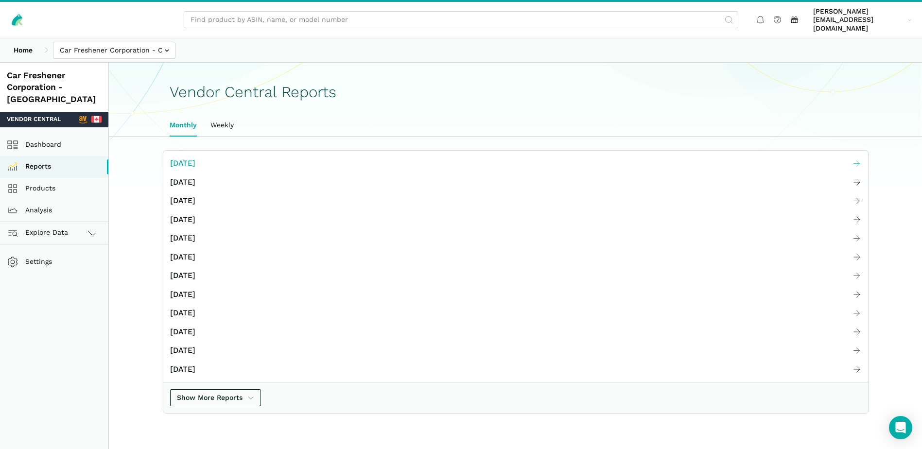
click at [195, 157] on span "[DATE]" at bounding box center [182, 163] width 25 height 12
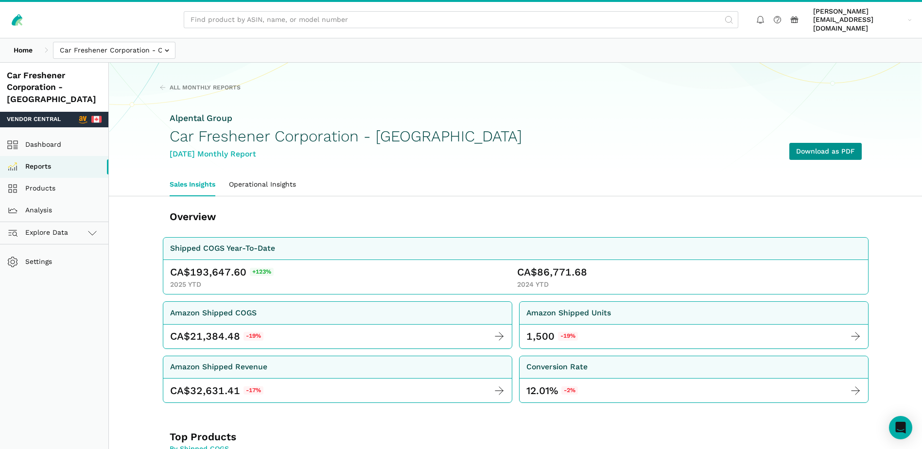
click at [836, 149] on link "Download as PDF" at bounding box center [825, 151] width 72 height 17
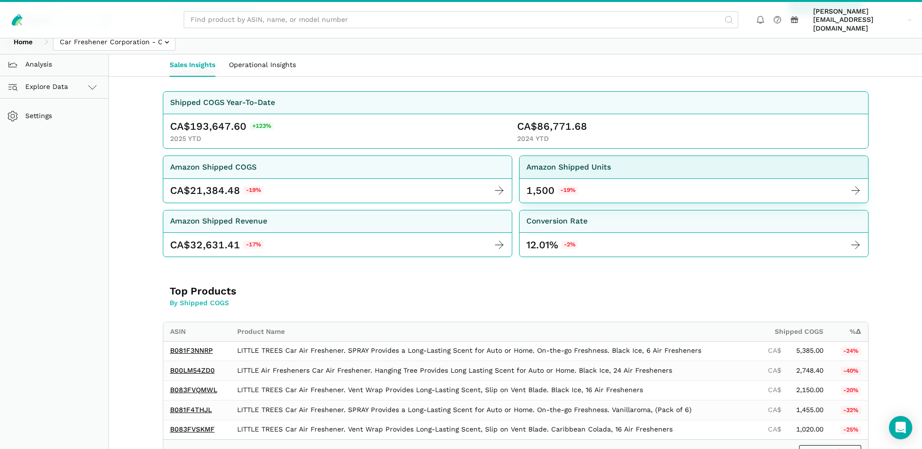
scroll to position [292, 0]
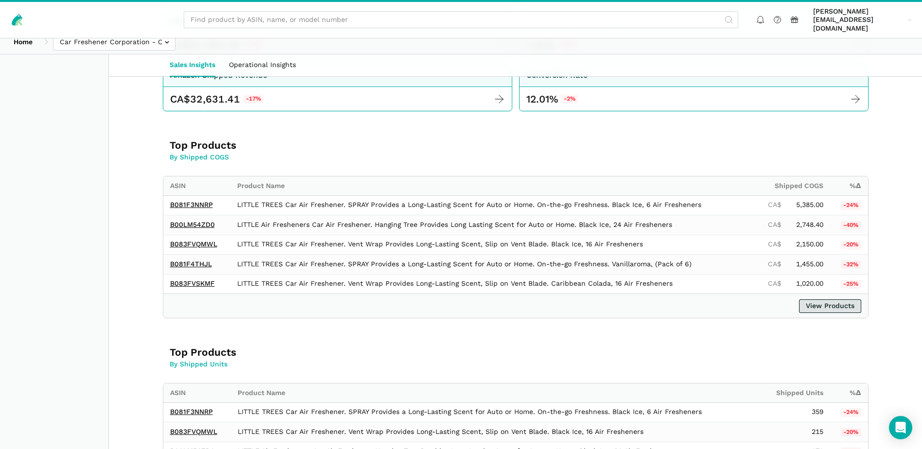
click at [839, 299] on link "View Products" at bounding box center [830, 306] width 62 height 14
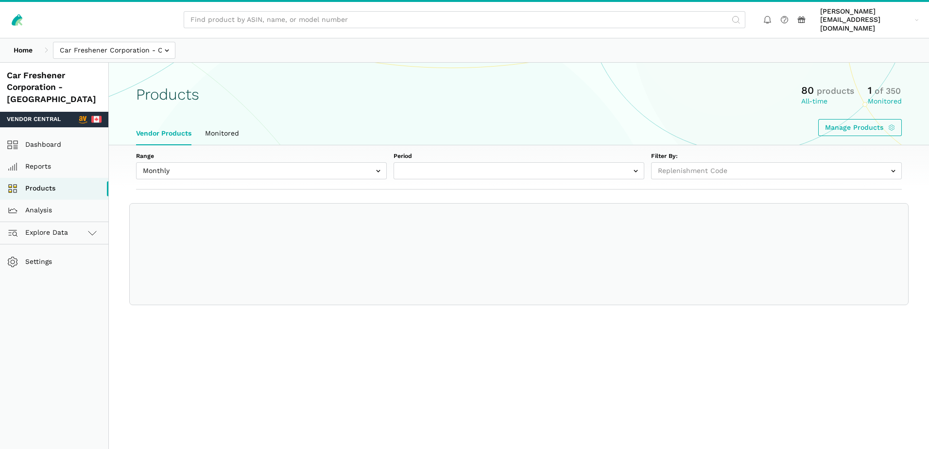
select select
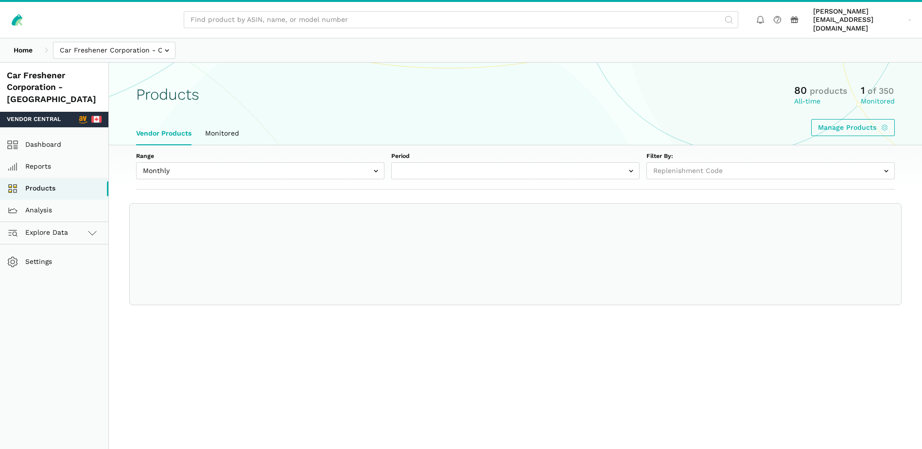
select select "Monthly|[DATE]"
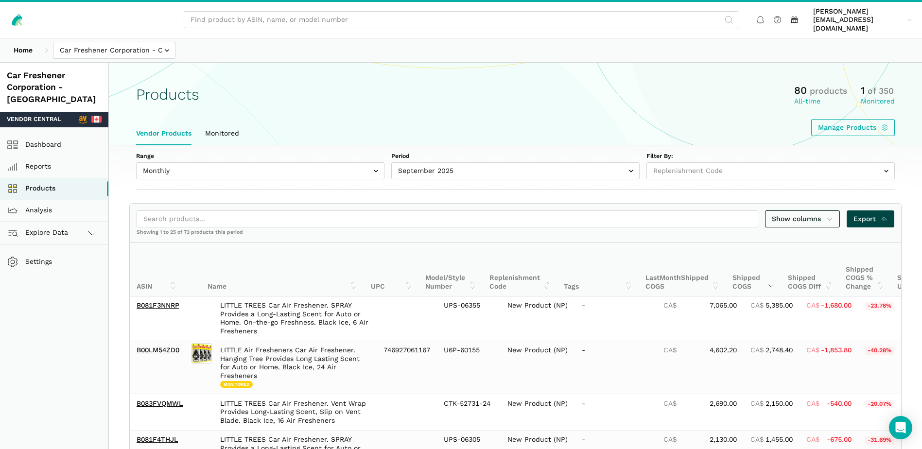
click at [878, 214] on span "Export" at bounding box center [871, 219] width 35 height 10
click at [164, 42] on input "text" at bounding box center [114, 50] width 122 height 17
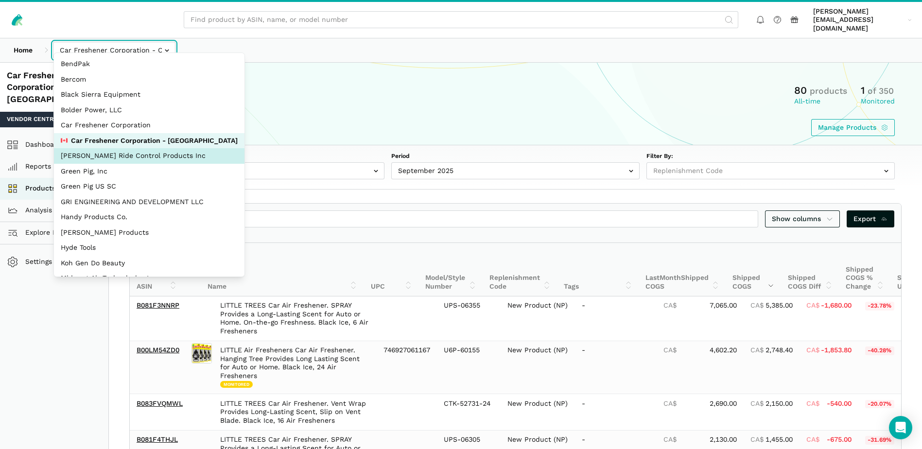
select select "Ko8rakMGZtY1QjyruUJxwLwP"
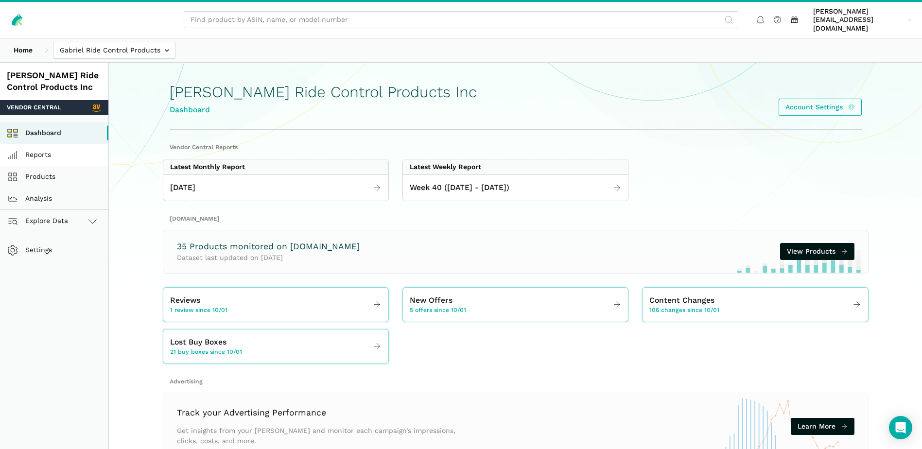
click at [54, 147] on link "Reports" at bounding box center [54, 155] width 108 height 22
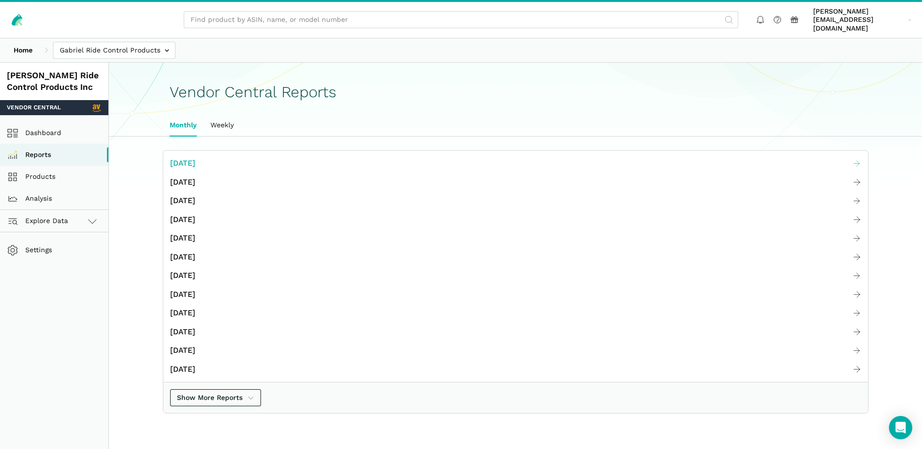
click at [195, 157] on span "[DATE]" at bounding box center [182, 163] width 25 height 12
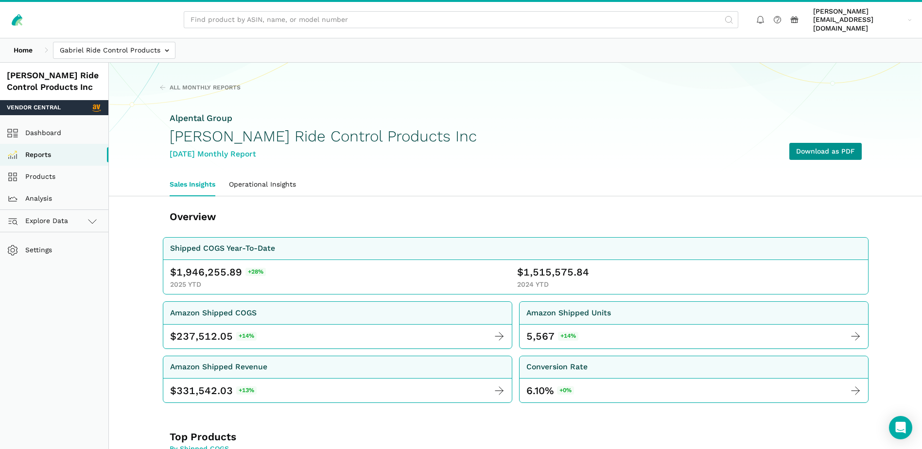
click at [838, 143] on link "Download as PDF" at bounding box center [825, 151] width 72 height 17
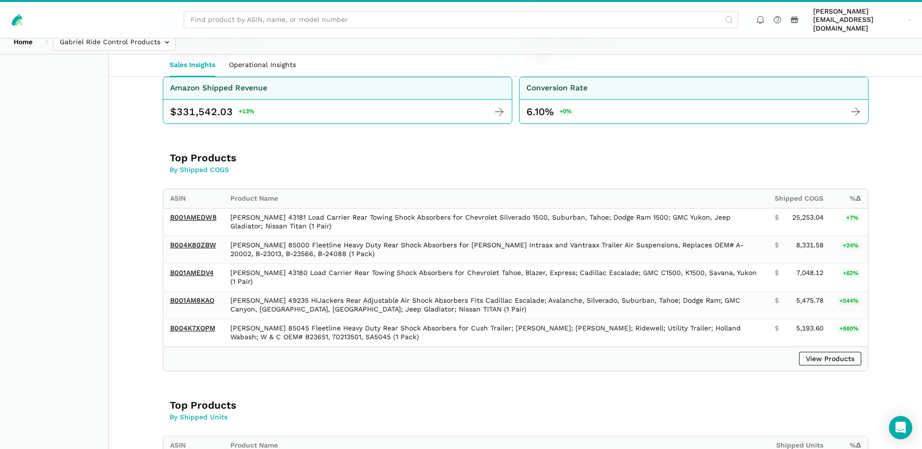
scroll to position [292, 0]
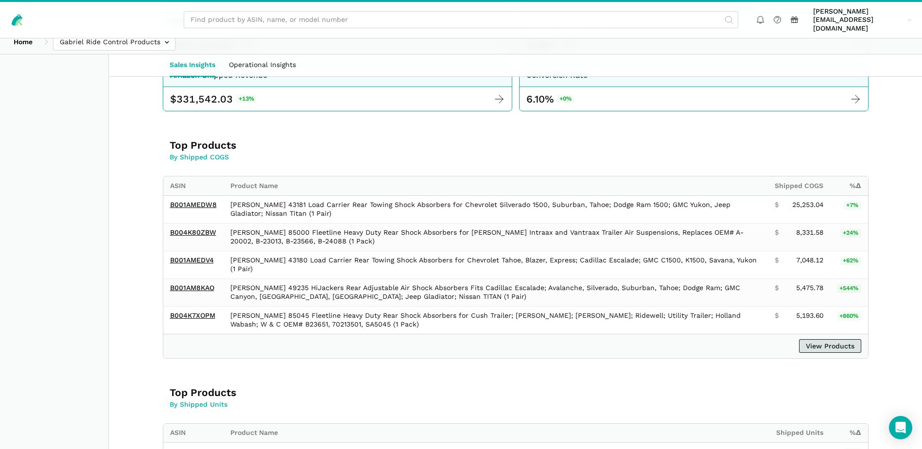
click at [844, 339] on link "View Products" at bounding box center [830, 346] width 62 height 14
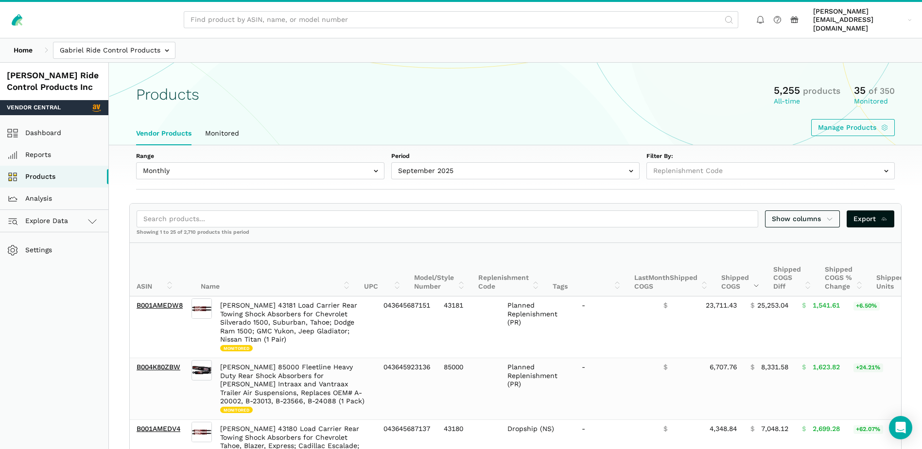
select select
click at [869, 214] on span "Export" at bounding box center [871, 219] width 35 height 10
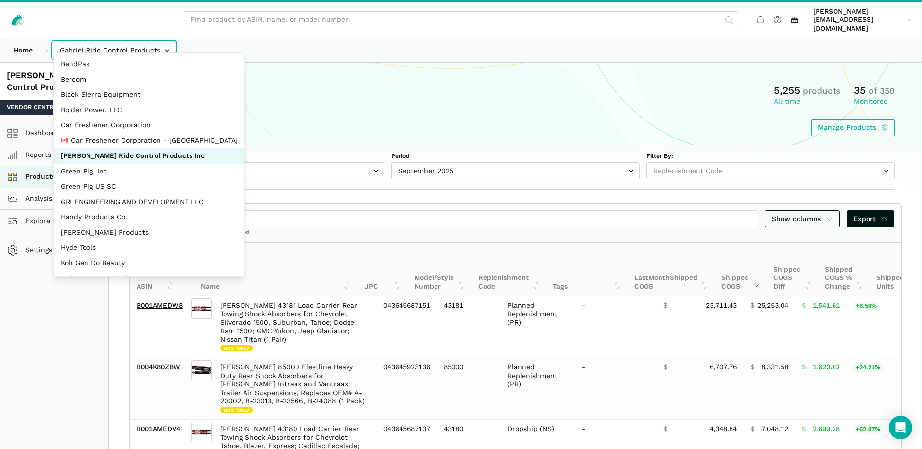
click at [162, 42] on input "text" at bounding box center [114, 50] width 122 height 17
select select "bBLxVCL8zMhmdyvsyZtRRu82"
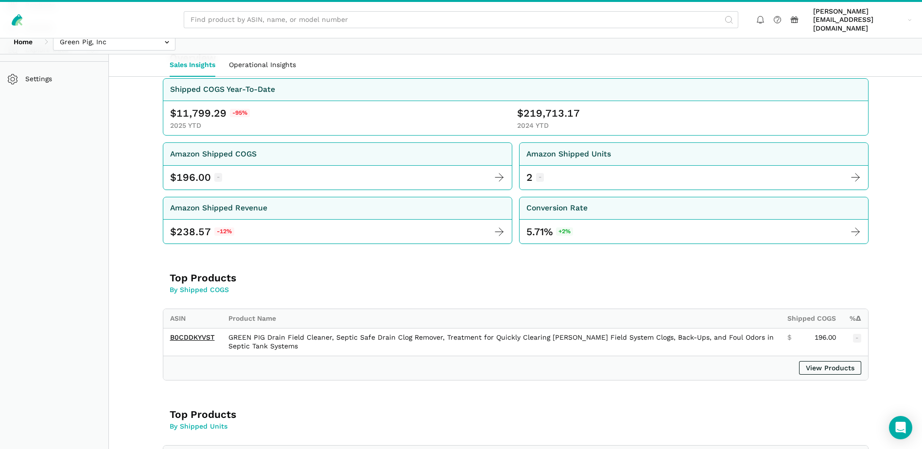
scroll to position [146, 0]
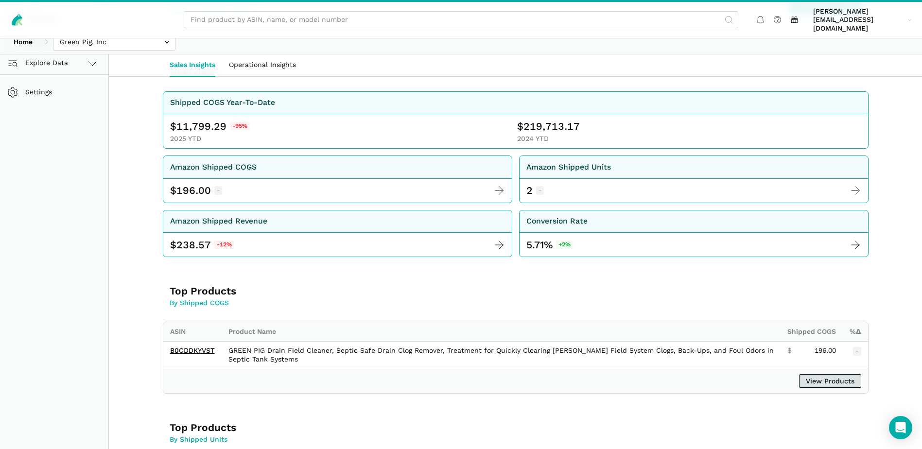
click at [837, 375] on link "View Products" at bounding box center [830, 381] width 62 height 14
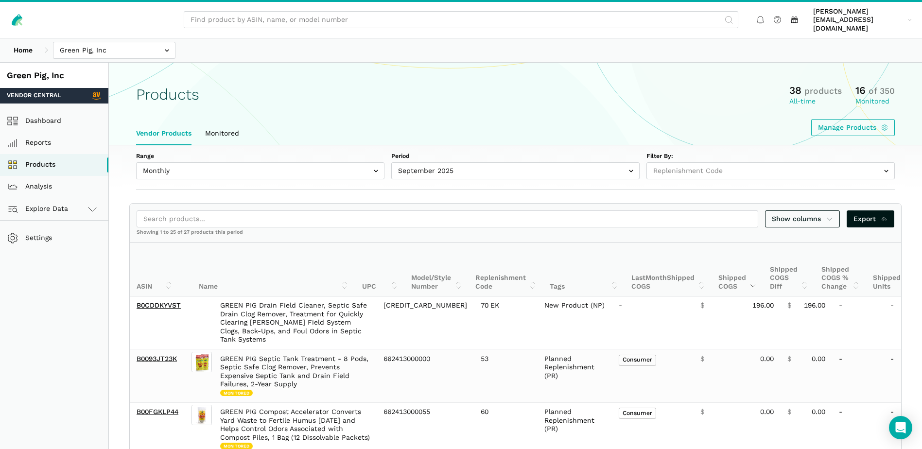
select select
click at [874, 214] on span "Export" at bounding box center [871, 219] width 35 height 10
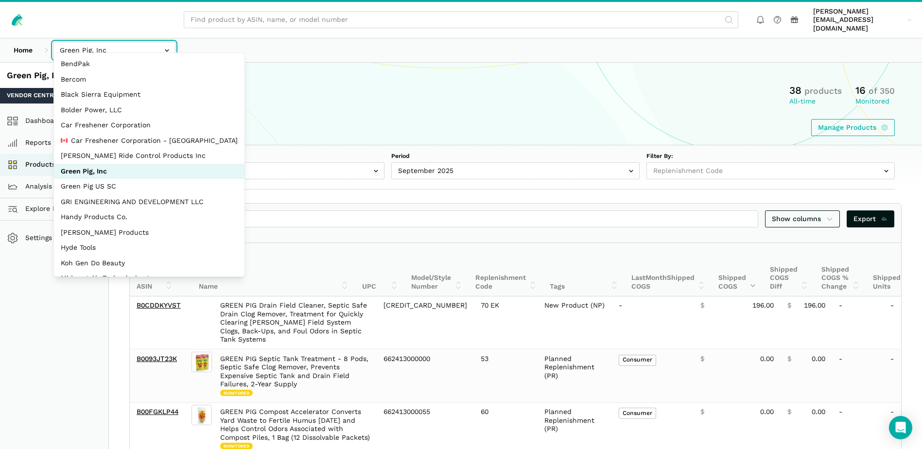
click at [157, 44] on input "text" at bounding box center [114, 50] width 122 height 17
select select "XFkGEn3V5L98GeQgAjatNhdA"
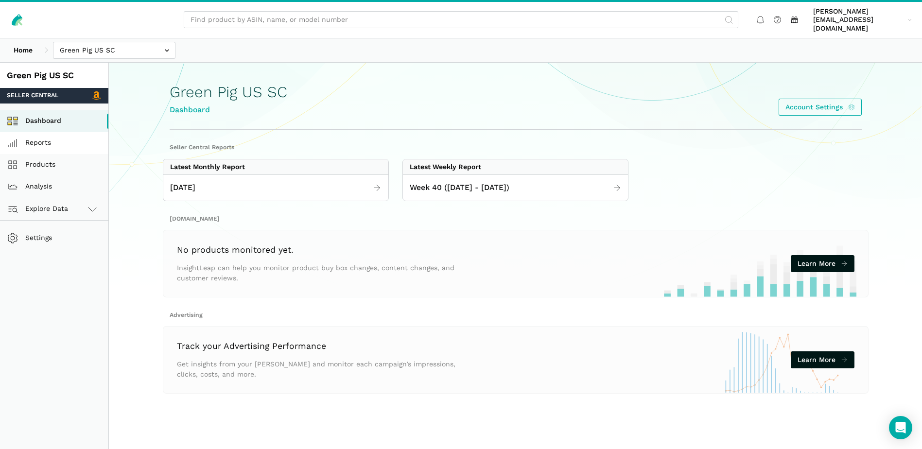
click at [48, 134] on link "Reports" at bounding box center [54, 143] width 108 height 22
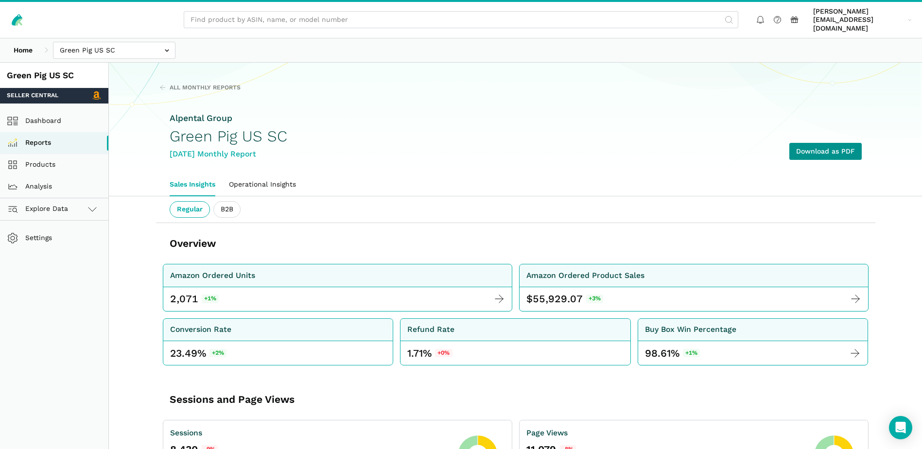
click at [841, 143] on link "Download as PDF" at bounding box center [825, 151] width 72 height 17
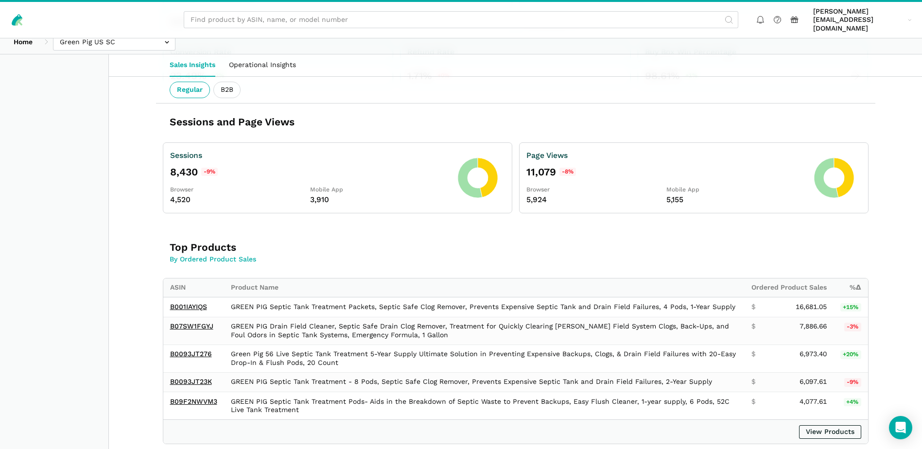
scroll to position [292, 0]
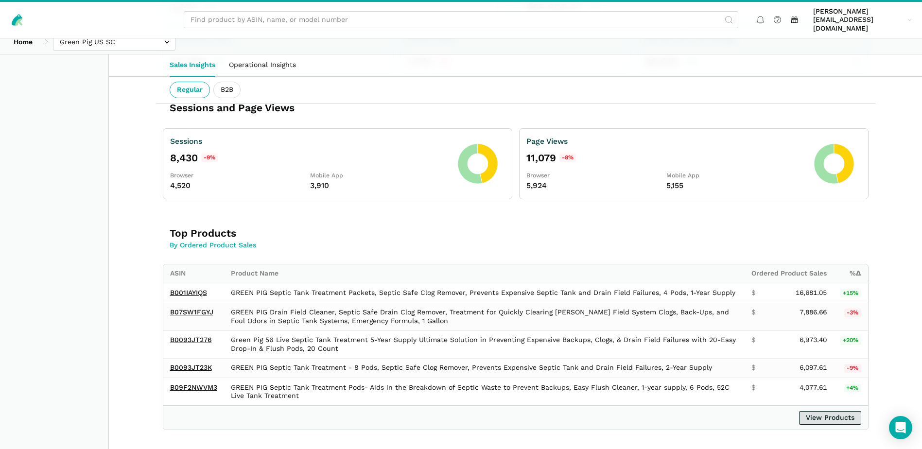
click at [828, 413] on link "View Products" at bounding box center [830, 418] width 62 height 14
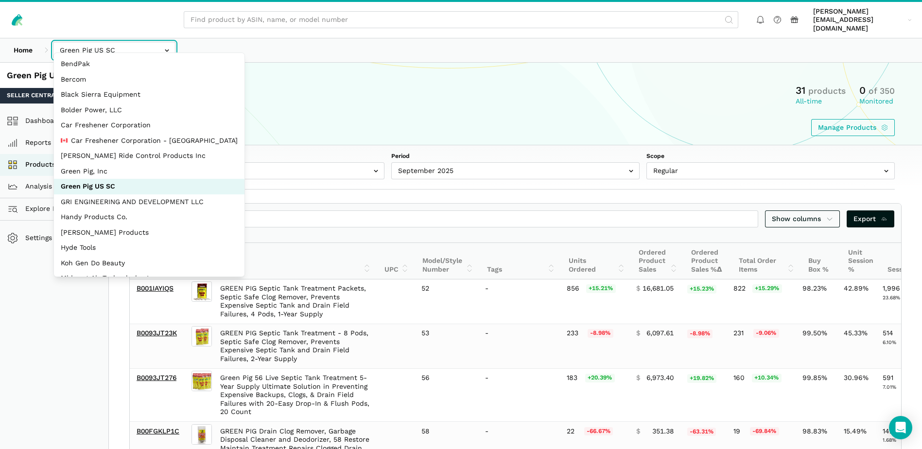
click at [147, 43] on input "text" at bounding box center [114, 50] width 122 height 17
select select "Hei8wDUEZnK8pJhs1ysxCZLc"
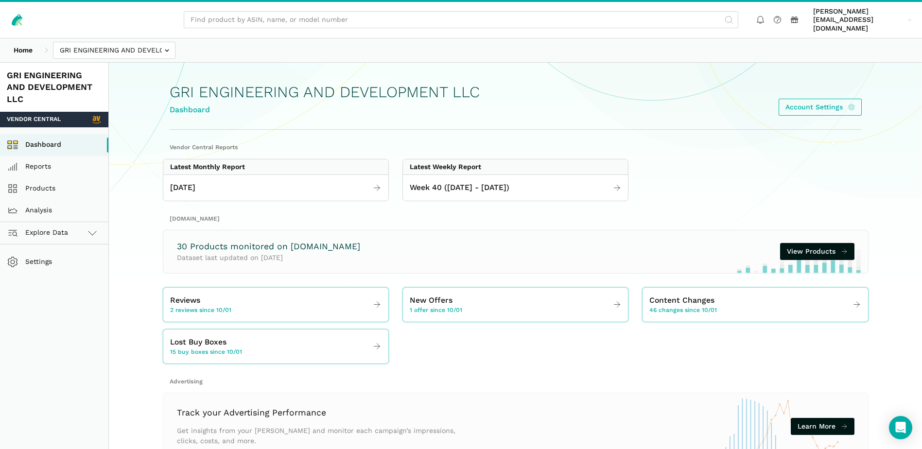
click at [42, 158] on link "Reports" at bounding box center [54, 167] width 108 height 22
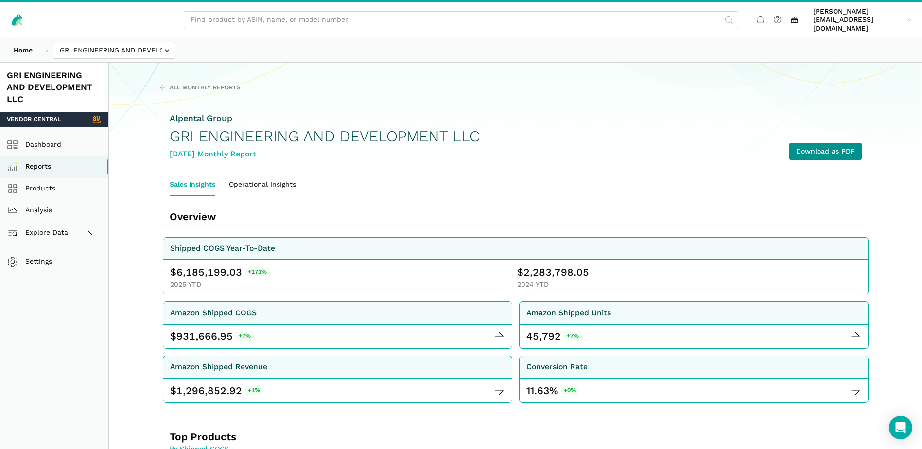
scroll to position [292, 0]
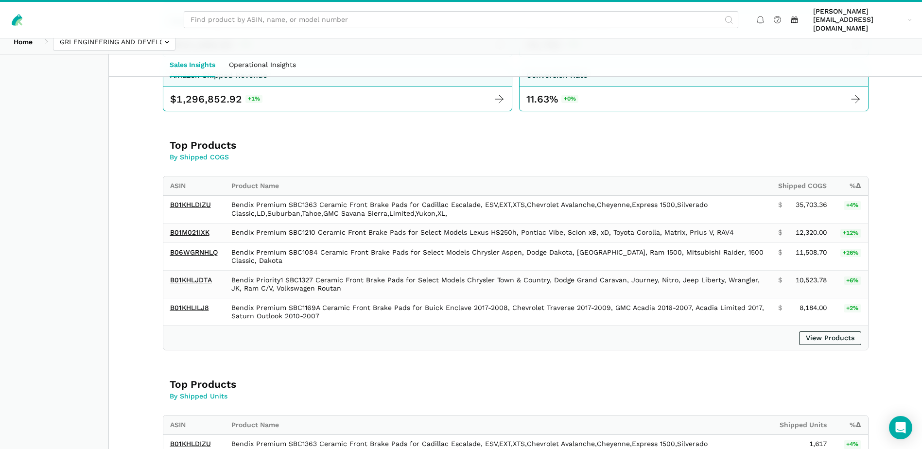
click at [853, 336] on div "View Products" at bounding box center [515, 338] width 705 height 24
click at [853, 332] on link "View Products" at bounding box center [830, 339] width 62 height 14
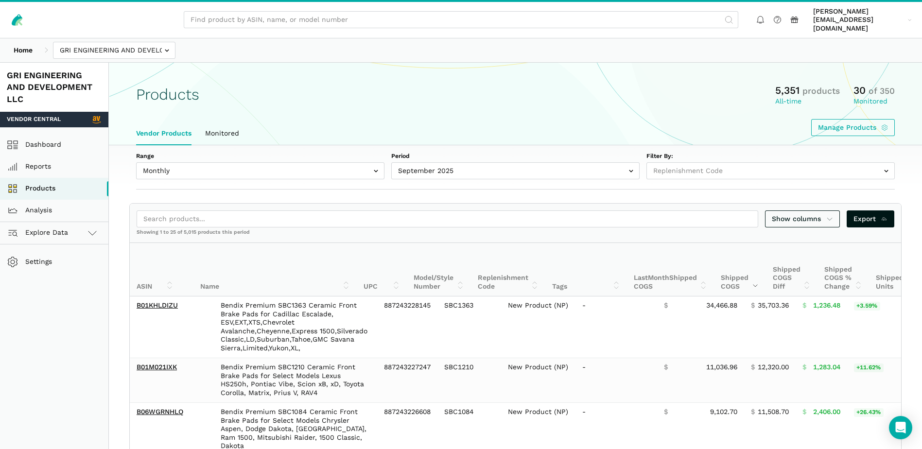
select select
click at [875, 214] on span "Export" at bounding box center [871, 219] width 35 height 10
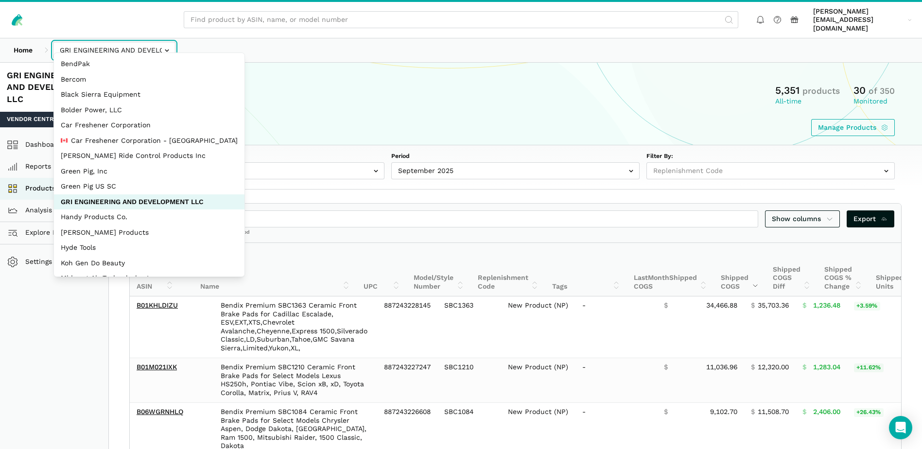
click at [170, 42] on input "text" at bounding box center [114, 50] width 122 height 17
select select "bYbTYo3HXWRCsidytvYJ1e2X"
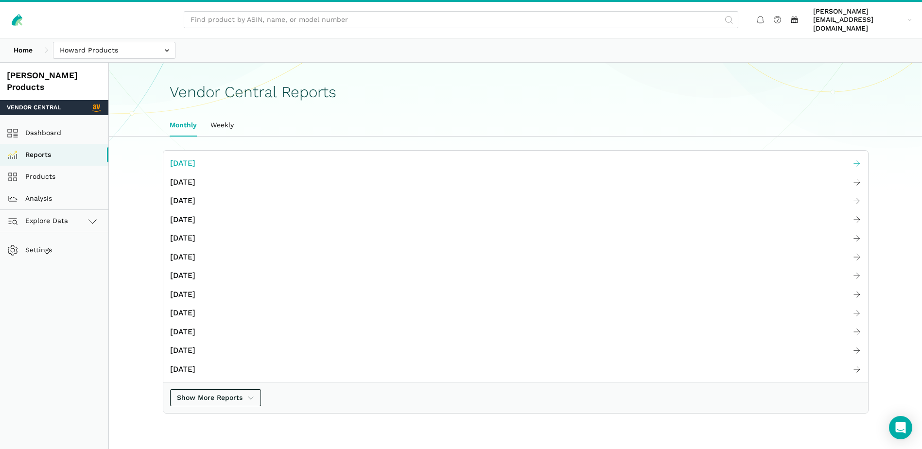
click at [195, 157] on span "[DATE]" at bounding box center [182, 163] width 25 height 12
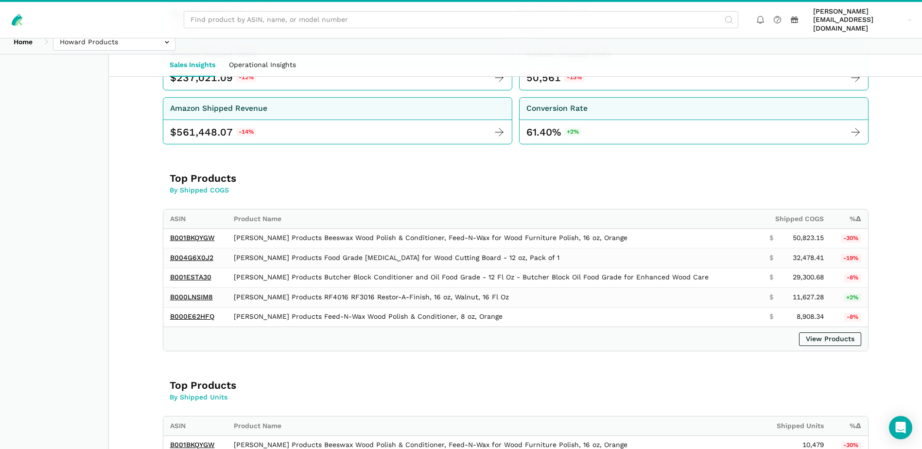
scroll to position [292, 0]
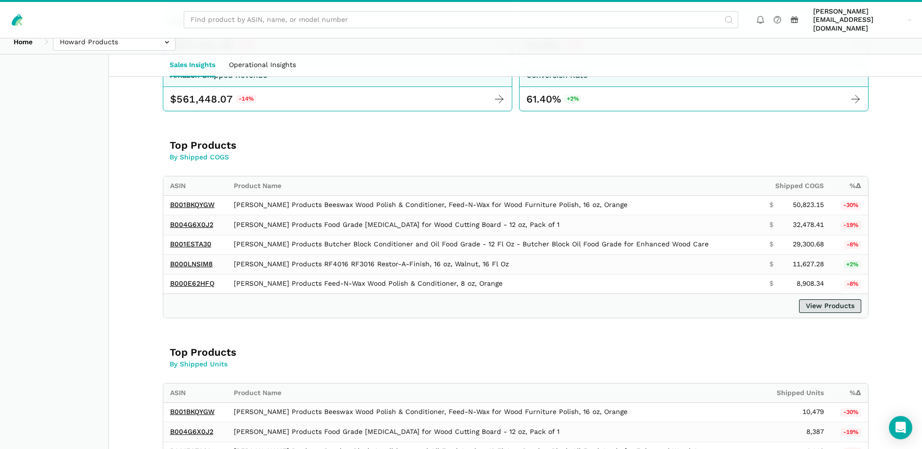
click at [855, 299] on link "View Products" at bounding box center [830, 306] width 62 height 14
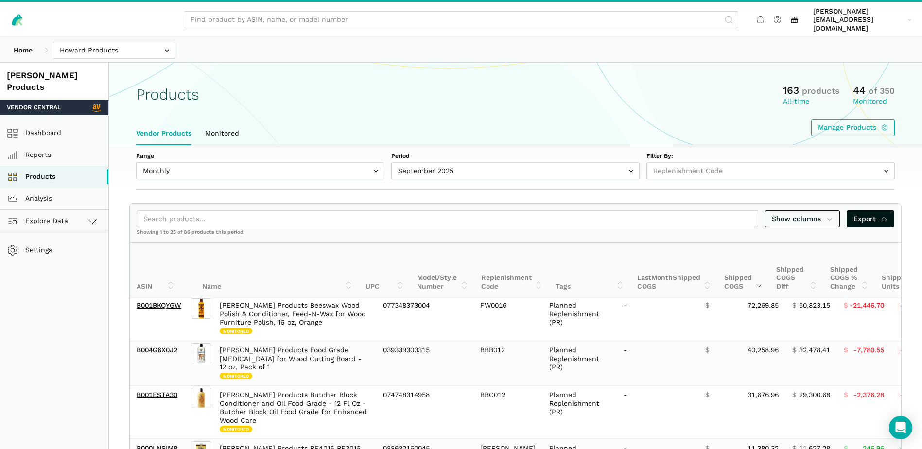
select select
click at [864, 214] on span "Export" at bounding box center [871, 219] width 35 height 10
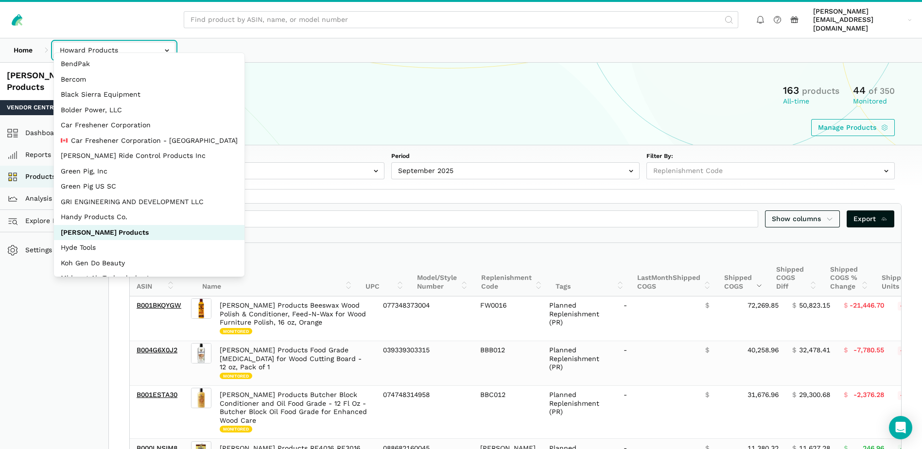
click at [165, 44] on input "text" at bounding box center [114, 50] width 122 height 17
select select "QgUcRZ8TGAhVVPYC2ZoWPij6"
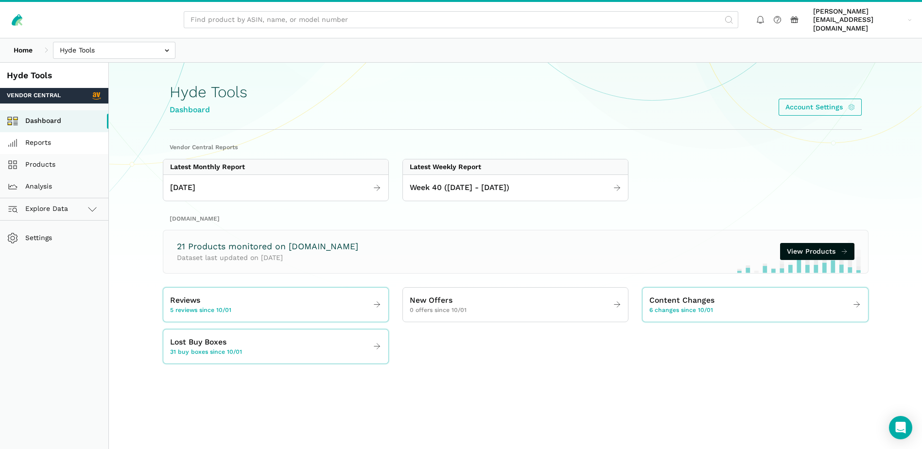
click at [53, 137] on link "Reports" at bounding box center [54, 143] width 108 height 22
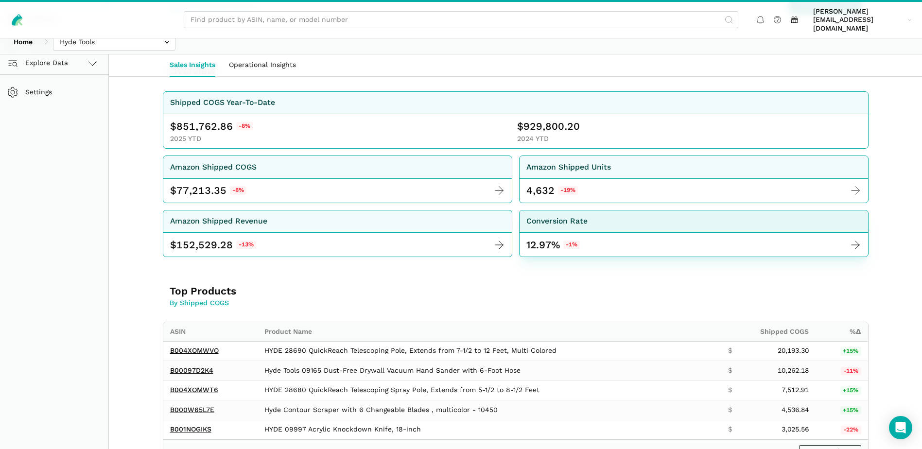
scroll to position [292, 0]
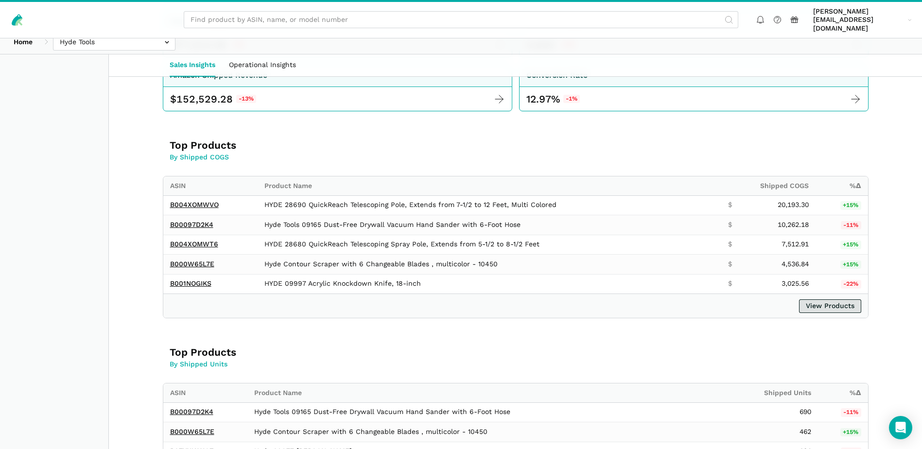
click at [820, 299] on link "View Products" at bounding box center [830, 306] width 62 height 14
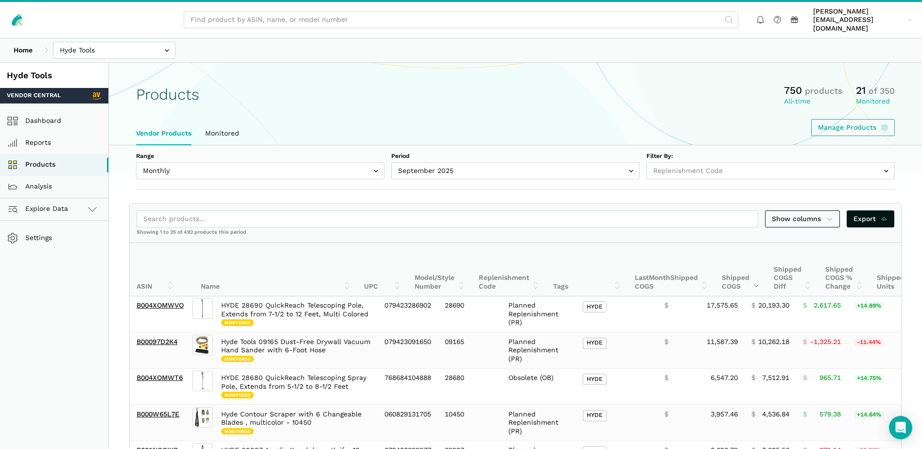
select select
click at [870, 214] on span "Export" at bounding box center [871, 219] width 35 height 10
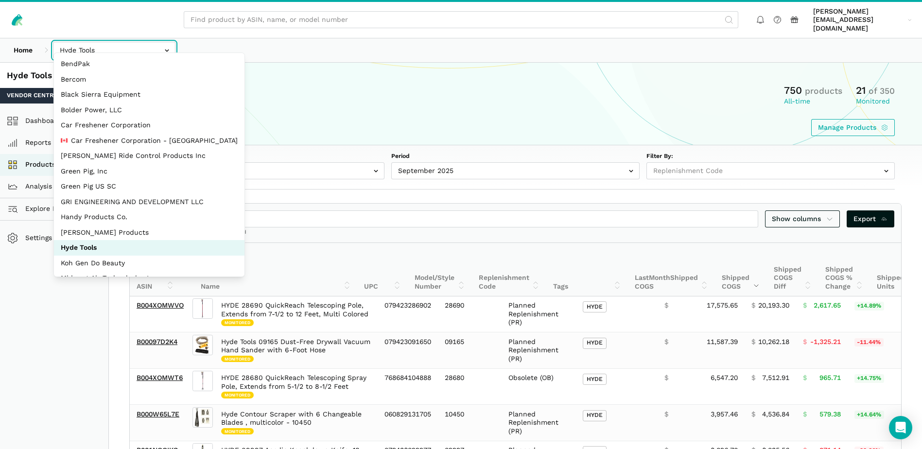
click at [148, 42] on input "text" at bounding box center [114, 50] width 122 height 17
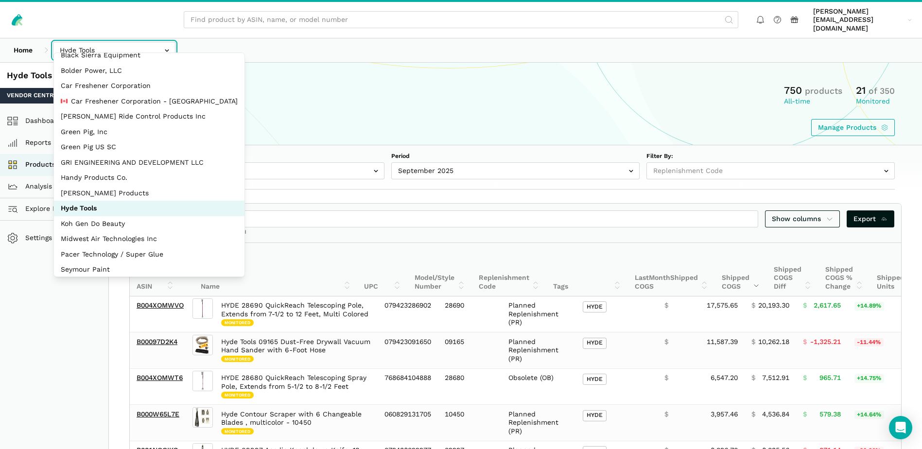
scroll to position [44, 0]
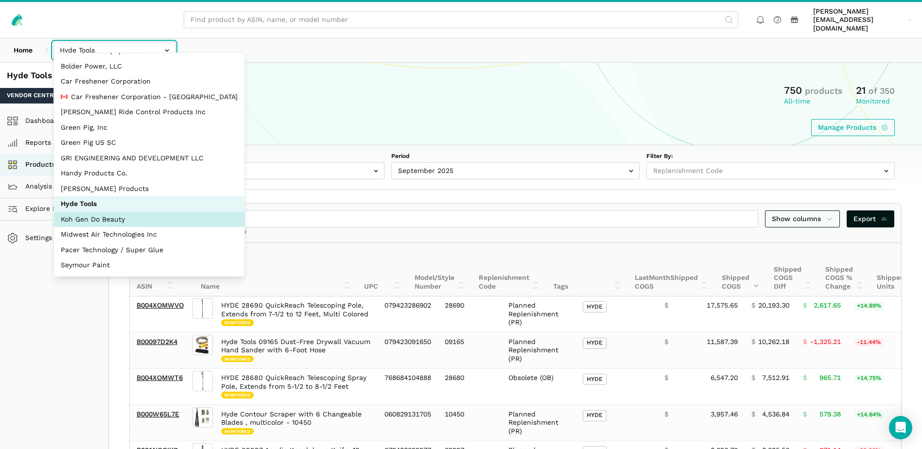
select select "BjByxUF6sGQPKFD7ntvJPVkd"
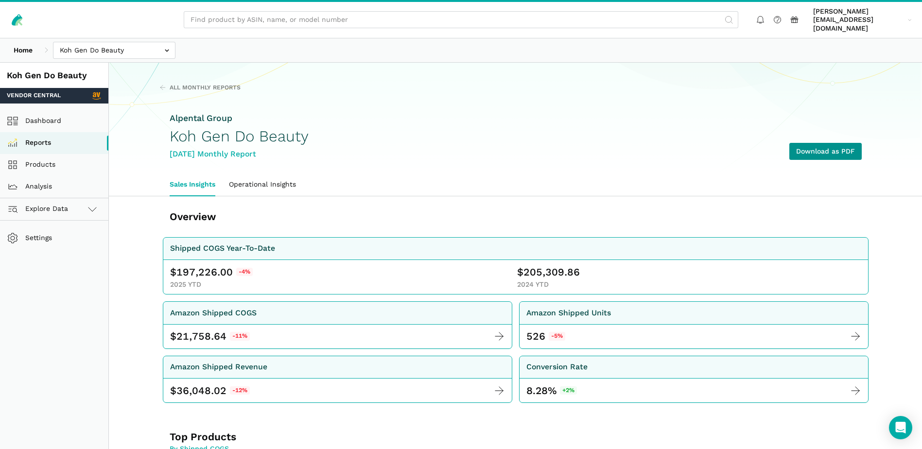
click at [841, 143] on link "Download as PDF" at bounding box center [825, 151] width 72 height 17
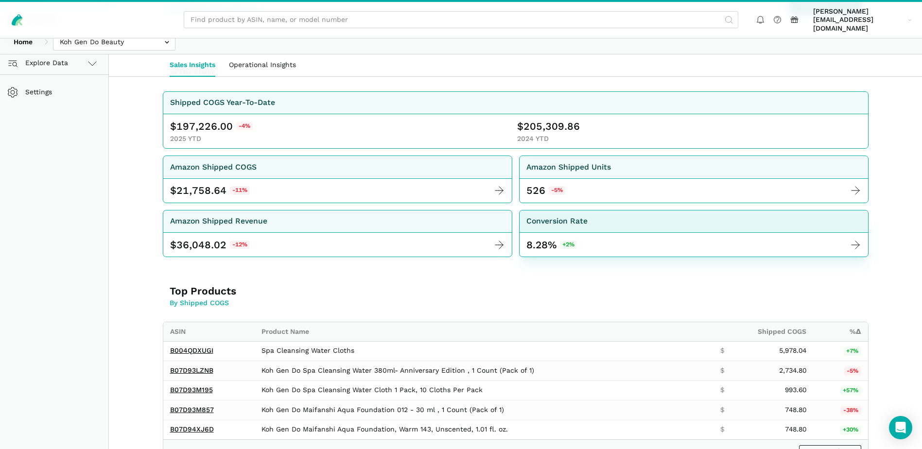
scroll to position [292, 0]
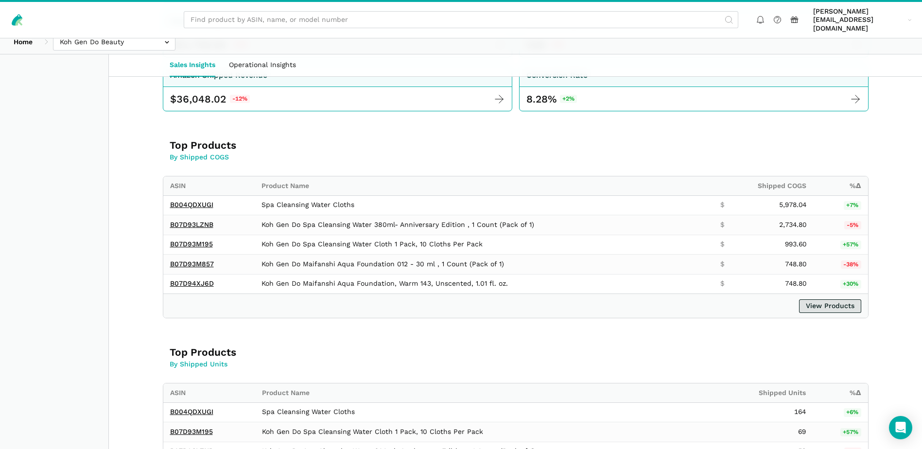
click at [852, 300] on link "View Products" at bounding box center [830, 306] width 62 height 14
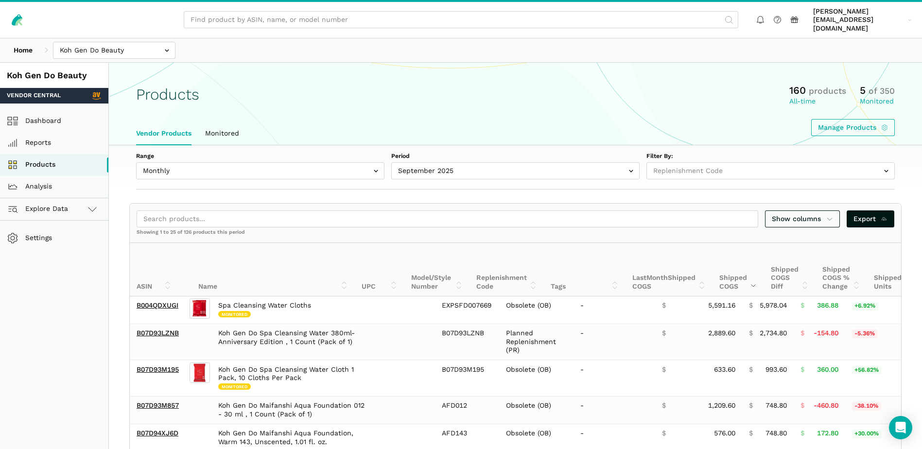
select select
click at [859, 214] on span "Export" at bounding box center [871, 219] width 35 height 10
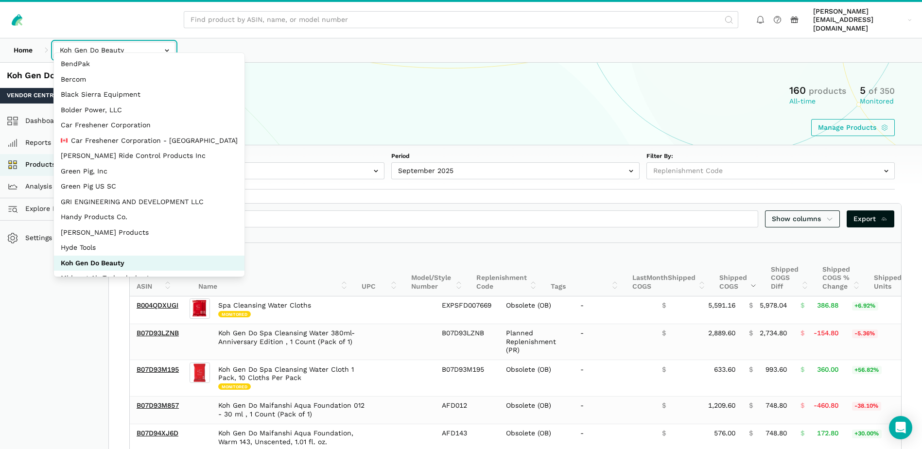
click at [162, 43] on input "text" at bounding box center [114, 50] width 122 height 17
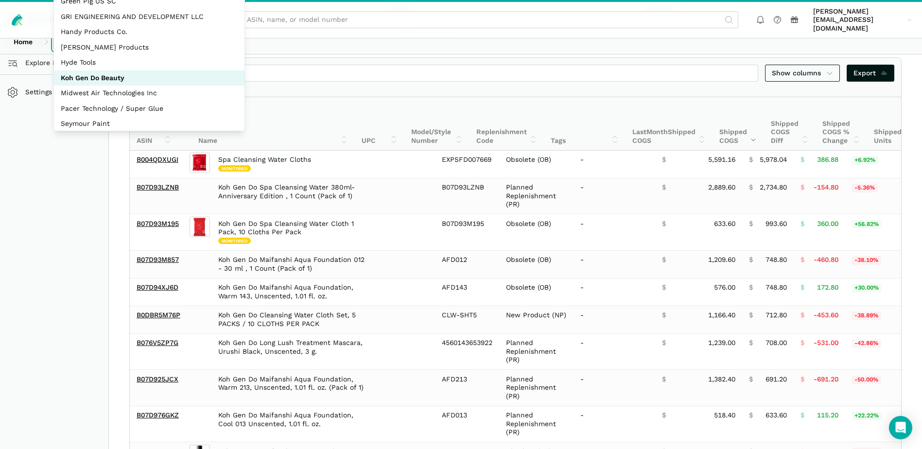
scroll to position [41, 0]
select select "zGneCySXZsNzLpqGA1m5dT8R"
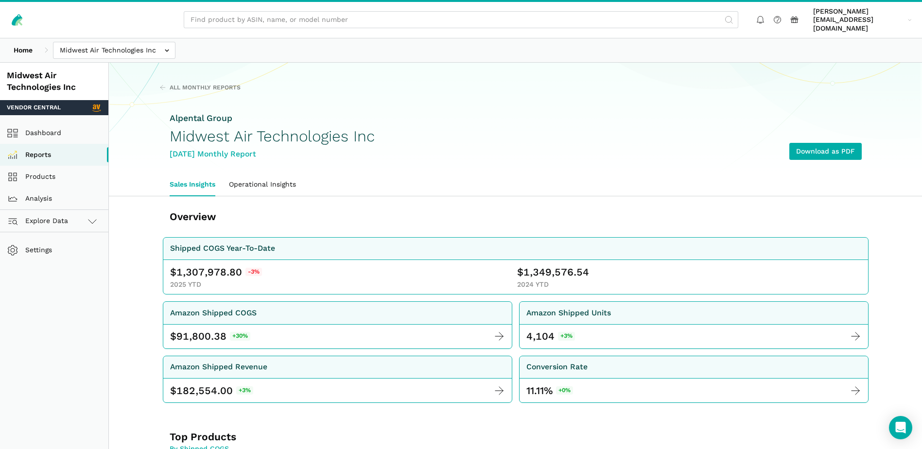
click at [838, 143] on link "Download as PDF" at bounding box center [825, 151] width 72 height 17
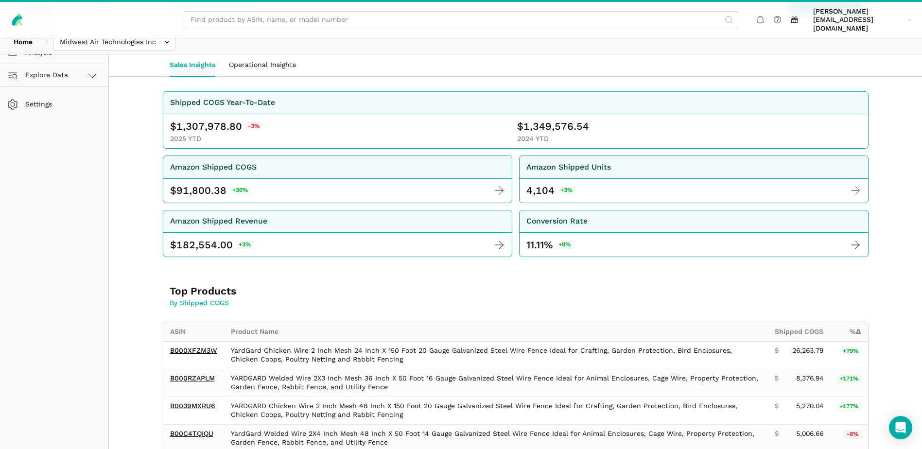
scroll to position [292, 0]
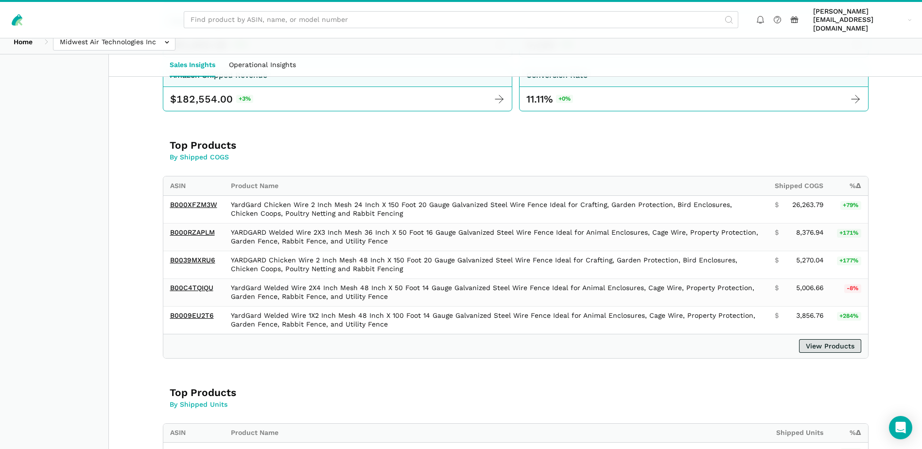
click at [838, 340] on link "View Products" at bounding box center [830, 346] width 62 height 14
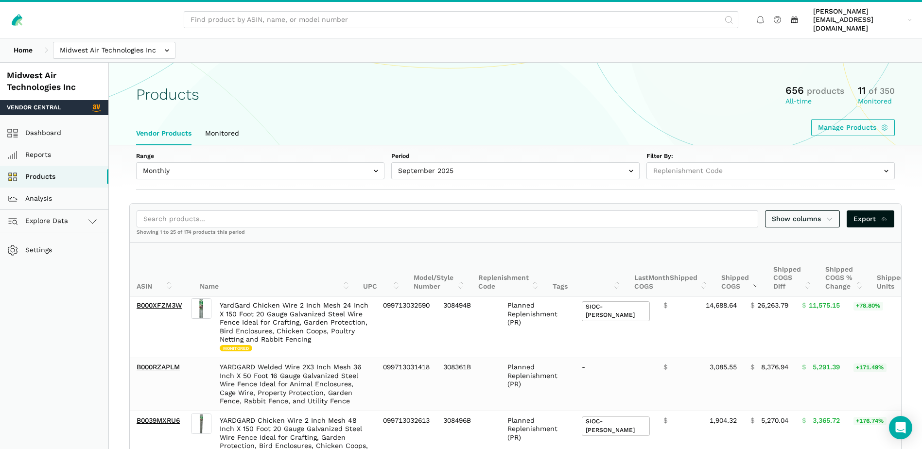
select select
click at [872, 214] on span "Export" at bounding box center [871, 219] width 35 height 10
click at [166, 42] on input "text" at bounding box center [114, 50] width 122 height 17
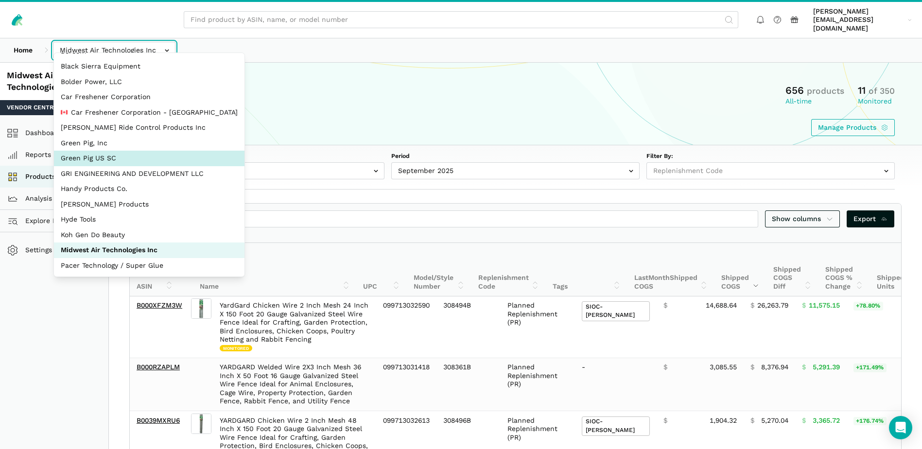
scroll to position [44, 0]
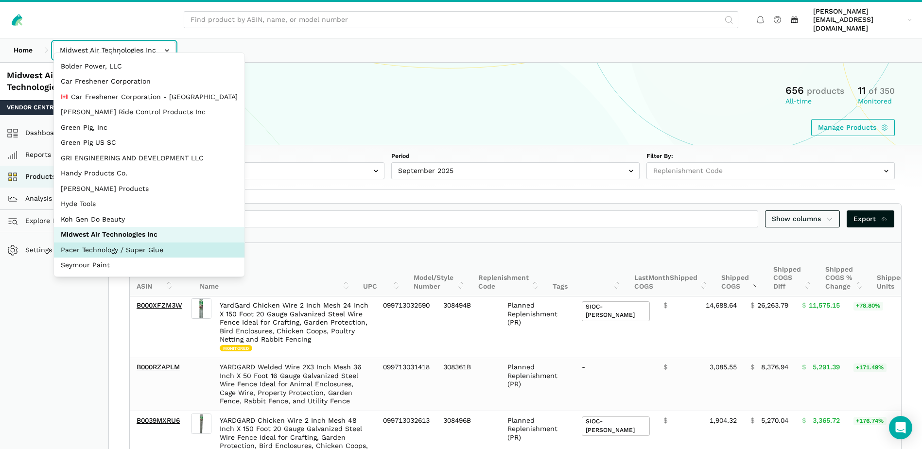
select select "fkxqHxM23aXfX8SirVafsdf2"
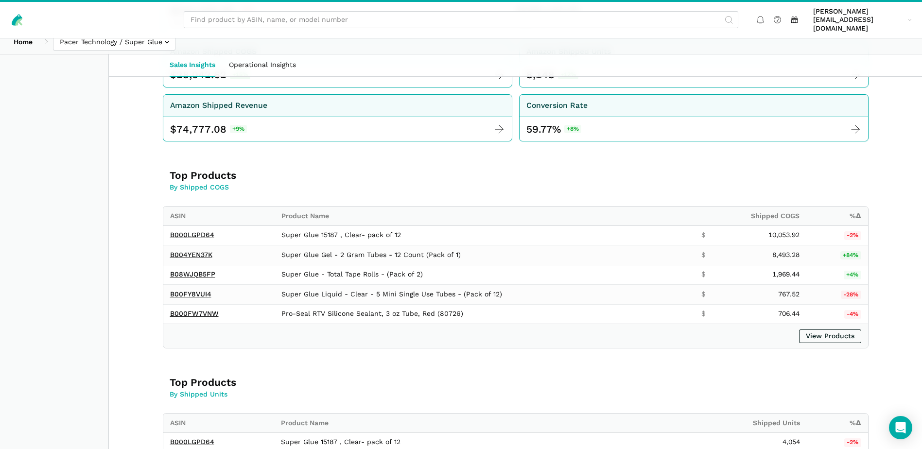
scroll to position [292, 0]
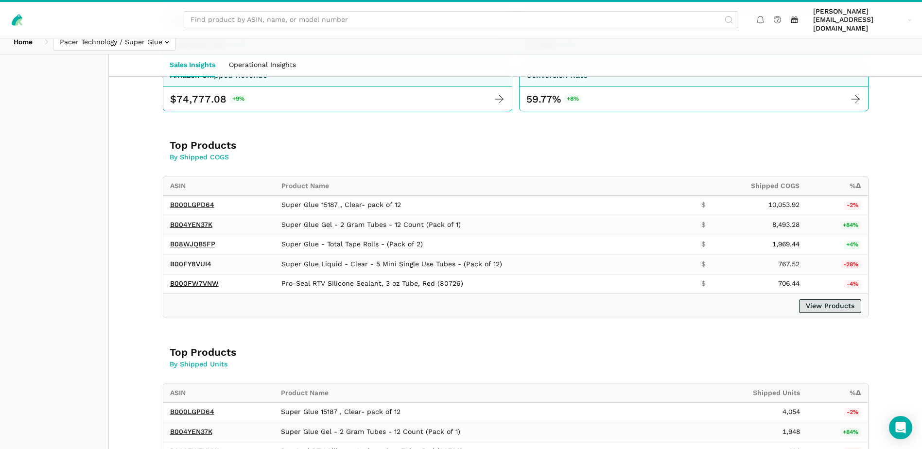
click at [837, 299] on link "View Products" at bounding box center [830, 306] width 62 height 14
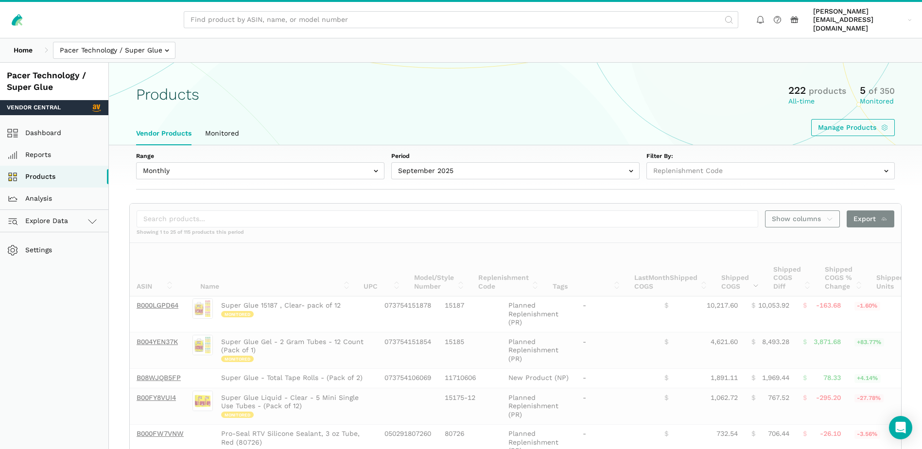
select select
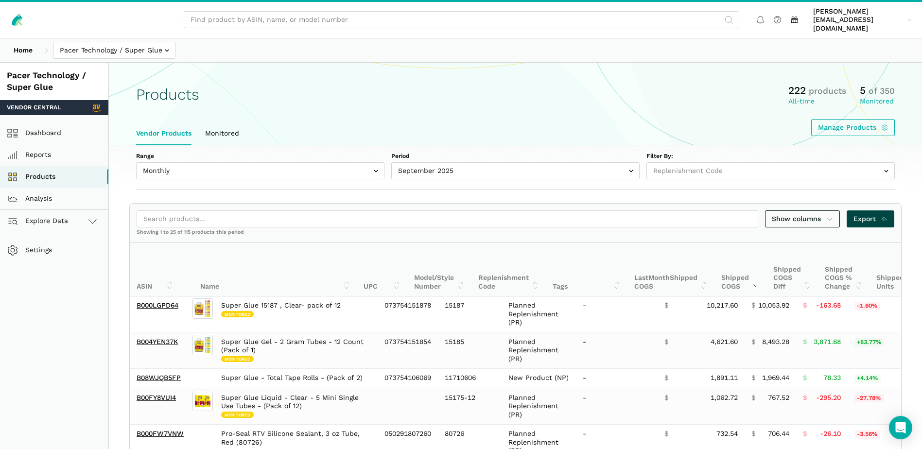
click at [883, 214] on icon at bounding box center [884, 219] width 7 height 10
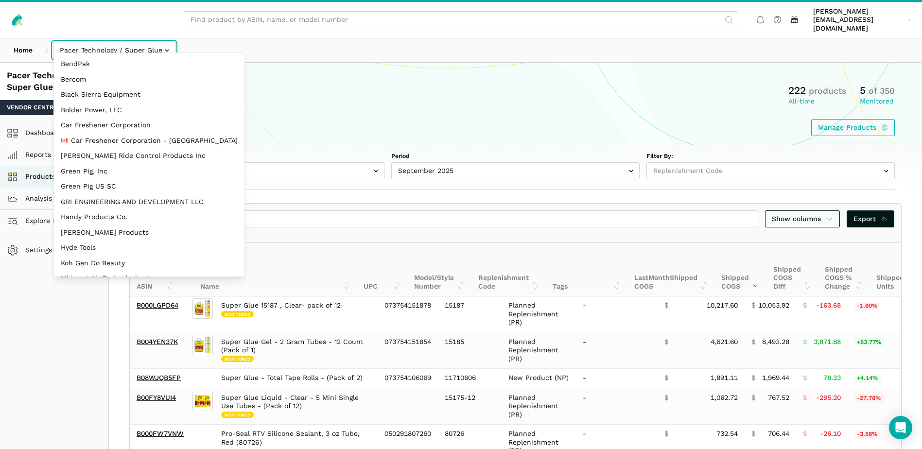
click at [166, 43] on input "text" at bounding box center [114, 50] width 122 height 17
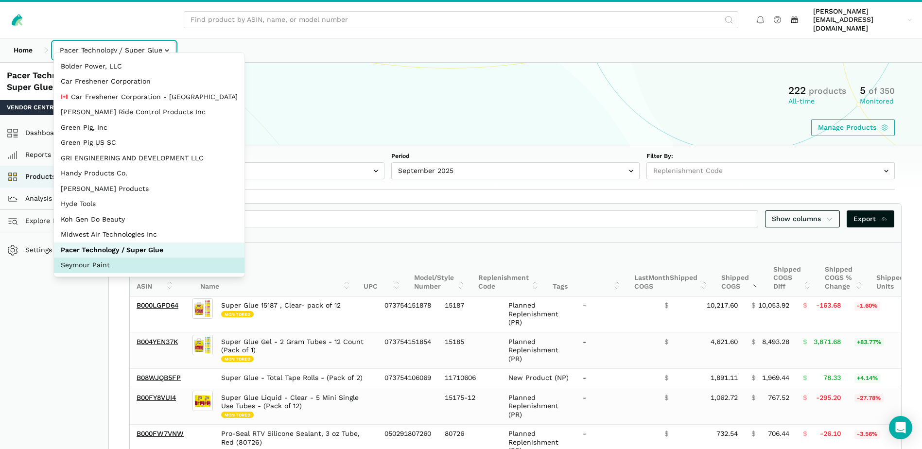
select select "JWGB2SoxgRv566CvbGME62sc"
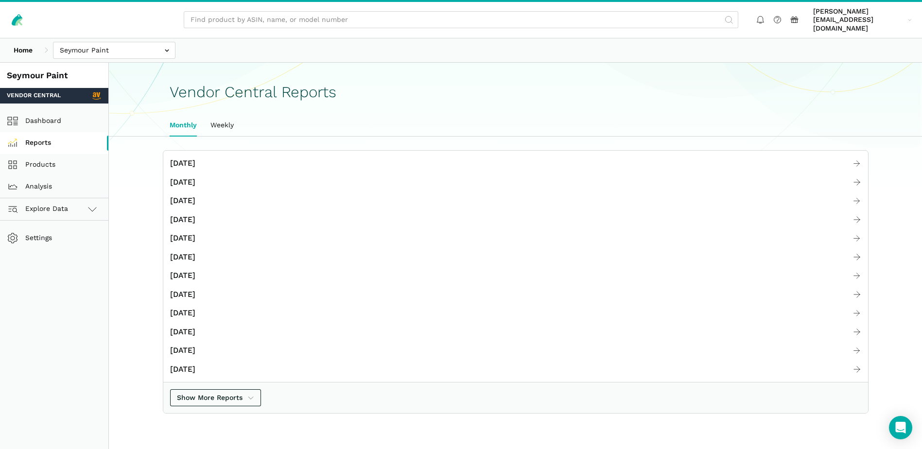
click at [50, 135] on link "Reports" at bounding box center [54, 143] width 108 height 22
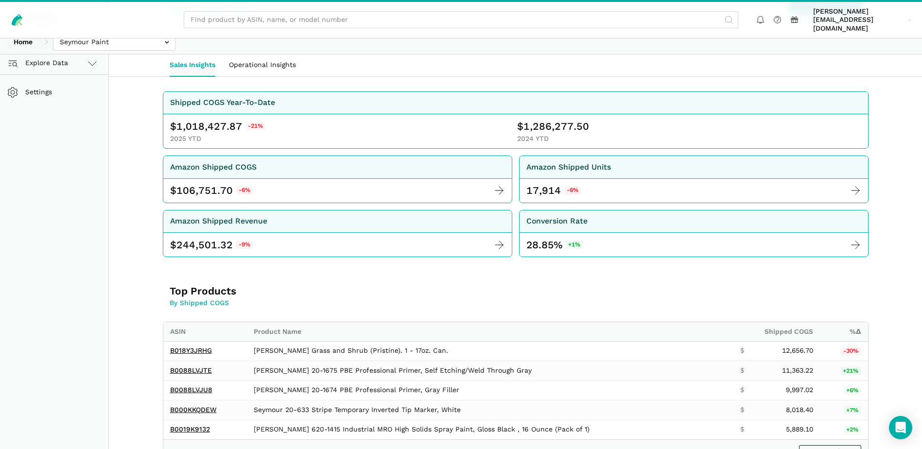
scroll to position [292, 0]
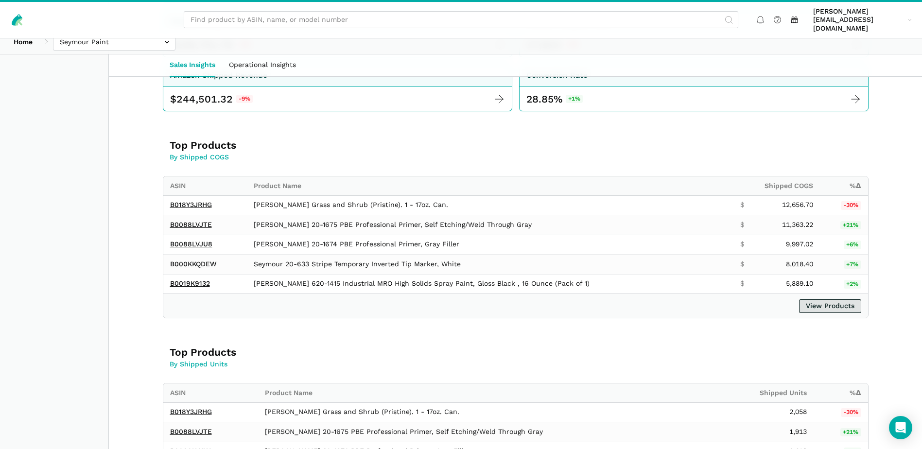
click at [820, 300] on link "View Products" at bounding box center [830, 306] width 62 height 14
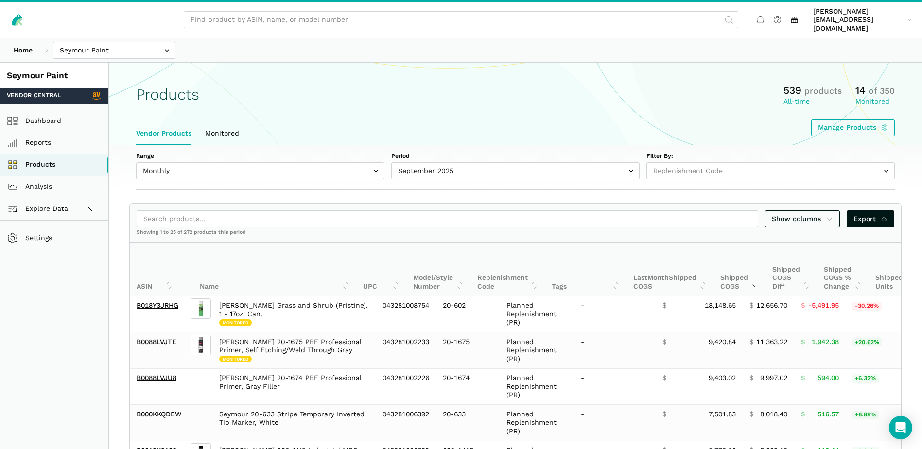
select select
click at [862, 214] on span "Export" at bounding box center [871, 219] width 35 height 10
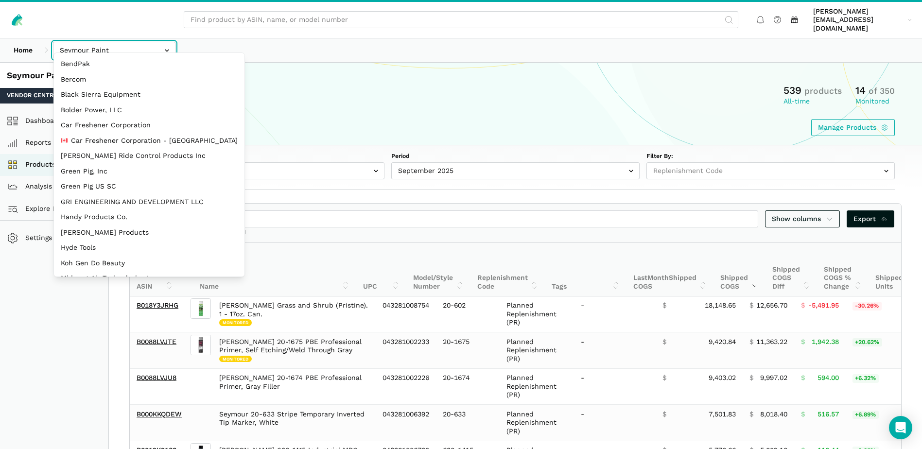
click at [153, 46] on input "text" at bounding box center [114, 50] width 122 height 17
select select "XFkGEn3V5L98GeQgAjatNhdA"
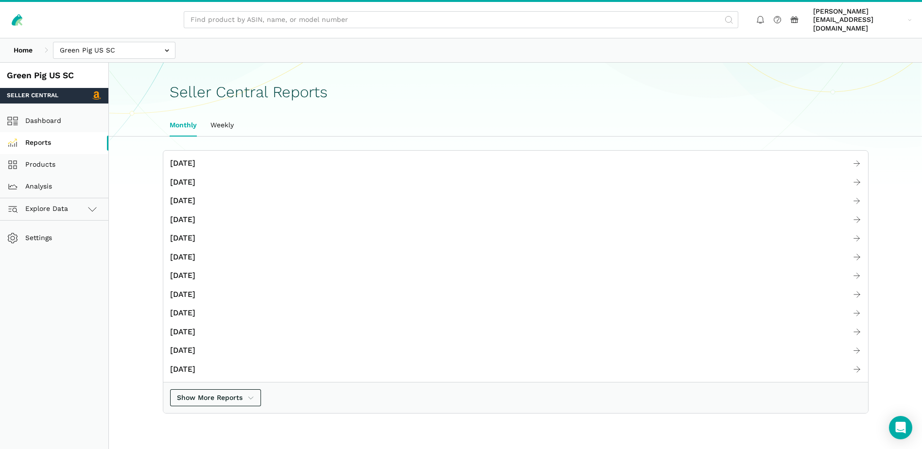
click at [56, 138] on link "Reports" at bounding box center [54, 143] width 108 height 22
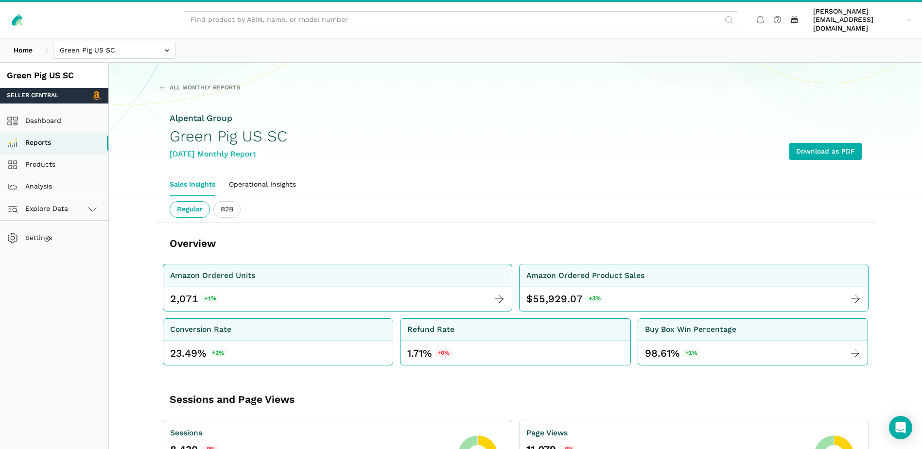
drag, startPoint x: 564, startPoint y: 291, endPoint x: 833, endPoint y: 383, distance: 283.6
click at [288, 175] on link "Operational Insights" at bounding box center [262, 185] width 81 height 22
